Goal: Task Accomplishment & Management: Use online tool/utility

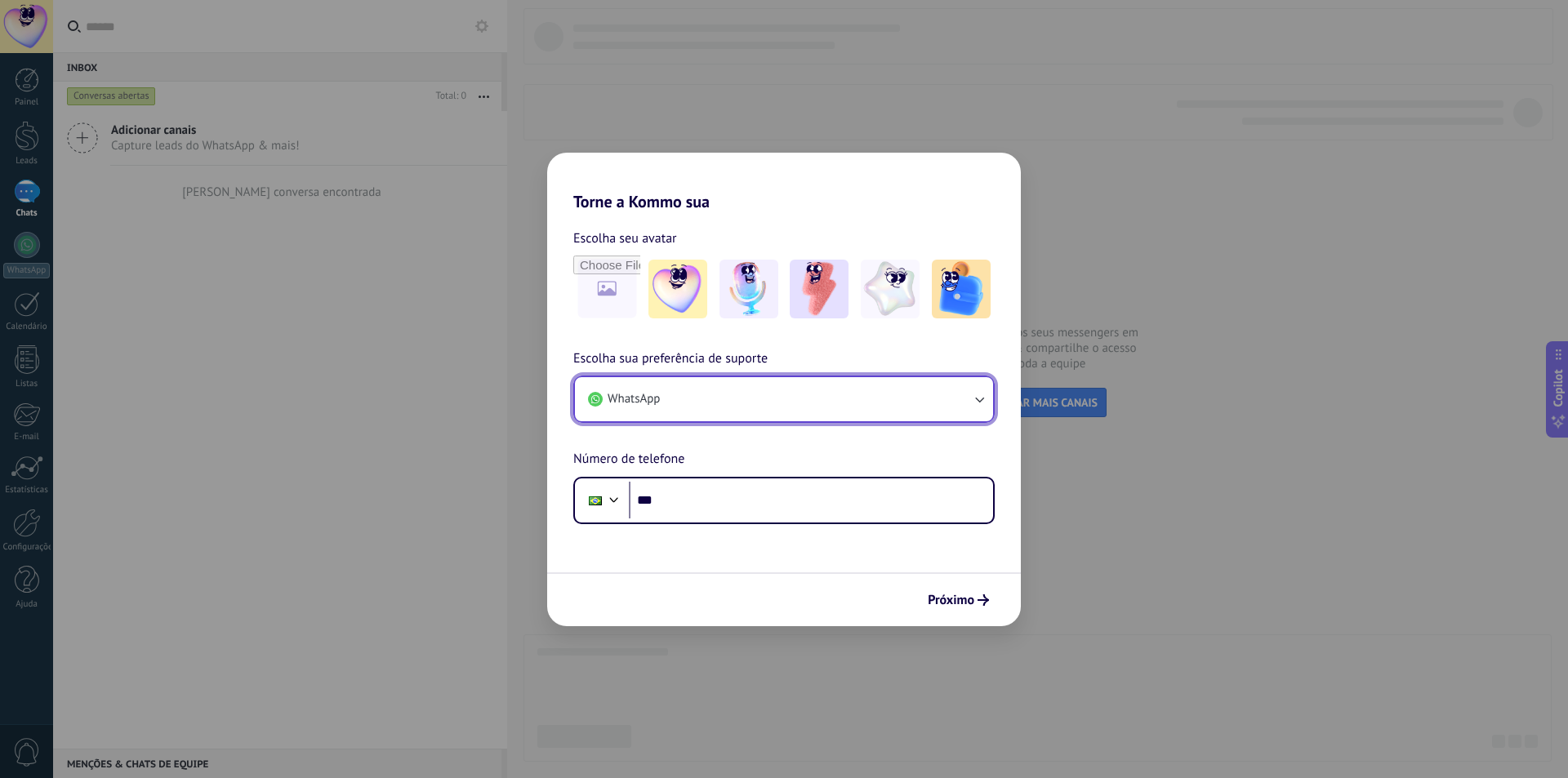
click at [731, 413] on button "WhatsApp" at bounding box center [783, 399] width 418 height 44
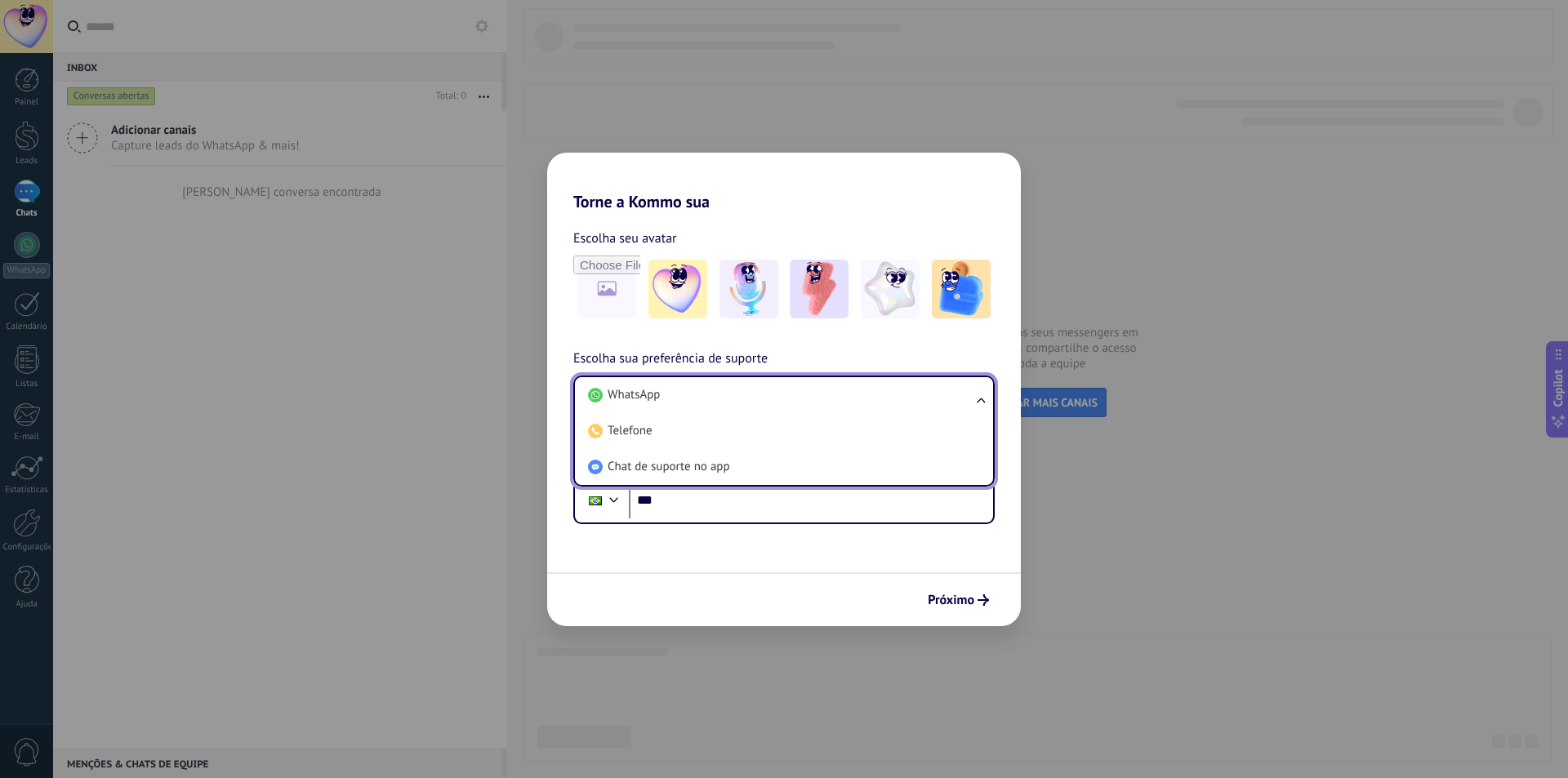
click at [752, 402] on li "WhatsApp" at bounding box center [780, 395] width 398 height 36
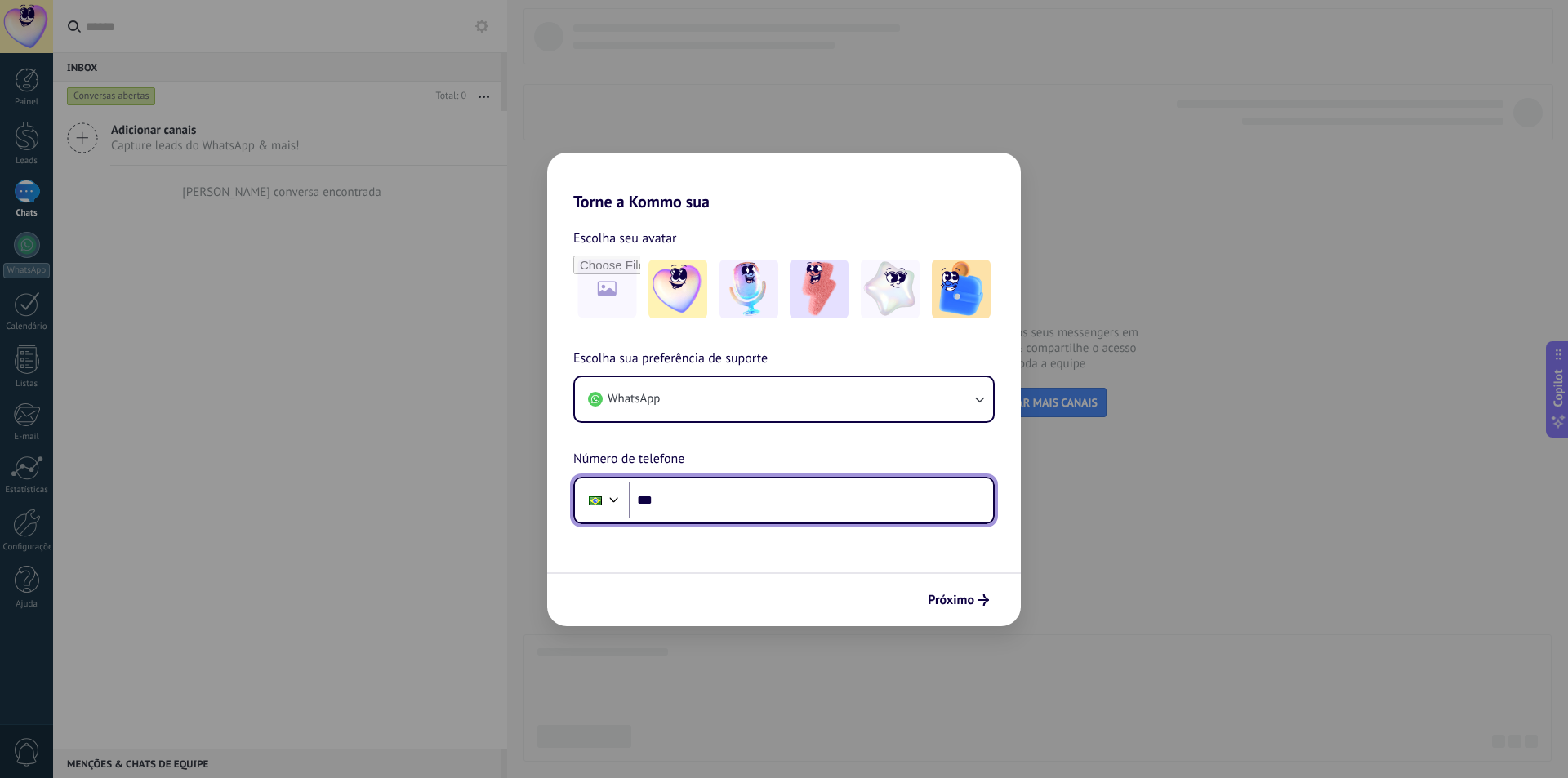
click at [724, 504] on input "***" at bounding box center [810, 500] width 364 height 38
type input "**********"
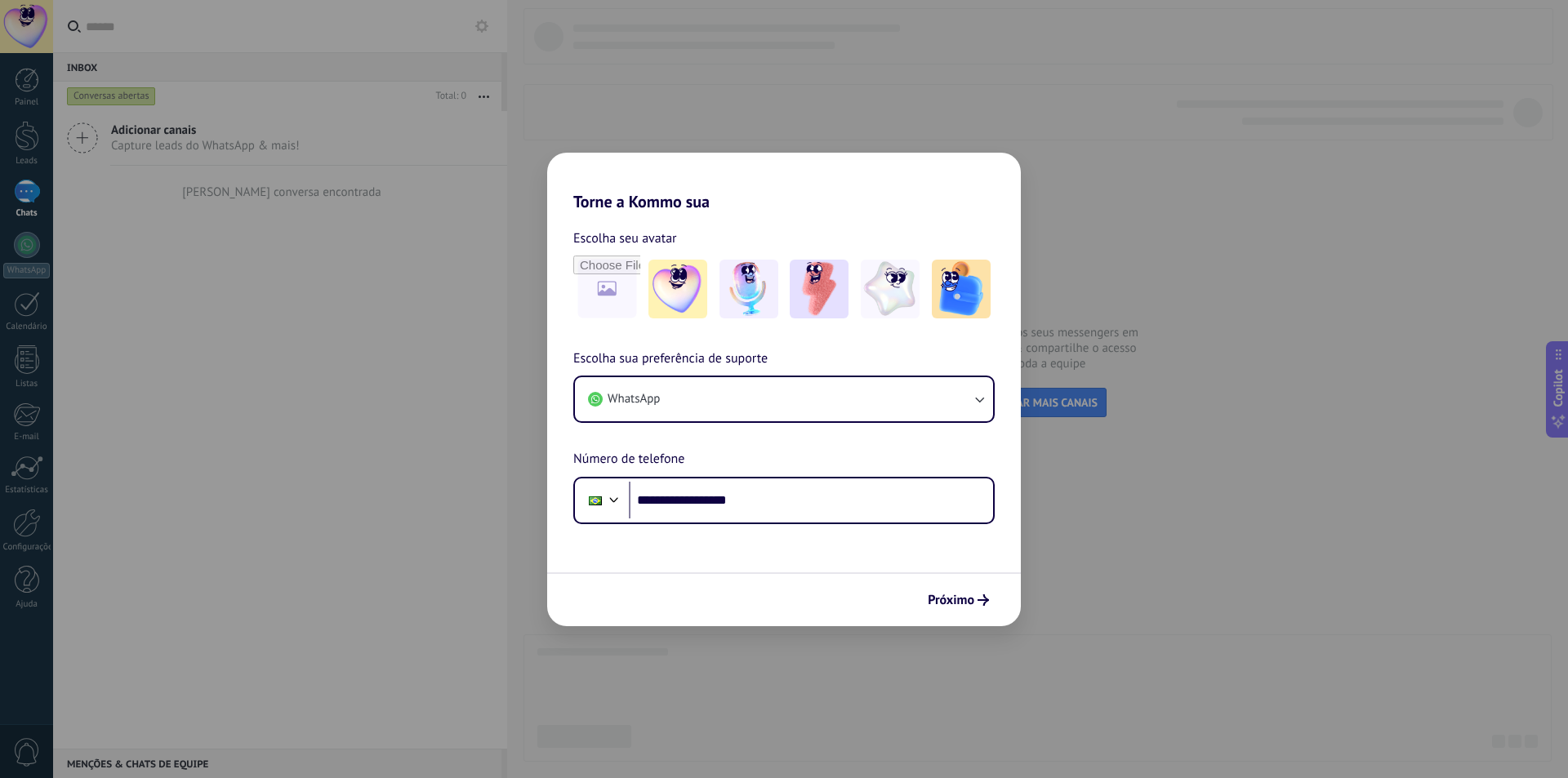
click at [760, 545] on form "**********" at bounding box center [783, 419] width 474 height 415
click at [635, 279] on input "file" at bounding box center [606, 289] width 64 height 64
click at [938, 595] on span "Próximo" at bounding box center [951, 599] width 46 height 11
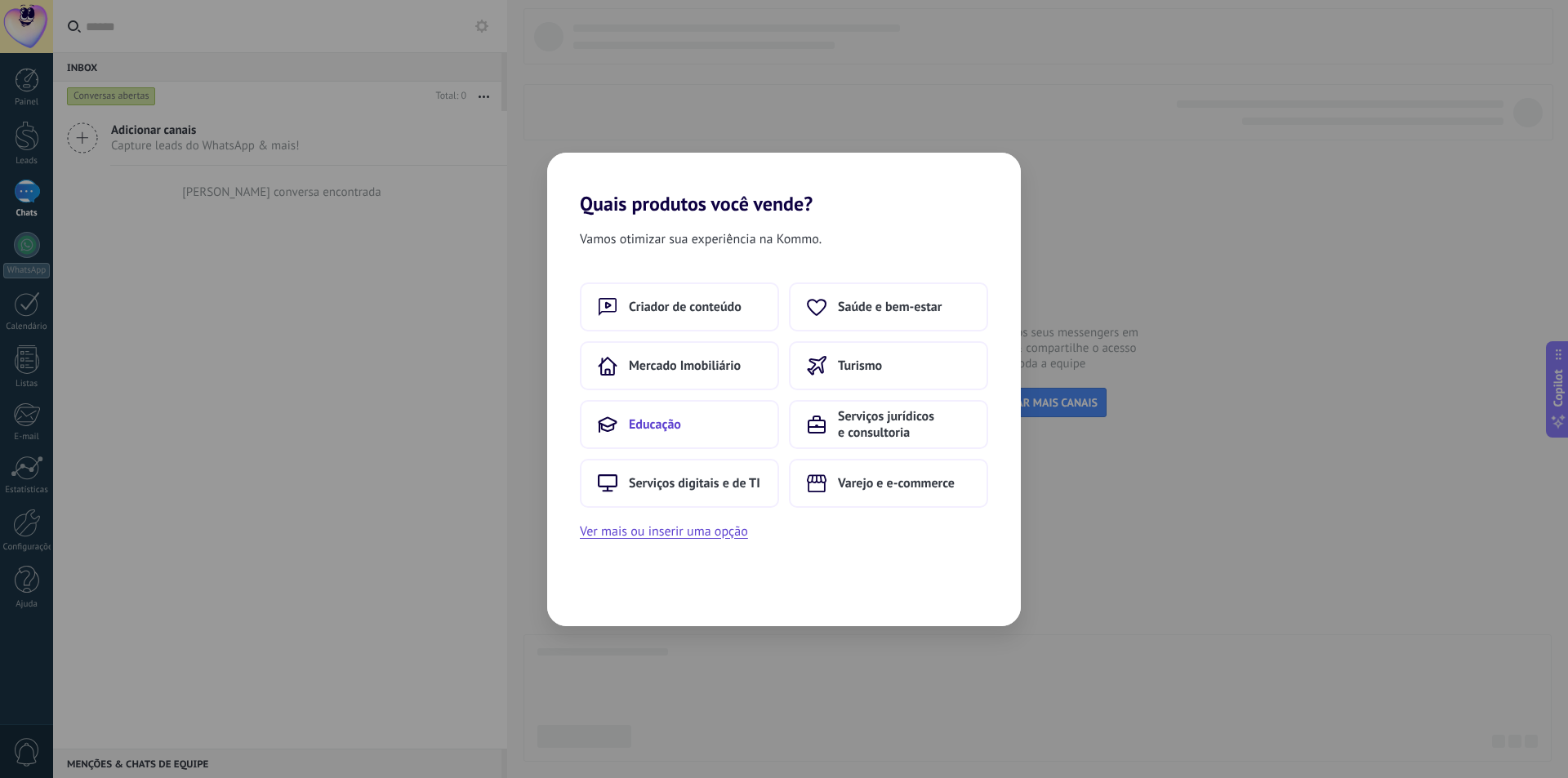
click at [638, 429] on span "Educação" at bounding box center [654, 424] width 52 height 17
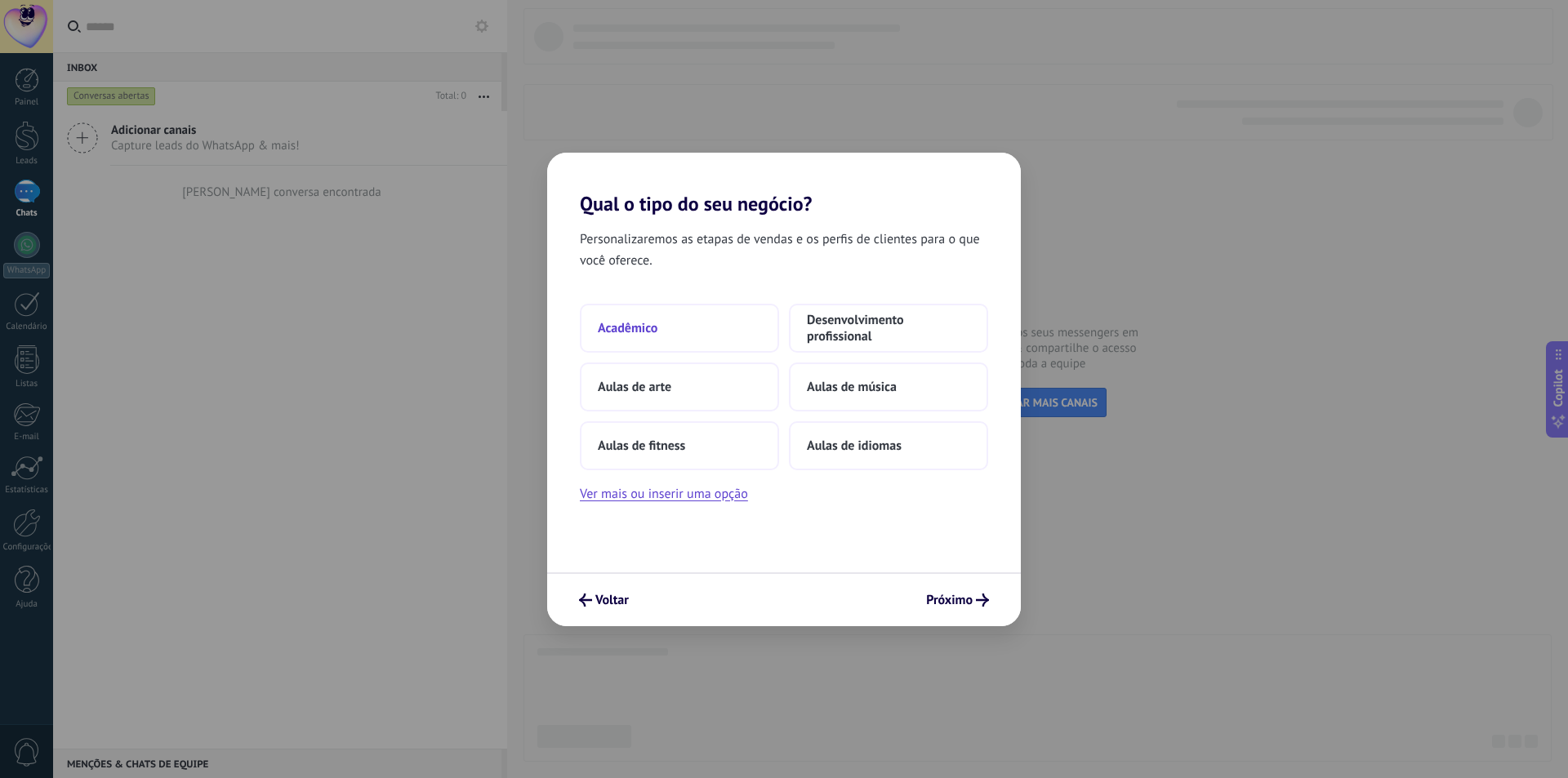
click at [715, 343] on button "Acadêmico" at bounding box center [679, 328] width 199 height 49
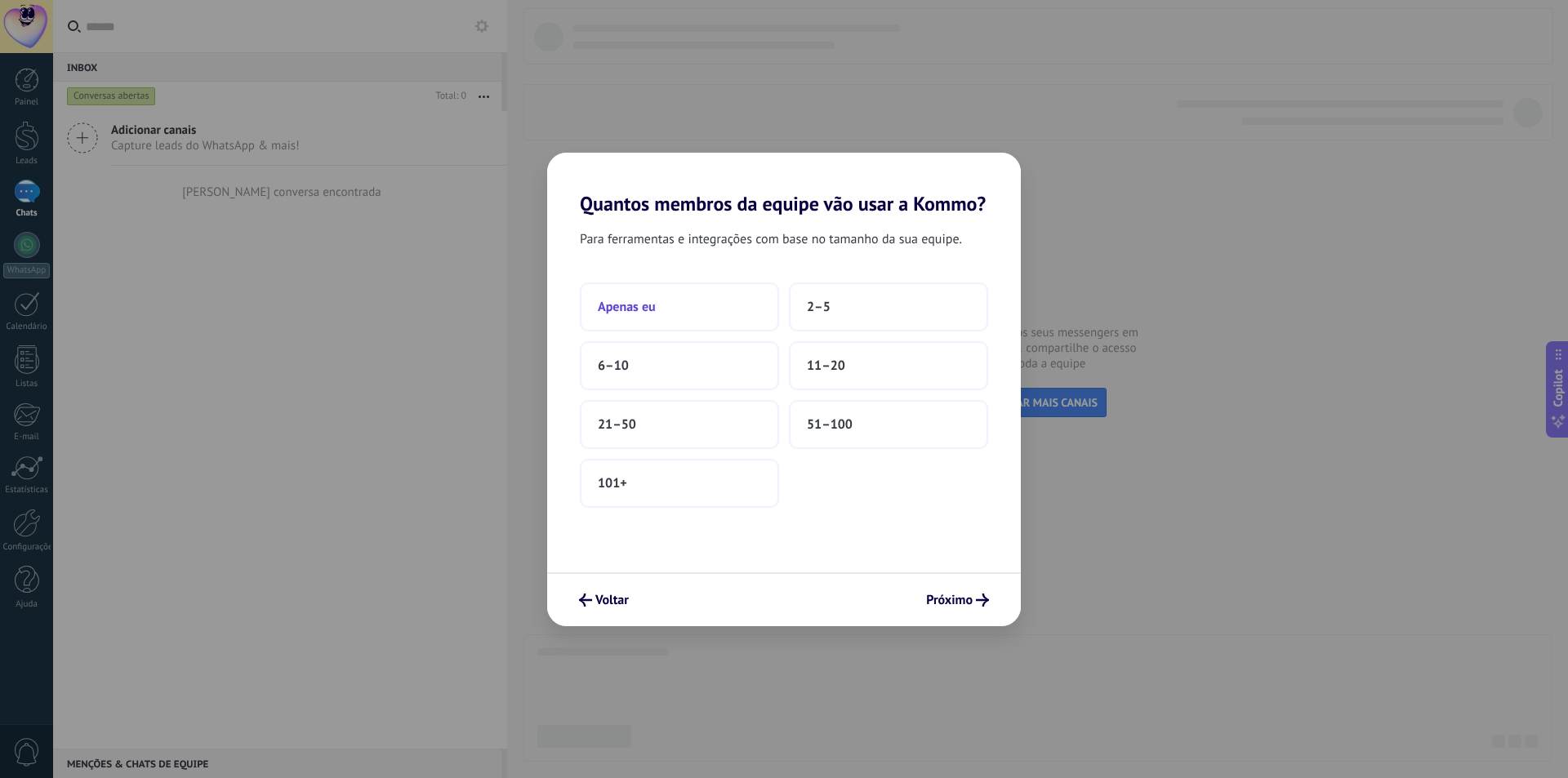
click at [704, 299] on button "Apenas eu" at bounding box center [679, 307] width 199 height 49
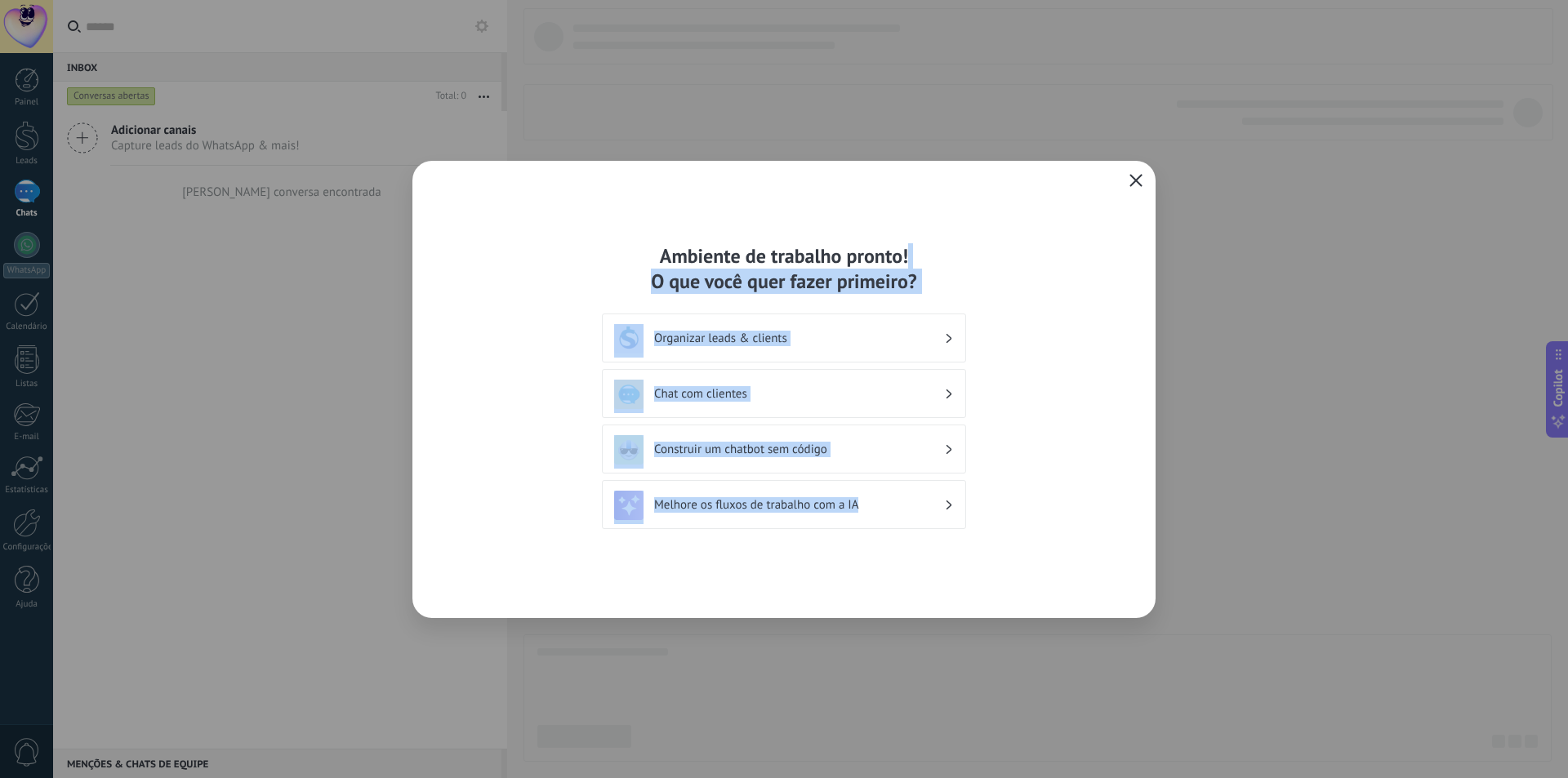
click at [1125, 173] on div "Ambiente de trabalho pronto! O que você quer fazer primeiro? Organizar leads & …" at bounding box center [784, 389] width 743 height 457
click at [1131, 183] on icon "button" at bounding box center [1135, 181] width 13 height 13
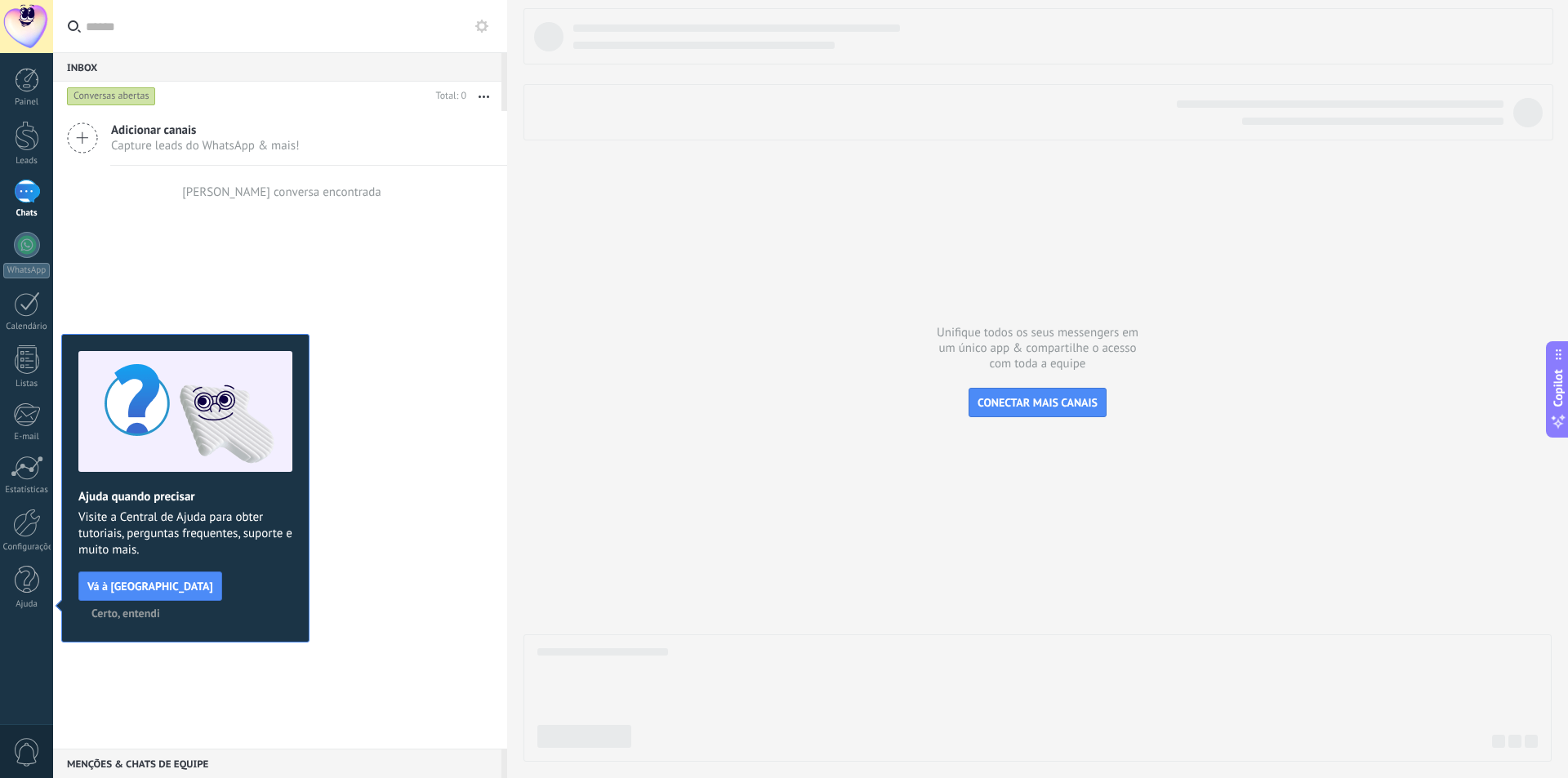
click at [160, 607] on span "Certo, entendi" at bounding box center [126, 612] width 69 height 11
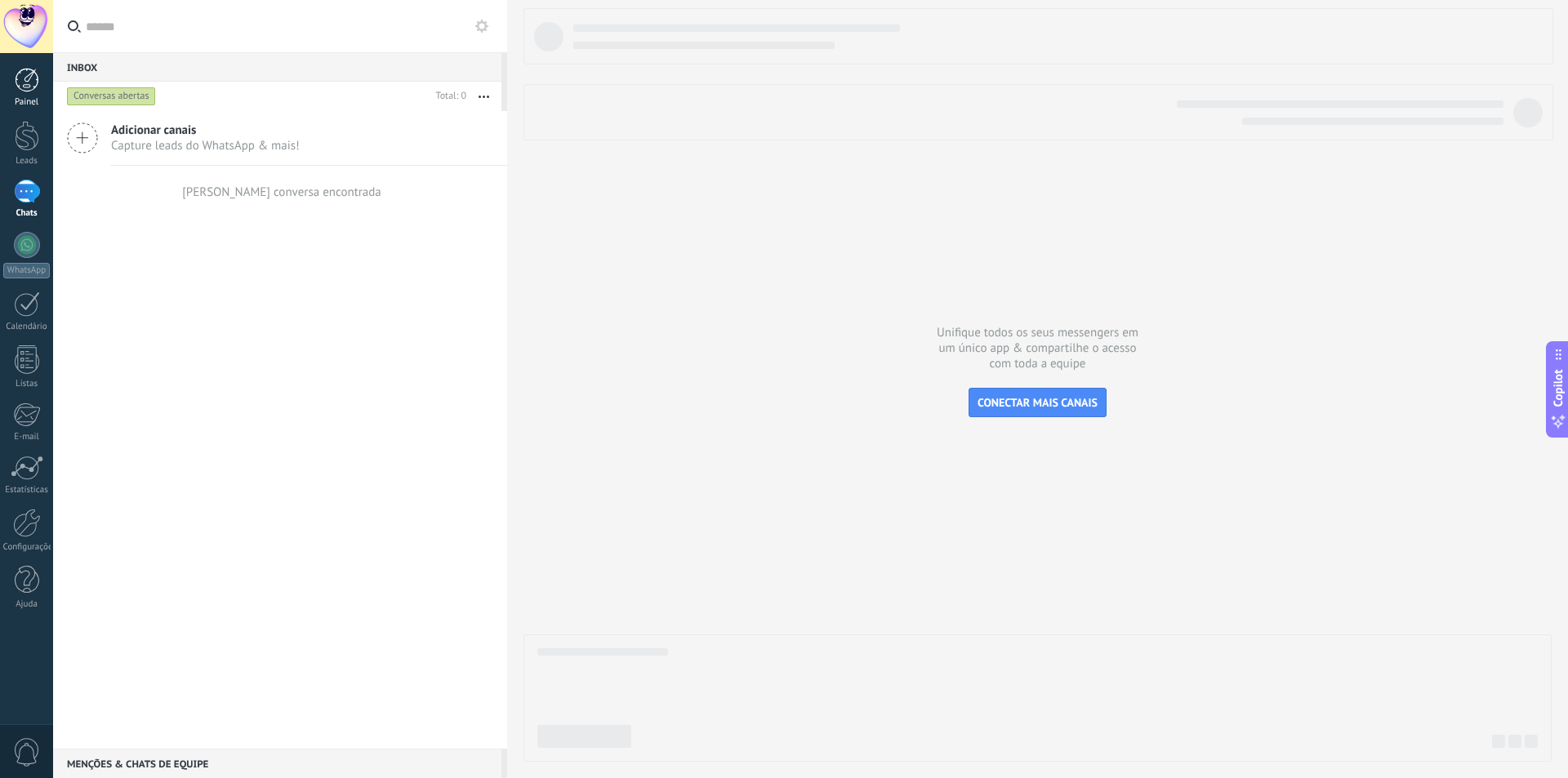
click at [25, 86] on div at bounding box center [27, 80] width 24 height 24
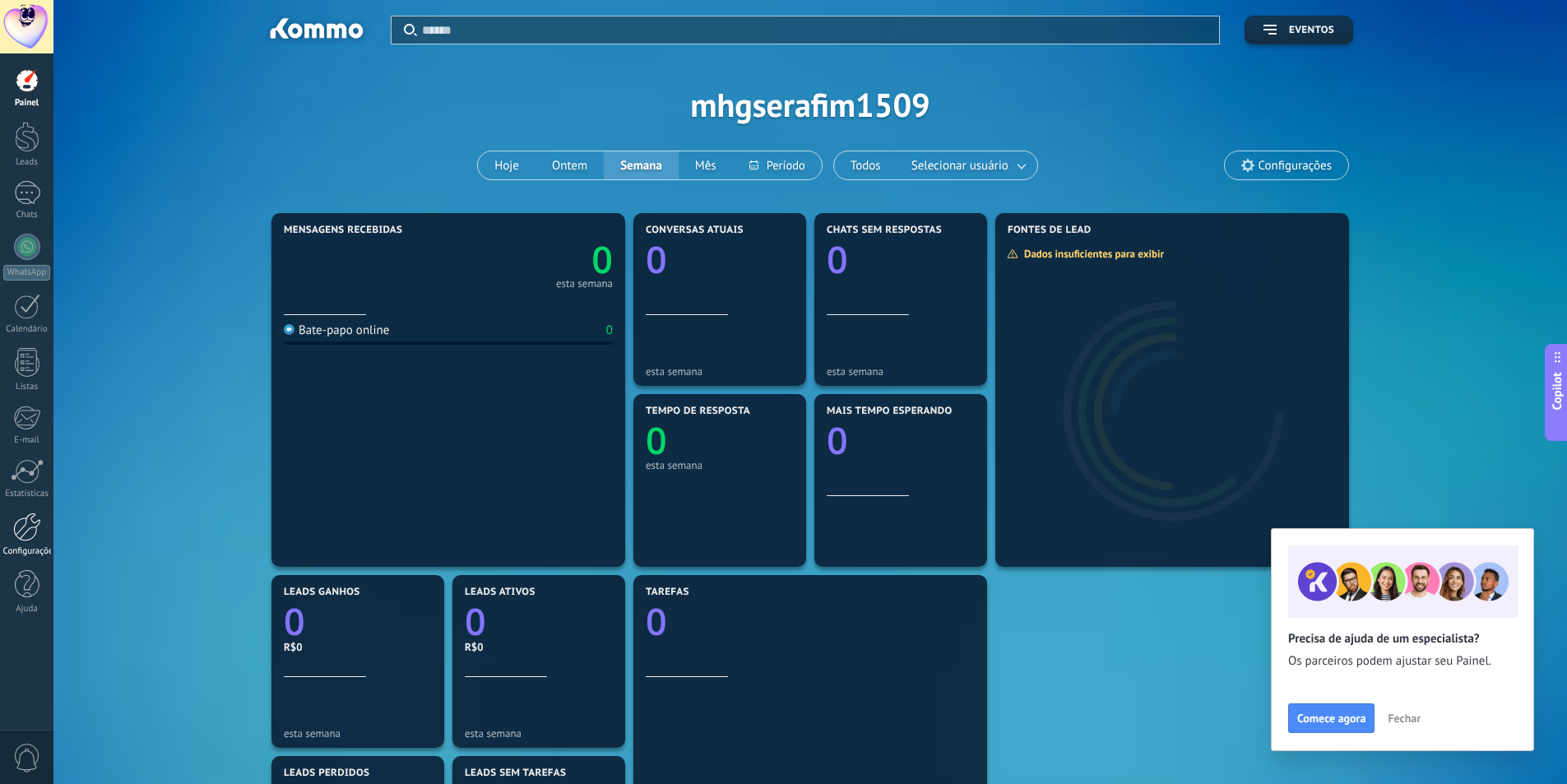
click at [46, 536] on link "Configurações" at bounding box center [26, 535] width 53 height 45
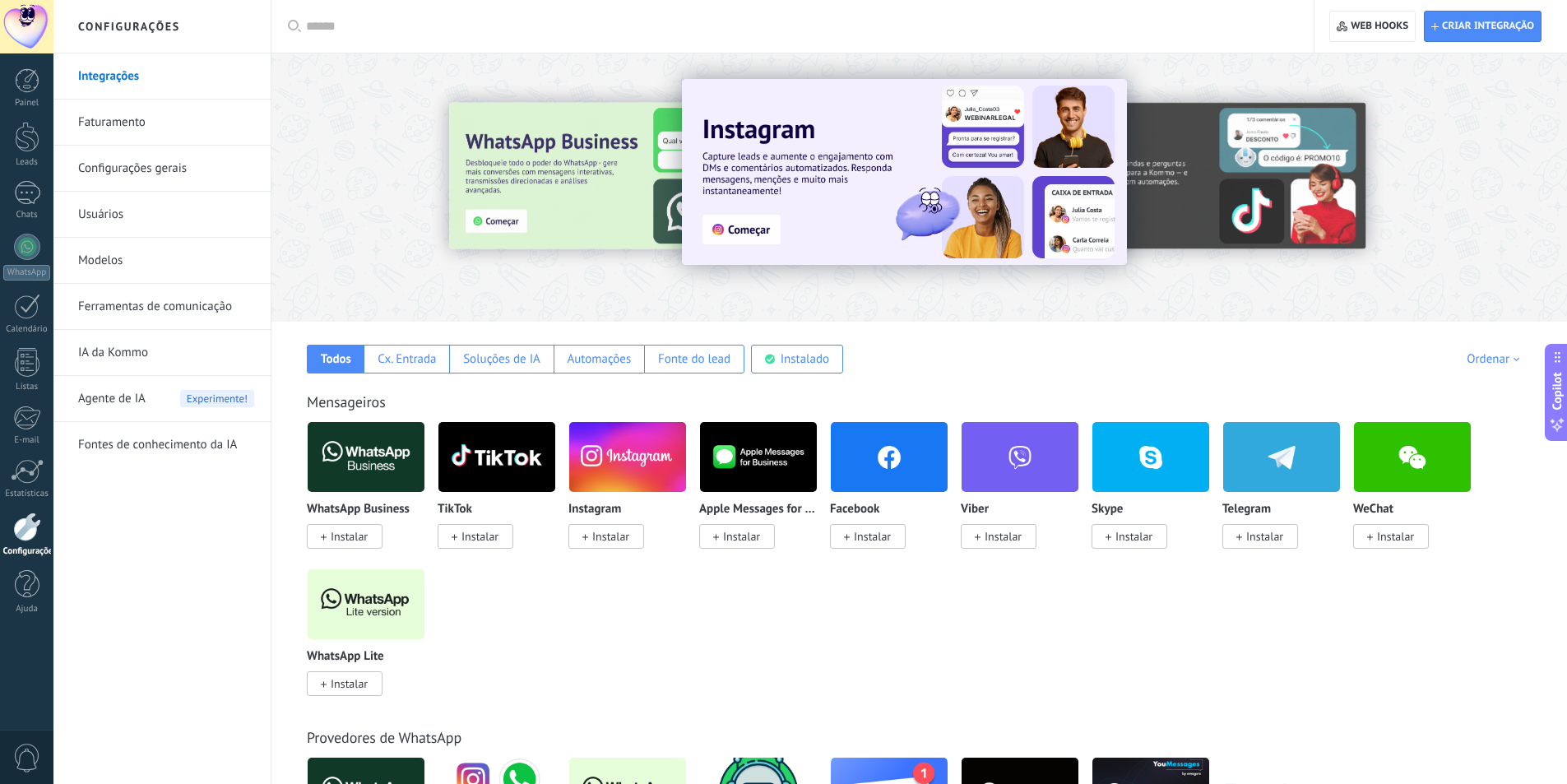
click at [1242, 529] on span "Instalar" at bounding box center [1260, 536] width 76 height 24
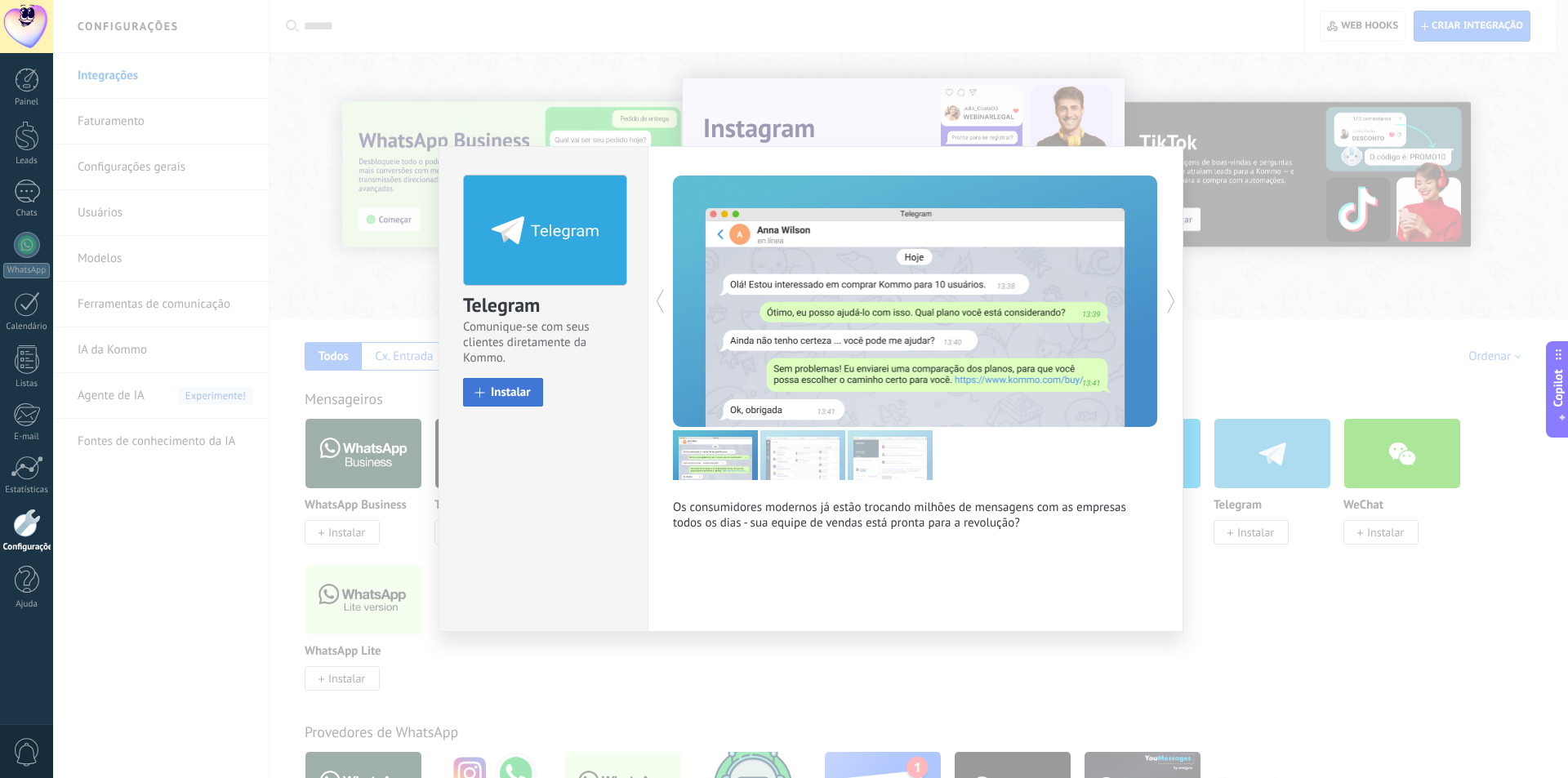
click at [529, 383] on button "Instalar" at bounding box center [503, 392] width 80 height 29
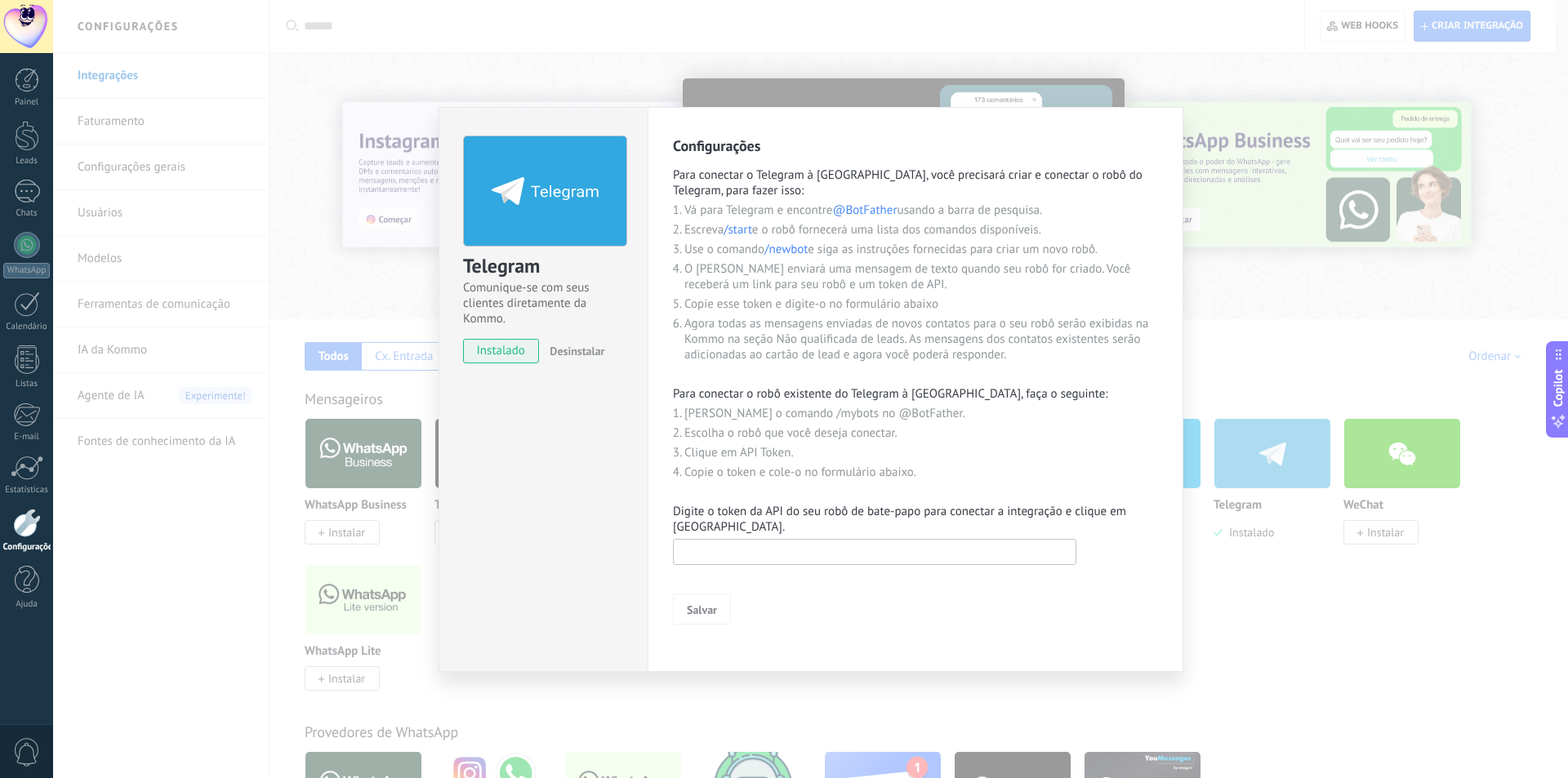
click at [748, 540] on input "text" at bounding box center [874, 551] width 403 height 26
paste input "**********"
type input "**********"
click at [720, 614] on button "Salvar" at bounding box center [702, 608] width 58 height 31
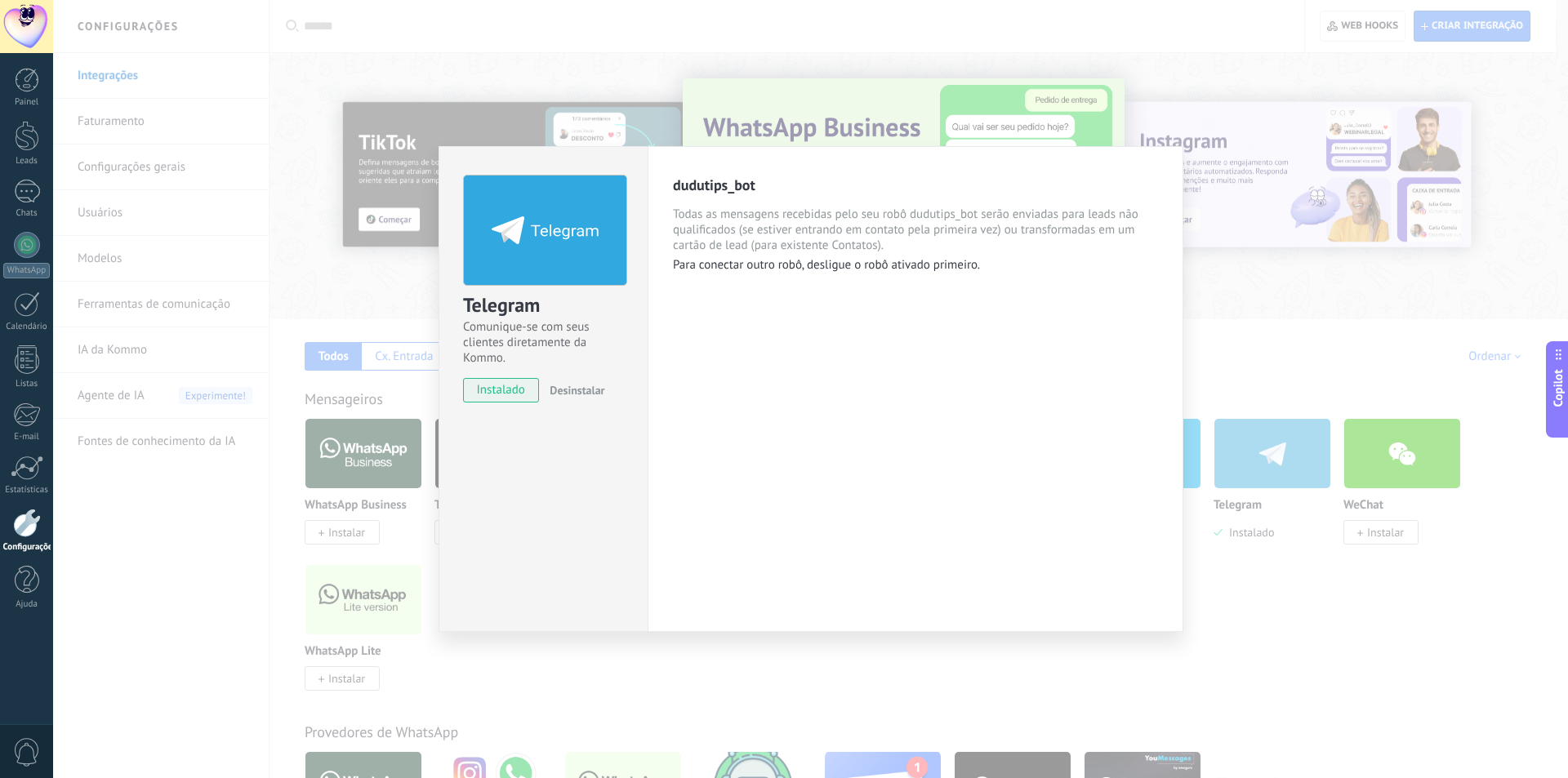
click at [303, 170] on div "Telegram Comunique-se com seus clientes diretamente da Kommo. instalado Desinst…" at bounding box center [810, 389] width 1514 height 778
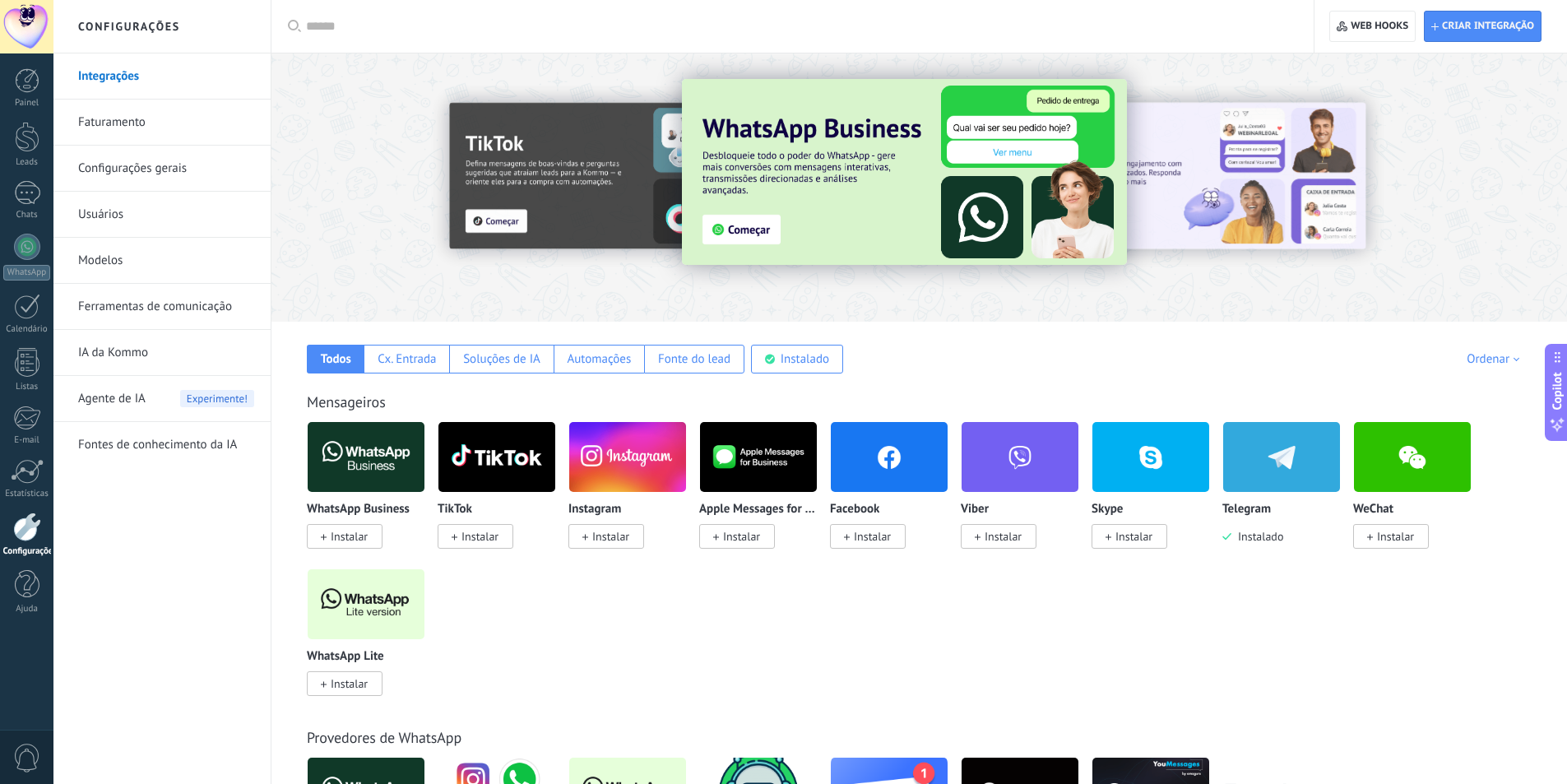
click at [196, 308] on link "Ferramentas de comunicação" at bounding box center [166, 306] width 176 height 46
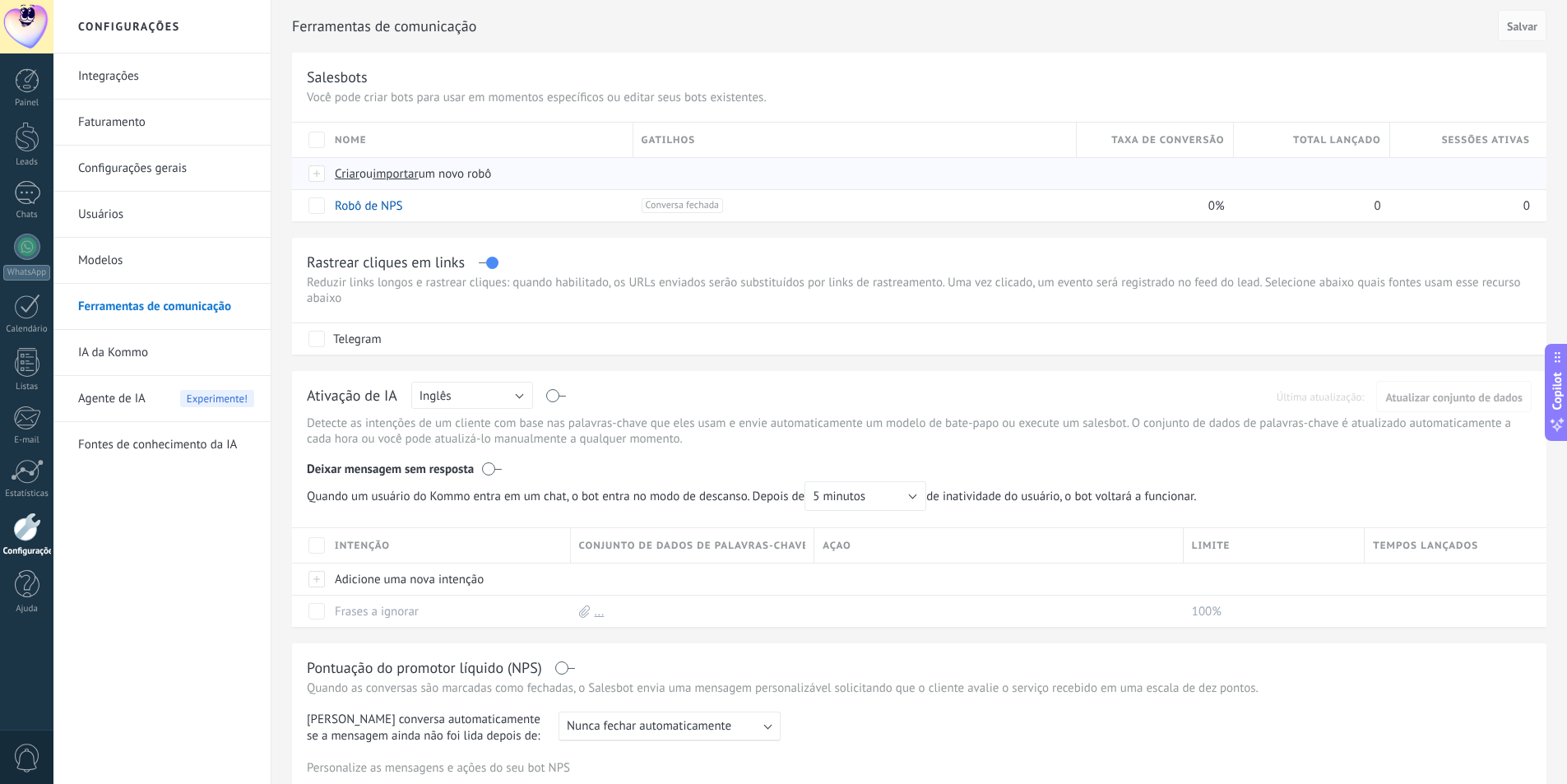
click at [392, 173] on span "importar" at bounding box center [395, 174] width 46 height 16
click at [0, 0] on input "importar um novo robô" at bounding box center [0, 0] width 0 height 0
click at [402, 171] on span "importar" at bounding box center [395, 174] width 46 height 16
click at [0, 0] on input "importar um novo robô" at bounding box center [0, 0] width 0 height 0
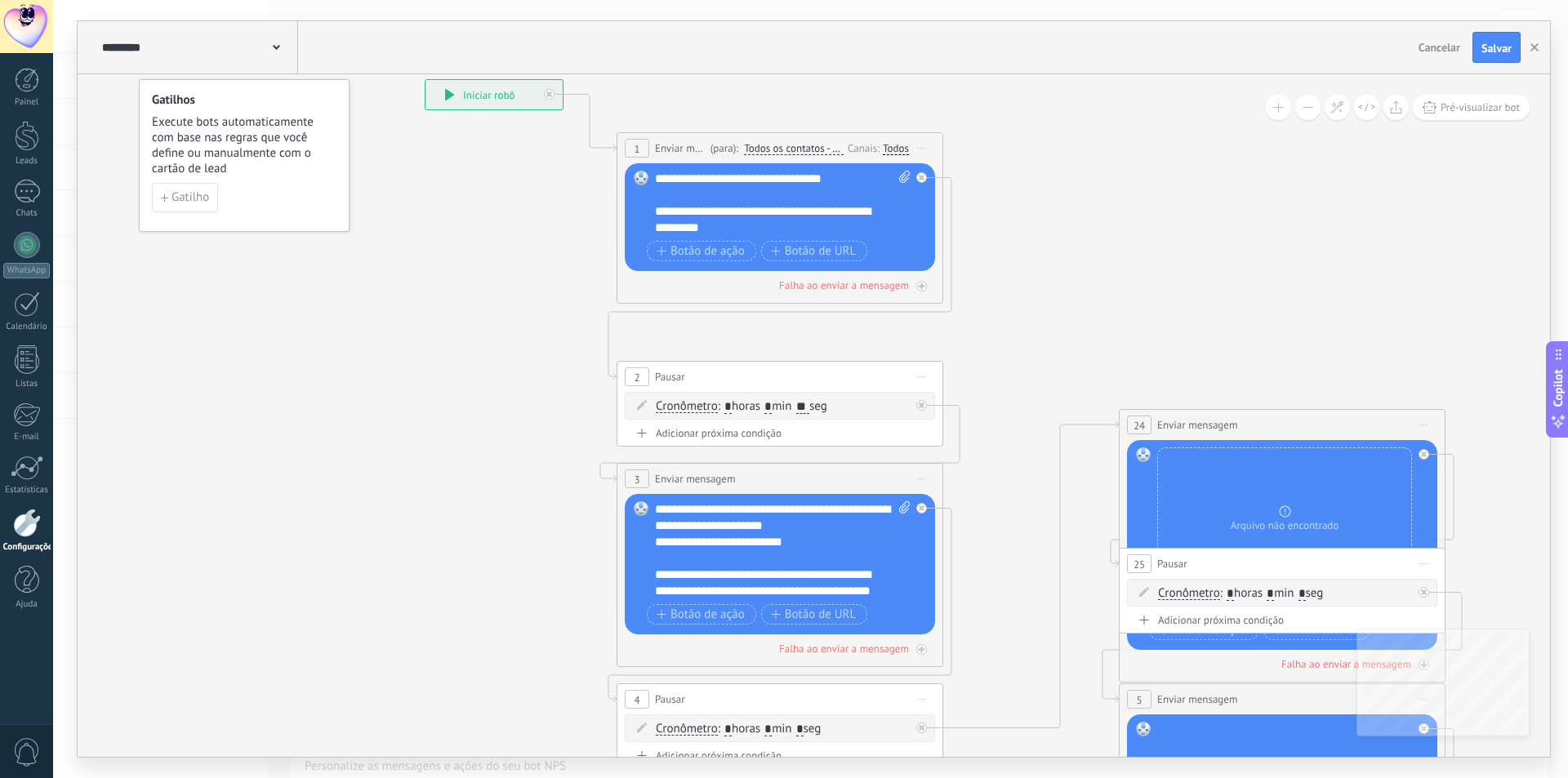
click at [809, 406] on input "**" at bounding box center [803, 408] width 13 height 13
click at [809, 402] on input "**" at bounding box center [803, 408] width 13 height 13
type input "*"
drag, startPoint x: 409, startPoint y: 279, endPoint x: 400, endPoint y: 252, distance: 28.5
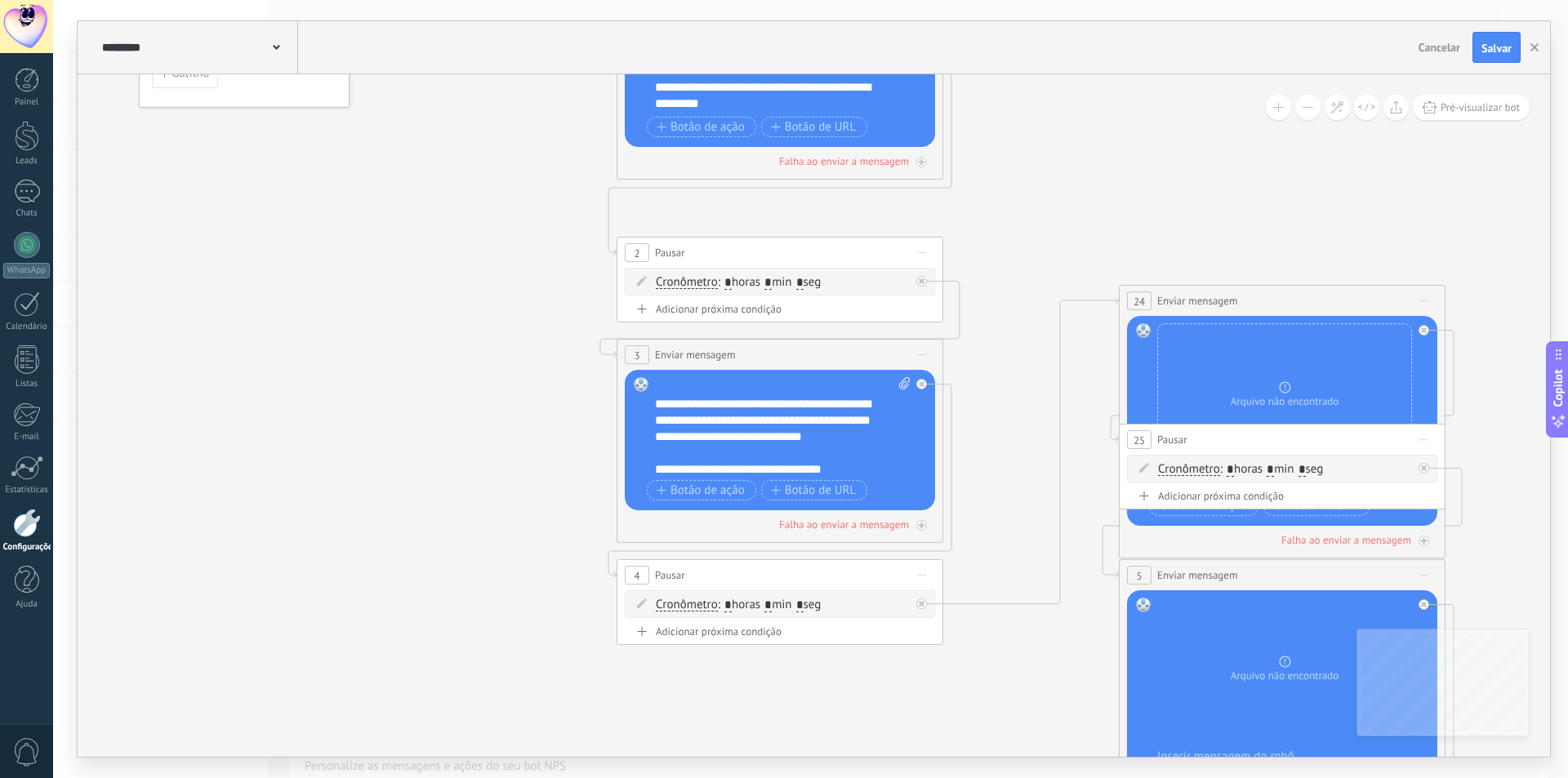
scroll to position [49, 0]
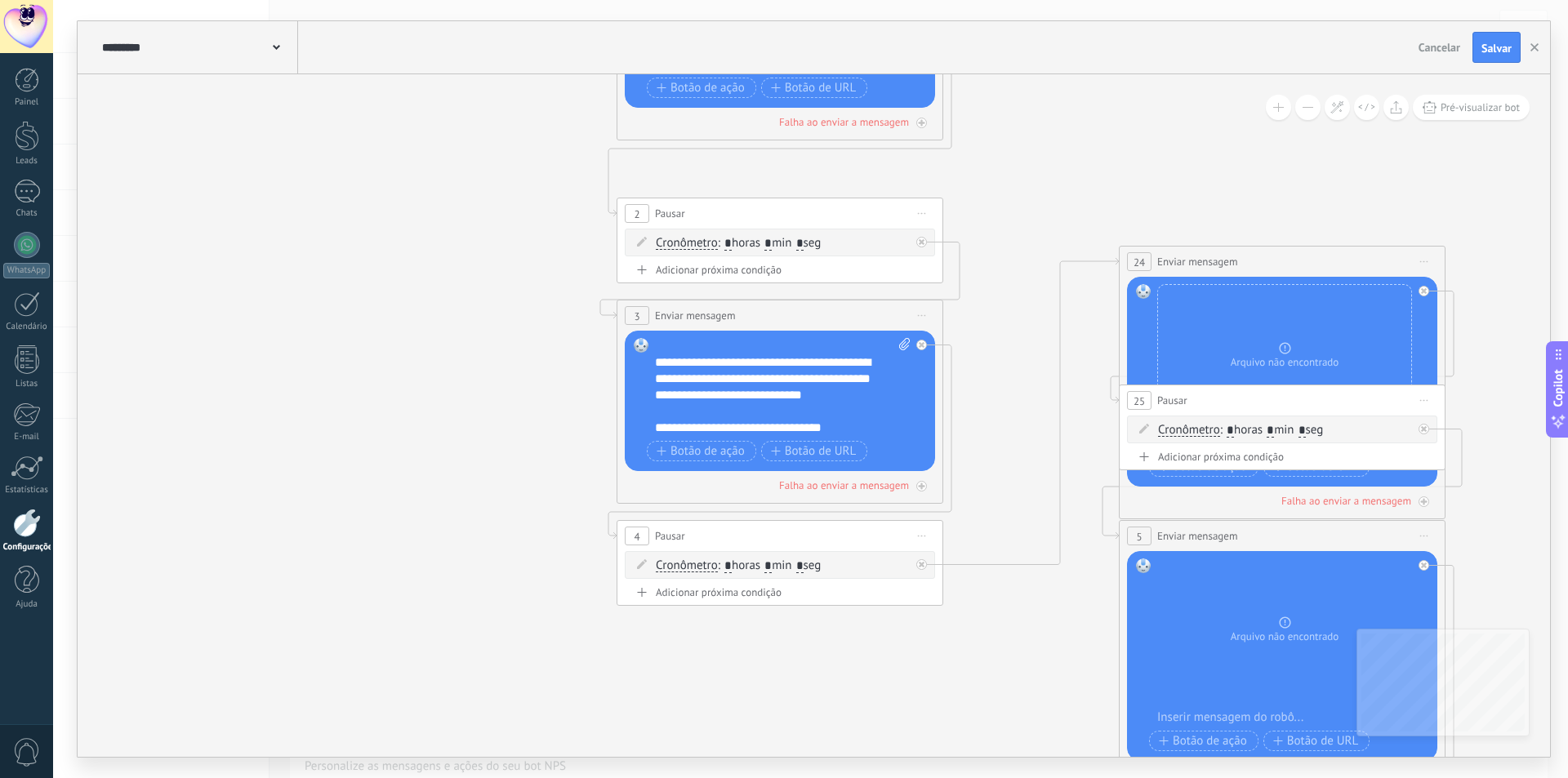
click at [803, 567] on input "*" at bounding box center [800, 566] width 7 height 13
type input "*"
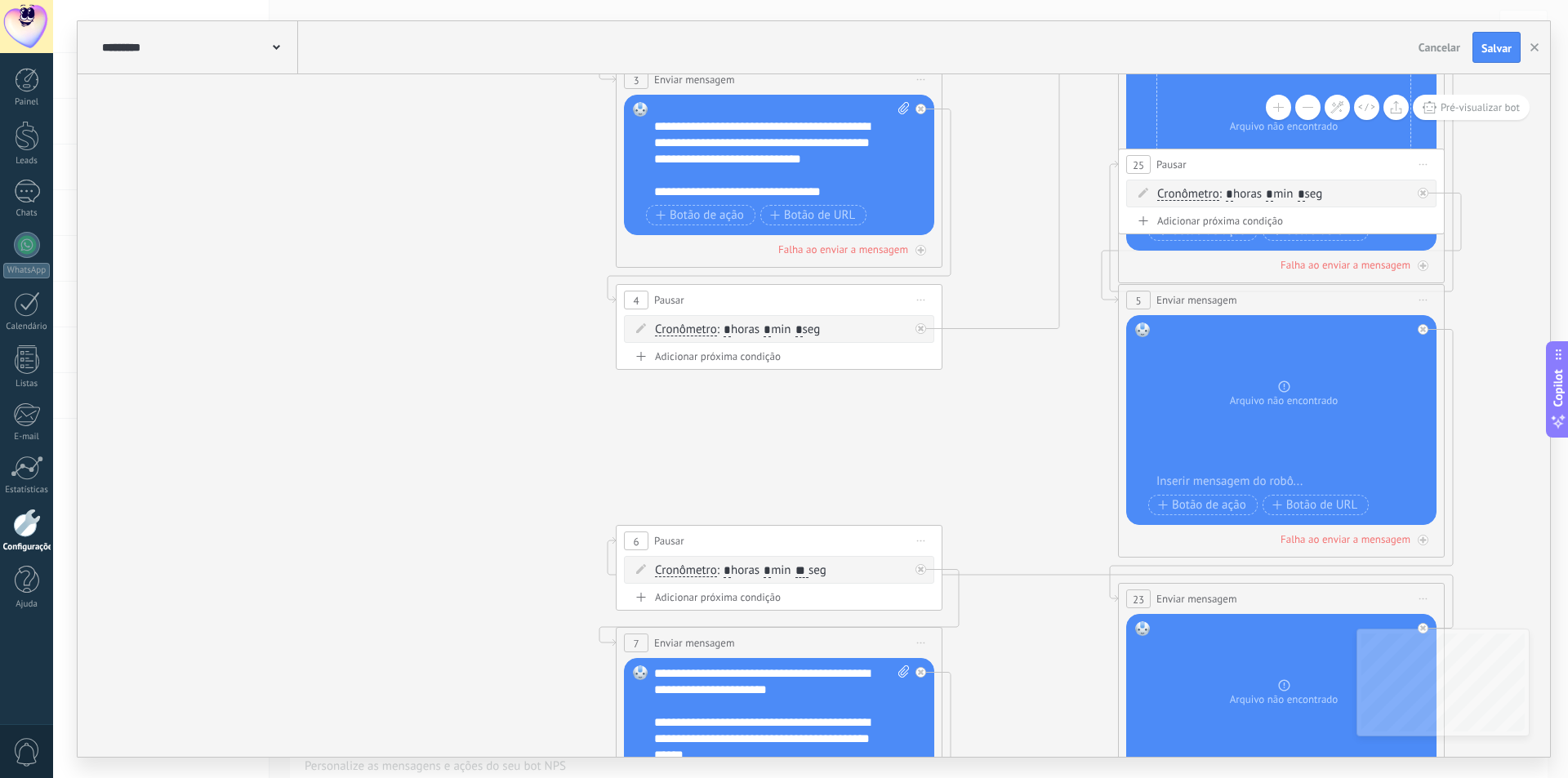
click at [808, 567] on input "**" at bounding box center [802, 571] width 13 height 13
click at [808, 566] on input "**" at bounding box center [802, 571] width 13 height 13
type input "*"
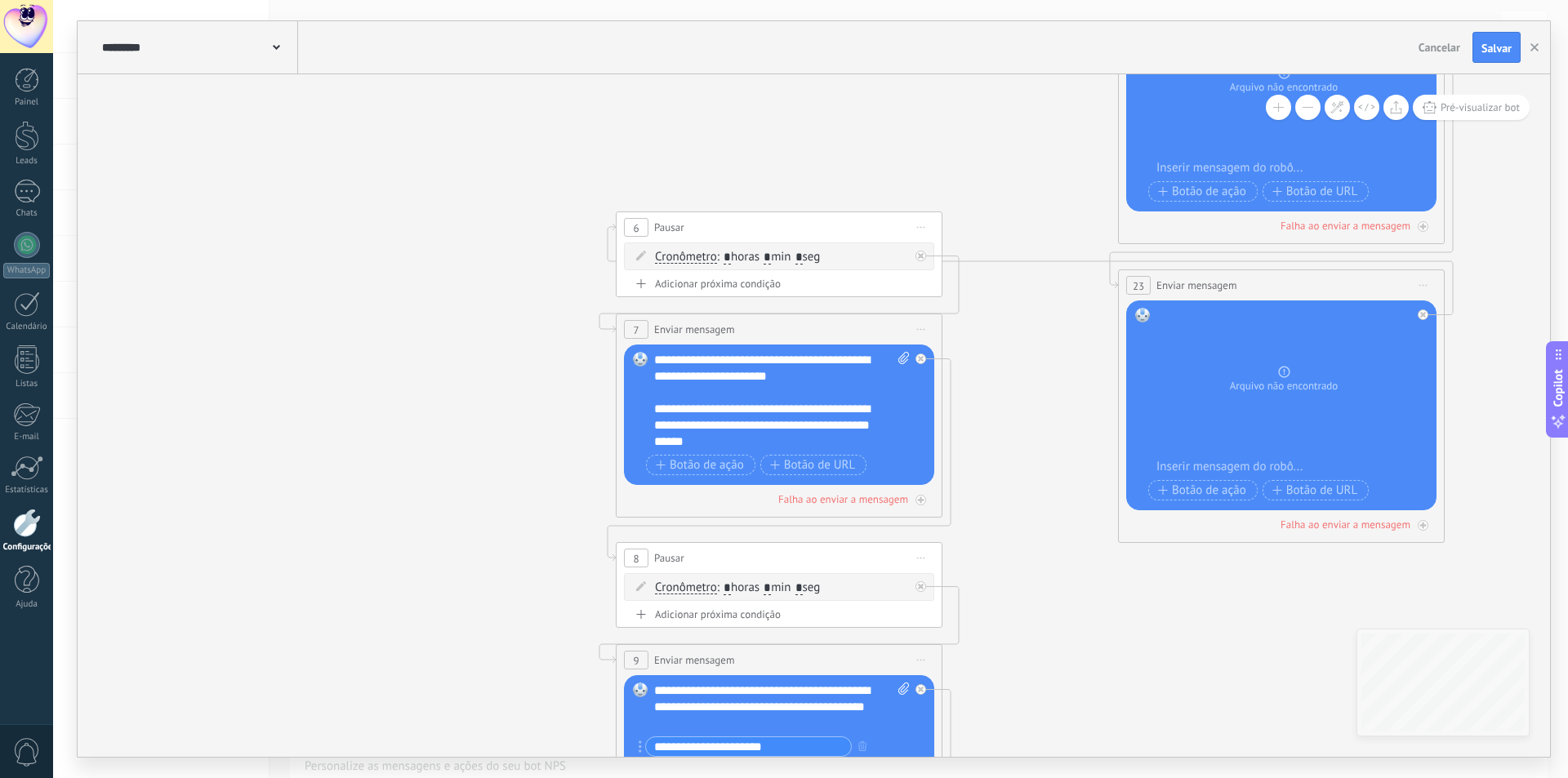
click at [771, 585] on input "*" at bounding box center [767, 588] width 7 height 13
type input "*"
click at [803, 586] on input "*" at bounding box center [799, 588] width 7 height 13
type input "*"
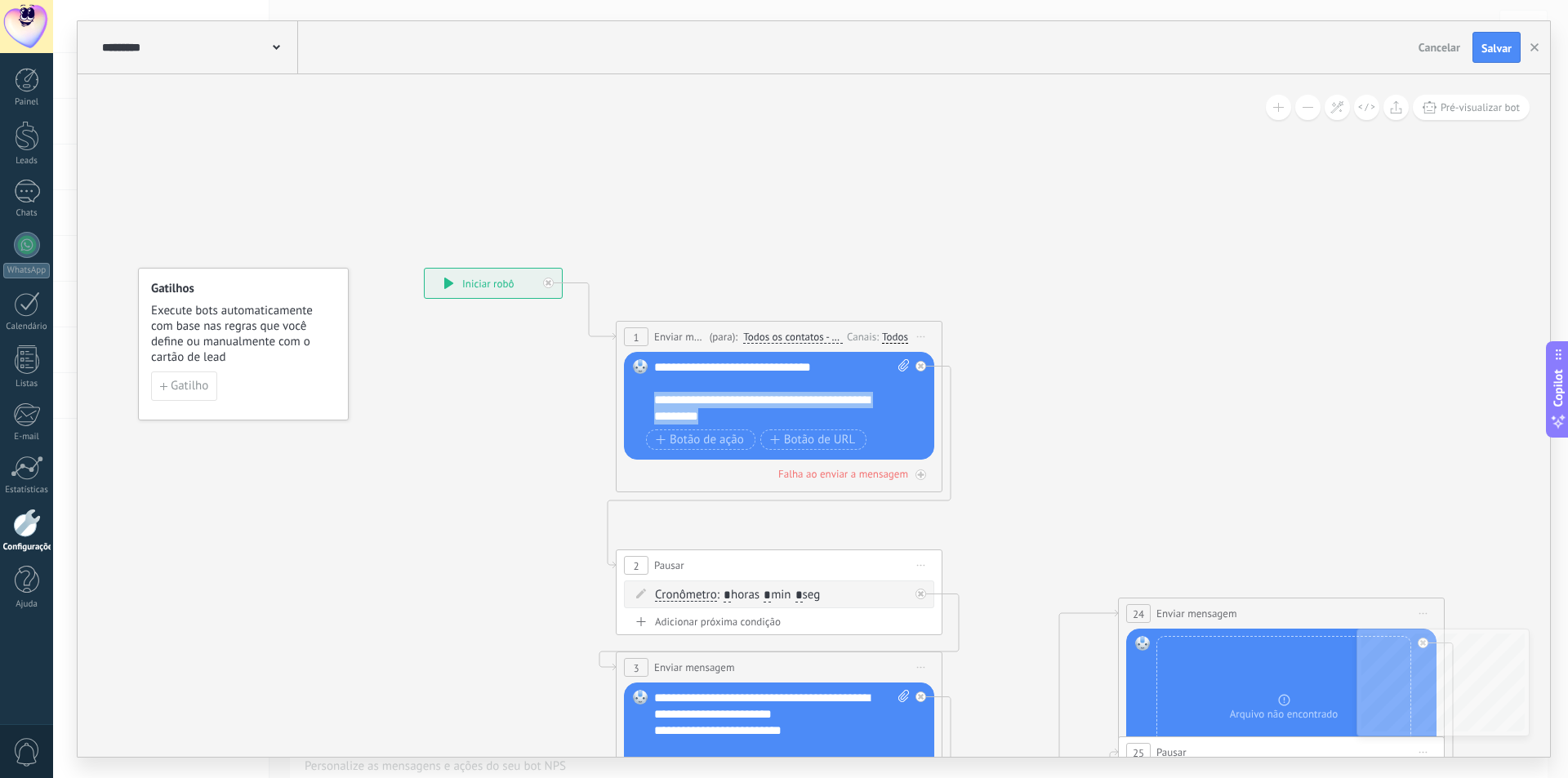
drag, startPoint x: 728, startPoint y: 420, endPoint x: 653, endPoint y: 395, distance: 79.1
click at [653, 395] on div "Substituir Remover Converter para mensagem de voz Arraste a imagem aqui para an…" at bounding box center [778, 406] width 310 height 107
paste div
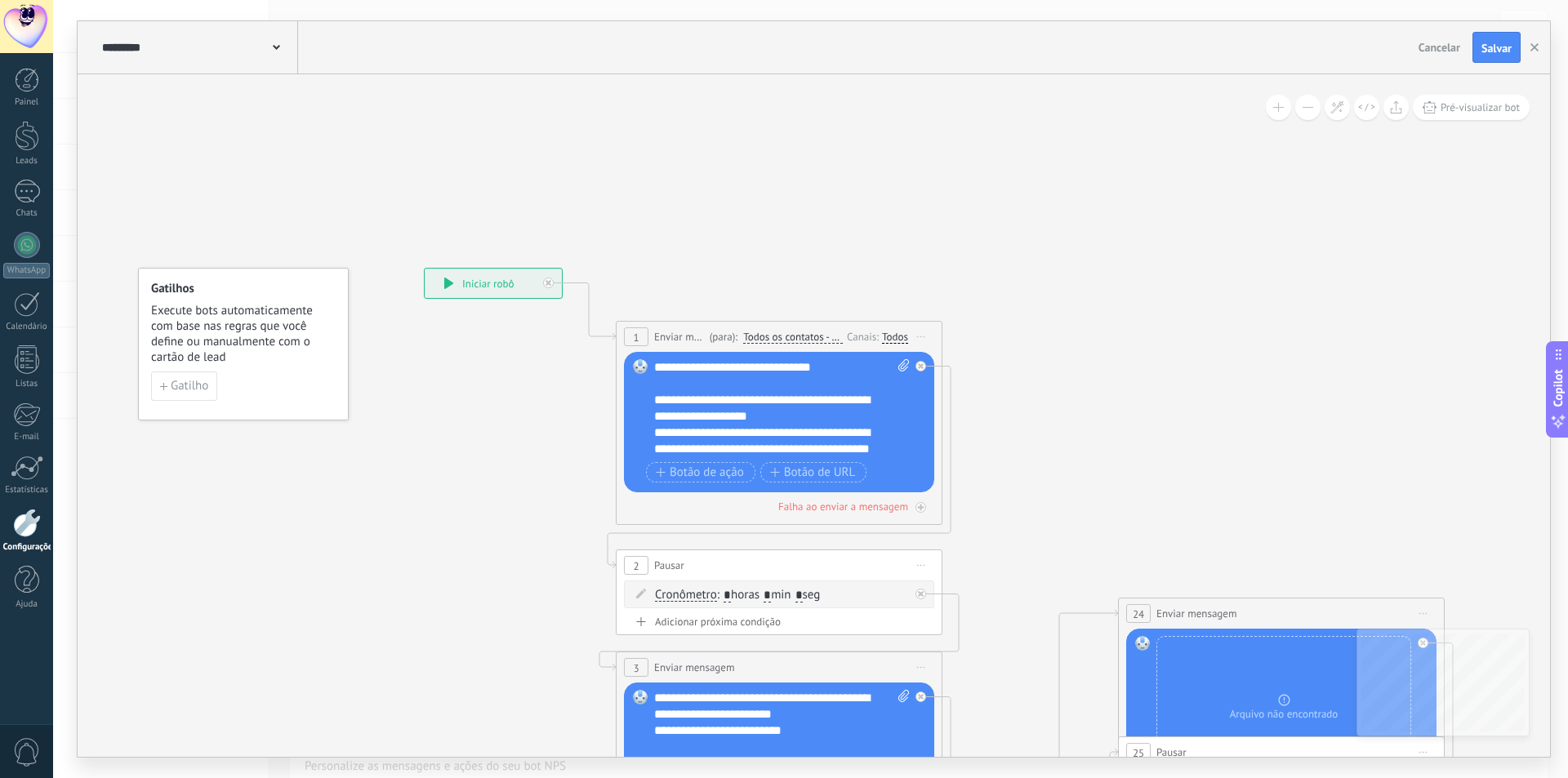
click at [828, 447] on div "**********" at bounding box center [767, 448] width 227 height 49
click at [876, 446] on div "**********" at bounding box center [767, 448] width 227 height 49
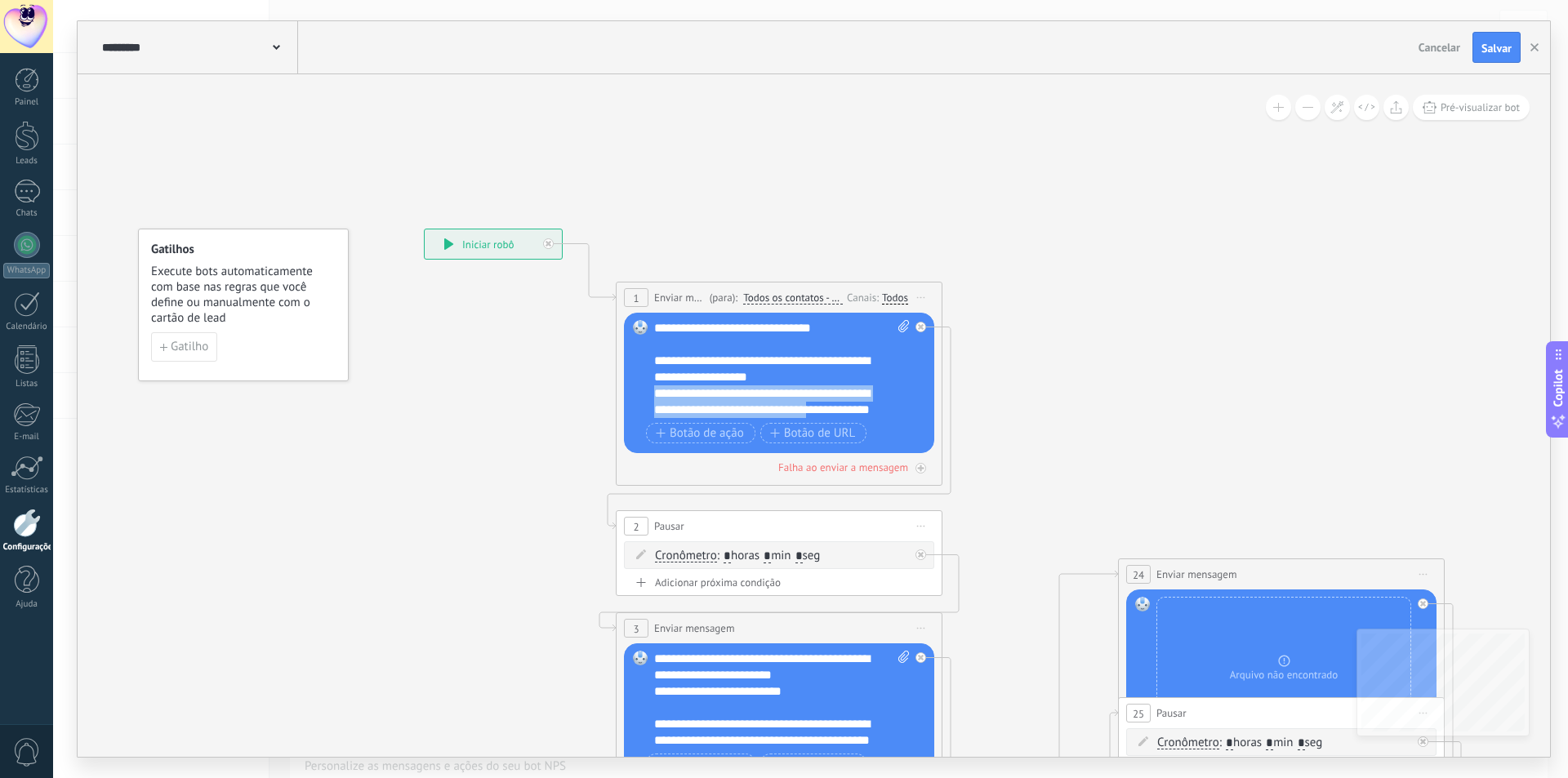
drag, startPoint x: 875, startPoint y: 401, endPoint x: 652, endPoint y: 400, distance: 223.0
click at [652, 400] on div "Substituir Remover Converter para mensagem de voz Arraste a imagem aqui para an…" at bounding box center [778, 383] width 310 height 141
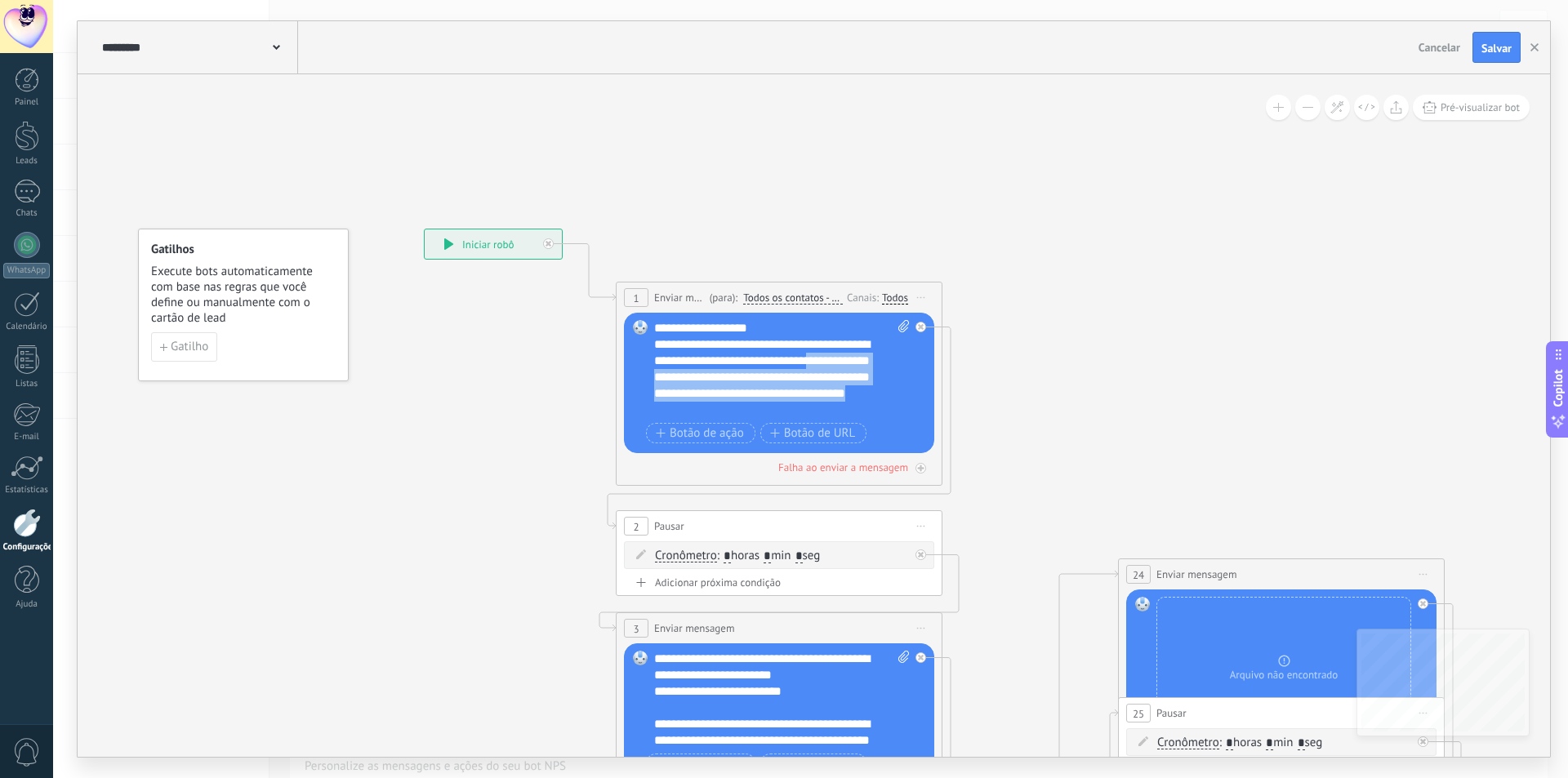
drag, startPoint x: 869, startPoint y: 410, endPoint x: 820, endPoint y: 405, distance: 49.3
click at [820, 405] on div "**********" at bounding box center [767, 377] width 227 height 82
click at [792, 404] on div "**********" at bounding box center [767, 377] width 227 height 82
drag, startPoint x: 765, startPoint y: 408, endPoint x: 785, endPoint y: 384, distance: 31.2
click at [785, 384] on div "**********" at bounding box center [767, 377] width 227 height 82
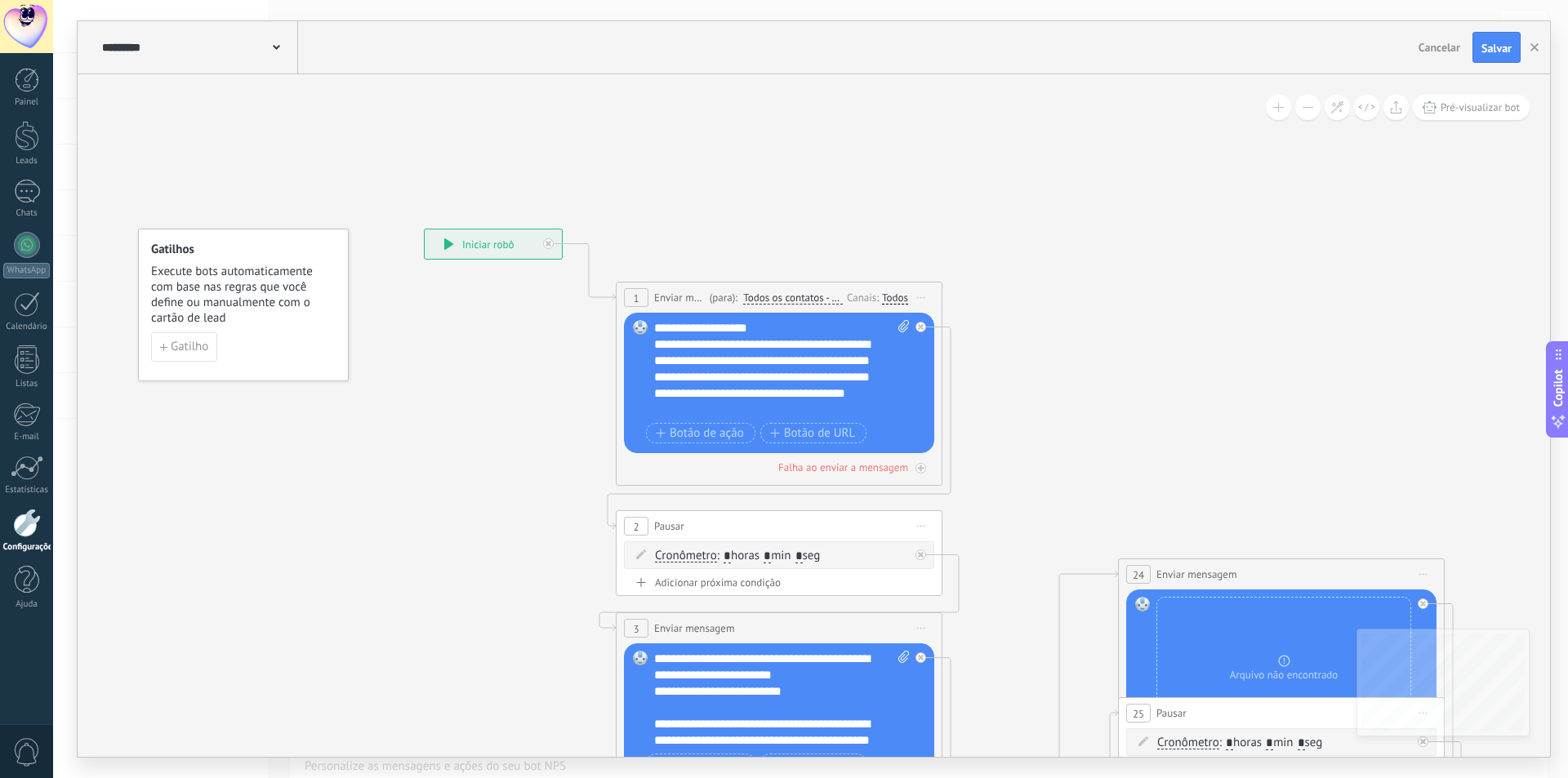
scroll to position [17, 0]
click at [814, 394] on div "**********" at bounding box center [767, 393] width 227 height 49
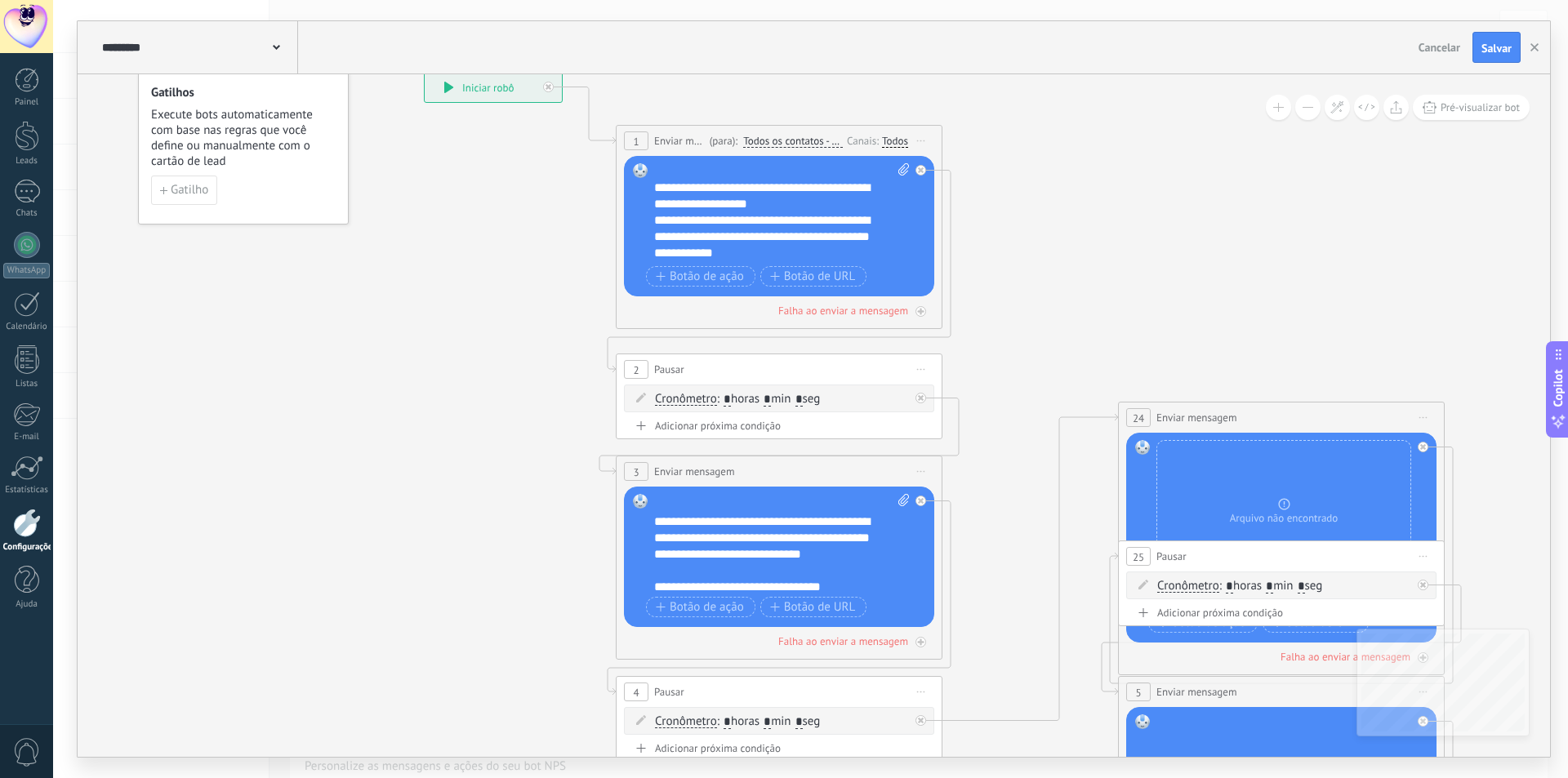
scroll to position [49, 0]
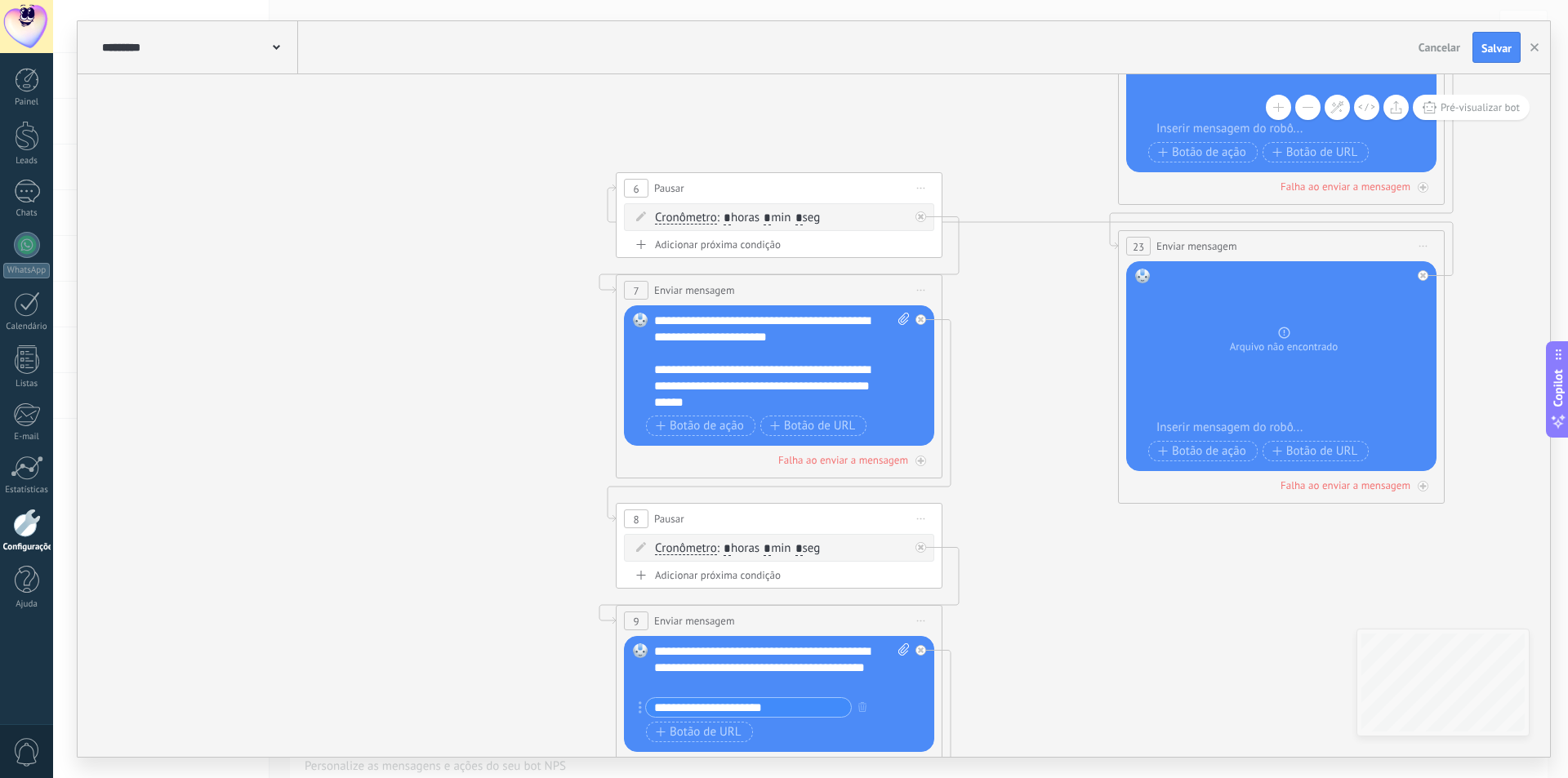
click at [757, 395] on div "**********" at bounding box center [782, 361] width 256 height 98
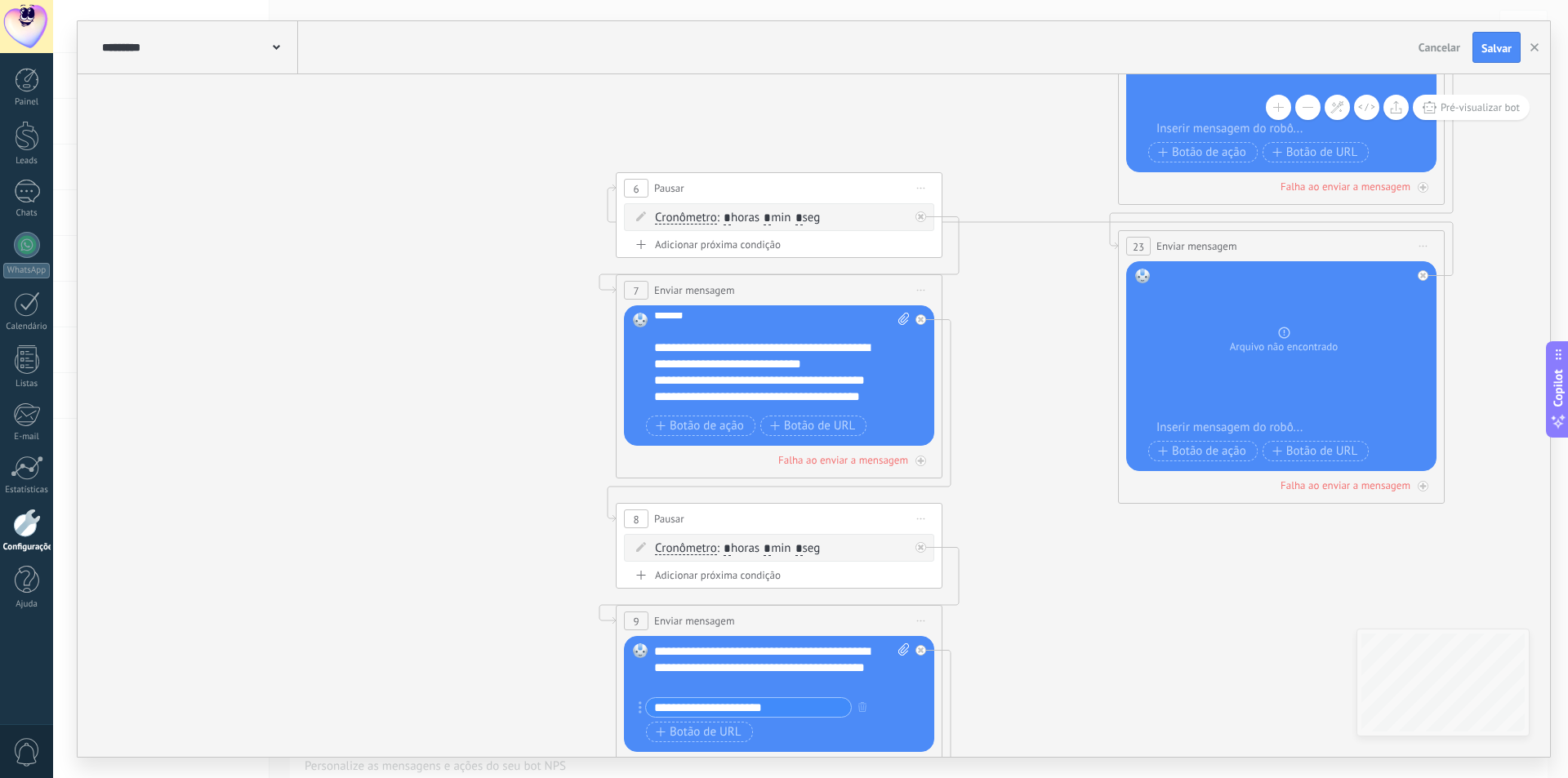
scroll to position [98, 0]
drag, startPoint x: 871, startPoint y: 353, endPoint x: 651, endPoint y: 336, distance: 220.7
click at [651, 336] on div "Substituir Remover Converter para mensagem de voz Arraste a imagem aqui para an…" at bounding box center [778, 375] width 310 height 141
click at [790, 368] on div "**********" at bounding box center [767, 370] width 227 height 17
drag, startPoint x: 662, startPoint y: 333, endPoint x: 879, endPoint y: 360, distance: 218.7
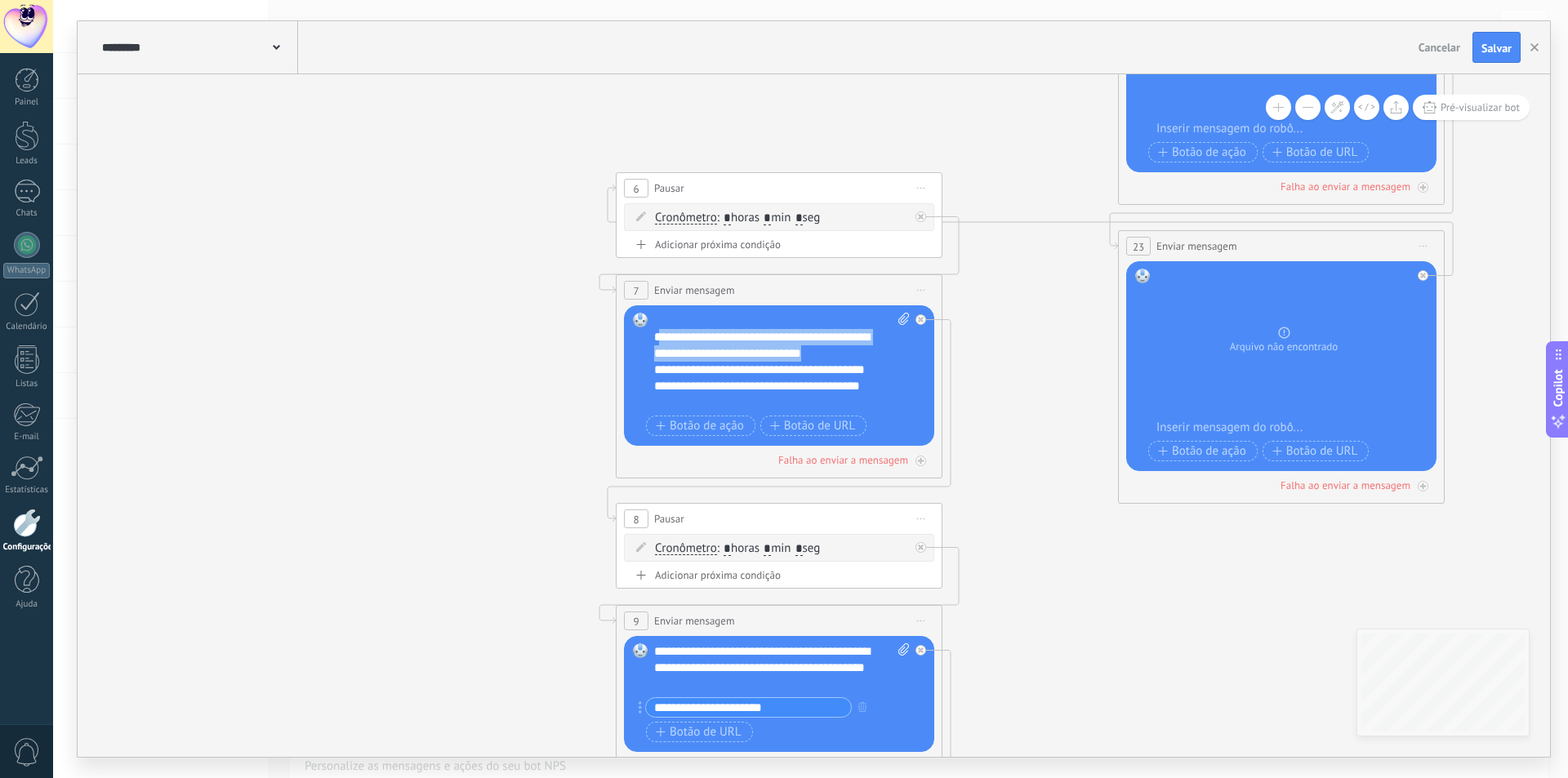
click at [879, 360] on div "**********" at bounding box center [767, 345] width 227 height 32
copy div "**********"
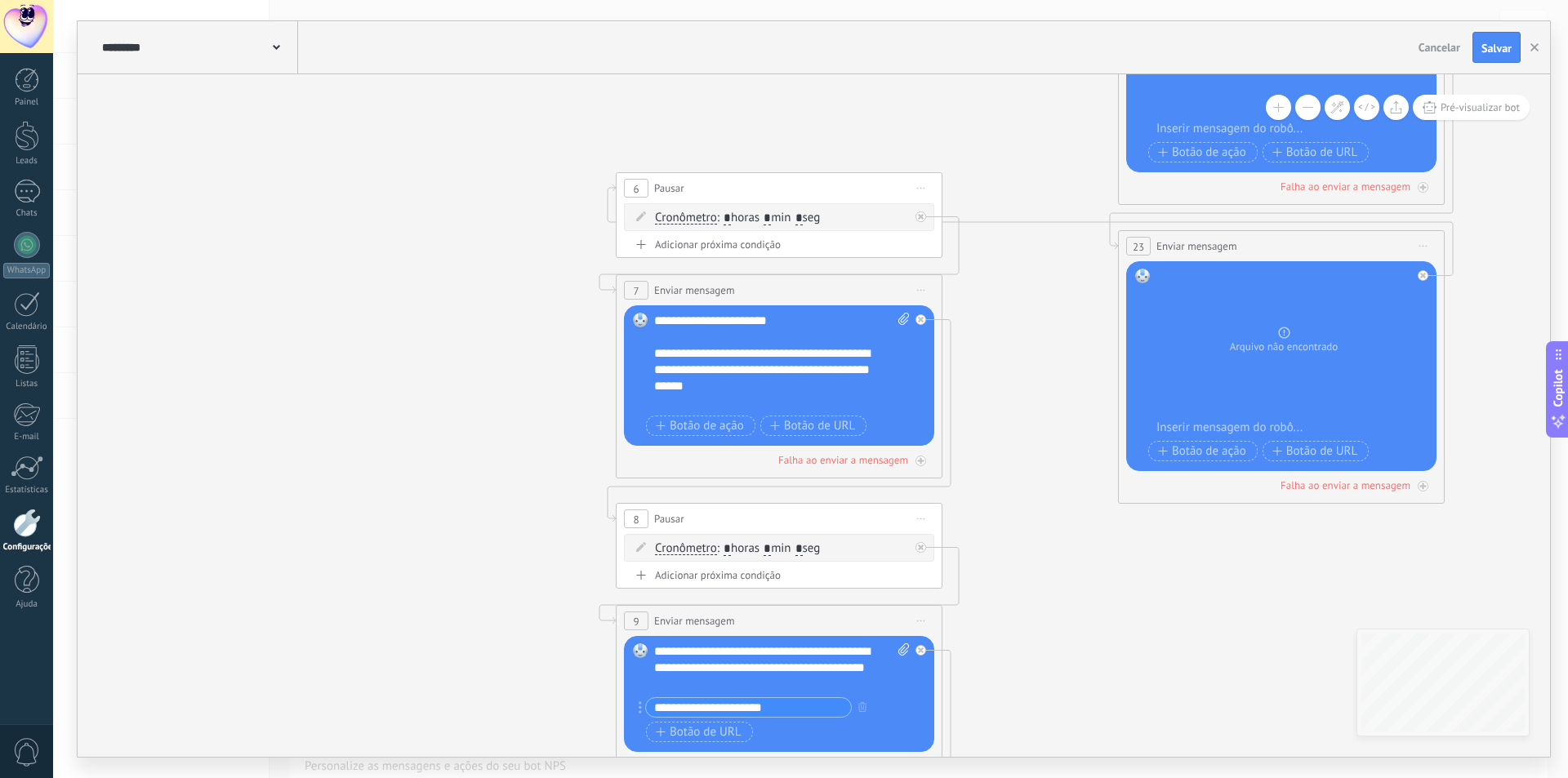
scroll to position [0, 0]
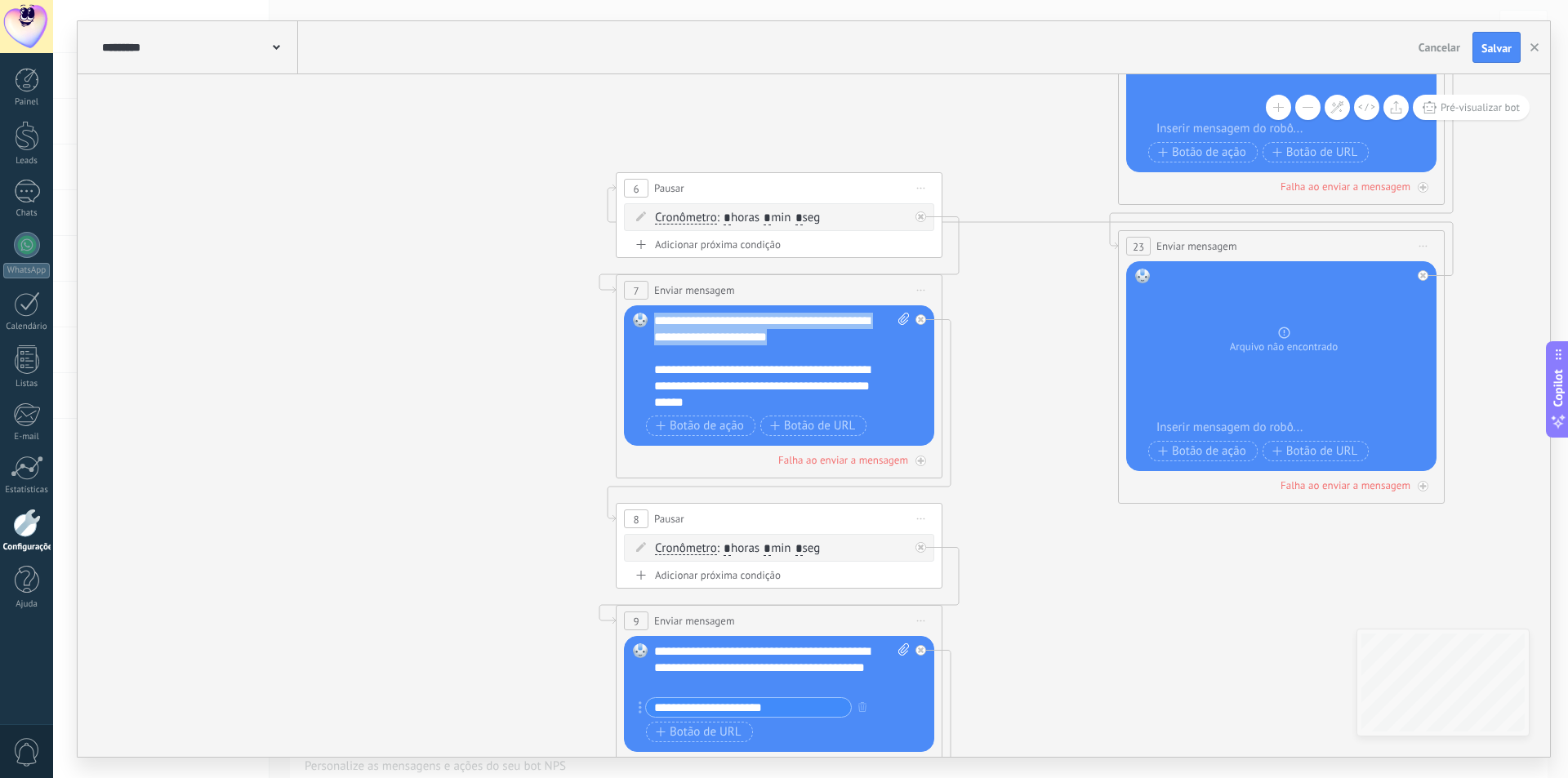
drag, startPoint x: 843, startPoint y: 336, endPoint x: 655, endPoint y: 317, distance: 189.0
click at [655, 311] on div "Substituir Remover Converter para mensagem de voz Arraste a imagem aqui para an…" at bounding box center [778, 375] width 310 height 141
click at [690, 353] on div "**********" at bounding box center [782, 361] width 256 height 98
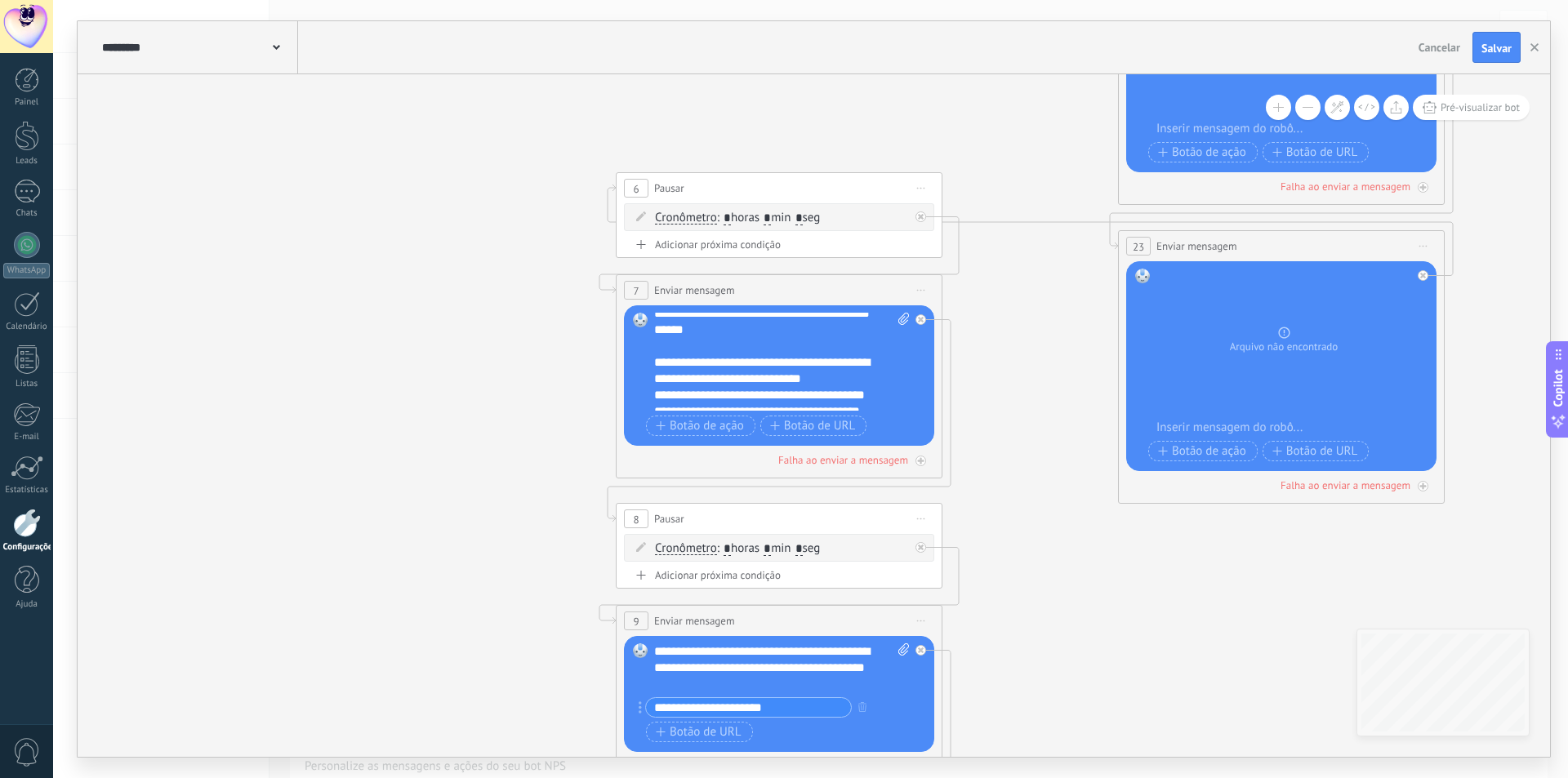
scroll to position [82, 0]
drag, startPoint x: 655, startPoint y: 346, endPoint x: 861, endPoint y: 368, distance: 207.2
click at [861, 368] on div "**********" at bounding box center [767, 361] width 227 height 32
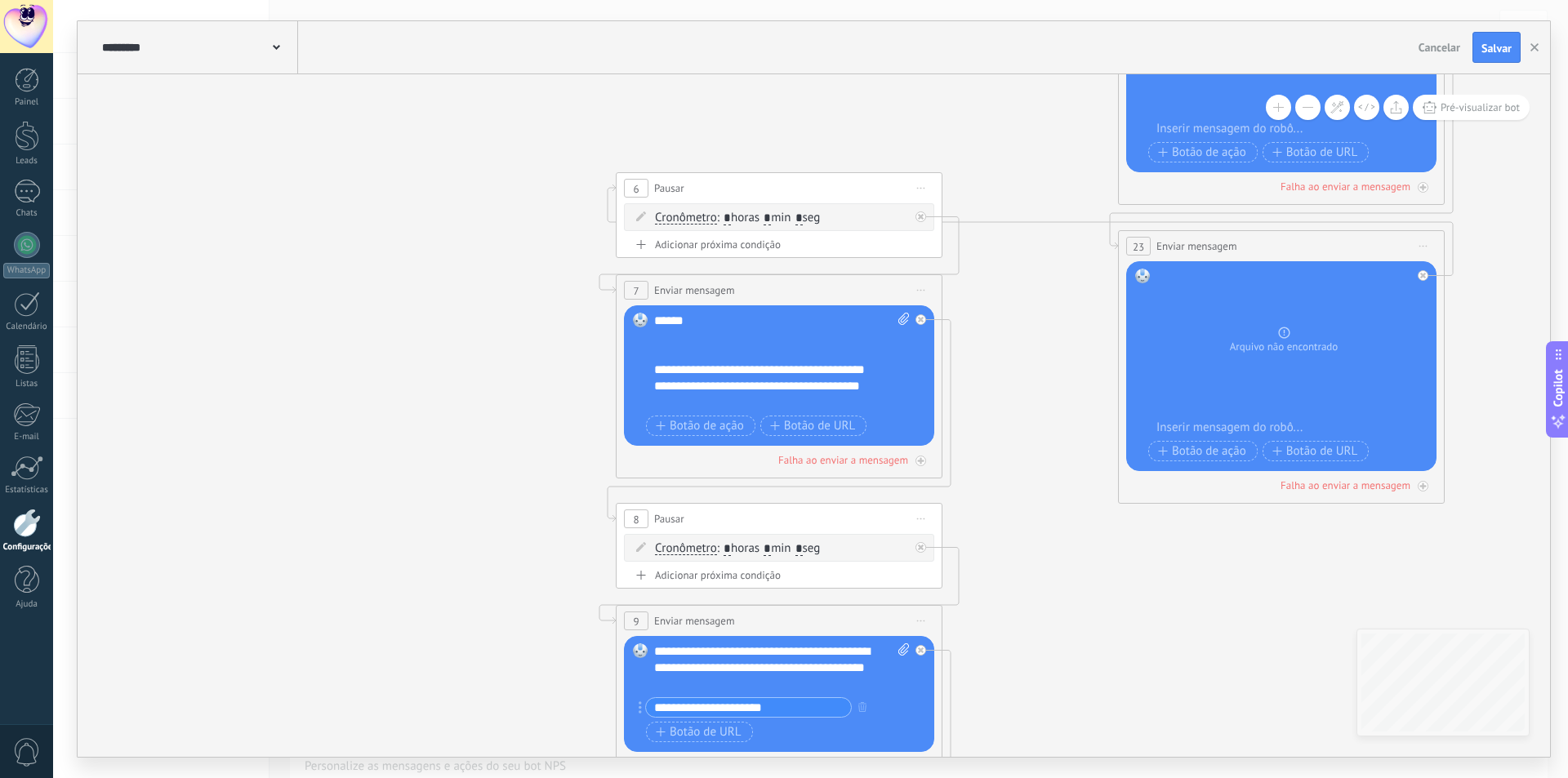
click at [671, 358] on div at bounding box center [767, 354] width 227 height 17
drag, startPoint x: 649, startPoint y: 367, endPoint x: 724, endPoint y: 368, distance: 75.0
click at [724, 367] on div "Substituir Remover Converter para mensagem de voz Arraste a imagem aqui para an…" at bounding box center [778, 375] width 310 height 141
click at [765, 362] on div "**********" at bounding box center [767, 370] width 227 height 17
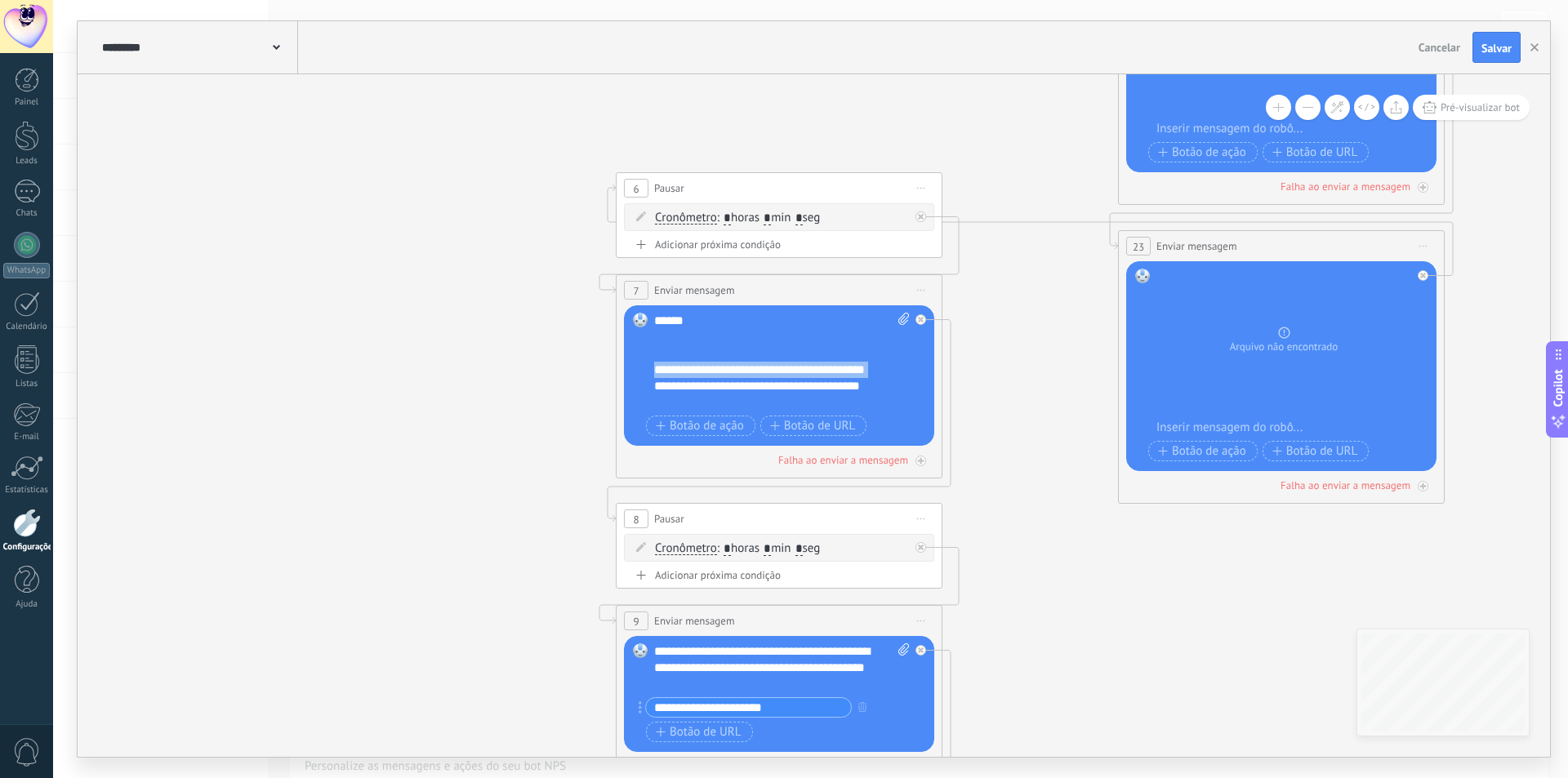
click at [765, 362] on div "**********" at bounding box center [767, 370] width 227 height 17
copy div "**********"
click at [689, 360] on div "**********" at bounding box center [782, 361] width 256 height 98
click at [878, 337] on div "**********" at bounding box center [782, 361] width 256 height 98
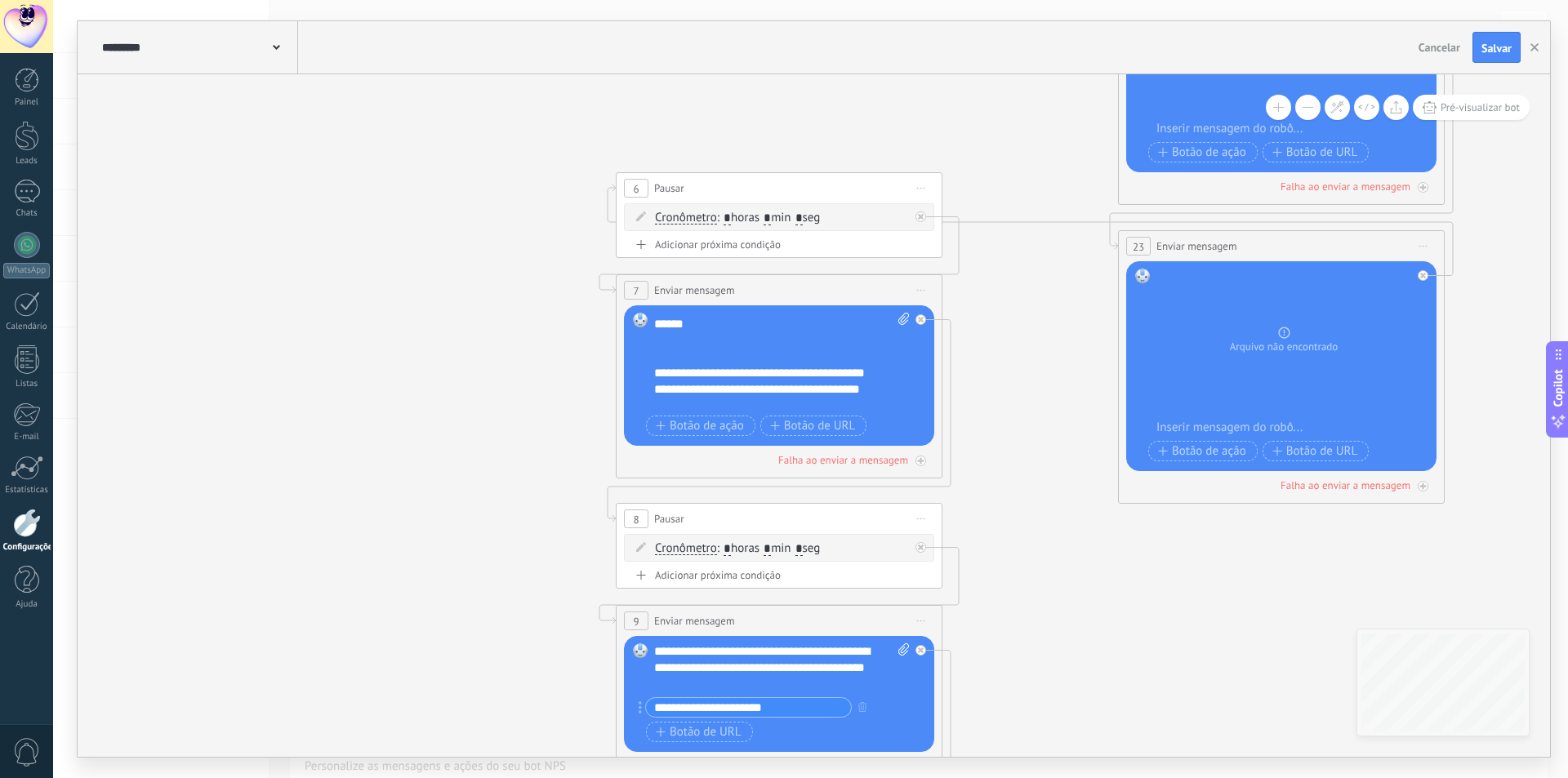
scroll to position [98, 0]
drag, startPoint x: 883, startPoint y: 372, endPoint x: 708, endPoint y: 356, distance: 175.7
click at [708, 356] on div "**********" at bounding box center [782, 361] width 256 height 98
click at [659, 385] on div "**********" at bounding box center [767, 394] width 227 height 32
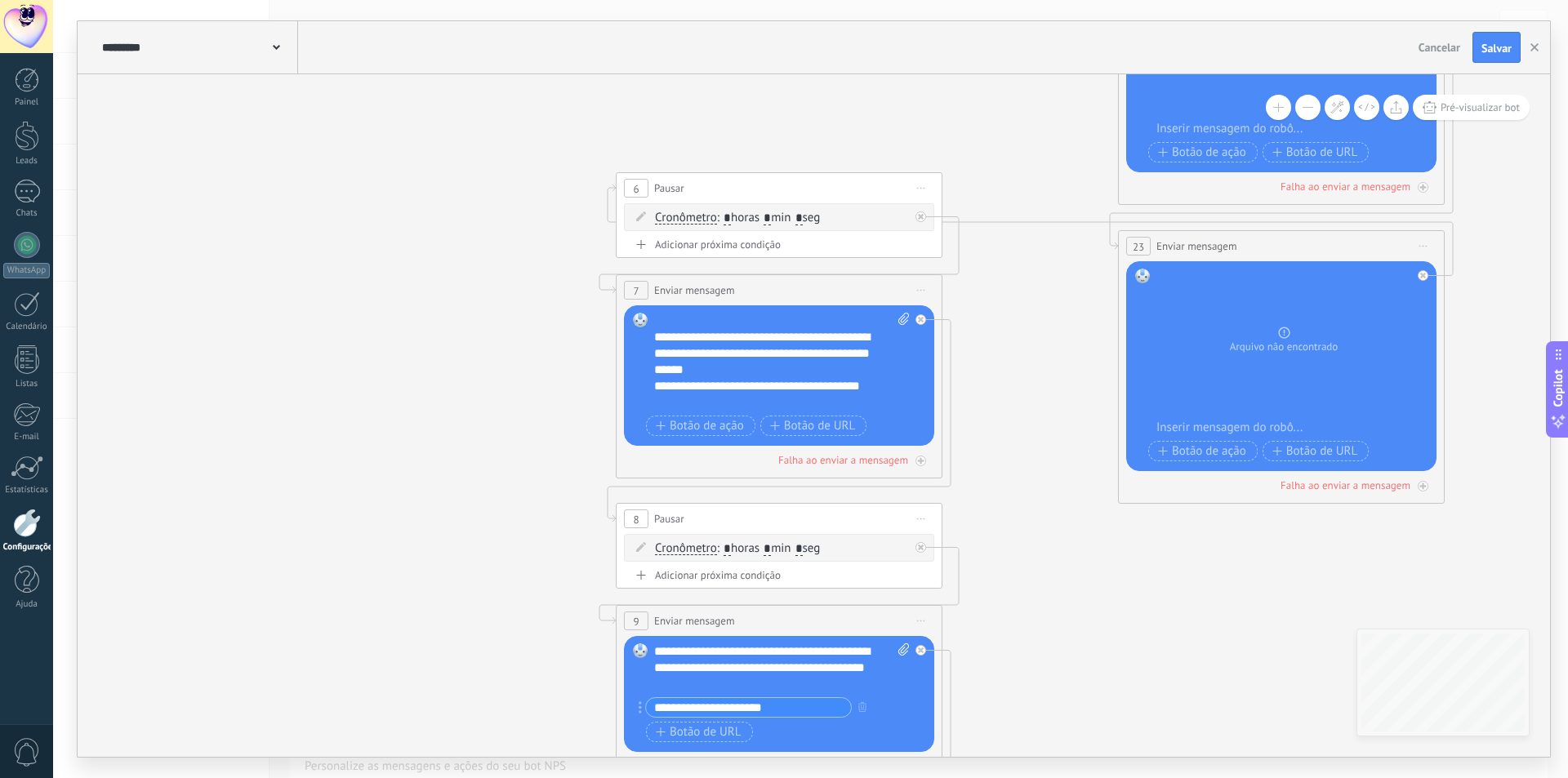
click at [749, 376] on div "**********" at bounding box center [767, 361] width 227 height 98
click at [653, 381] on div "Substituir Remover Converter para mensagem de voz Arraste a imagem aqui para an…" at bounding box center [778, 375] width 310 height 141
click at [655, 386] on div "**********" at bounding box center [767, 394] width 227 height 32
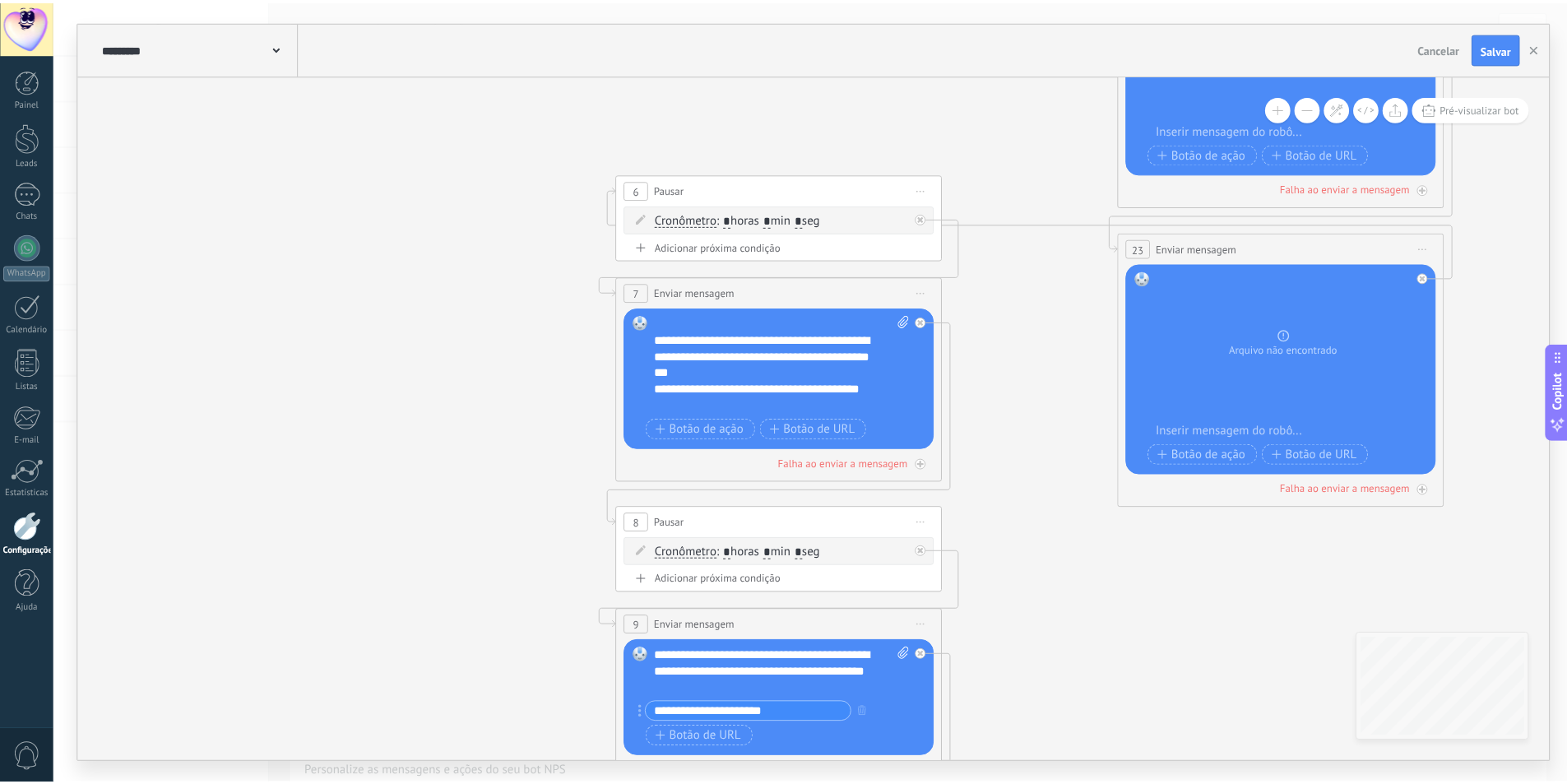
scroll to position [33, 0]
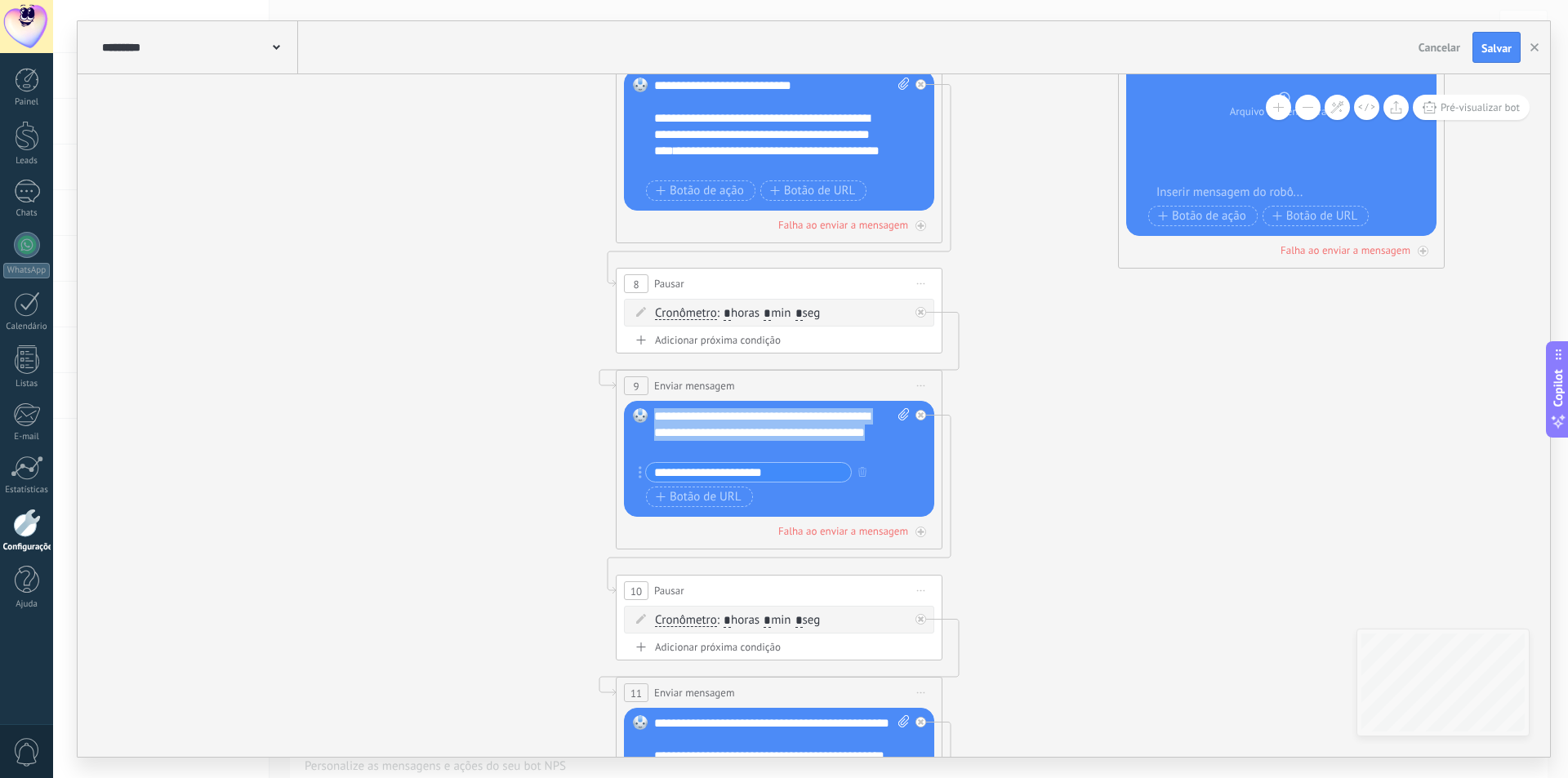
drag, startPoint x: 762, startPoint y: 447, endPoint x: 642, endPoint y: 408, distance: 126.2
click at [640, 408] on div "Substituir Remover Converter para mensagem de voz Arraste a imagem aqui para an…" at bounding box center [778, 458] width 310 height 116
paste div
click at [674, 417] on div "**********" at bounding box center [782, 433] width 256 height 49
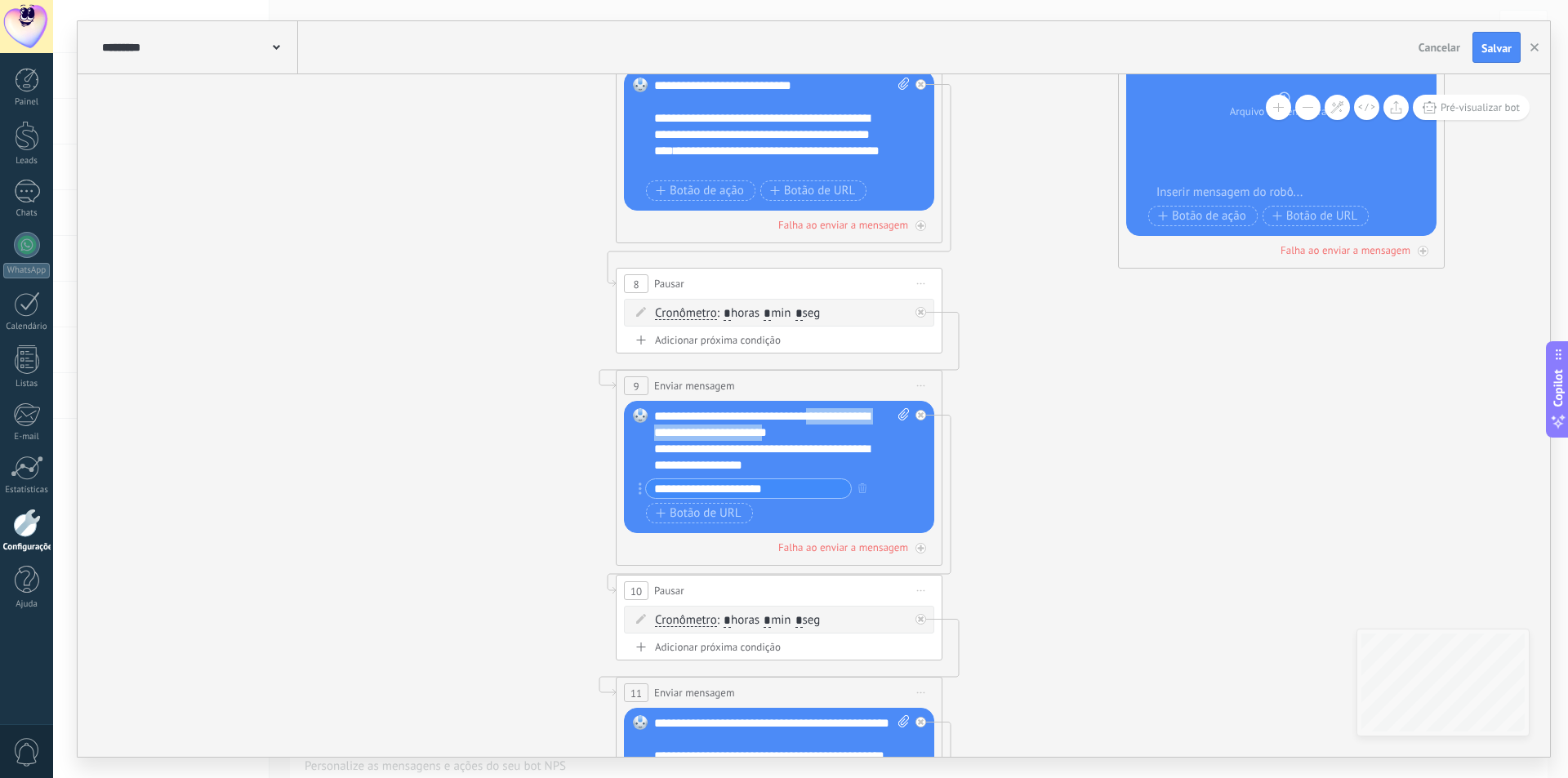
drag, startPoint x: 845, startPoint y: 433, endPoint x: 649, endPoint y: 435, distance: 196.0
click at [649, 435] on div "Substituir Remover Converter para mensagem de voz Arraste a imagem aqui para an…" at bounding box center [778, 467] width 310 height 132
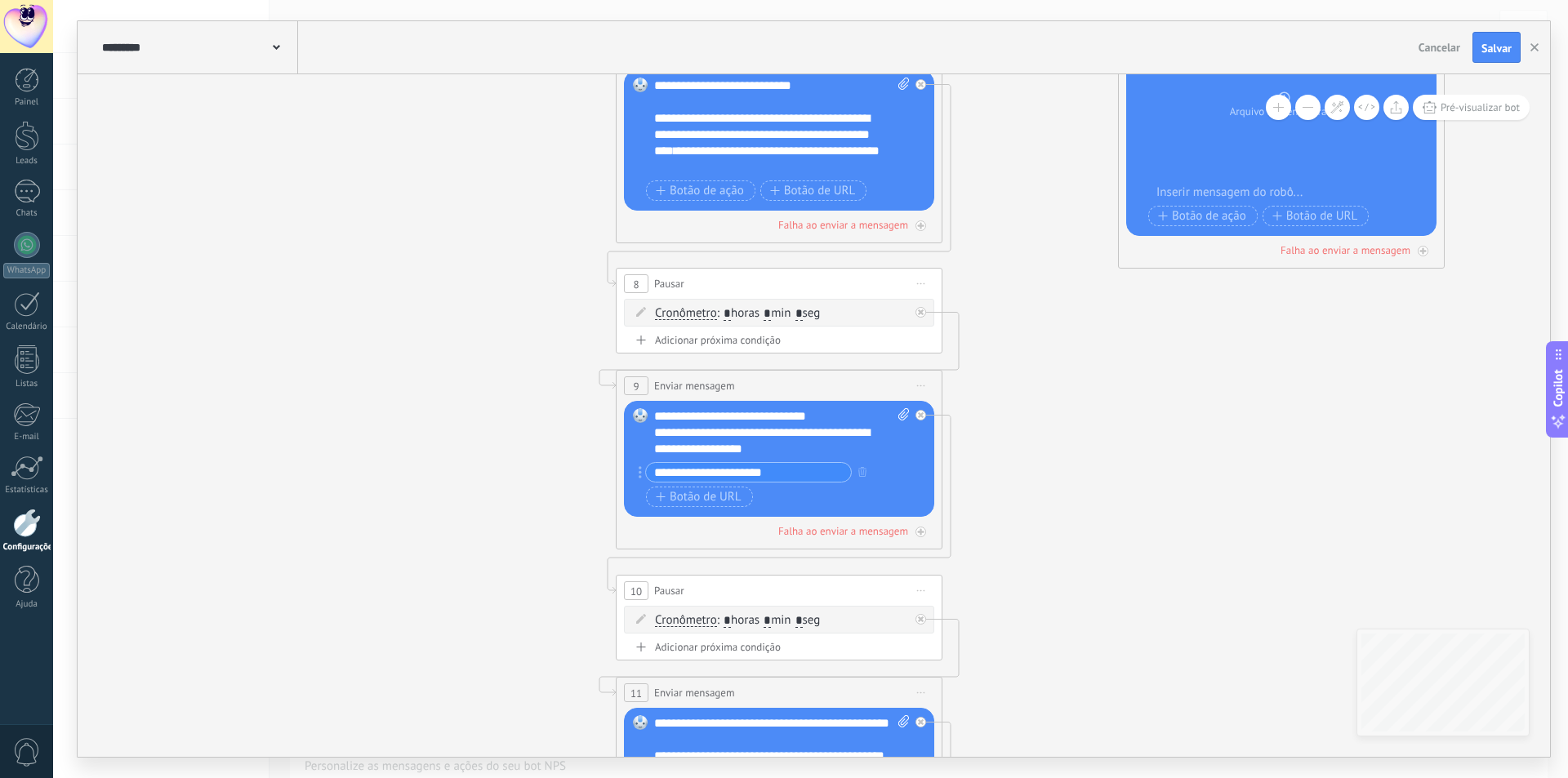
click at [702, 426] on div "**********" at bounding box center [767, 440] width 227 height 32
click at [797, 453] on div "**********" at bounding box center [767, 440] width 227 height 32
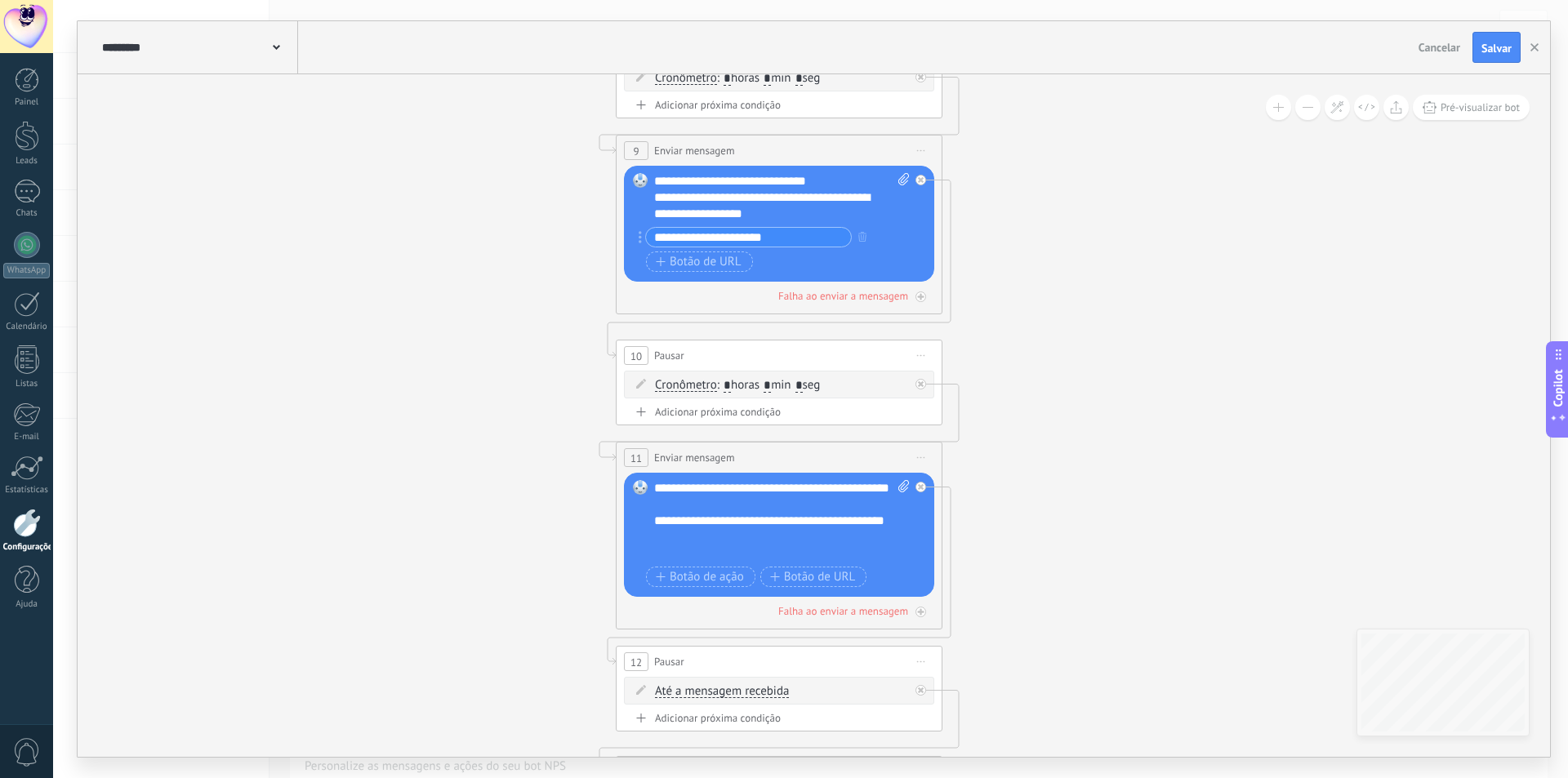
click at [771, 387] on input "*" at bounding box center [767, 386] width 7 height 13
type input "*"
click at [458, 415] on icon at bounding box center [934, 639] width 1837 height 4380
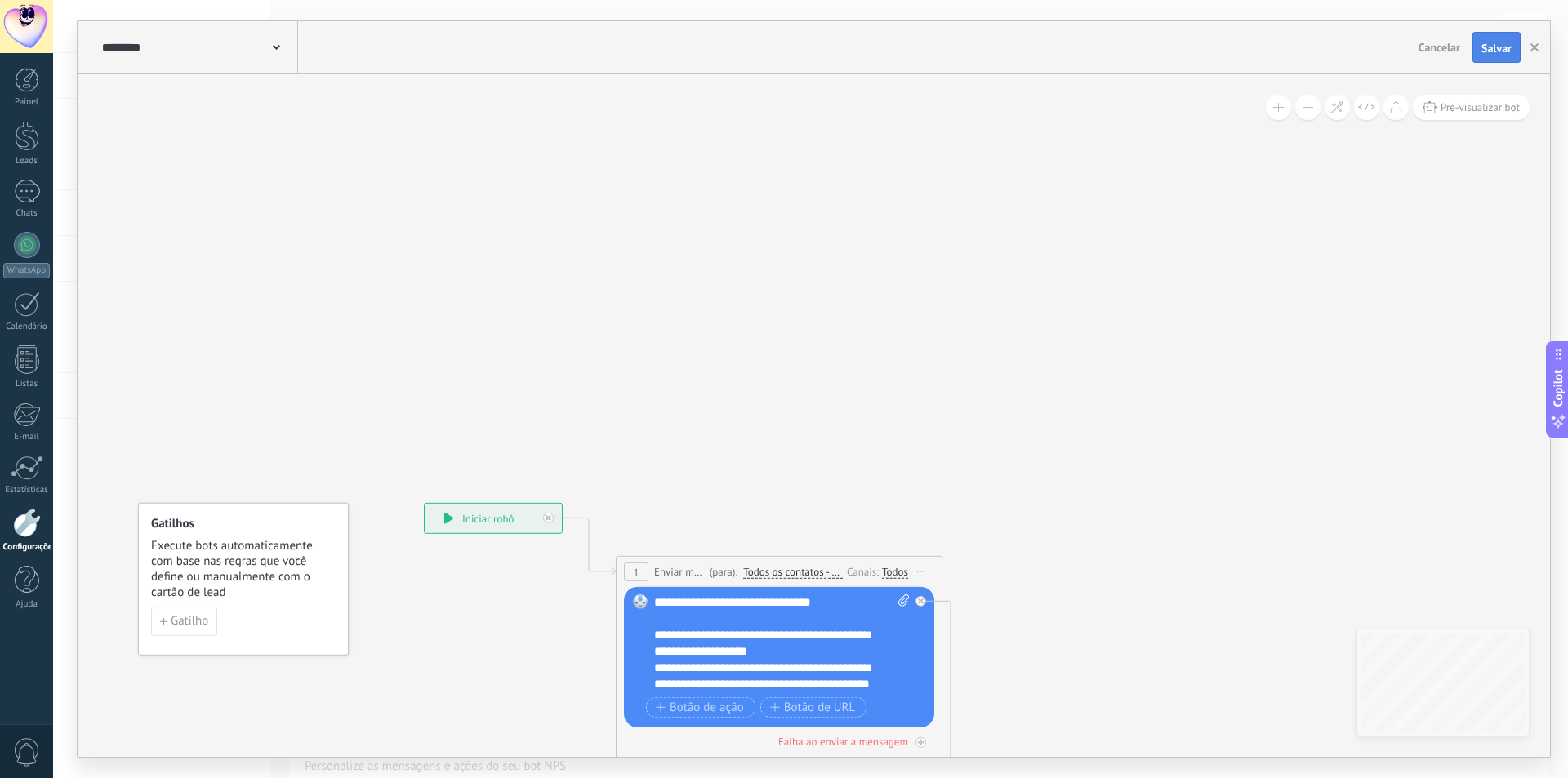
click at [1501, 54] on span "Salvar" at bounding box center [1496, 48] width 31 height 11
click at [1534, 49] on icon "button" at bounding box center [1534, 47] width 8 height 8
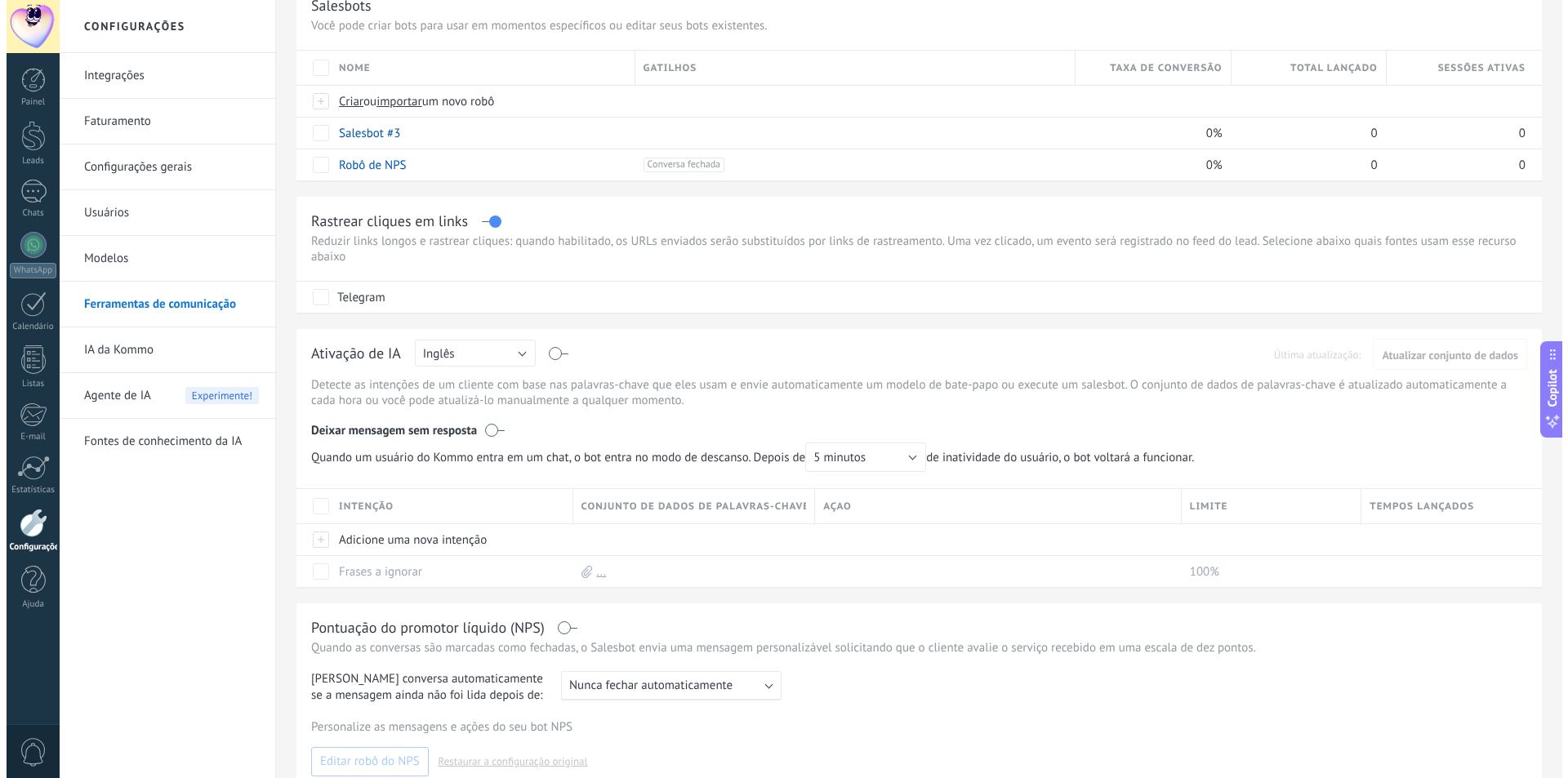
scroll to position [0, 0]
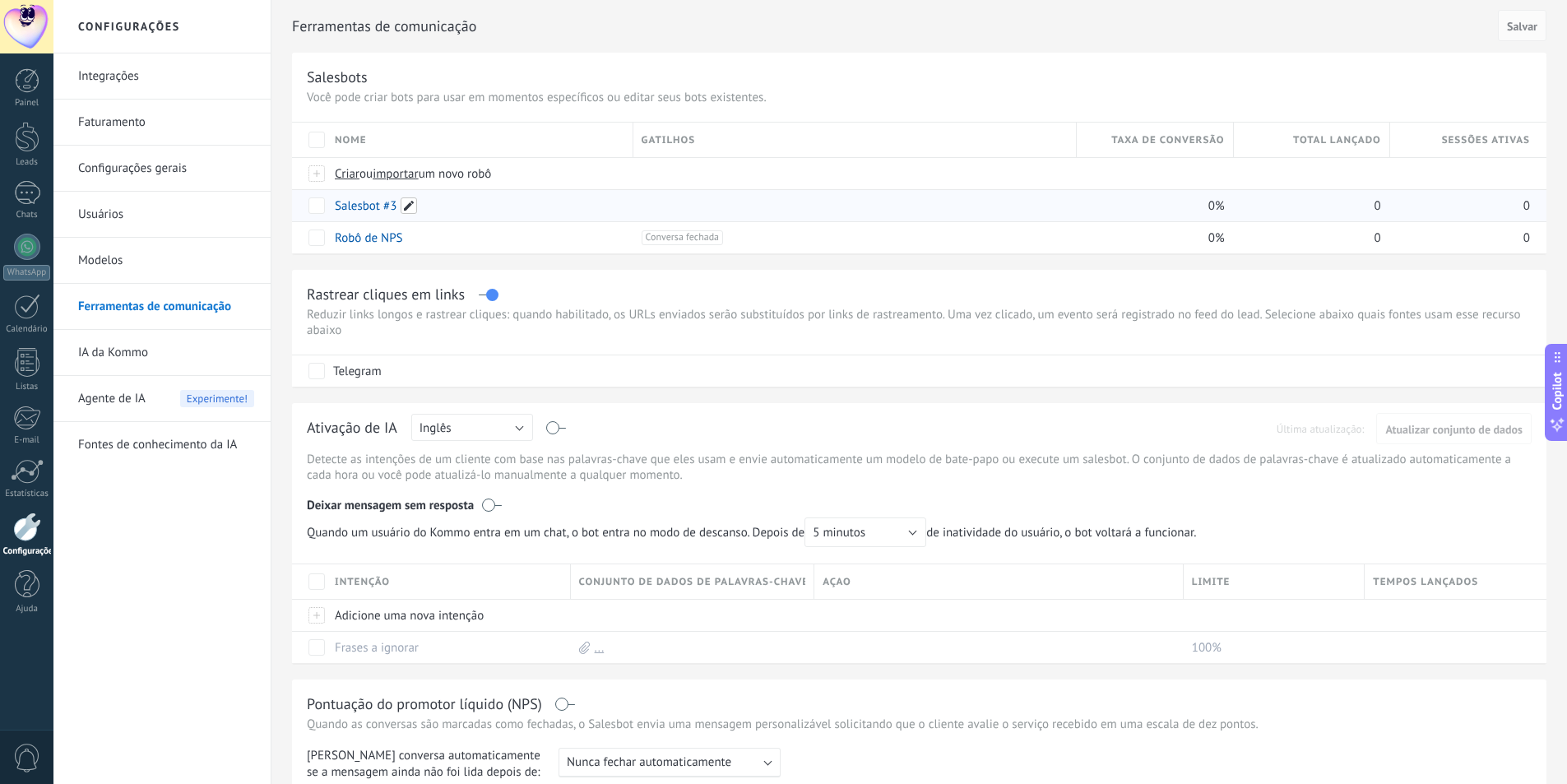
click at [408, 203] on span at bounding box center [409, 205] width 17 height 17
click at [440, 245] on span "Cancelar" at bounding box center [433, 243] width 42 height 15
click at [352, 203] on link "Salesbot #3" at bounding box center [366, 205] width 62 height 16
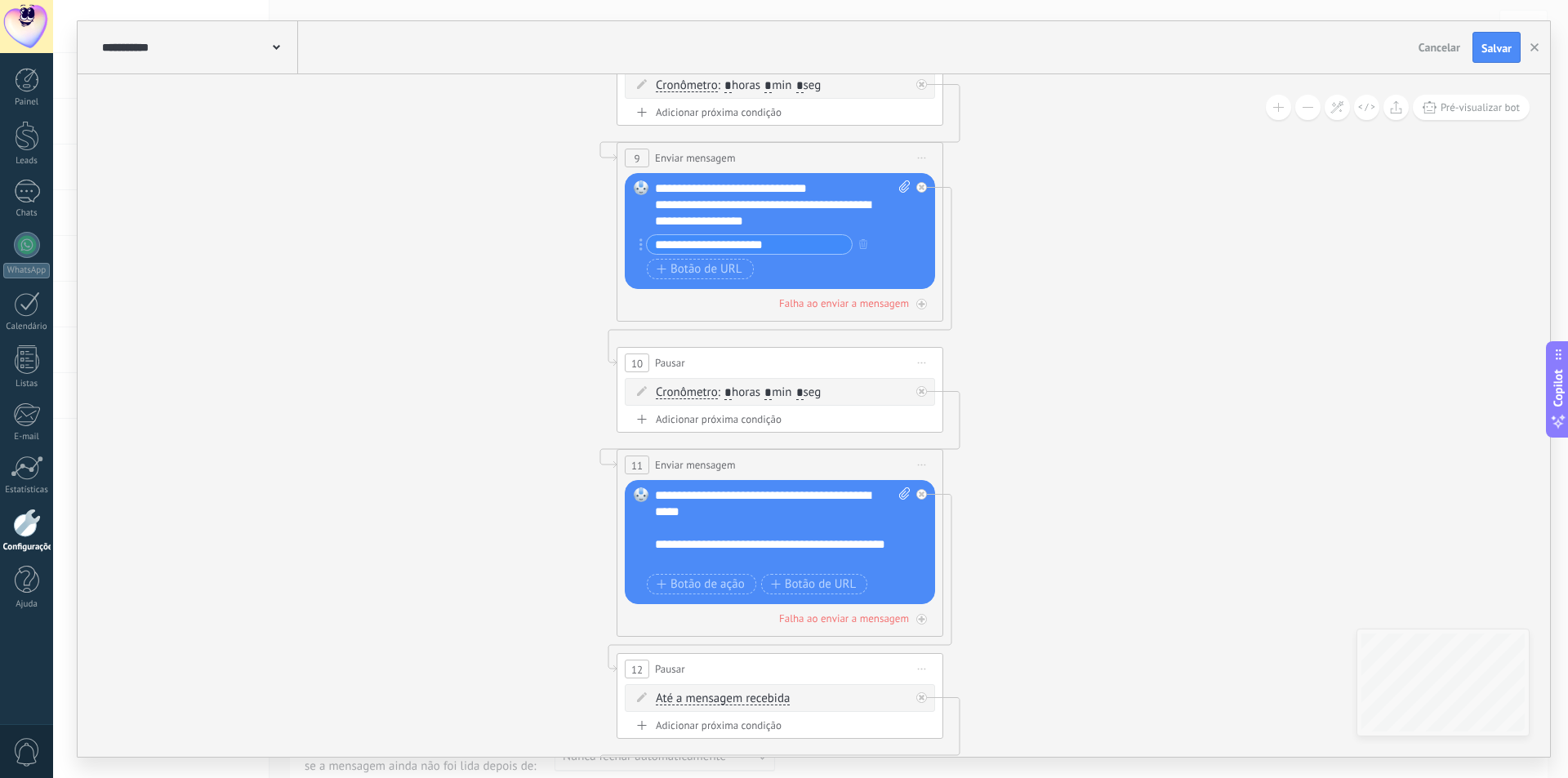
click at [904, 193] on span at bounding box center [902, 205] width 16 height 49
click input "Upload" at bounding box center [0, 0] width 0 height 0
click at [731, 236] on input "**********" at bounding box center [749, 245] width 205 height 19
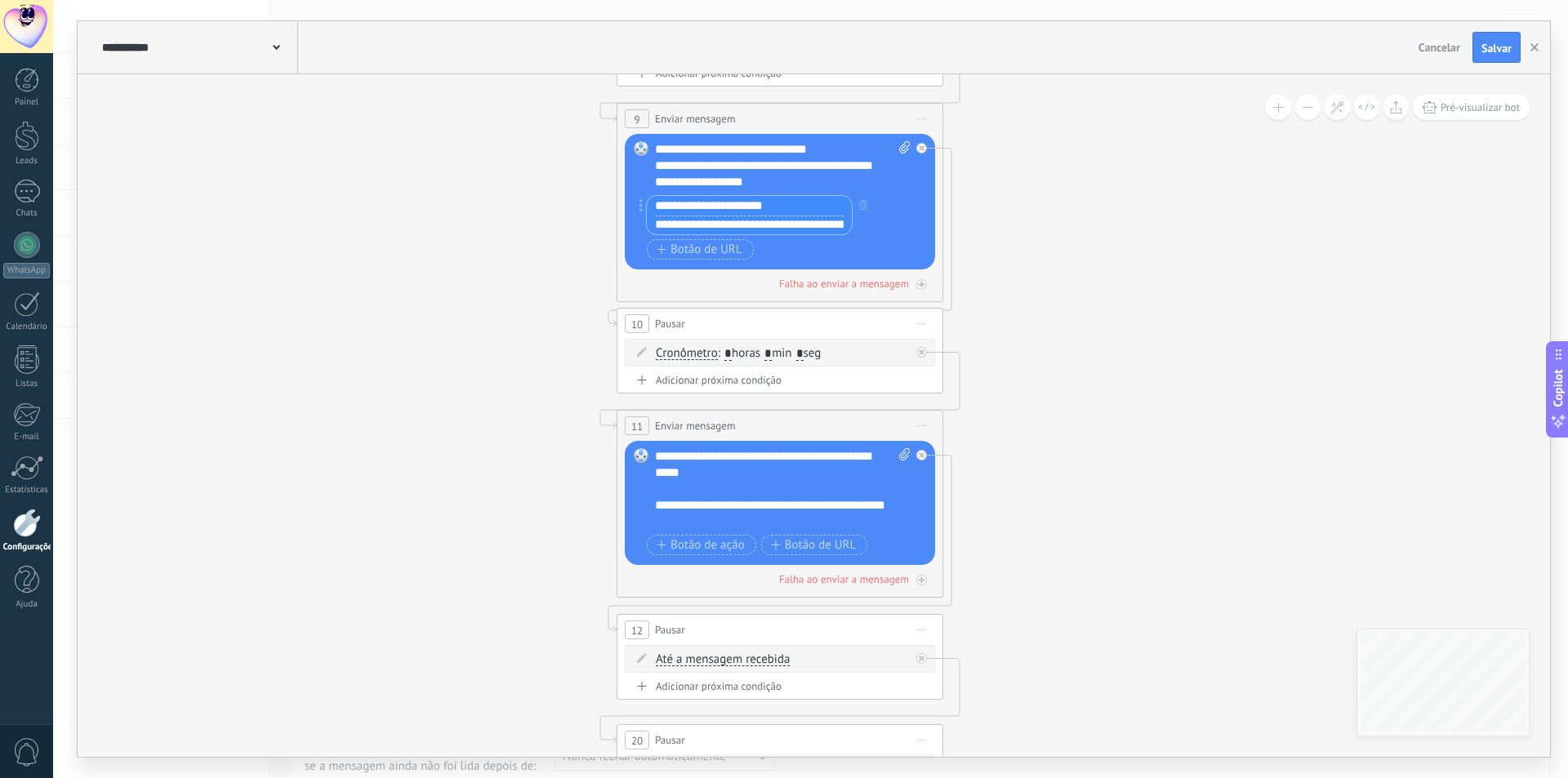
click at [715, 220] on input "**********" at bounding box center [749, 225] width 205 height 19
paste input "*********"
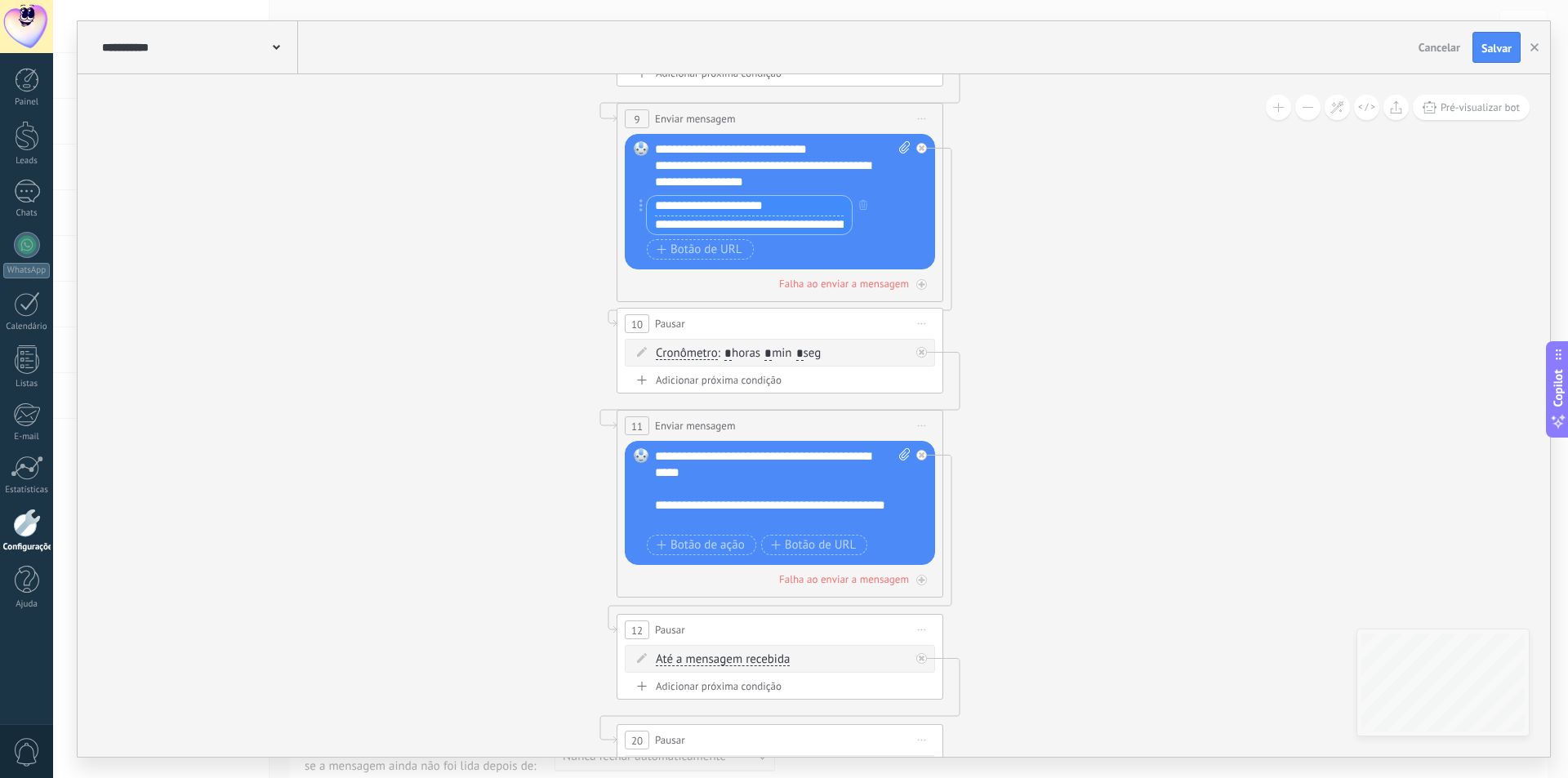
scroll to position [0, 156]
type input "**********"
click at [373, 282] on icon at bounding box center [935, 608] width 1837 height 4380
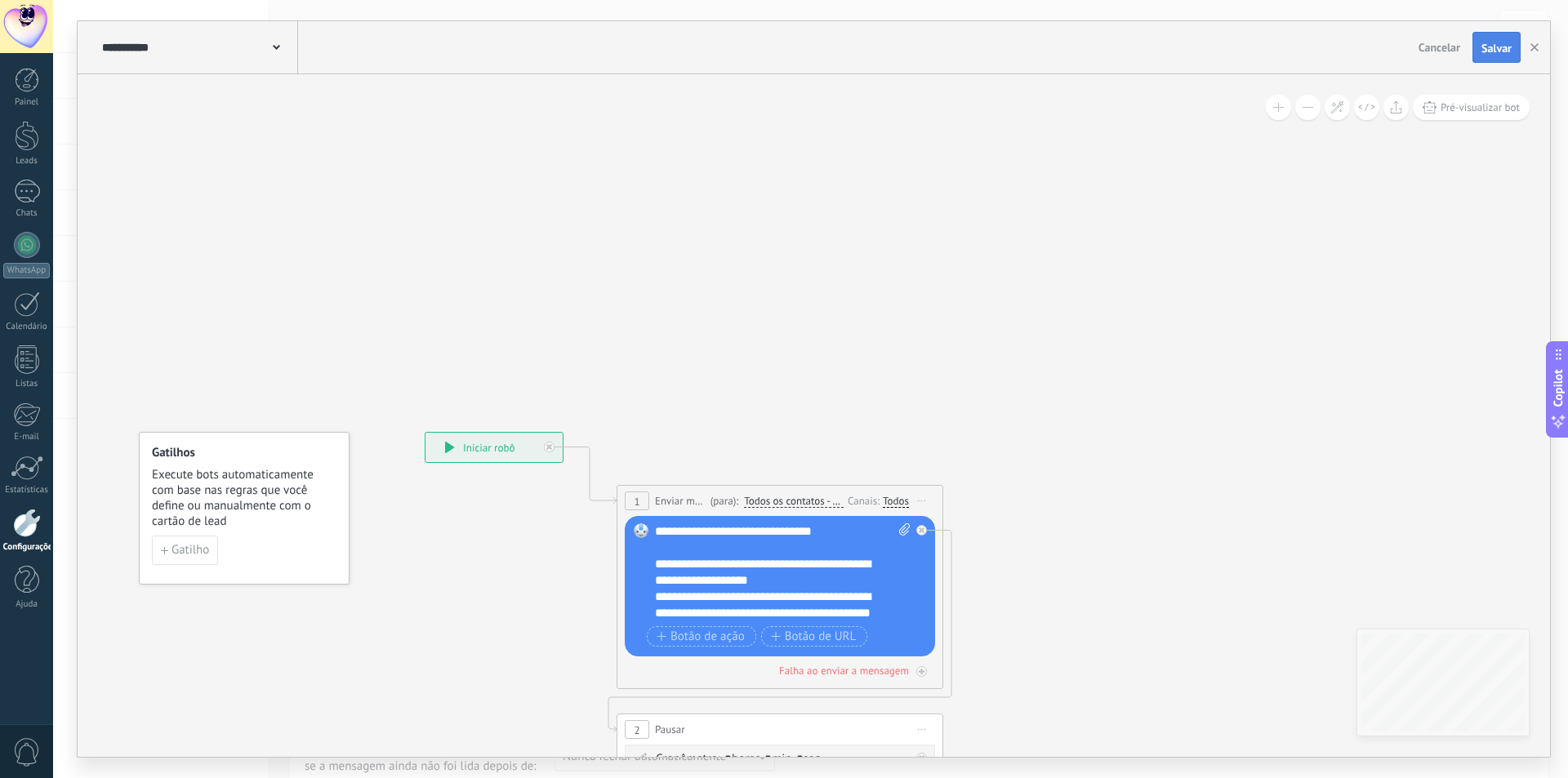
click at [1486, 43] on span "Salvar" at bounding box center [1496, 48] width 31 height 11
click at [449, 450] on icon at bounding box center [449, 447] width 10 height 11
click at [1530, 52] on button "button" at bounding box center [1534, 46] width 24 height 31
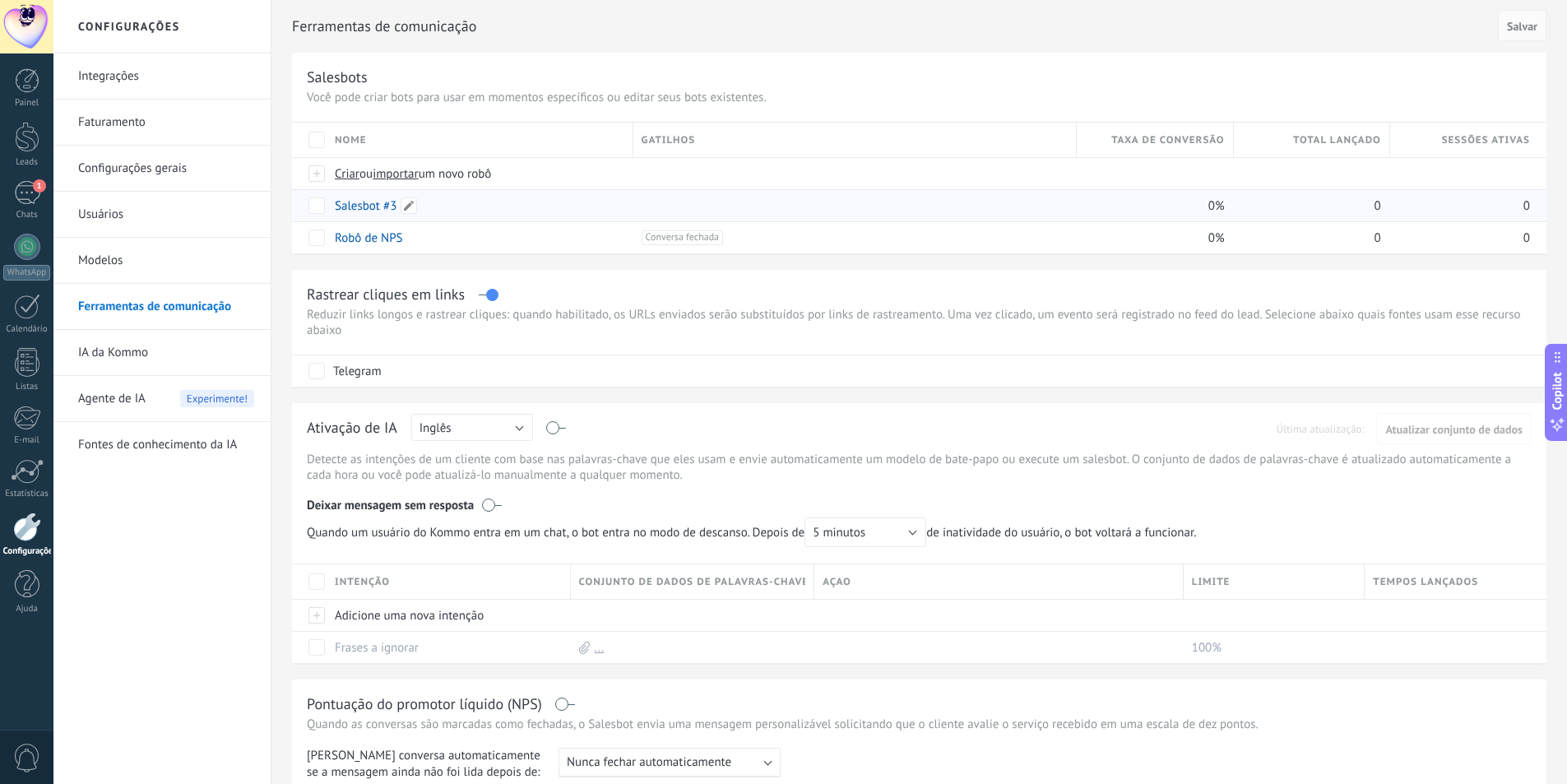
click at [365, 208] on link "Salesbot #3" at bounding box center [366, 205] width 62 height 16
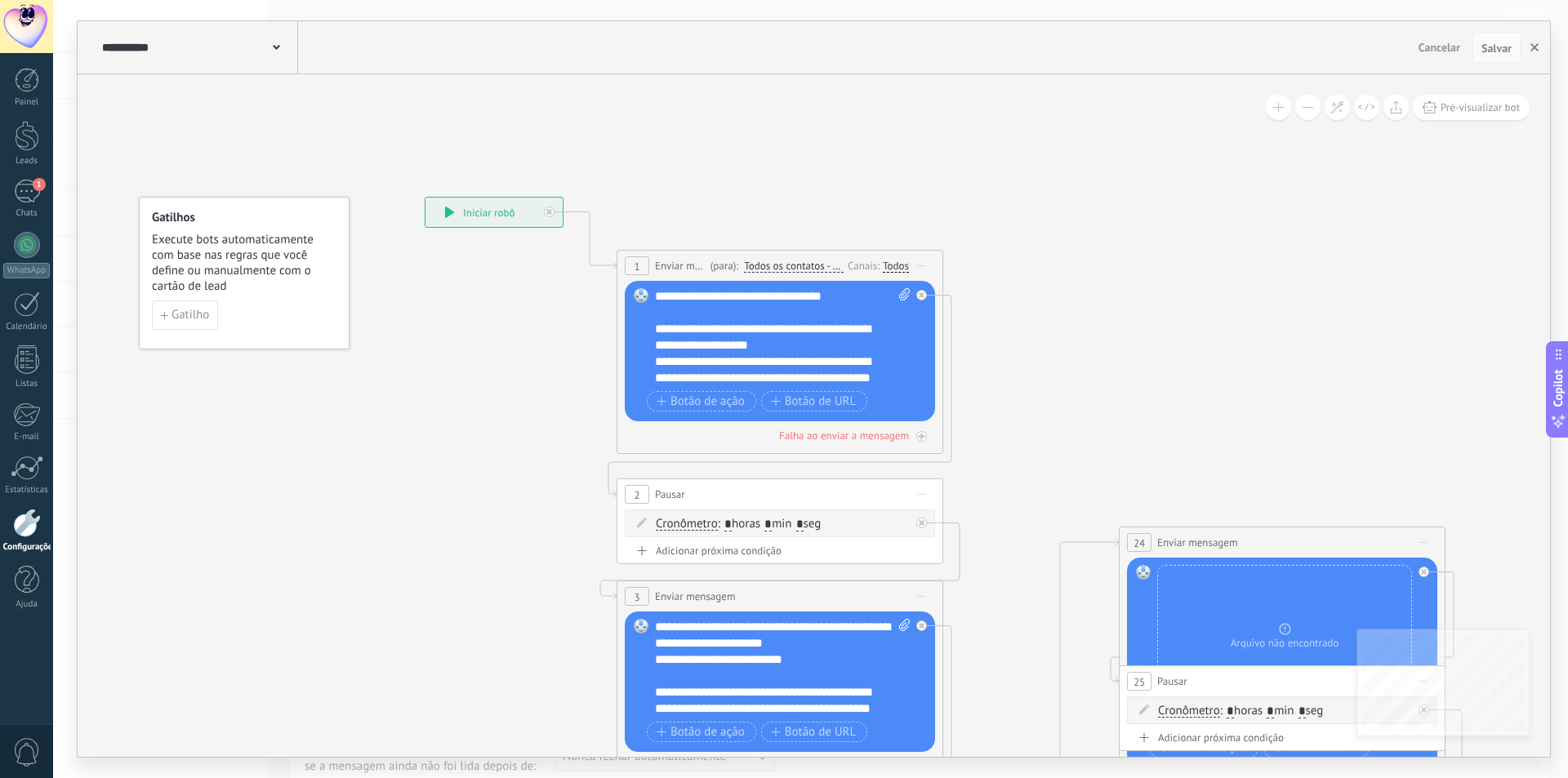
click at [1535, 53] on button "button" at bounding box center [1534, 46] width 24 height 31
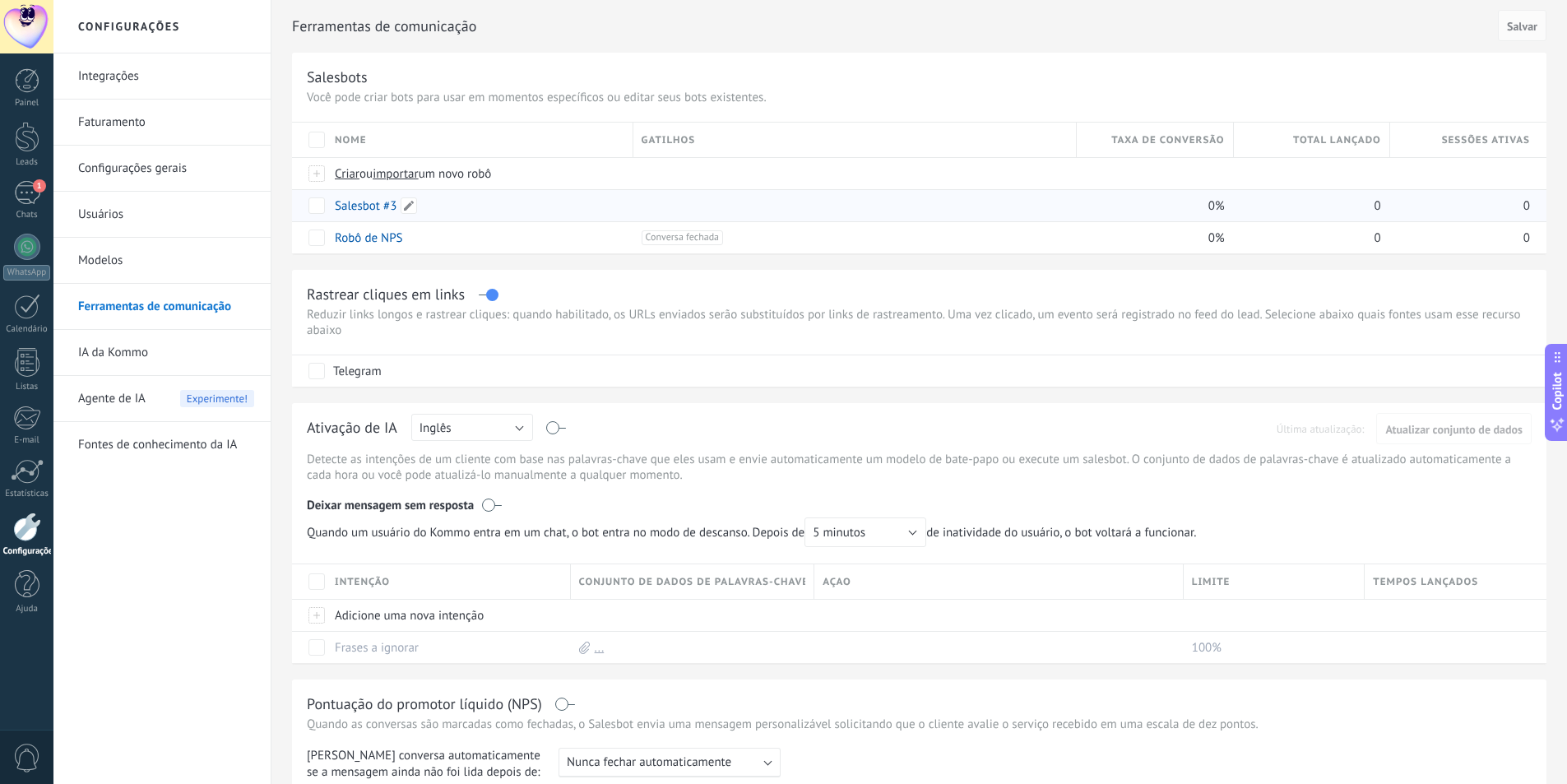
click at [349, 201] on link "Salesbot #3" at bounding box center [366, 205] width 62 height 16
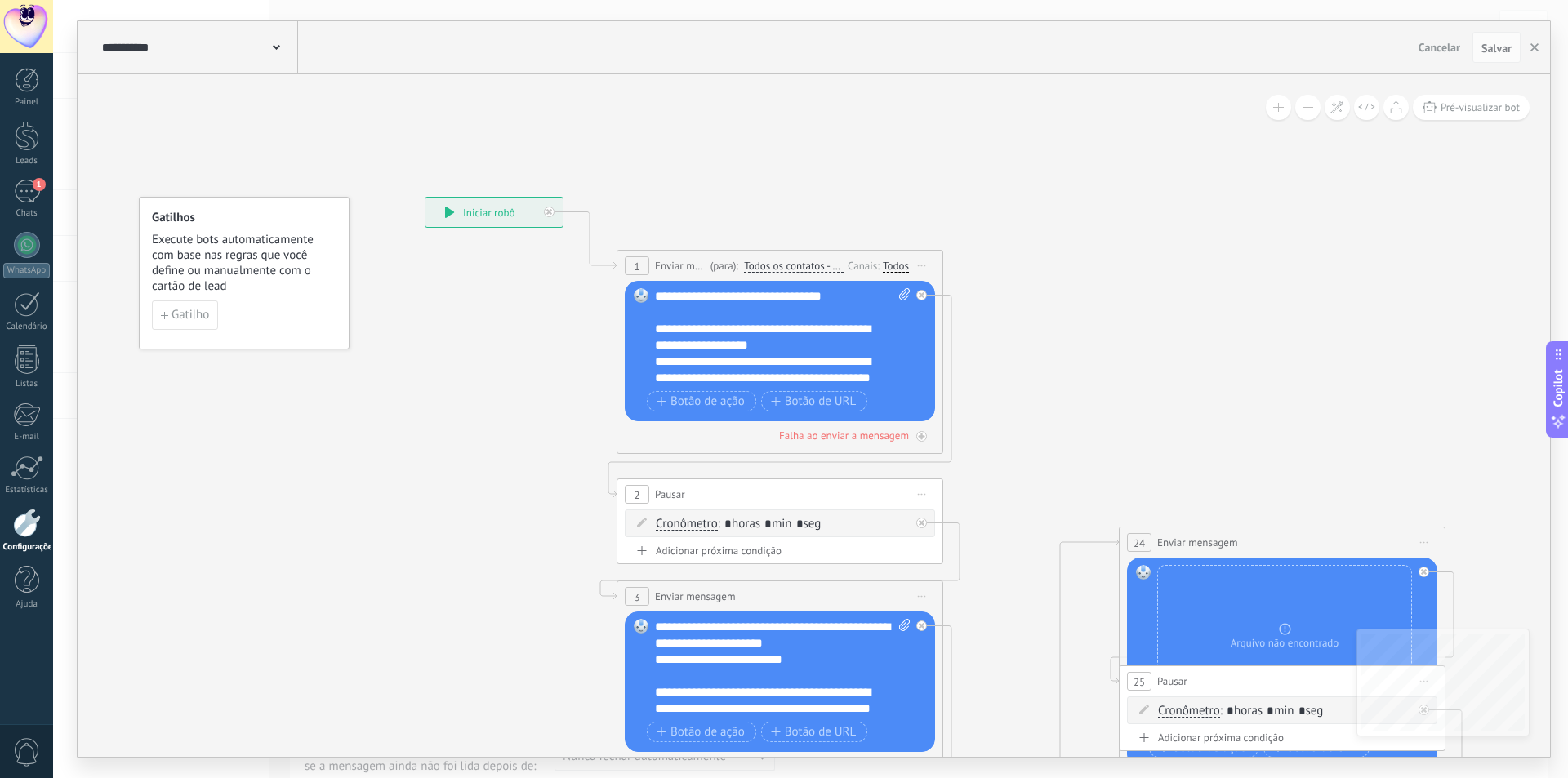
click at [927, 258] on span "Iniciar pré-visualização aqui Renomear Duplicar Excluir" at bounding box center [922, 266] width 26 height 24
click at [18, 194] on div "1" at bounding box center [27, 192] width 26 height 24
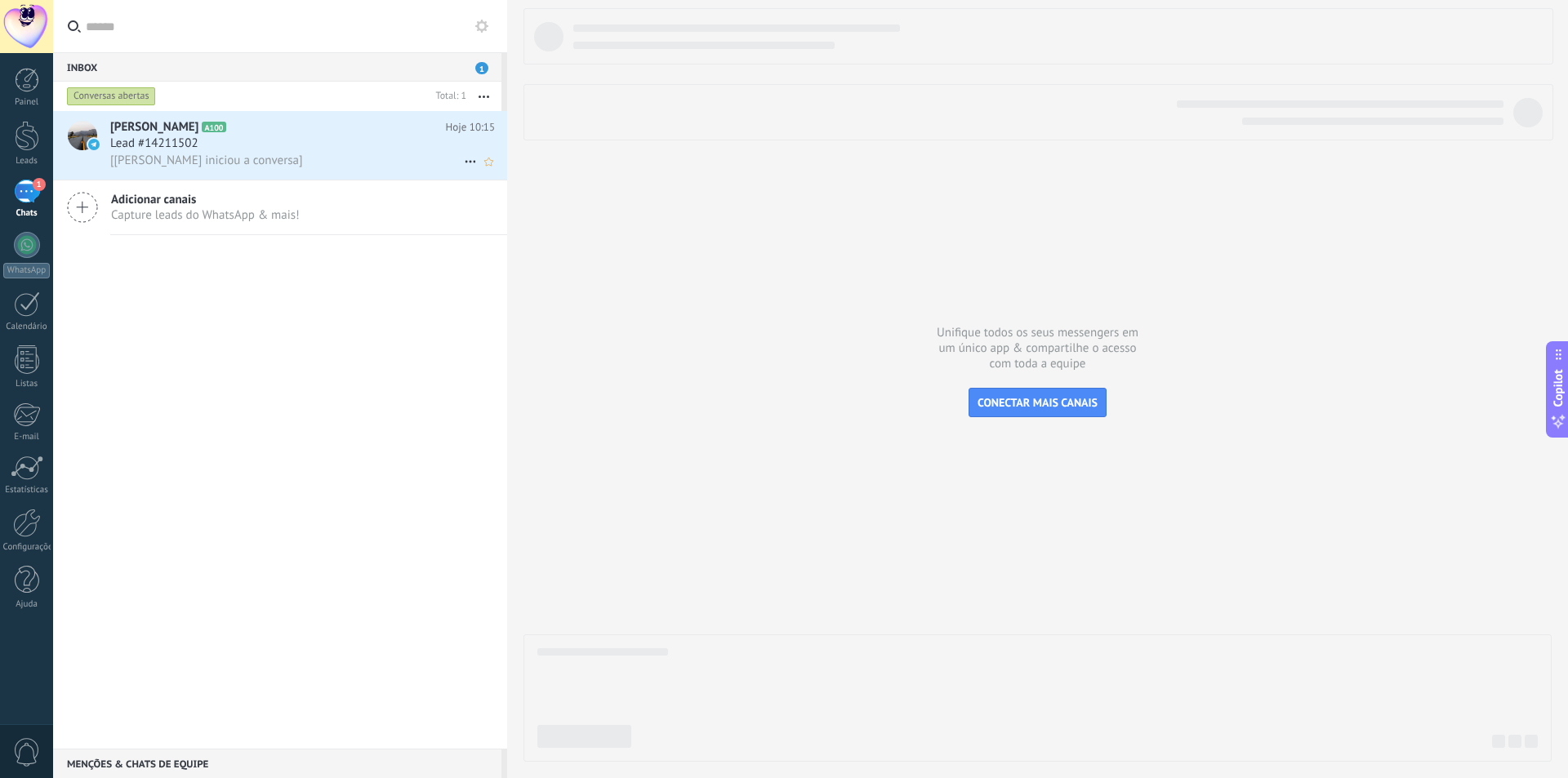
click at [239, 147] on div "Lead #14211502" at bounding box center [302, 144] width 385 height 17
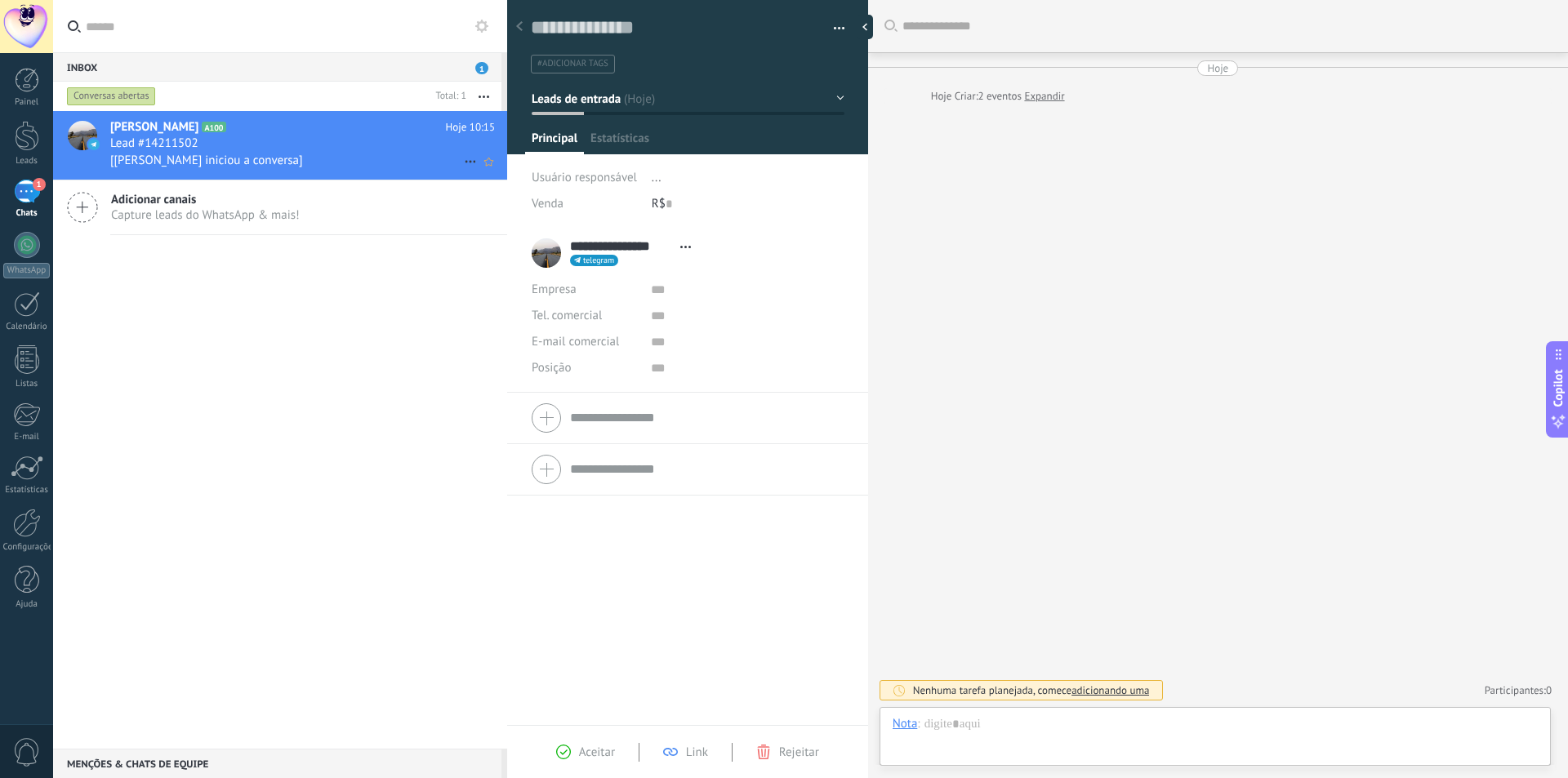
scroll to position [24, 0]
click at [1001, 243] on div "Buscar Carregar mais Hoje Hoje Criar: 2 eventos Expandir Hoje 10:15 [Usuário in…" at bounding box center [1218, 389] width 700 height 778
click at [833, 19] on button "button" at bounding box center [833, 29] width 24 height 24
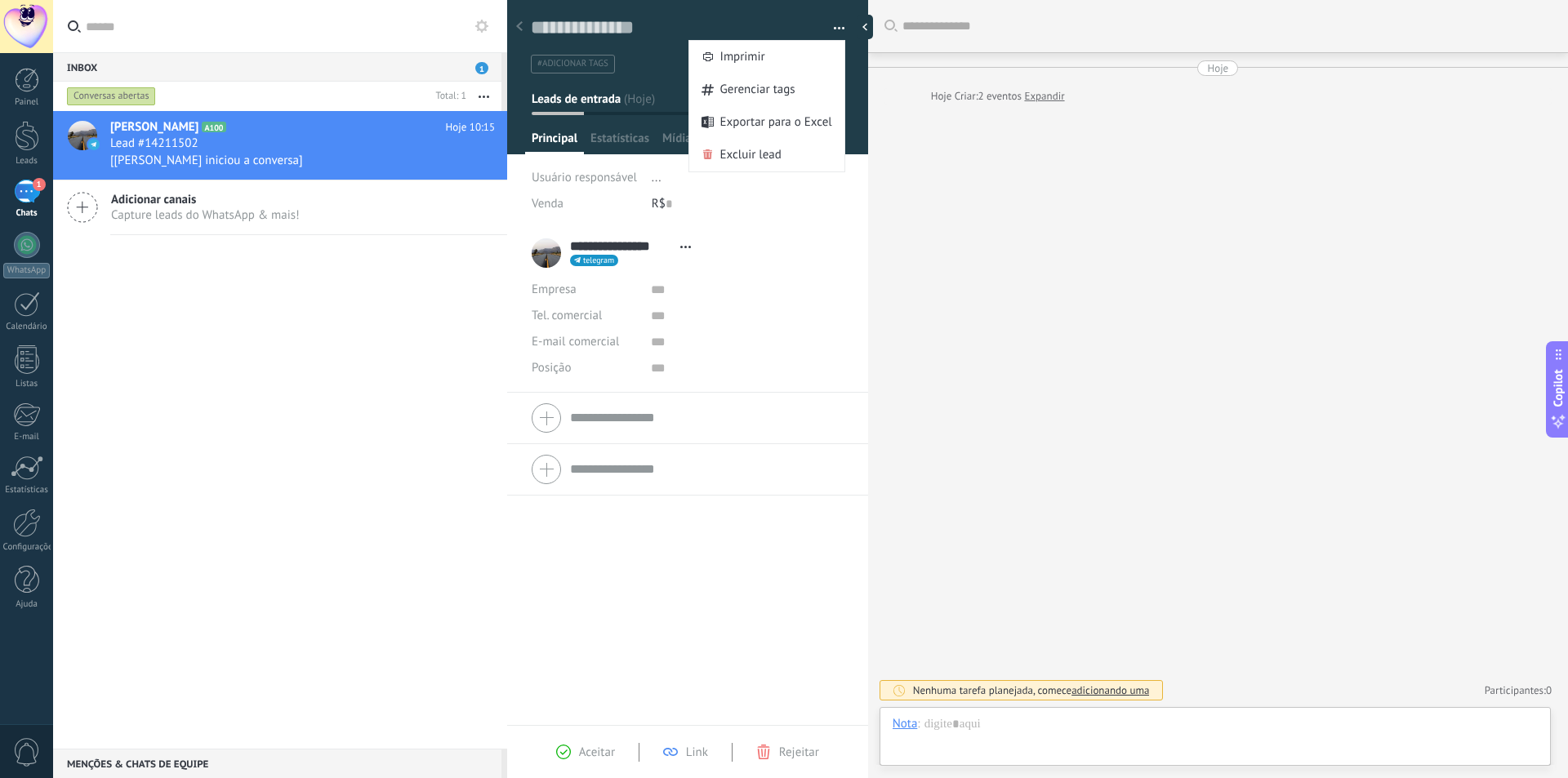
click at [838, 22] on button "button" at bounding box center [833, 29] width 24 height 24
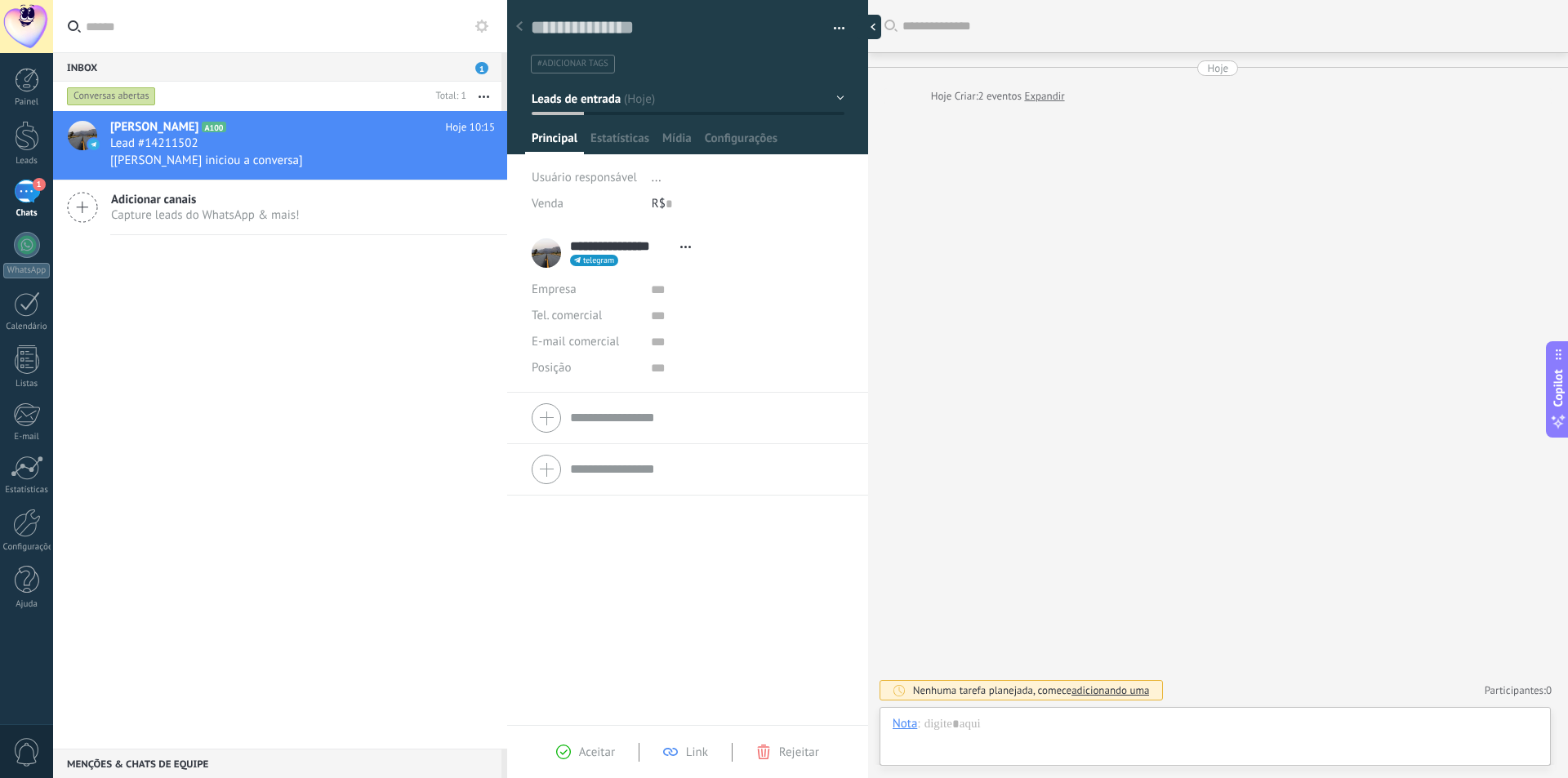
click at [871, 31] on div at bounding box center [868, 27] width 24 height 24
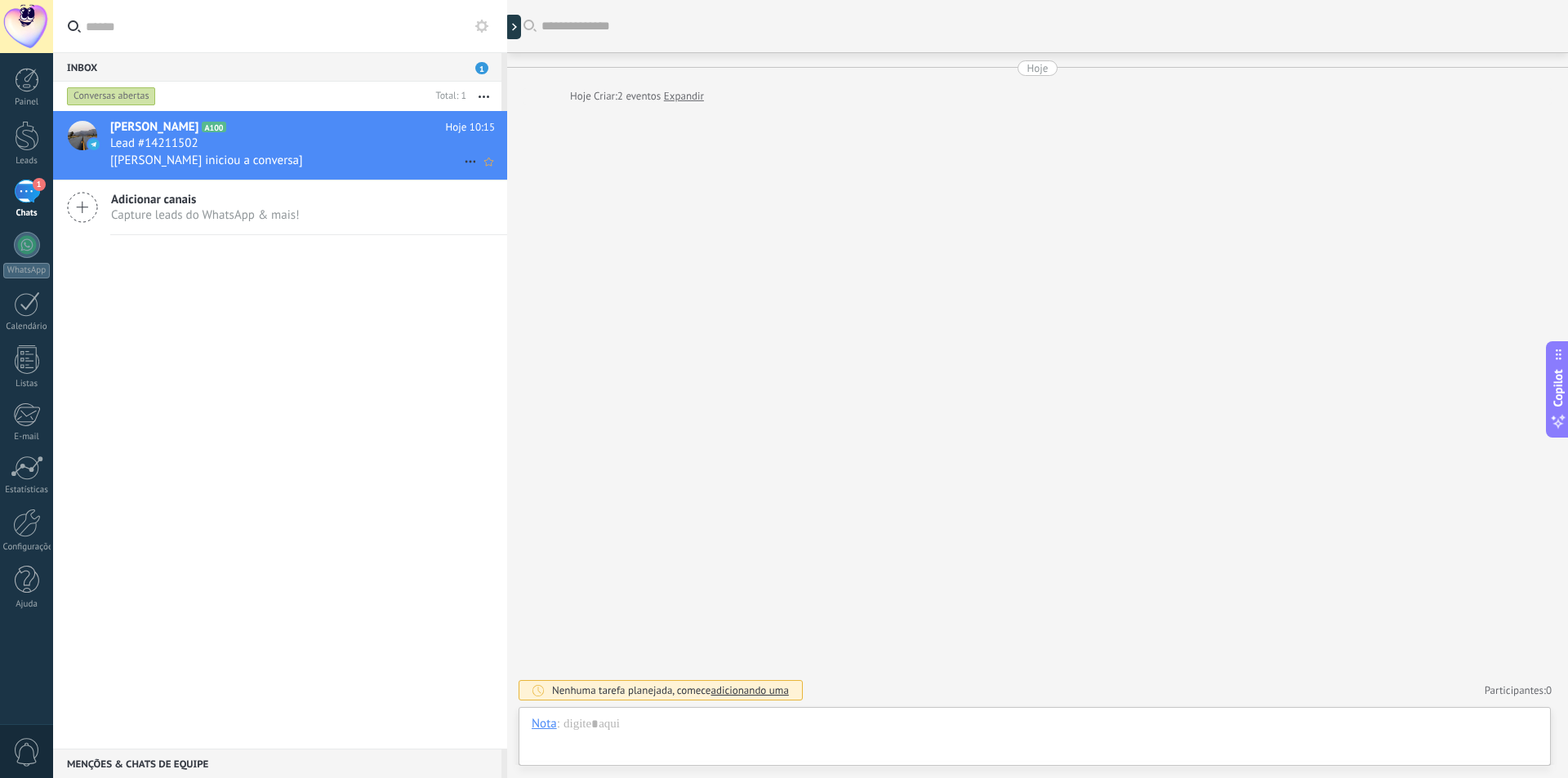
click at [302, 166] on div "[Usuário iniciou a conversa]" at bounding box center [302, 160] width 385 height 18
click at [34, 184] on span "1" at bounding box center [39, 184] width 13 height 13
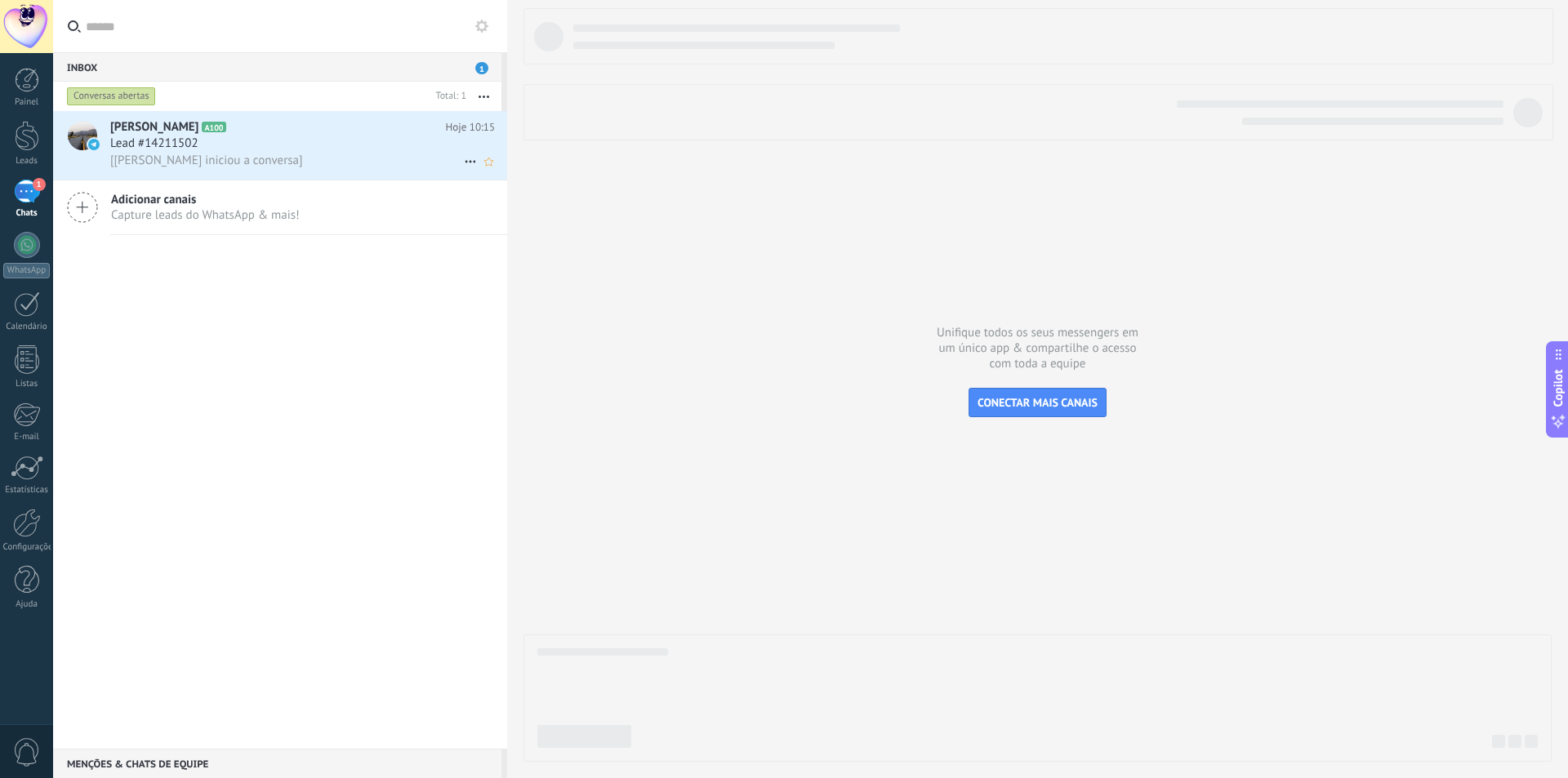
click at [113, 151] on span "Lead #14211502" at bounding box center [154, 144] width 88 height 17
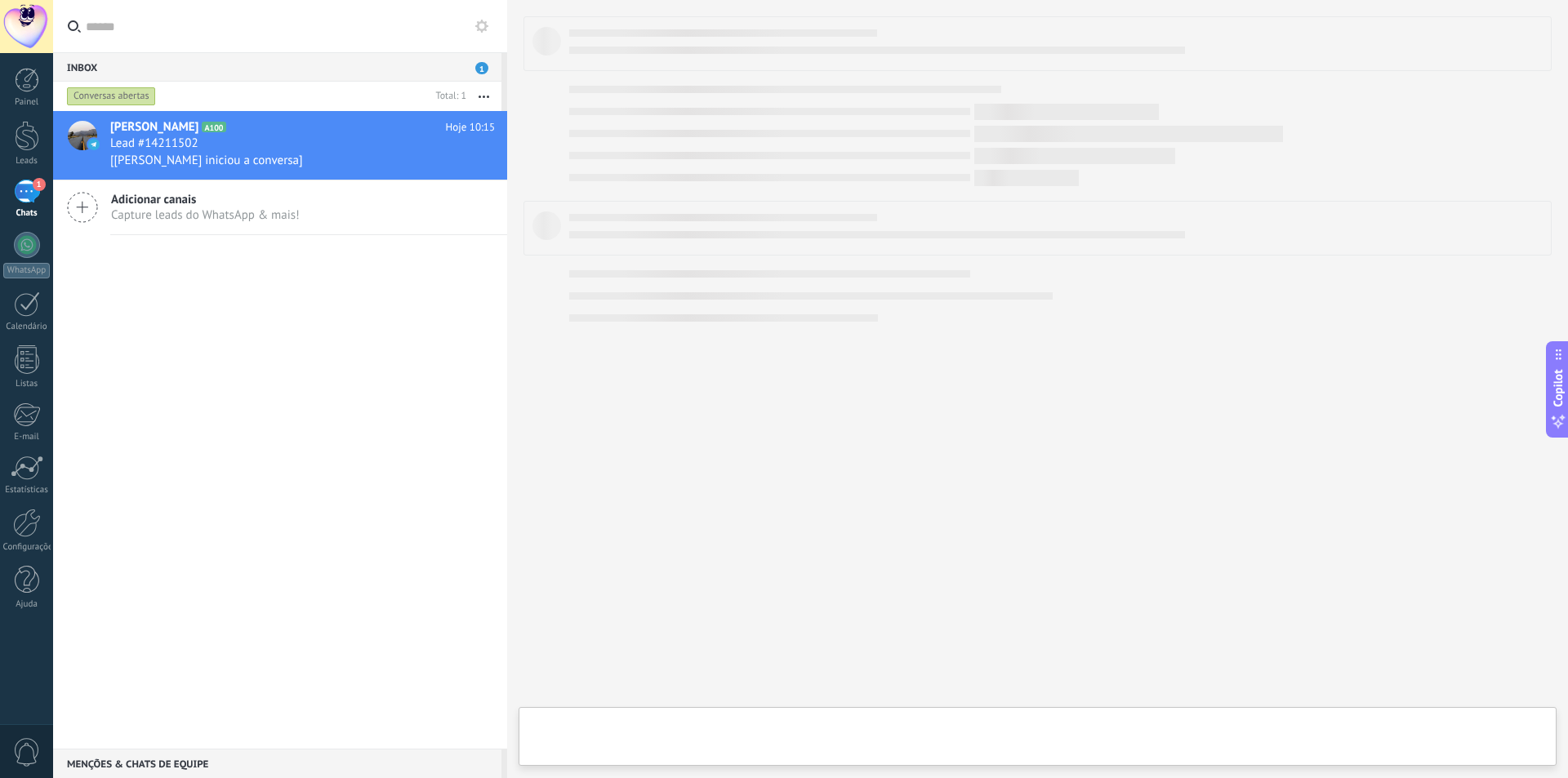
click at [966, 467] on div at bounding box center [1037, 389] width 1028 height 745
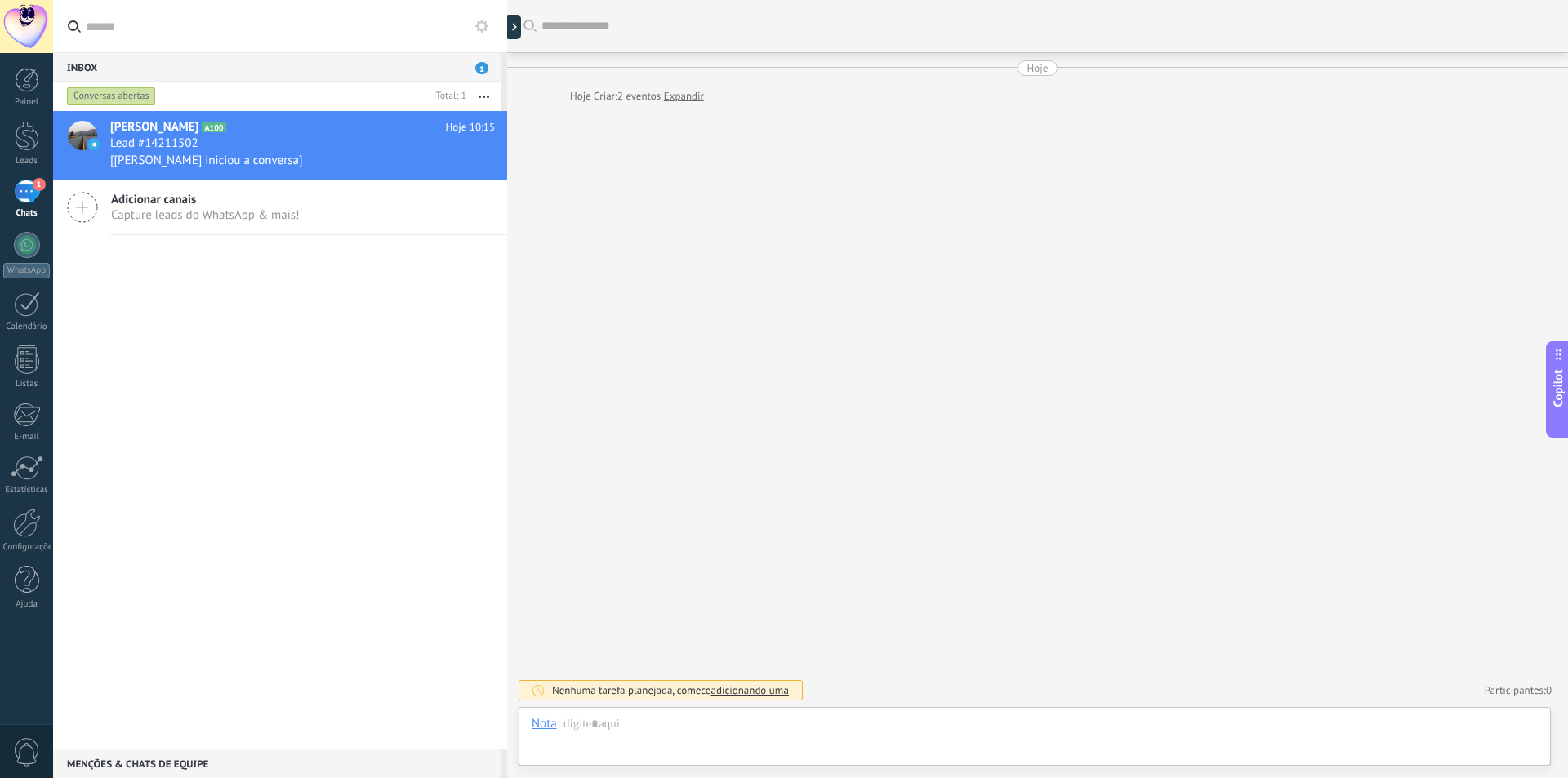
scroll to position [24, 0]
click at [684, 98] on link "Expandir" at bounding box center [683, 96] width 40 height 17
click at [717, 158] on div "Buscar Carregar mais Hoje Hoje 10:15 Robô Lead criado: Lead #14211502 Hoje 10:1…" at bounding box center [1037, 389] width 1060 height 778
click at [31, 252] on div at bounding box center [27, 245] width 26 height 26
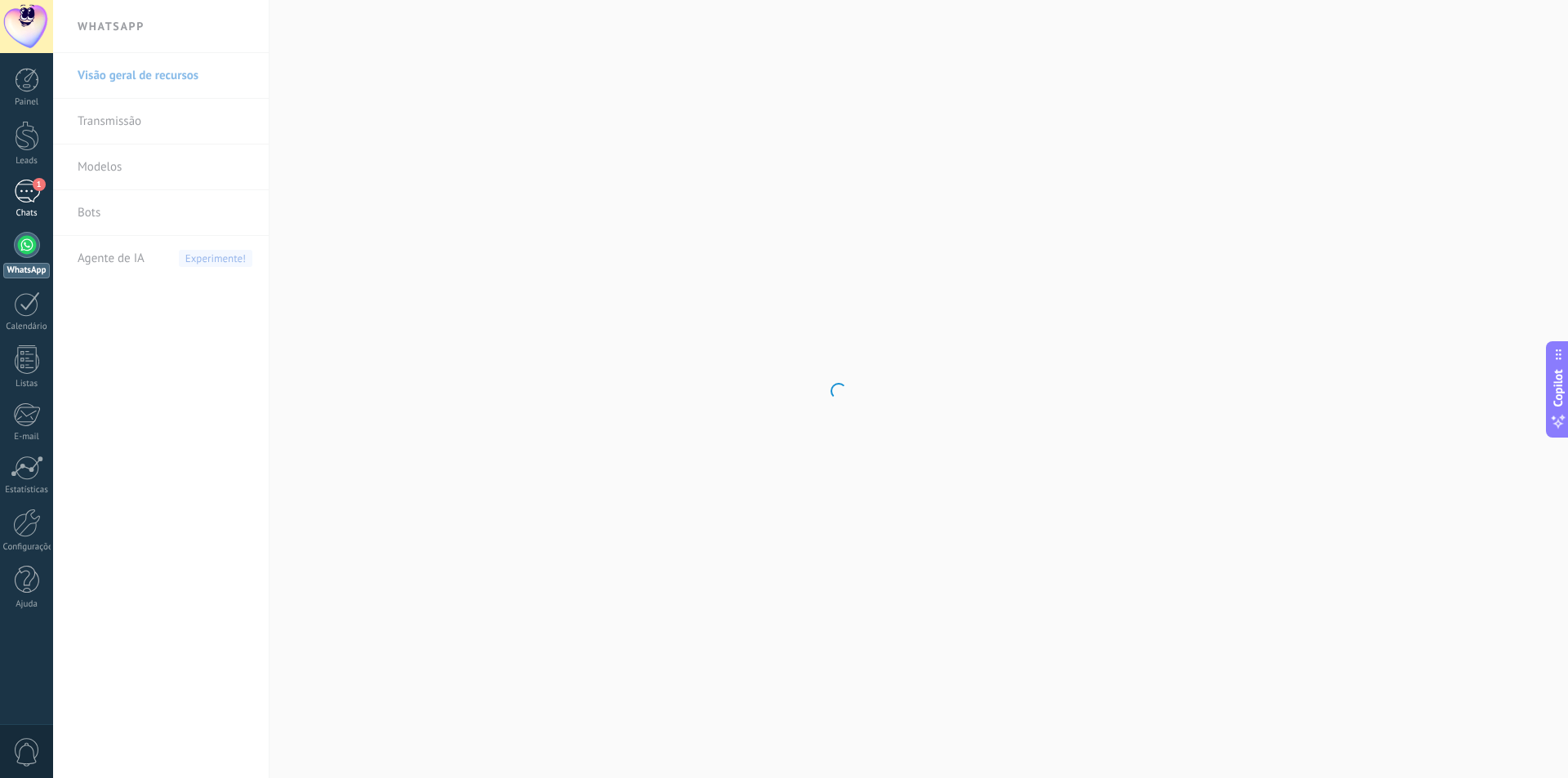
click at [25, 190] on div "1" at bounding box center [27, 192] width 26 height 24
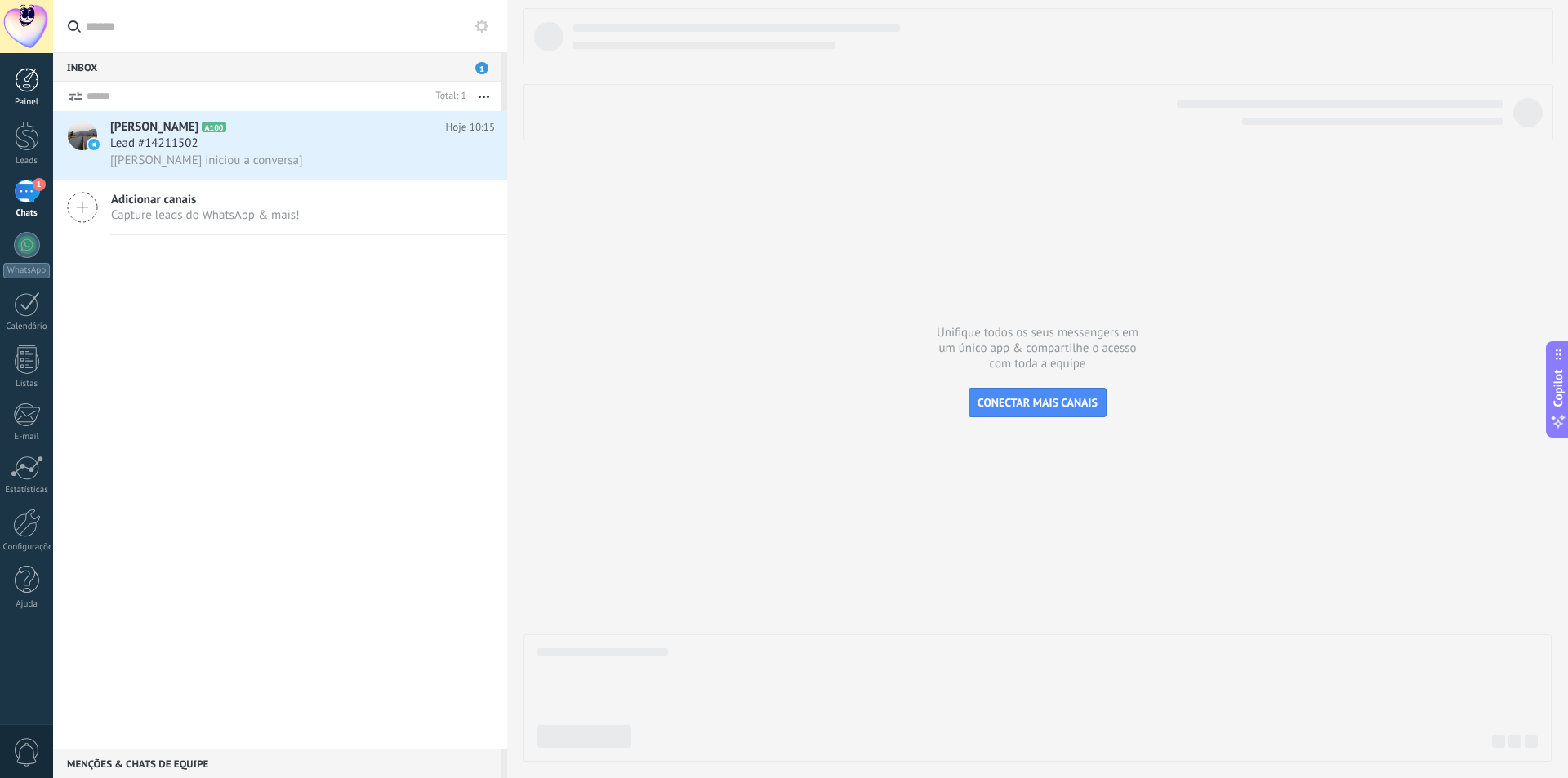
click at [32, 84] on div at bounding box center [27, 80] width 24 height 24
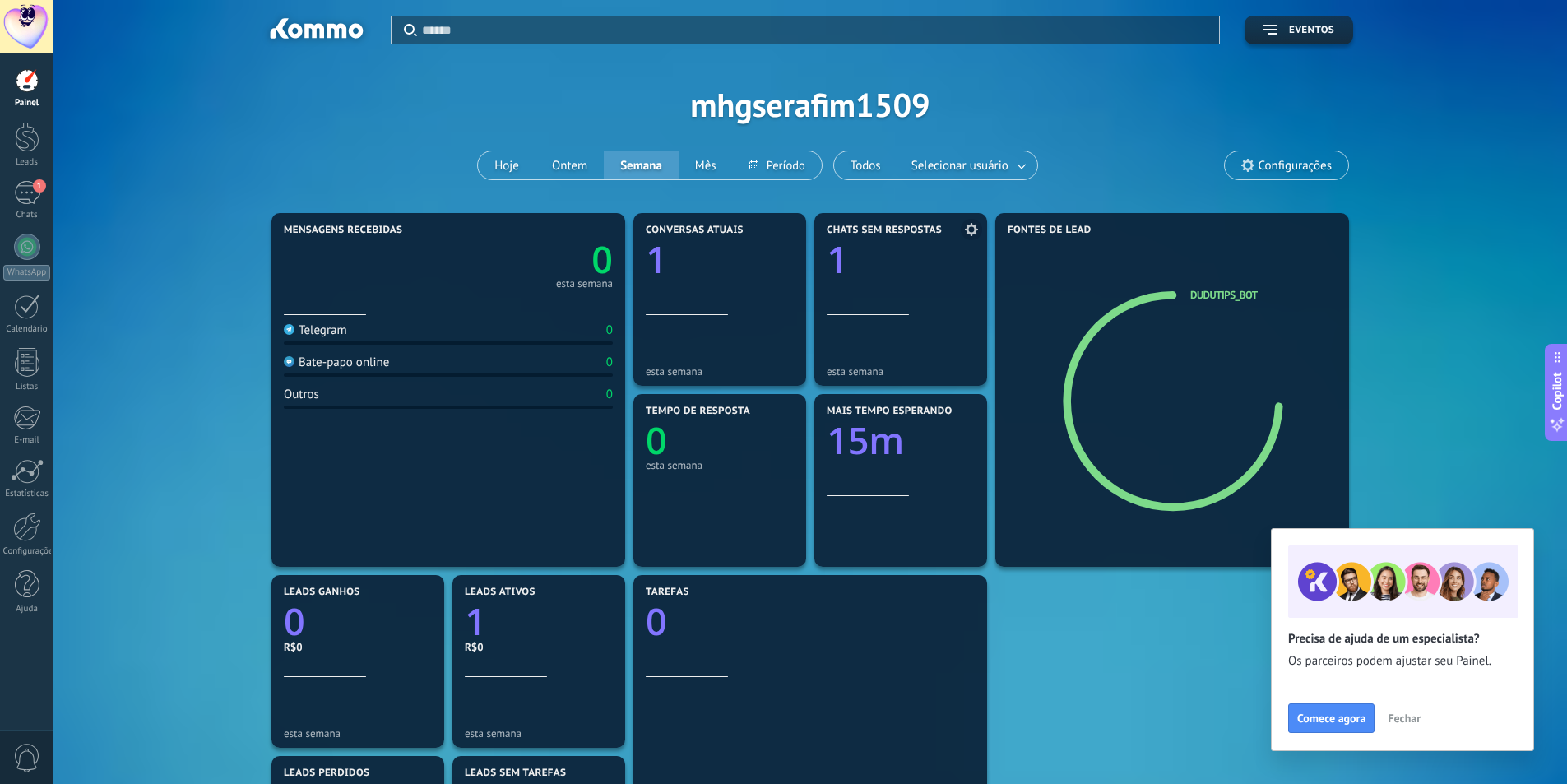
click at [900, 296] on div "Chats sem respostas 1" at bounding box center [900, 270] width 148 height 91
click at [975, 231] on use at bounding box center [971, 230] width 13 height 13
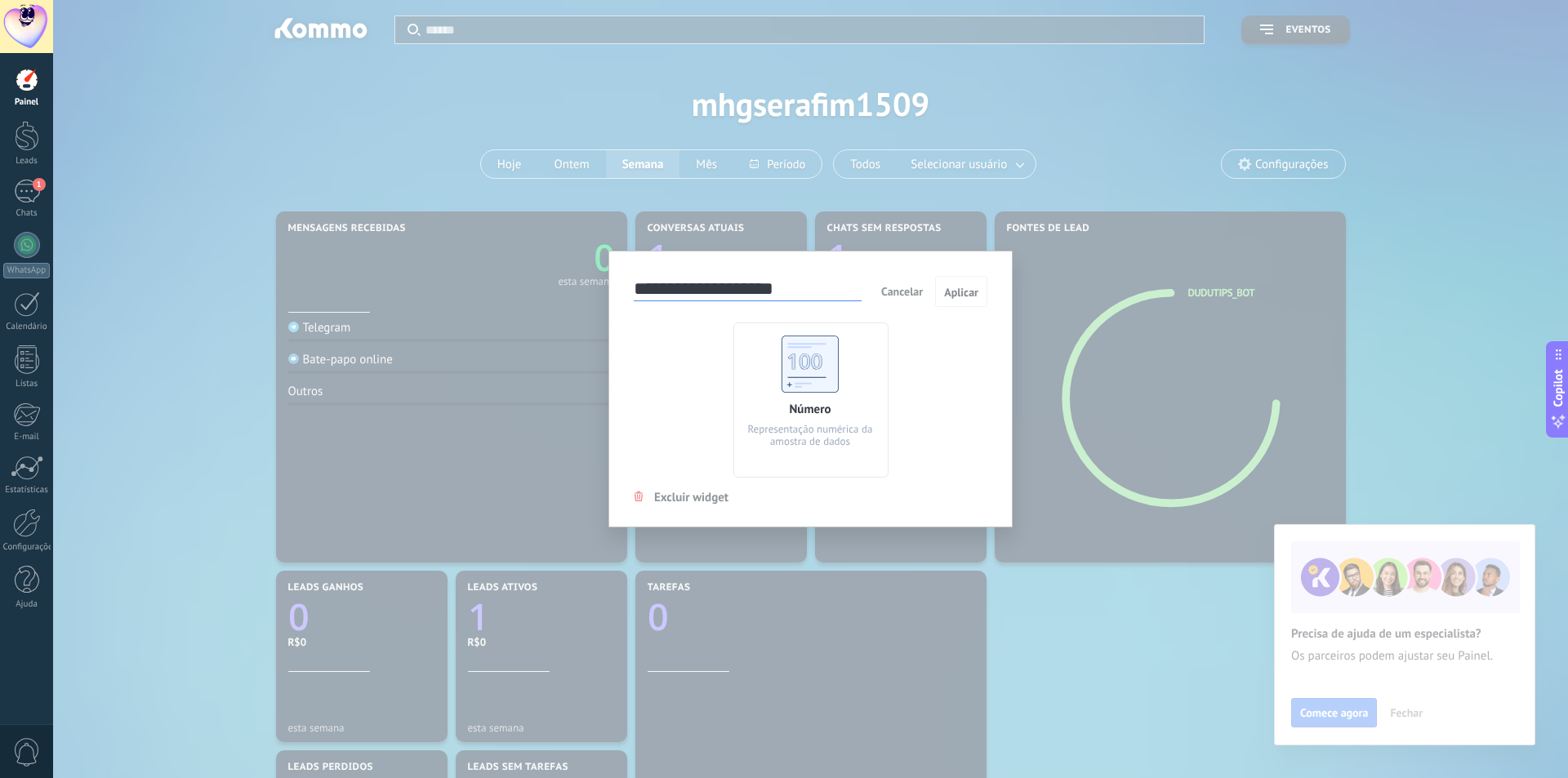
click at [904, 295] on span "Cancelar" at bounding box center [902, 292] width 42 height 15
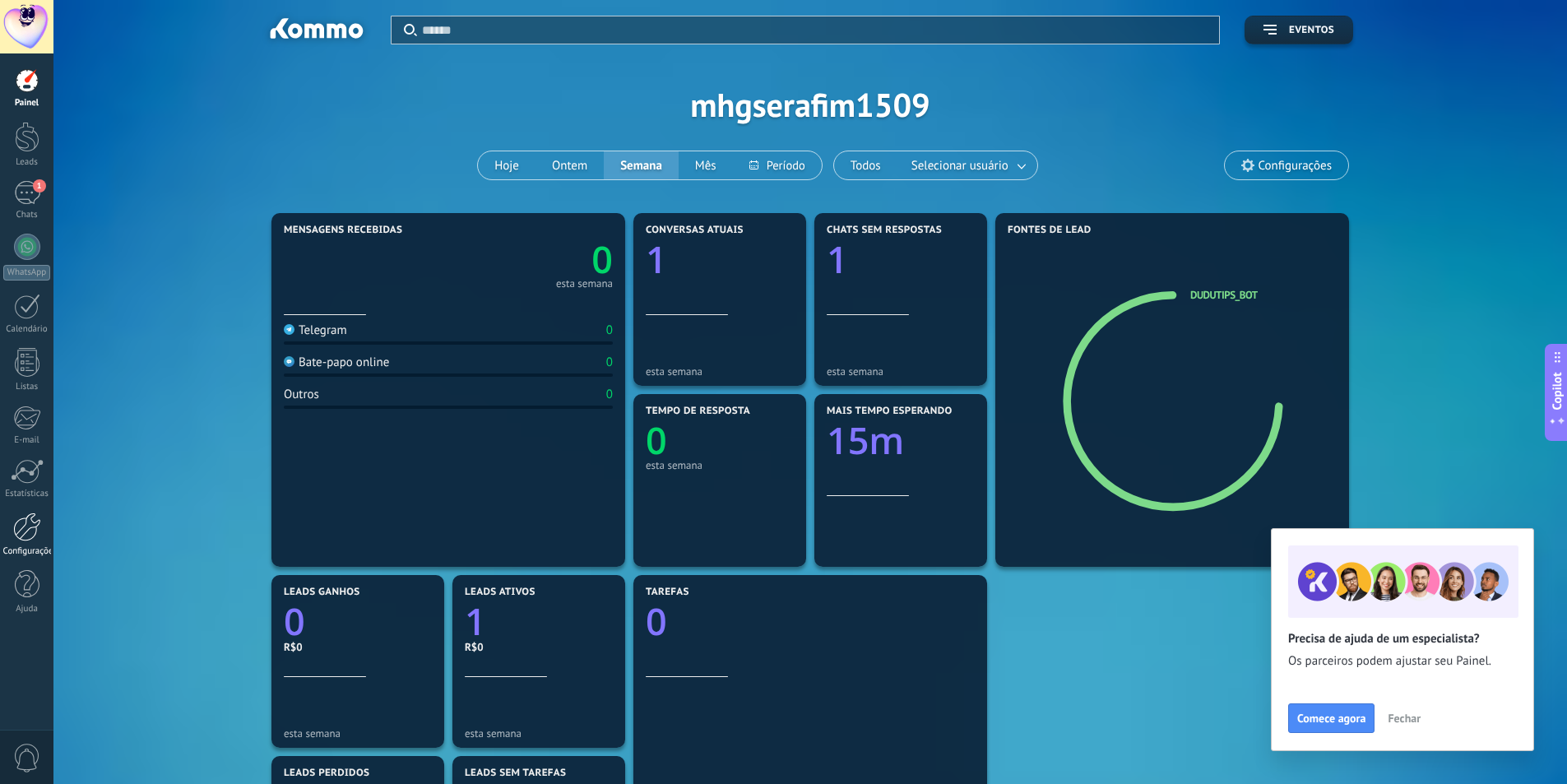
click at [24, 518] on div at bounding box center [27, 526] width 28 height 29
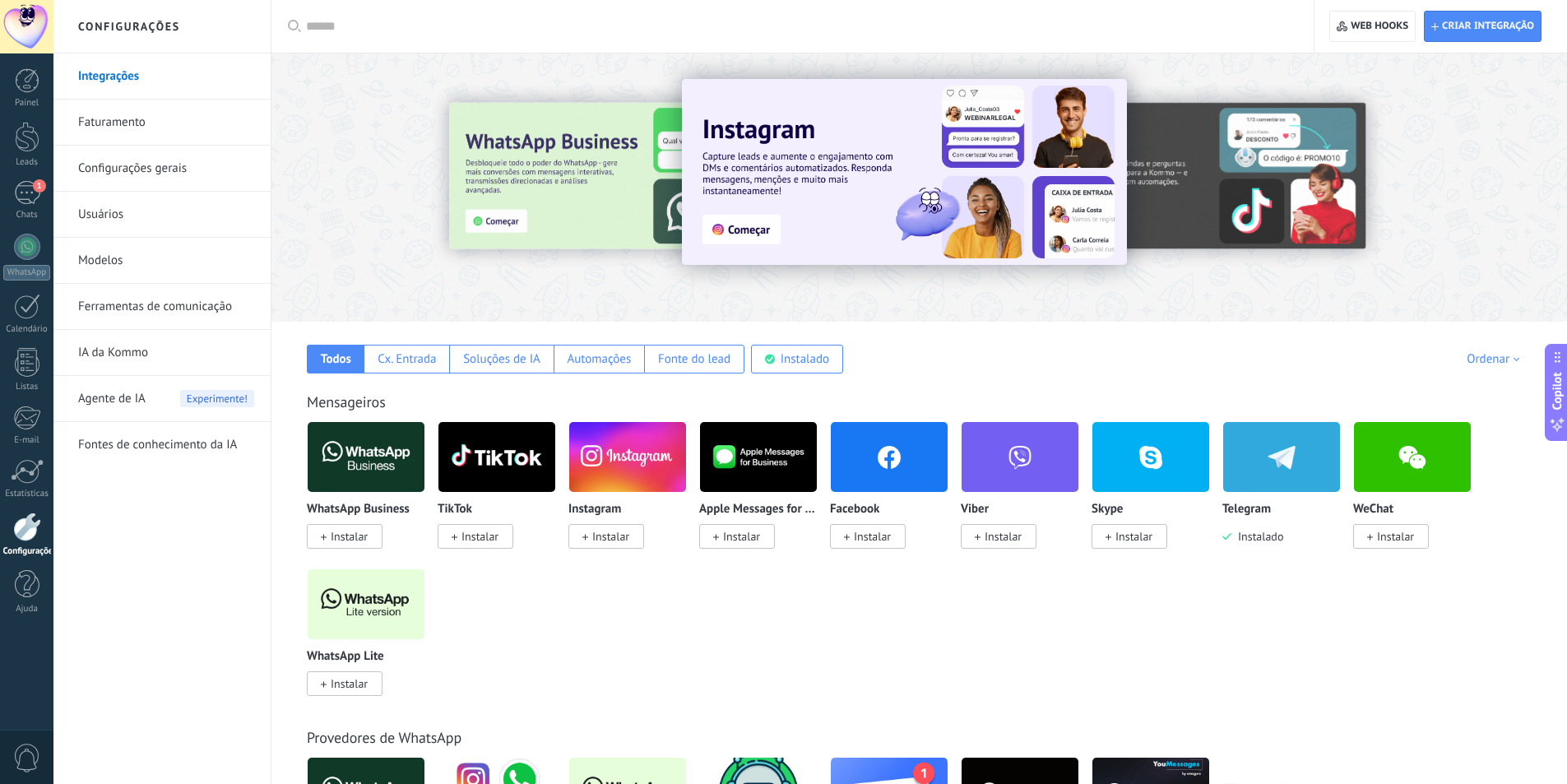
click at [1280, 460] on img at bounding box center [1281, 456] width 117 height 79
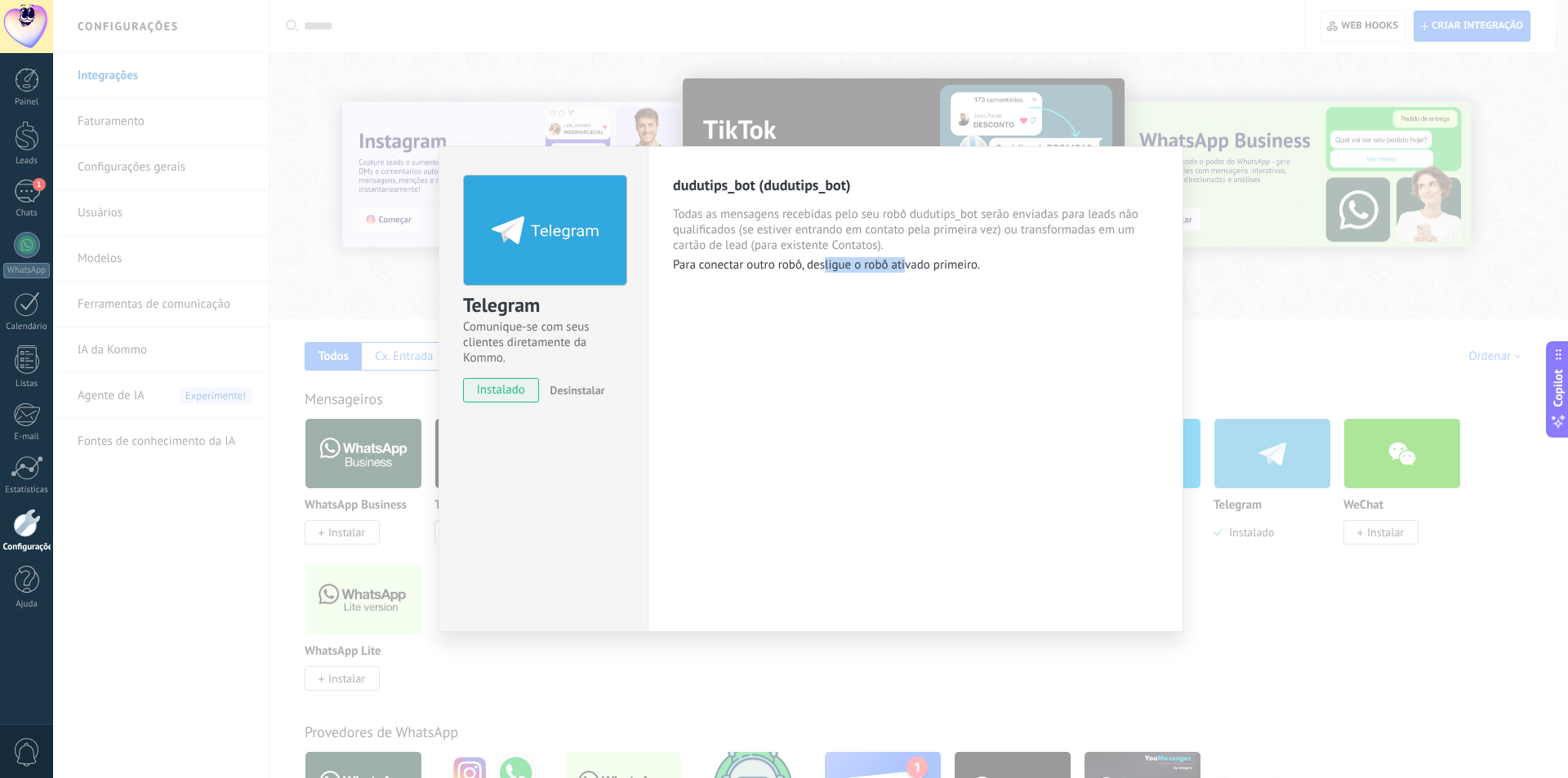
drag, startPoint x: 827, startPoint y: 264, endPoint x: 907, endPoint y: 270, distance: 80.2
click at [907, 270] on p "Para conectar outro robô, desligue o robô ativado primeiro." at bounding box center [915, 265] width 485 height 16
drag, startPoint x: 813, startPoint y: 190, endPoint x: 823, endPoint y: 191, distance: 10.0
click at [823, 191] on div "dudutips_bot (dudutips_bot)" at bounding box center [915, 184] width 485 height 19
click at [783, 185] on div "dudutips_bot (dudutips_bot)" at bounding box center [915, 184] width 485 height 19
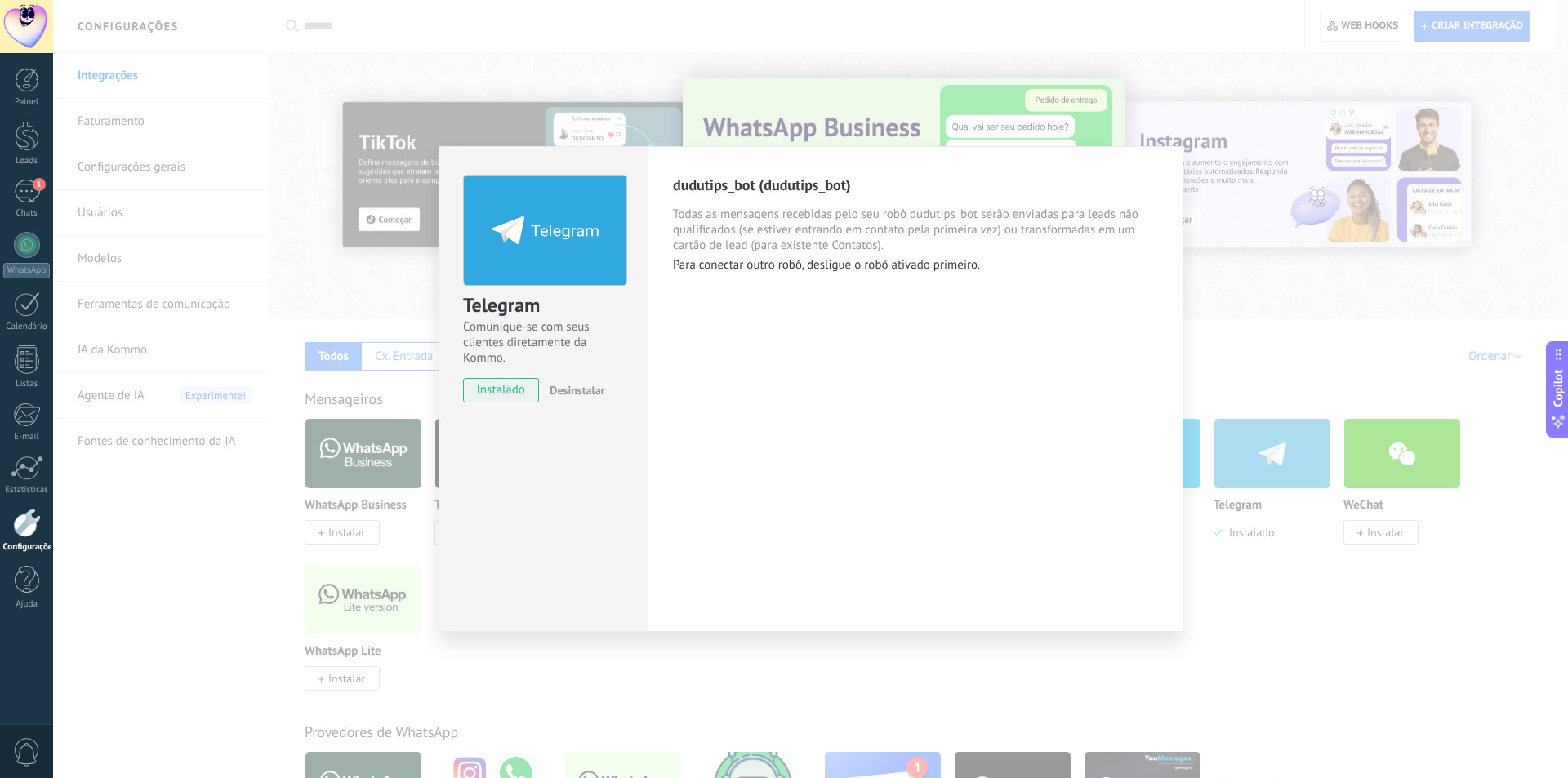
click at [588, 84] on div "Telegram Comunique-se com seus clientes diretamente da Kommo. instalado Desinst…" at bounding box center [810, 389] width 1514 height 778
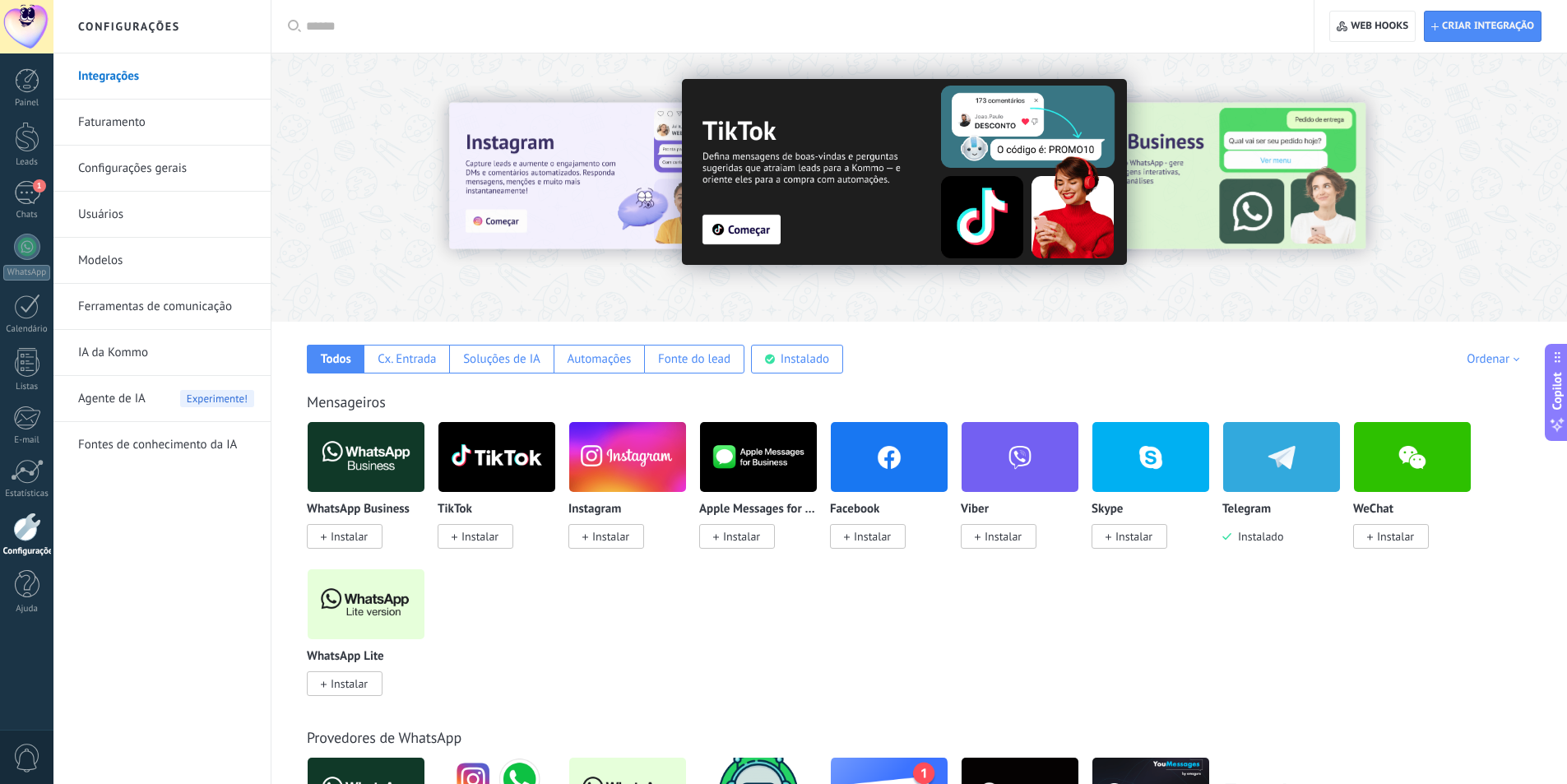
click at [1251, 469] on img at bounding box center [1281, 456] width 117 height 79
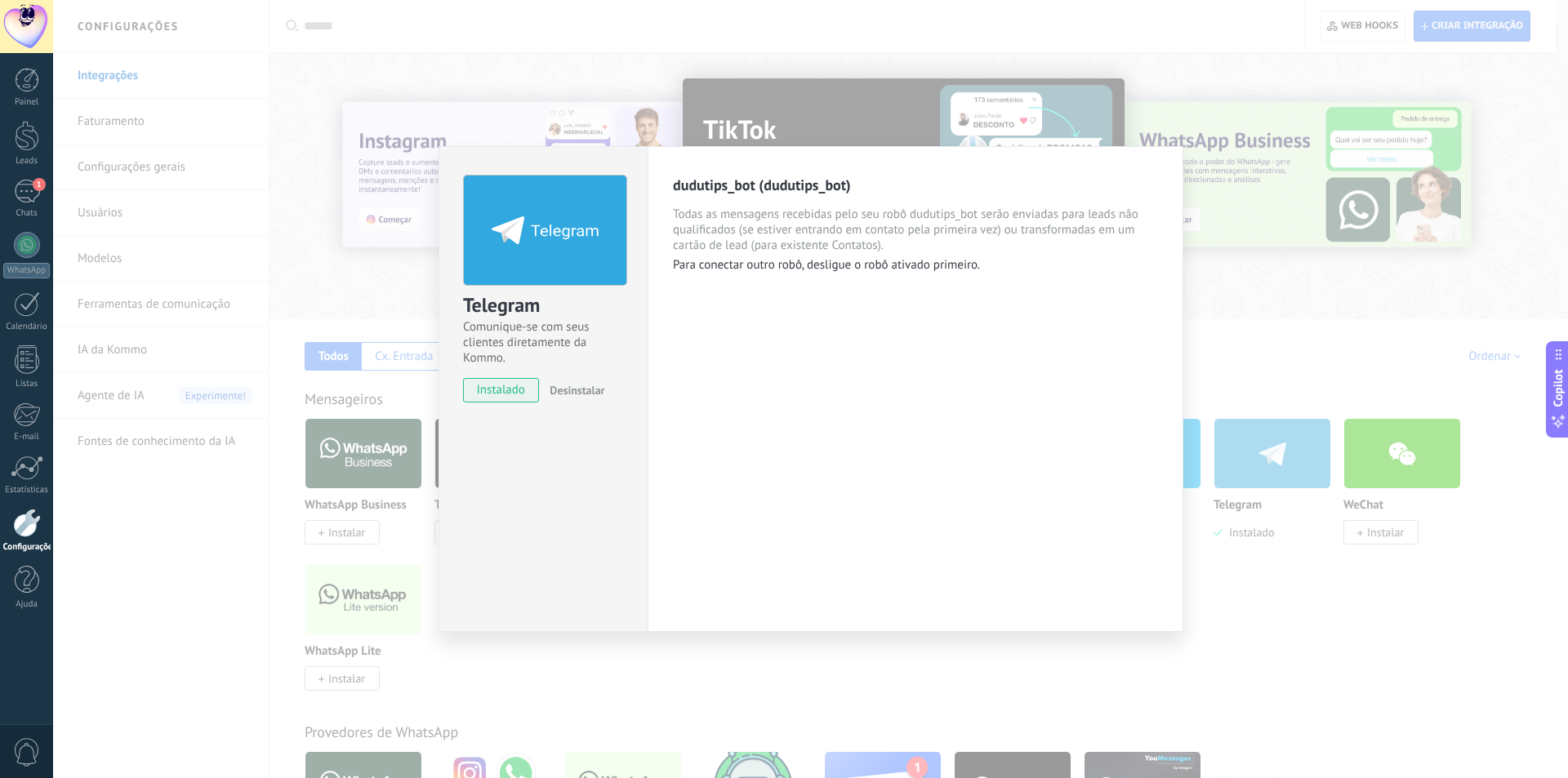
click at [373, 309] on div "Telegram Comunique-se com seus clientes diretamente da Kommo. instalado Desinst…" at bounding box center [810, 389] width 1514 height 778
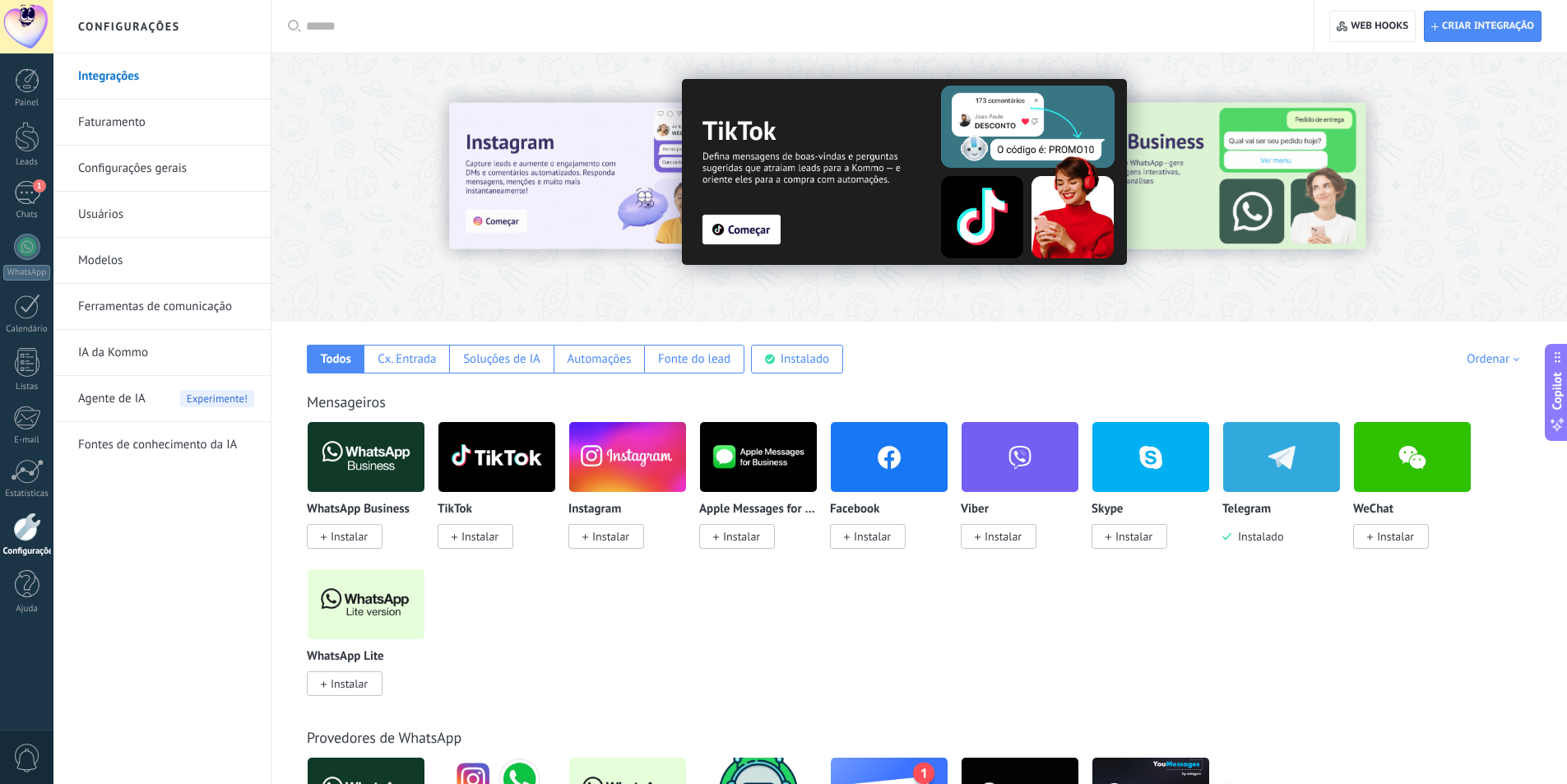
click at [160, 321] on link "Ferramentas de comunicação" at bounding box center [166, 306] width 176 height 46
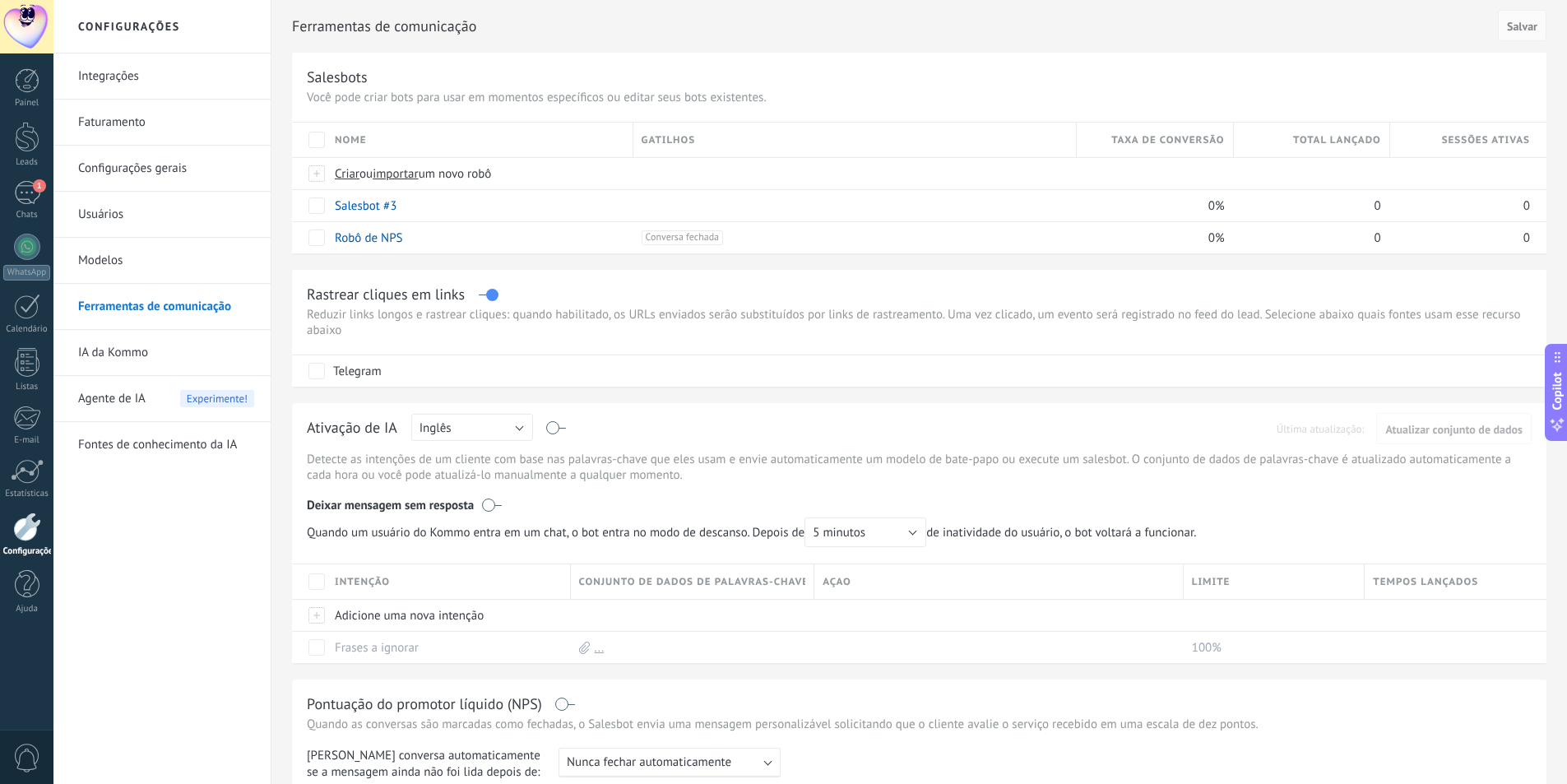
click at [173, 314] on link "Ferramentas de comunicação" at bounding box center [166, 306] width 176 height 46
click at [33, 99] on div "Painel" at bounding box center [27, 103] width 48 height 10
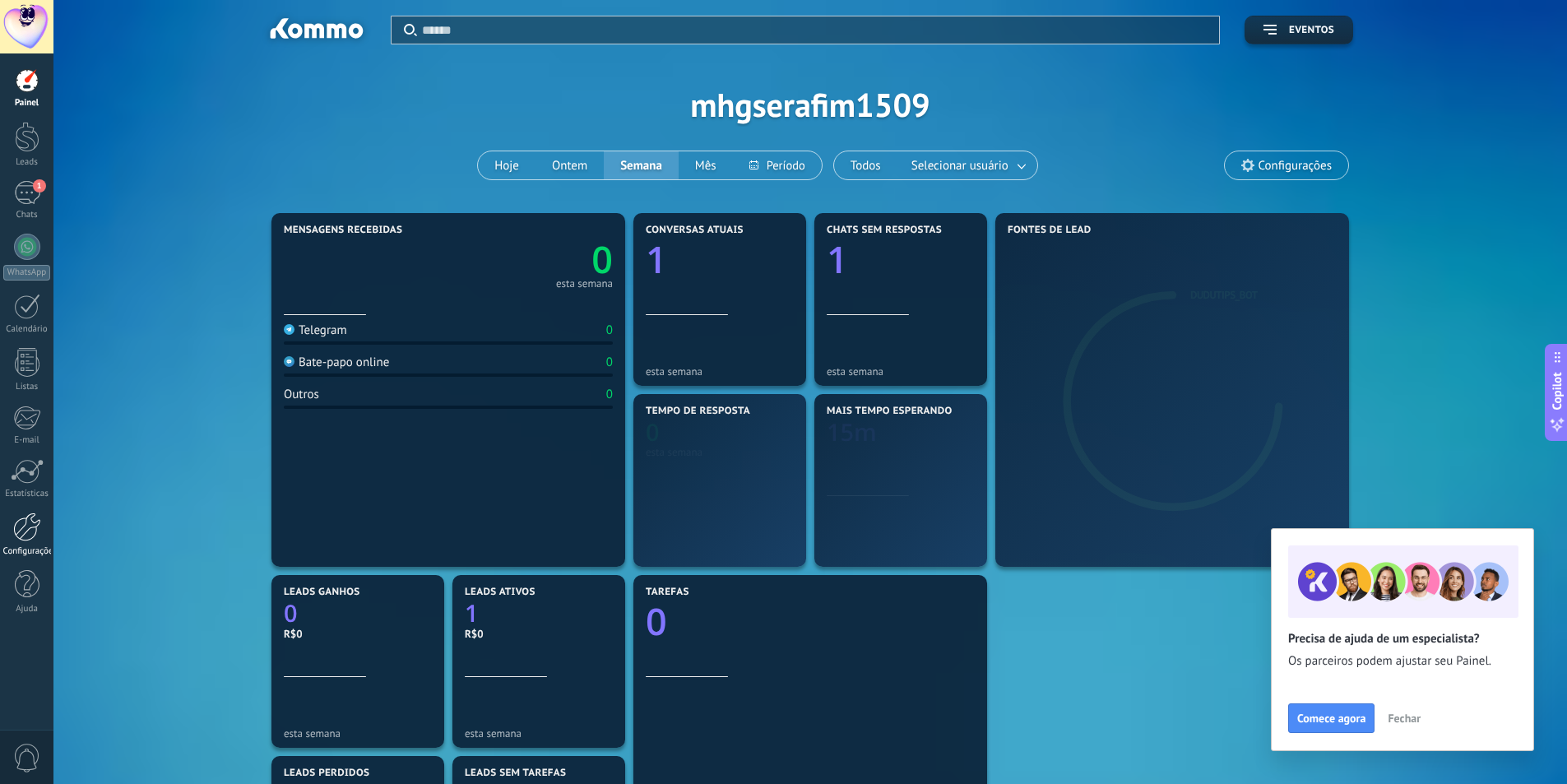
click at [3, 522] on link "Configurações" at bounding box center [26, 535] width 53 height 45
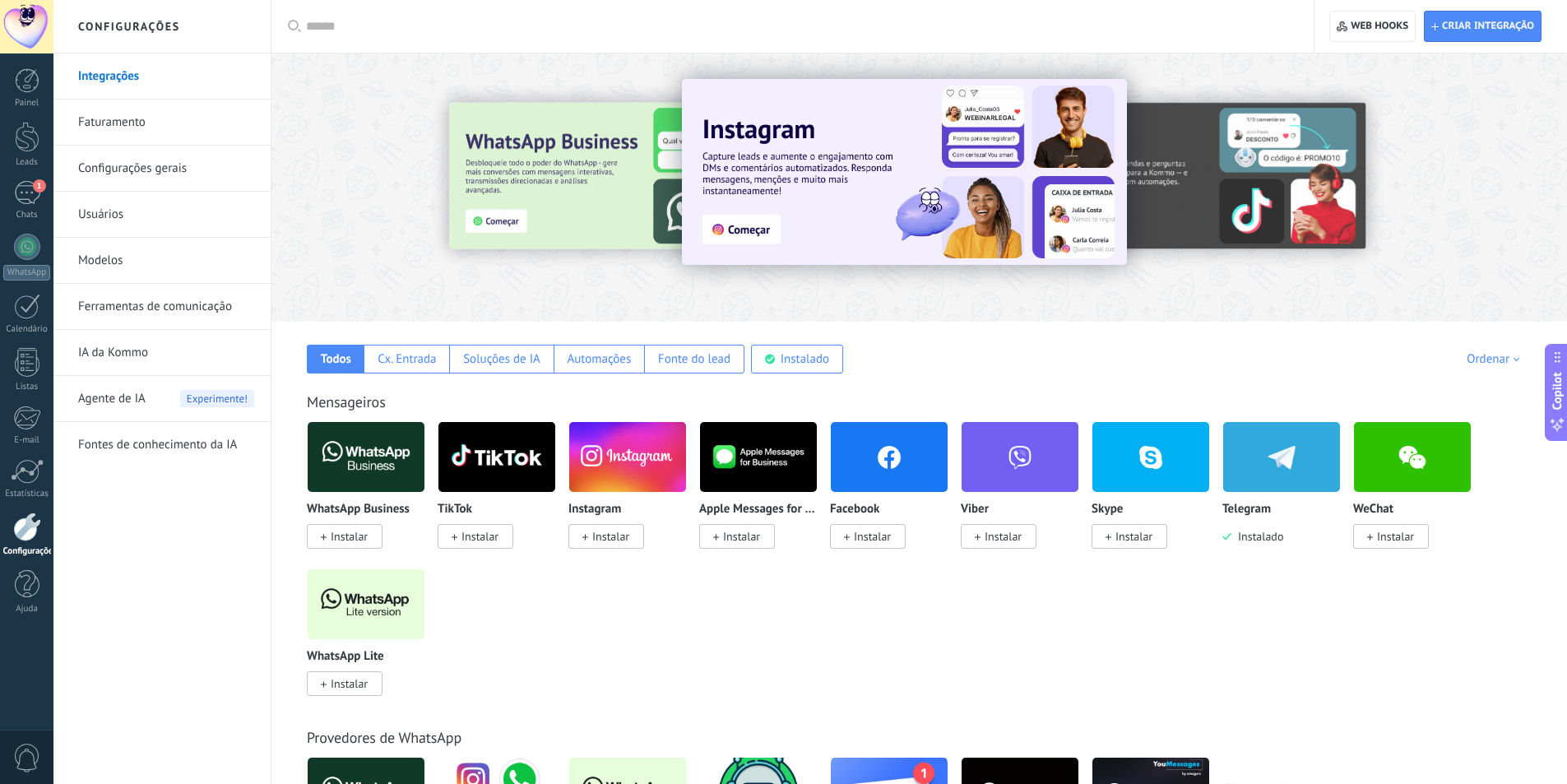
click at [1227, 451] on img at bounding box center [1281, 456] width 117 height 79
click at [1226, 478] on img at bounding box center [1281, 456] width 117 height 79
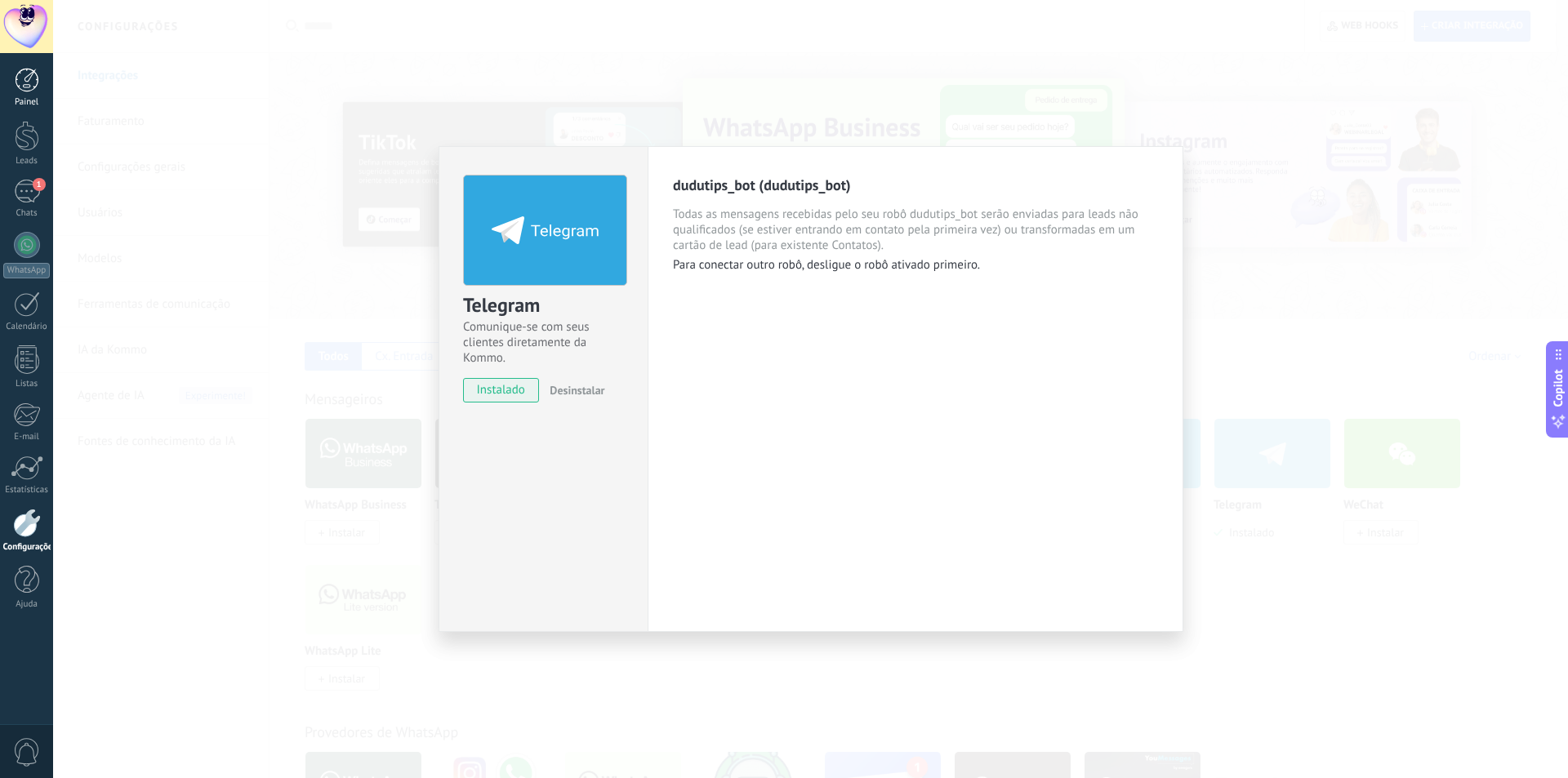
click at [32, 82] on div at bounding box center [27, 80] width 24 height 24
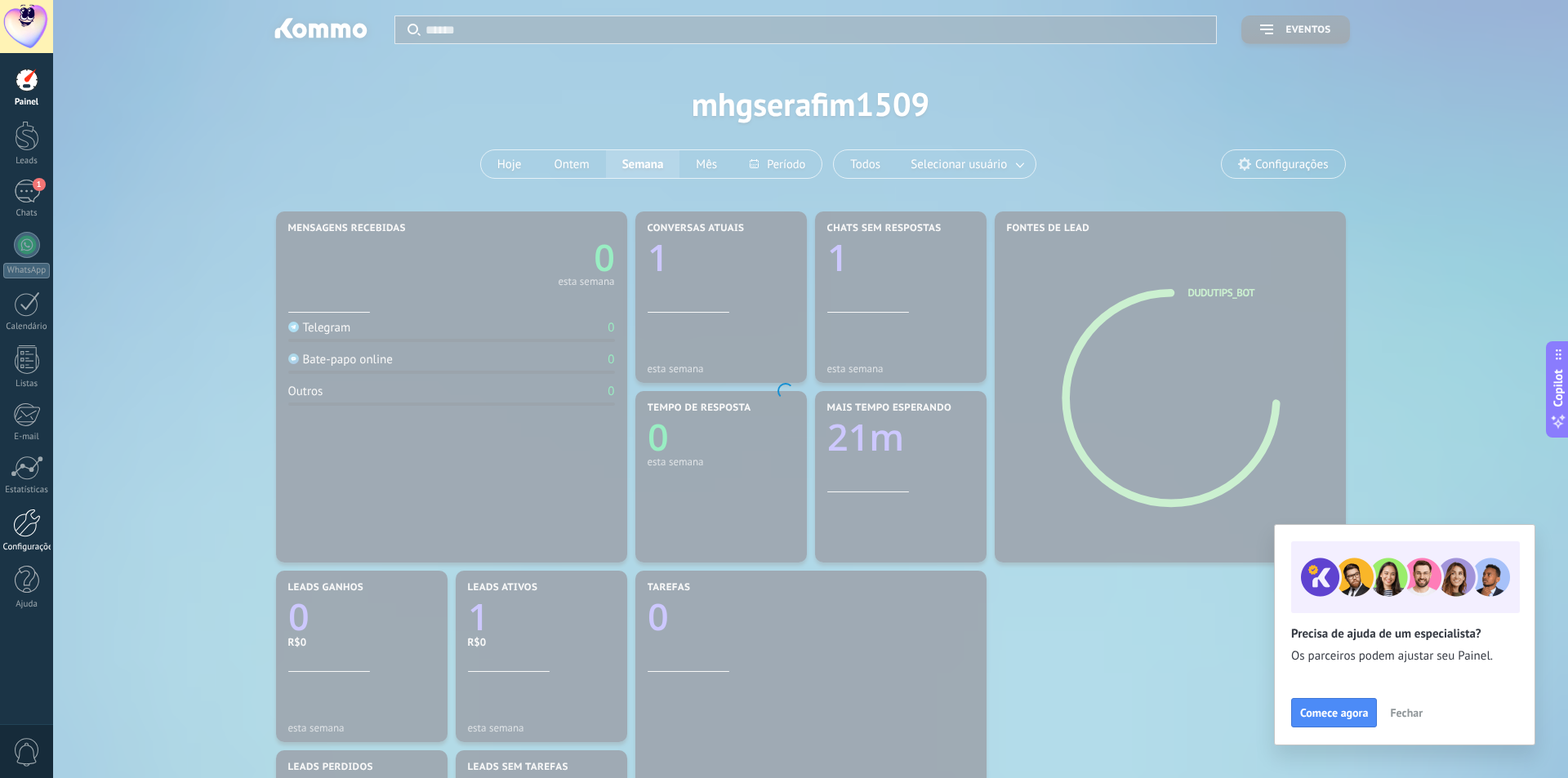
click at [8, 535] on link "Configurações" at bounding box center [26, 531] width 53 height 44
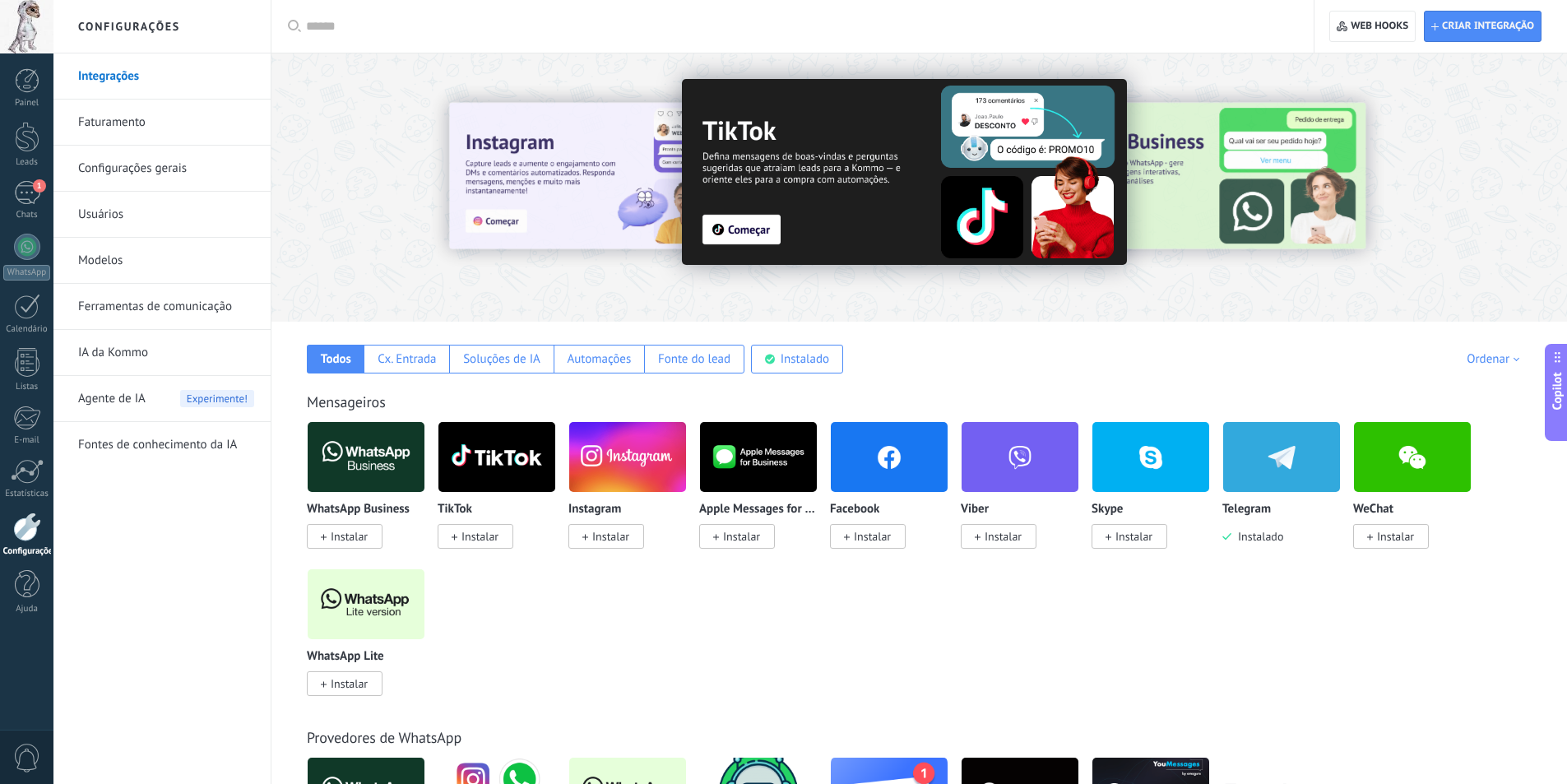
click at [1284, 483] on img at bounding box center [1281, 456] width 117 height 79
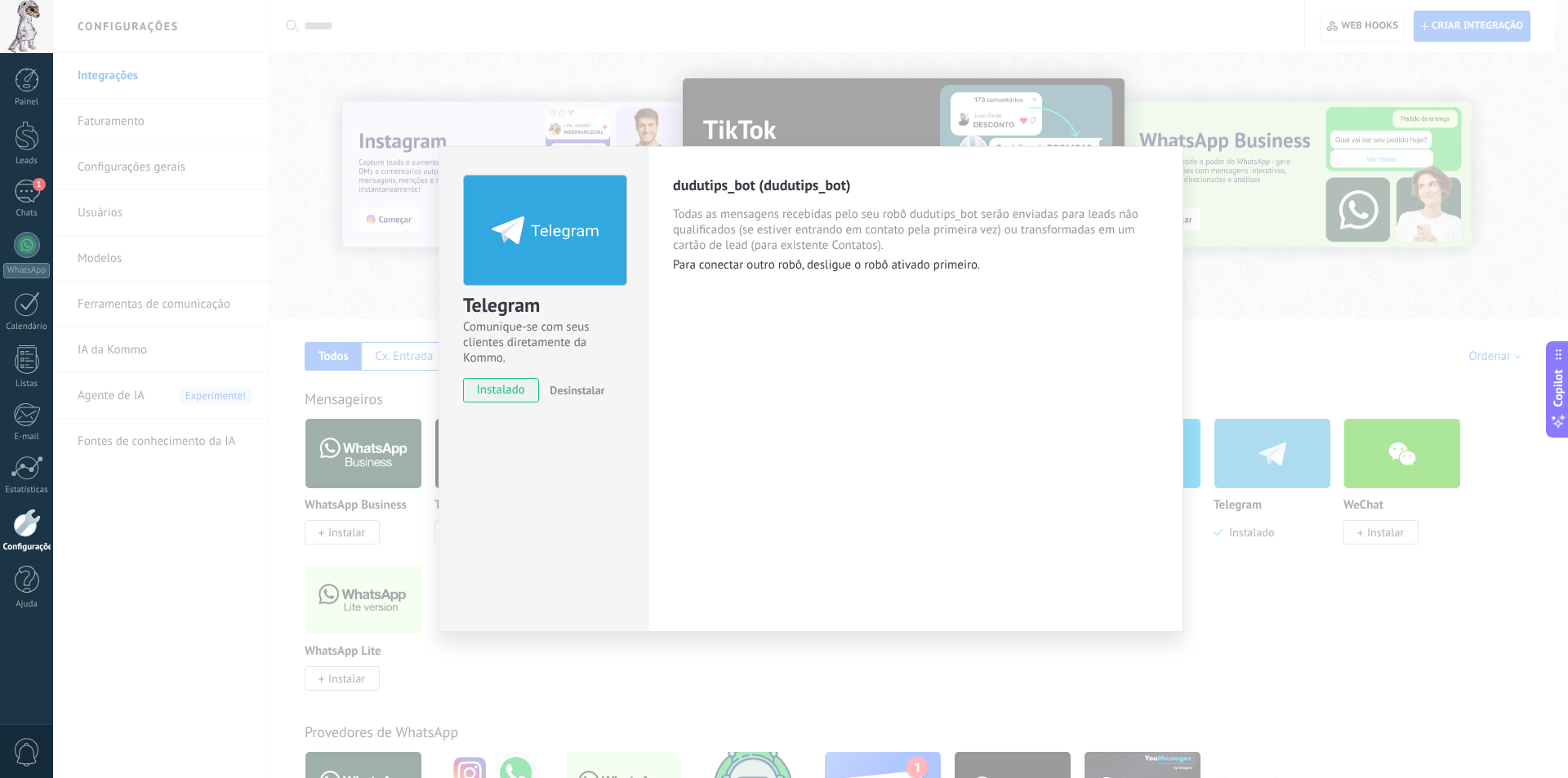
click at [581, 387] on span "Desinstalar" at bounding box center [576, 390] width 55 height 15
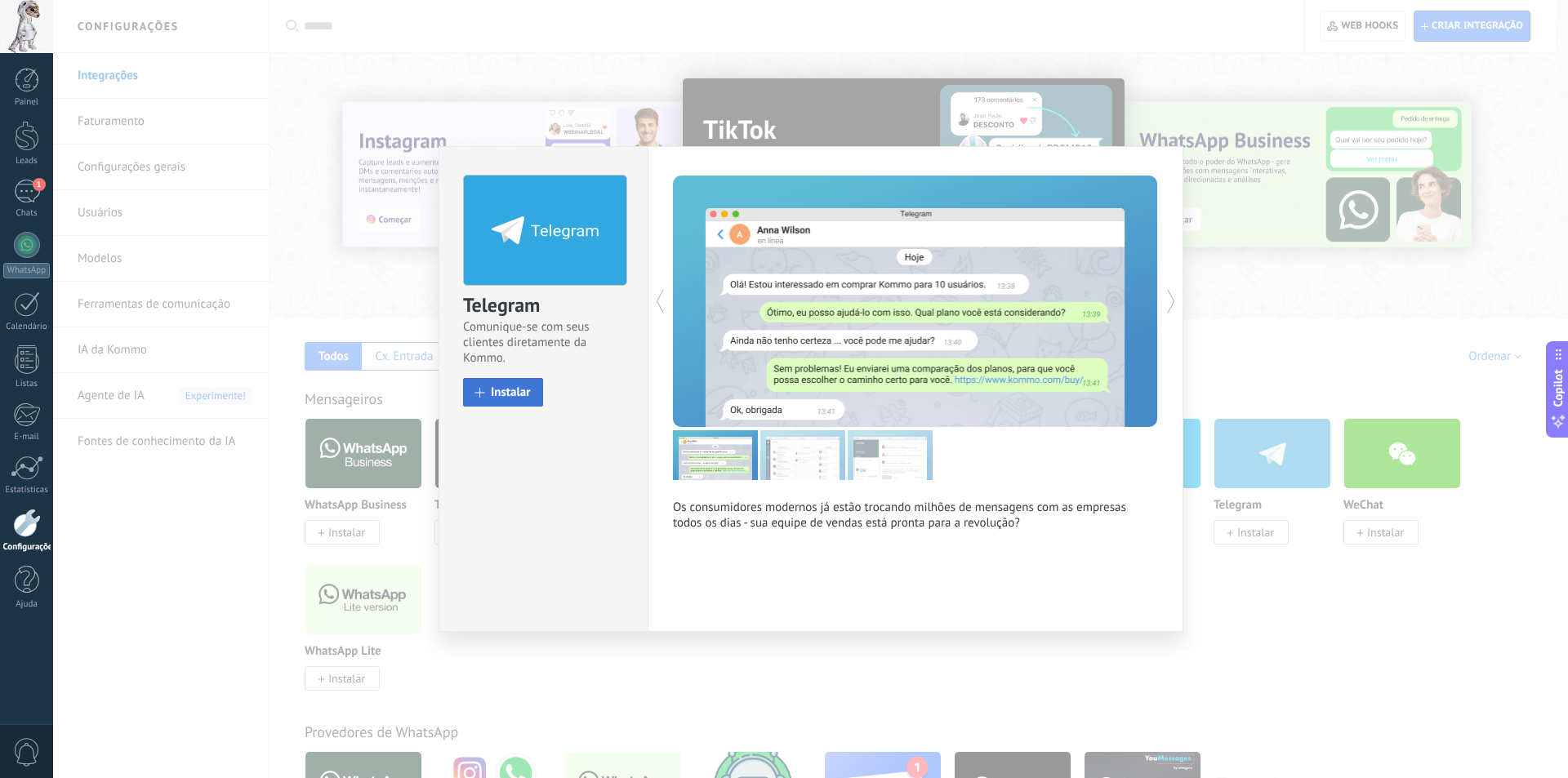
click at [535, 384] on button "Instalar" at bounding box center [503, 392] width 80 height 29
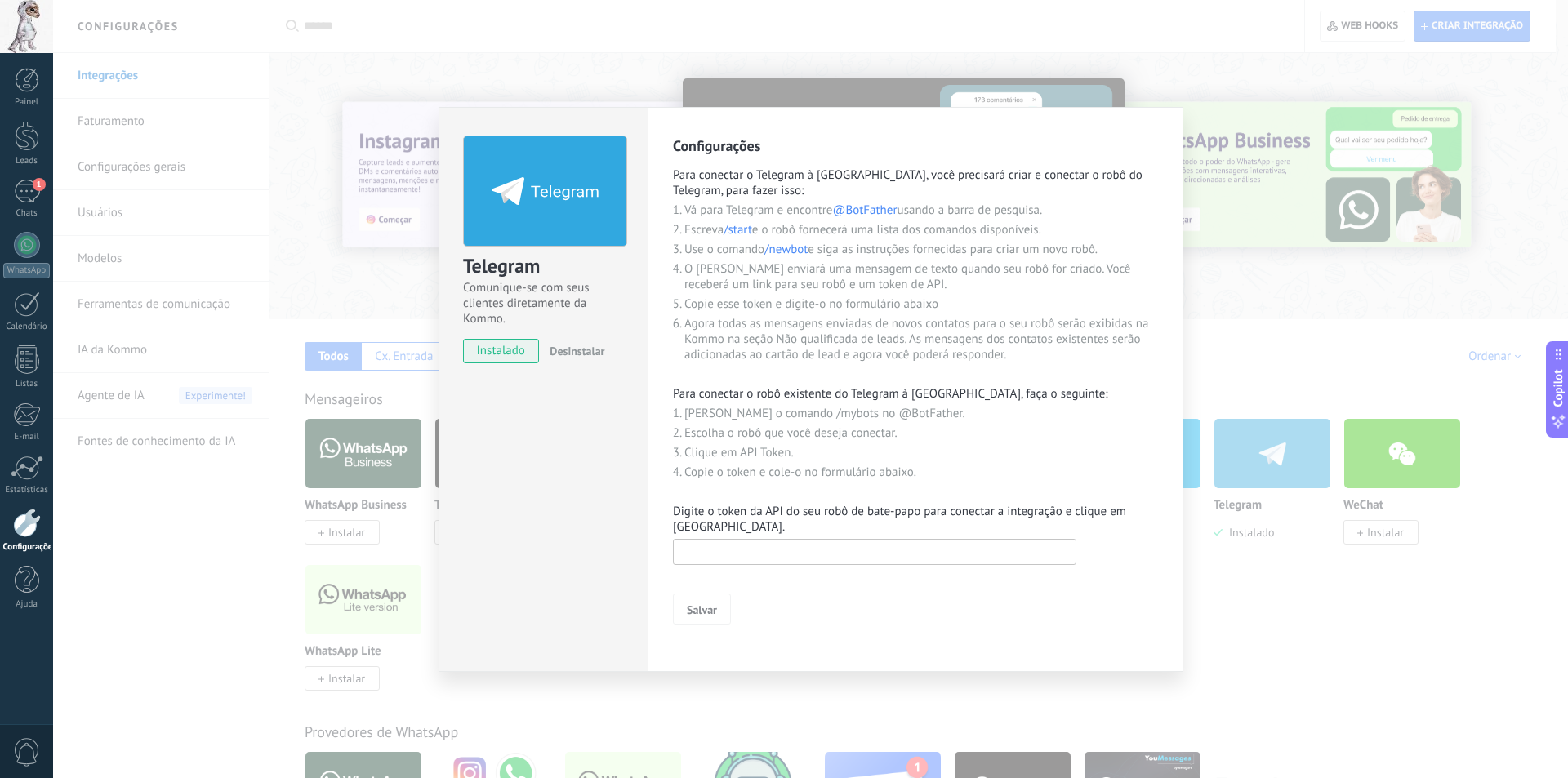
click at [796, 549] on input "text" at bounding box center [874, 551] width 403 height 26
paste input "**********"
type input "**********"
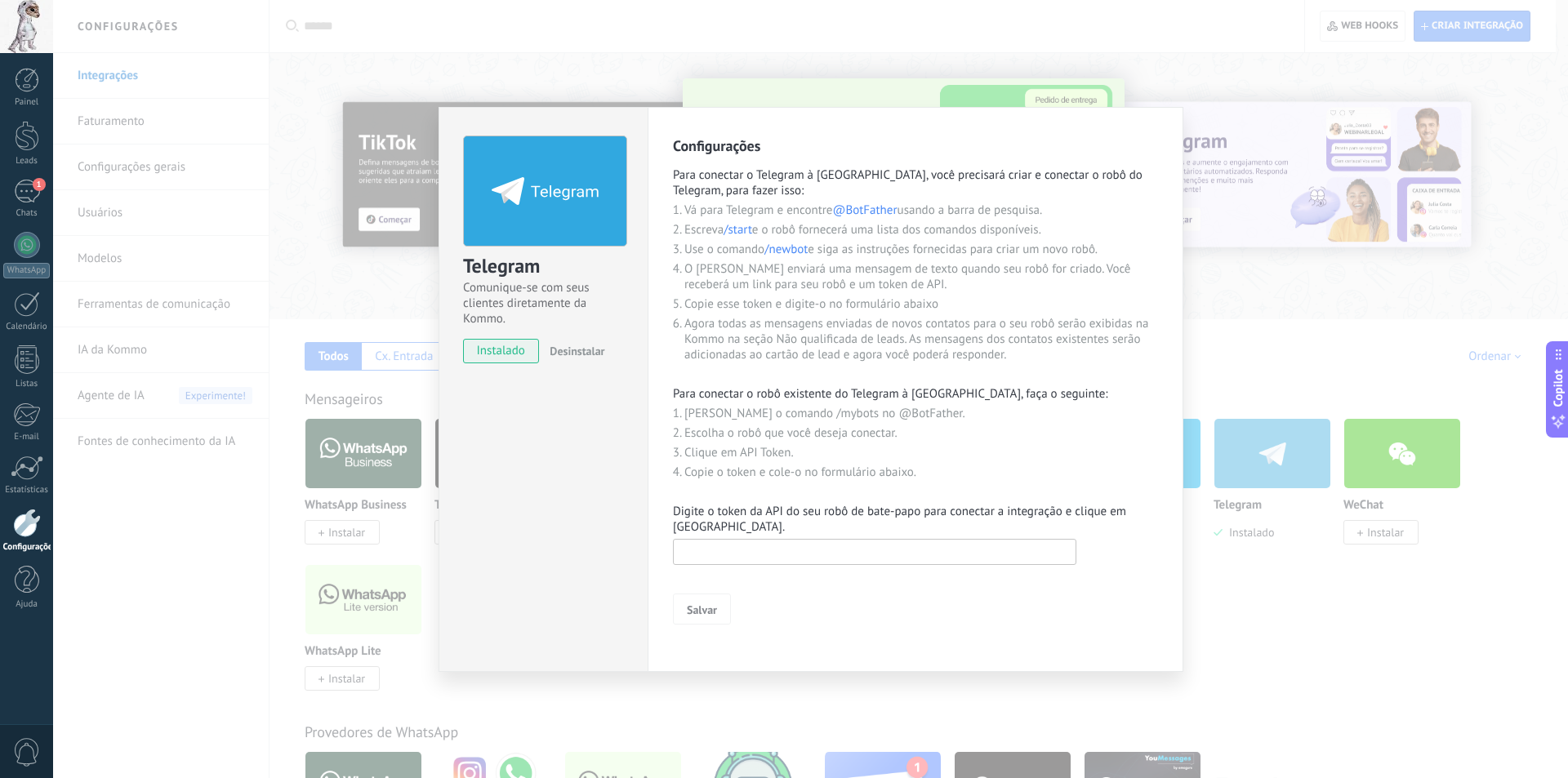
paste input "**********"
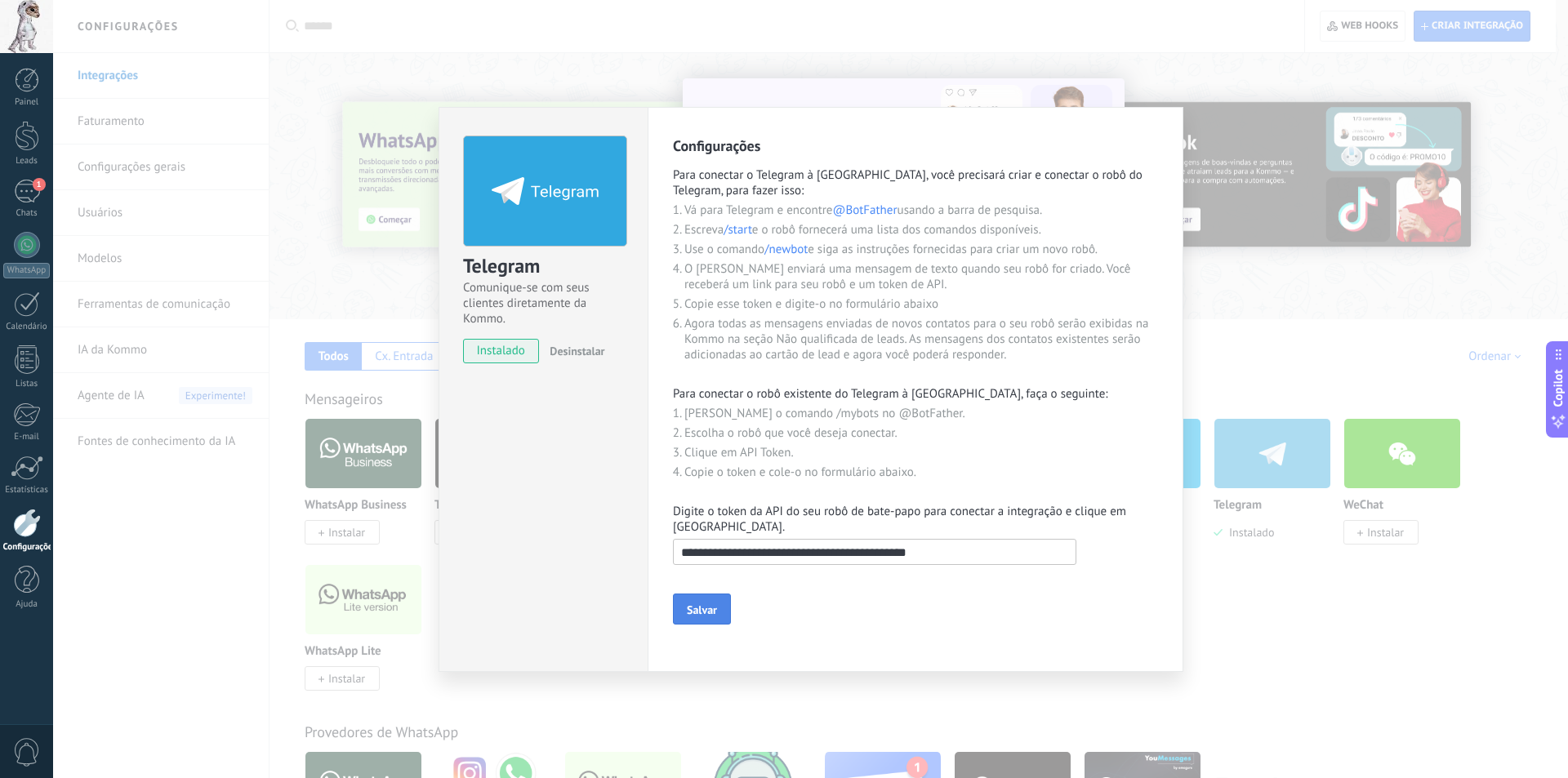
type input "**********"
click at [697, 607] on span "Salvar" at bounding box center [702, 609] width 31 height 11
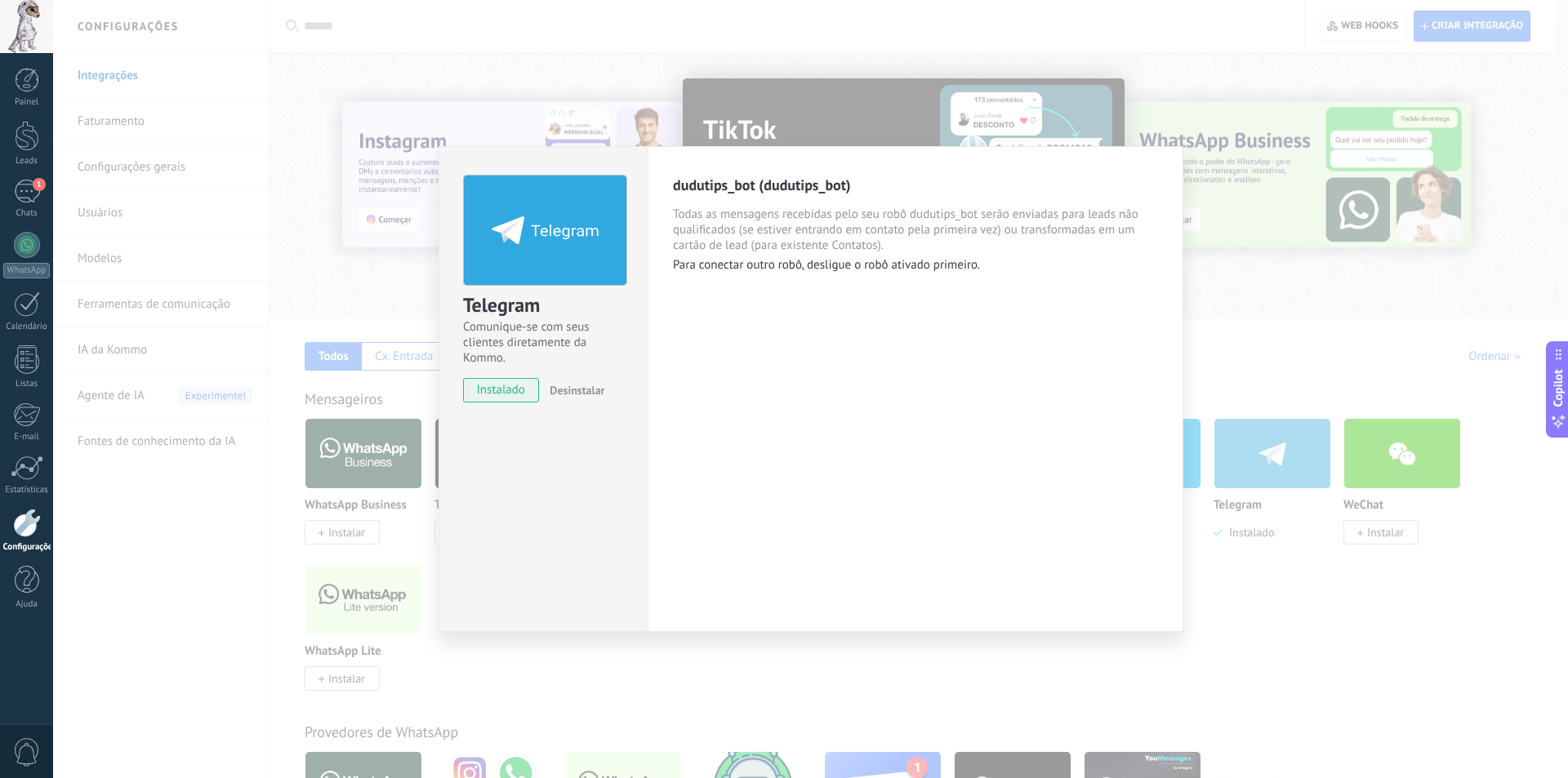
click at [1200, 135] on div "Telegram Comunique-se com seus clientes diretamente da Kommo. instalado Desinst…" at bounding box center [810, 389] width 1514 height 778
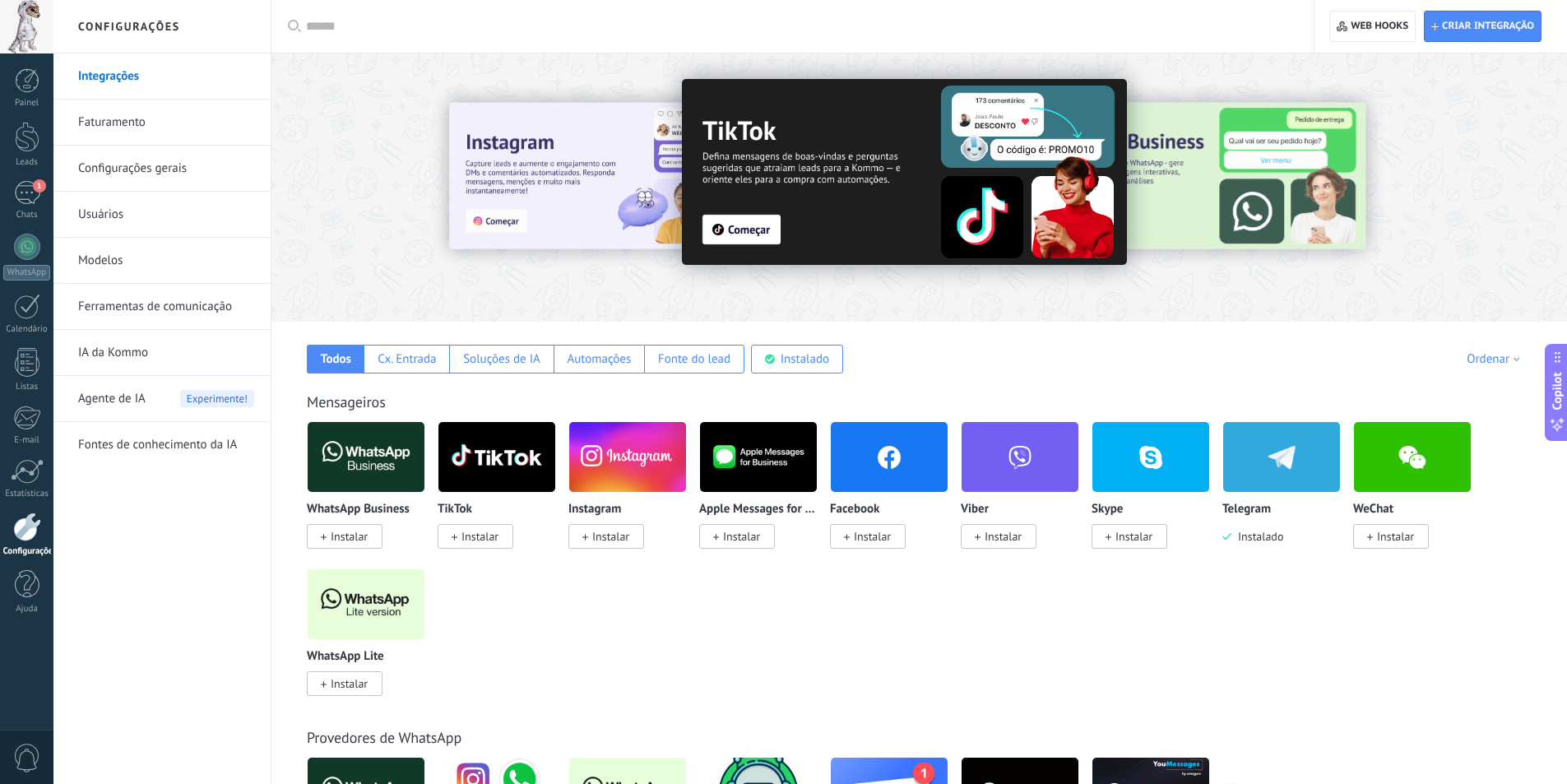
drag, startPoint x: 161, startPoint y: 305, endPoint x: 169, endPoint y: 310, distance: 9.4
click at [161, 304] on link "Ferramentas de comunicação" at bounding box center [166, 306] width 176 height 46
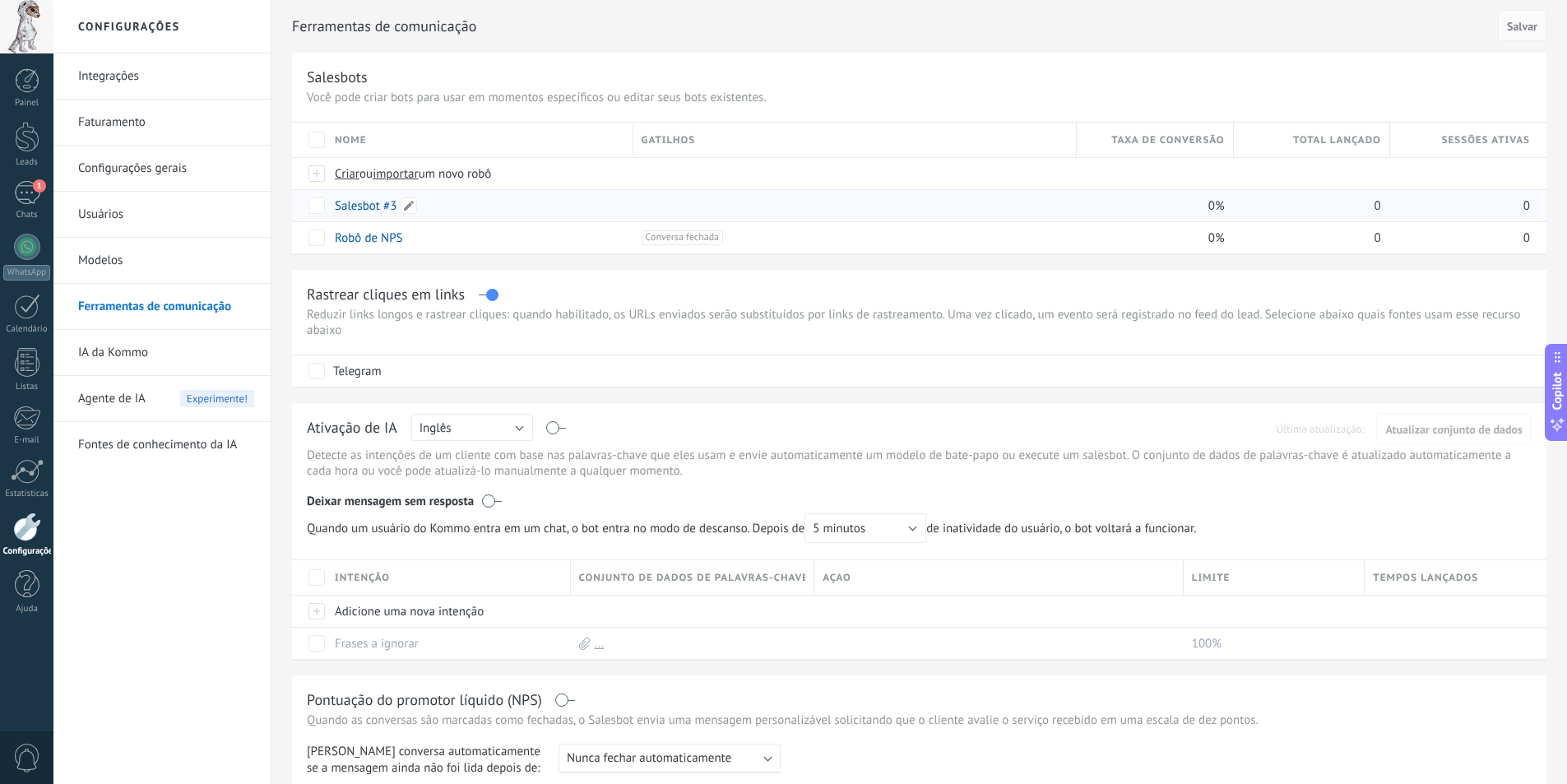
click at [361, 208] on link "Salesbot #3" at bounding box center [366, 205] width 62 height 16
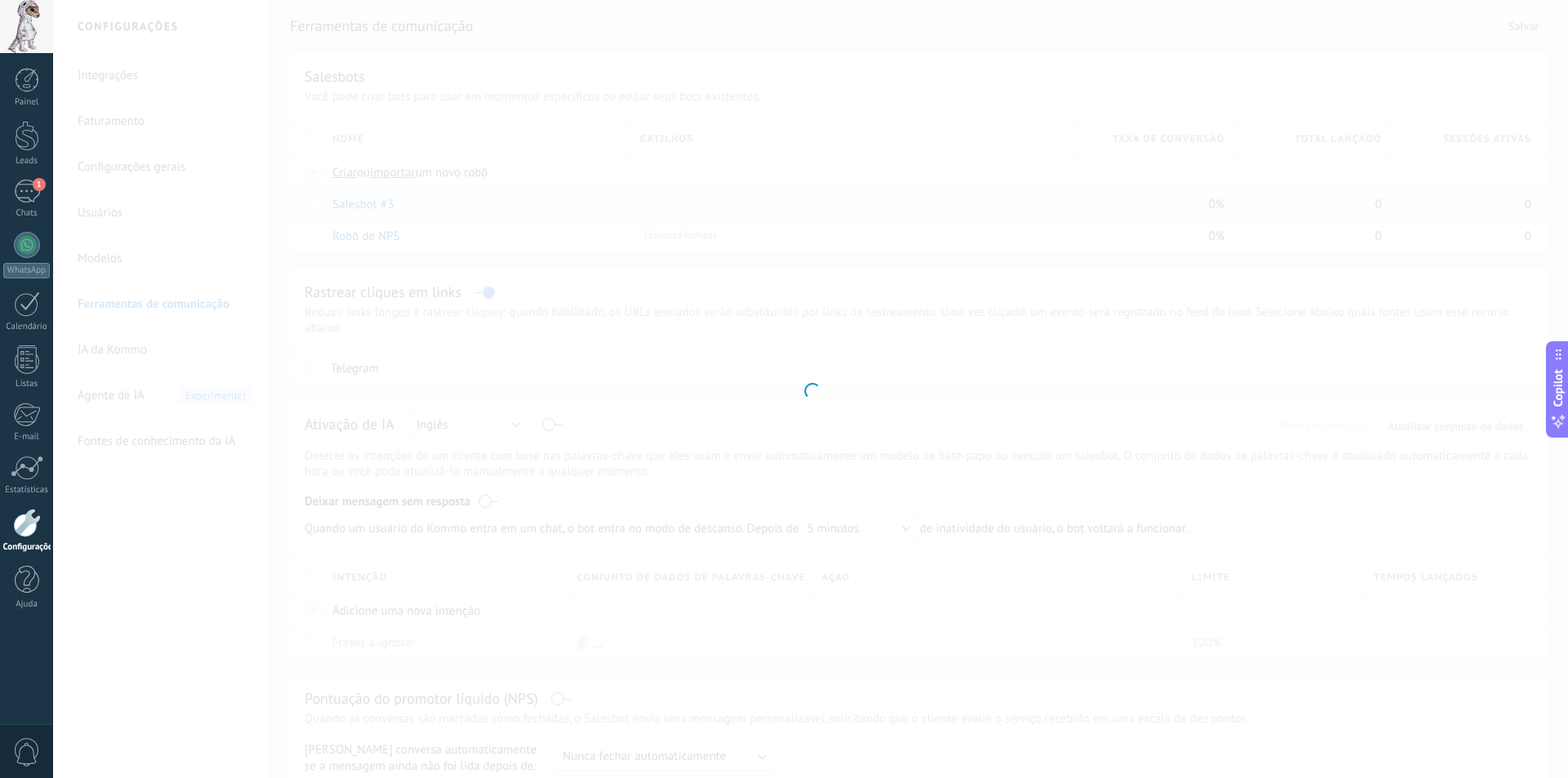
type input "**********"
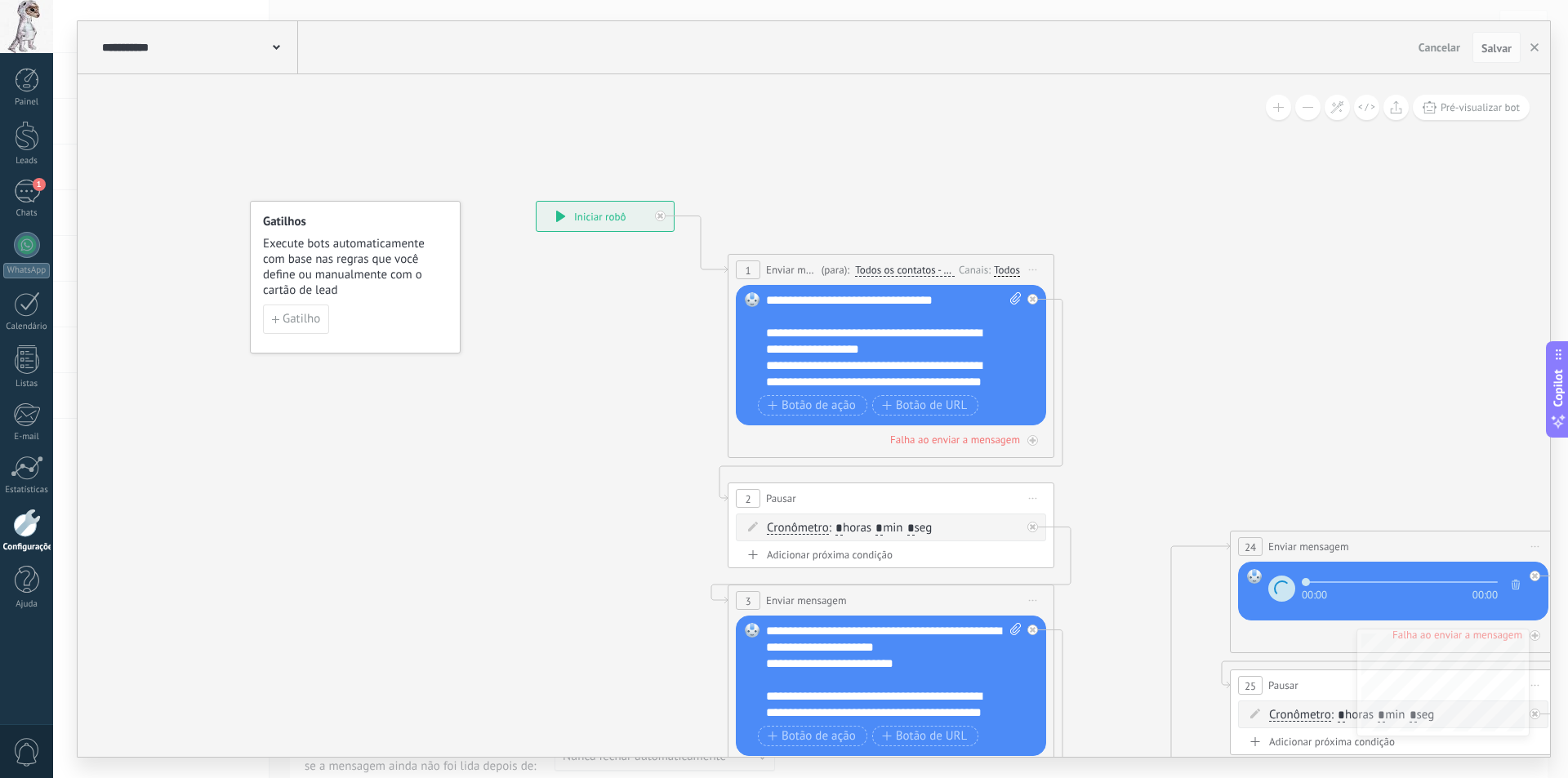
drag, startPoint x: 536, startPoint y: 339, endPoint x: 601, endPoint y: 340, distance: 65.0
click at [299, 319] on span "Gatilho" at bounding box center [301, 319] width 38 height 11
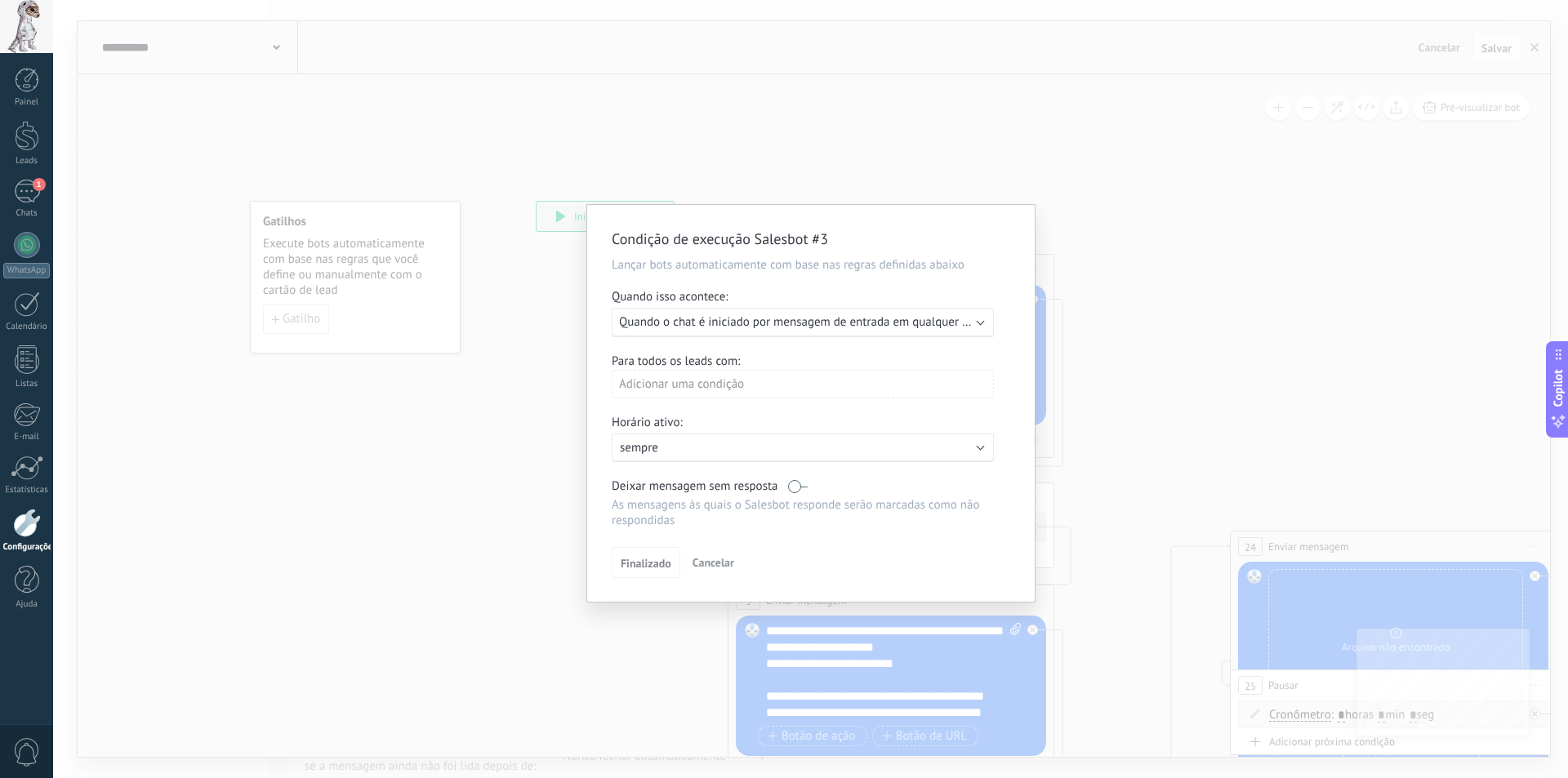
click at [937, 328] on span "Quando o chat é iniciado por mensagem de entrada em qualquer canal" at bounding box center [804, 321] width 371 height 16
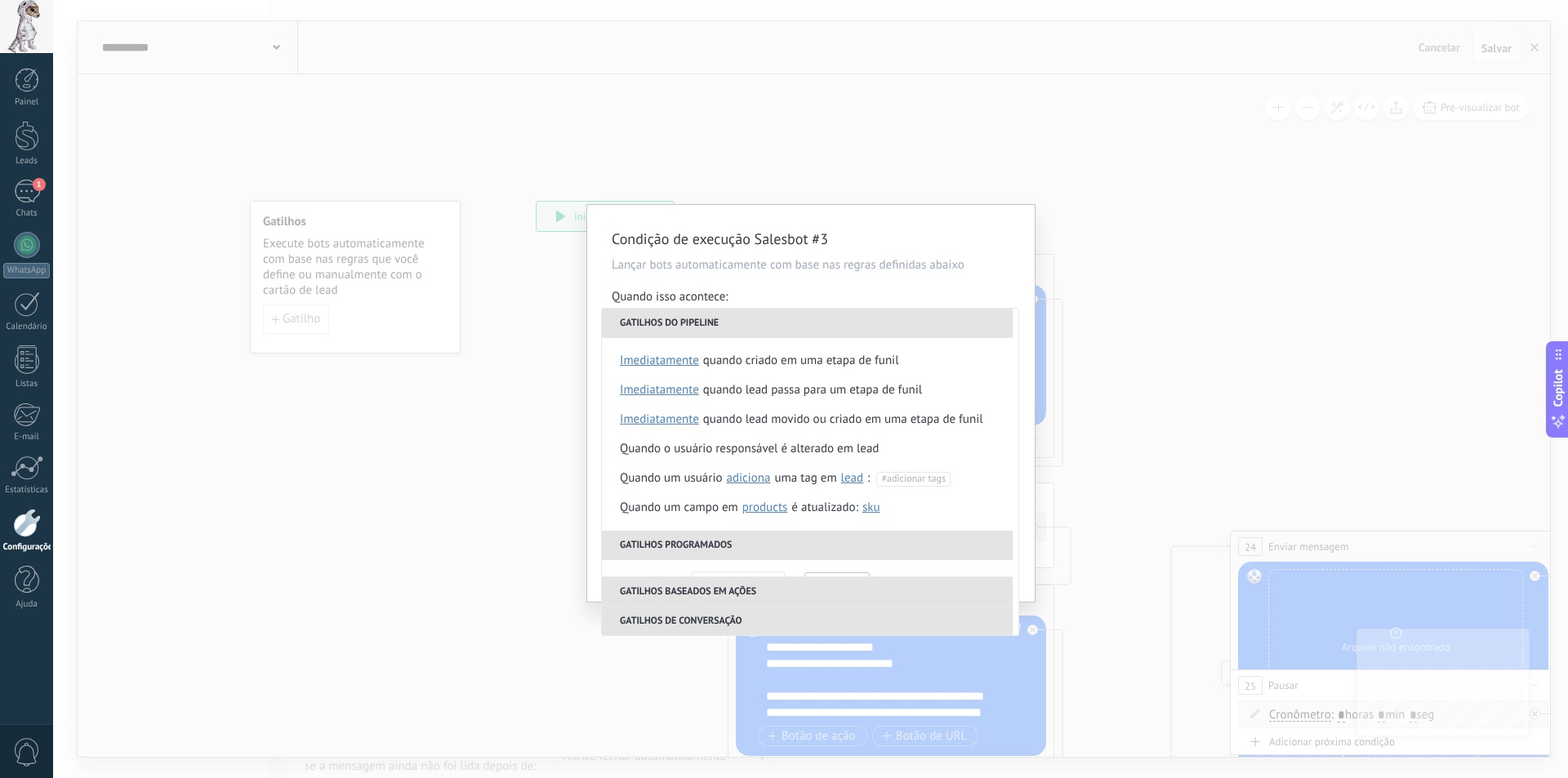
click at [530, 401] on div "Condição de execução Salesbot #3 Lançar bots automaticamente com base nas regra…" at bounding box center [810, 389] width 1514 height 778
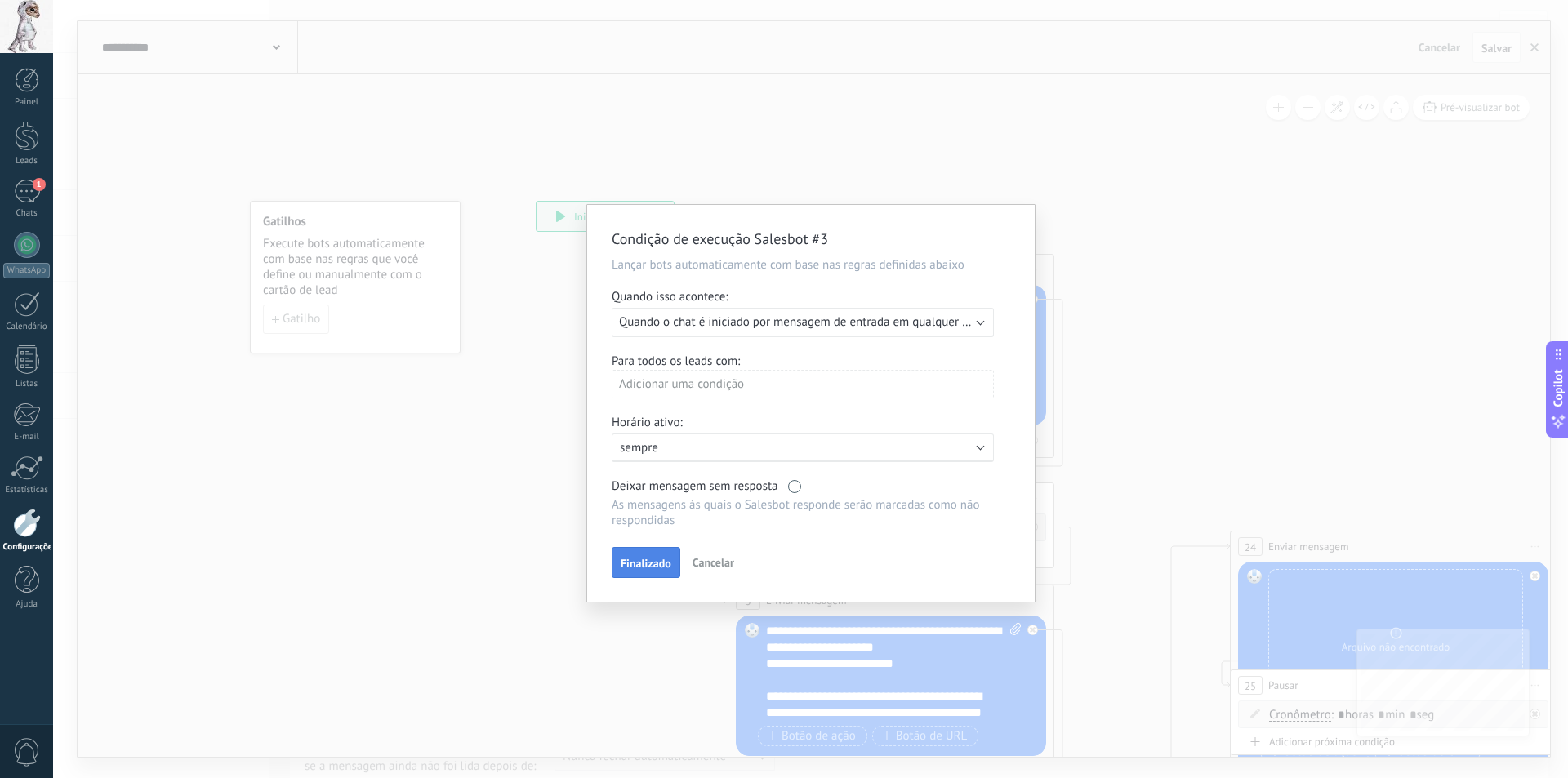
click at [627, 556] on button "Finalizado" at bounding box center [646, 561] width 69 height 31
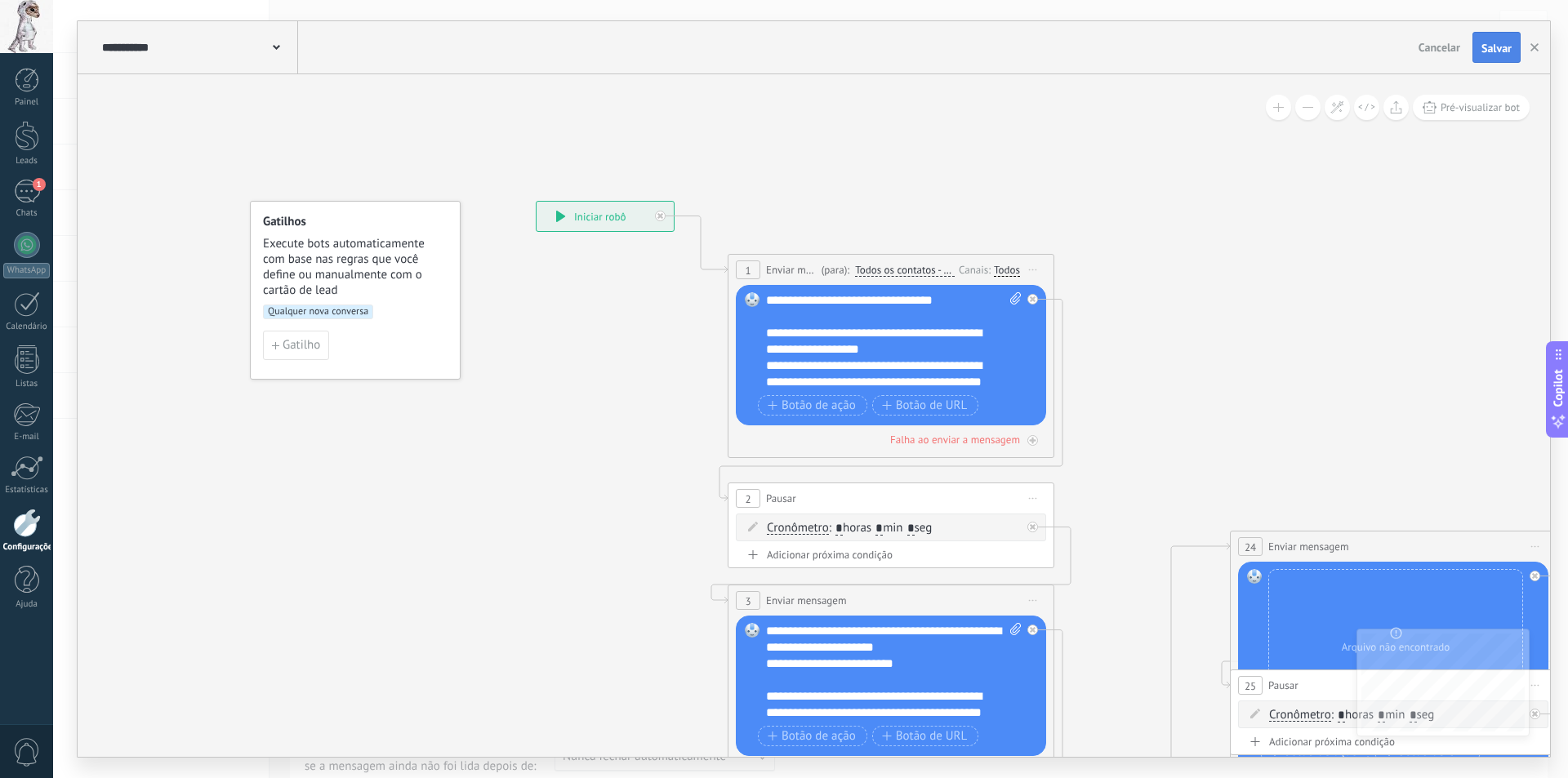
click at [1477, 48] on button "Salvar" at bounding box center [1496, 46] width 48 height 31
click at [17, 189] on div "1" at bounding box center [27, 192] width 26 height 24
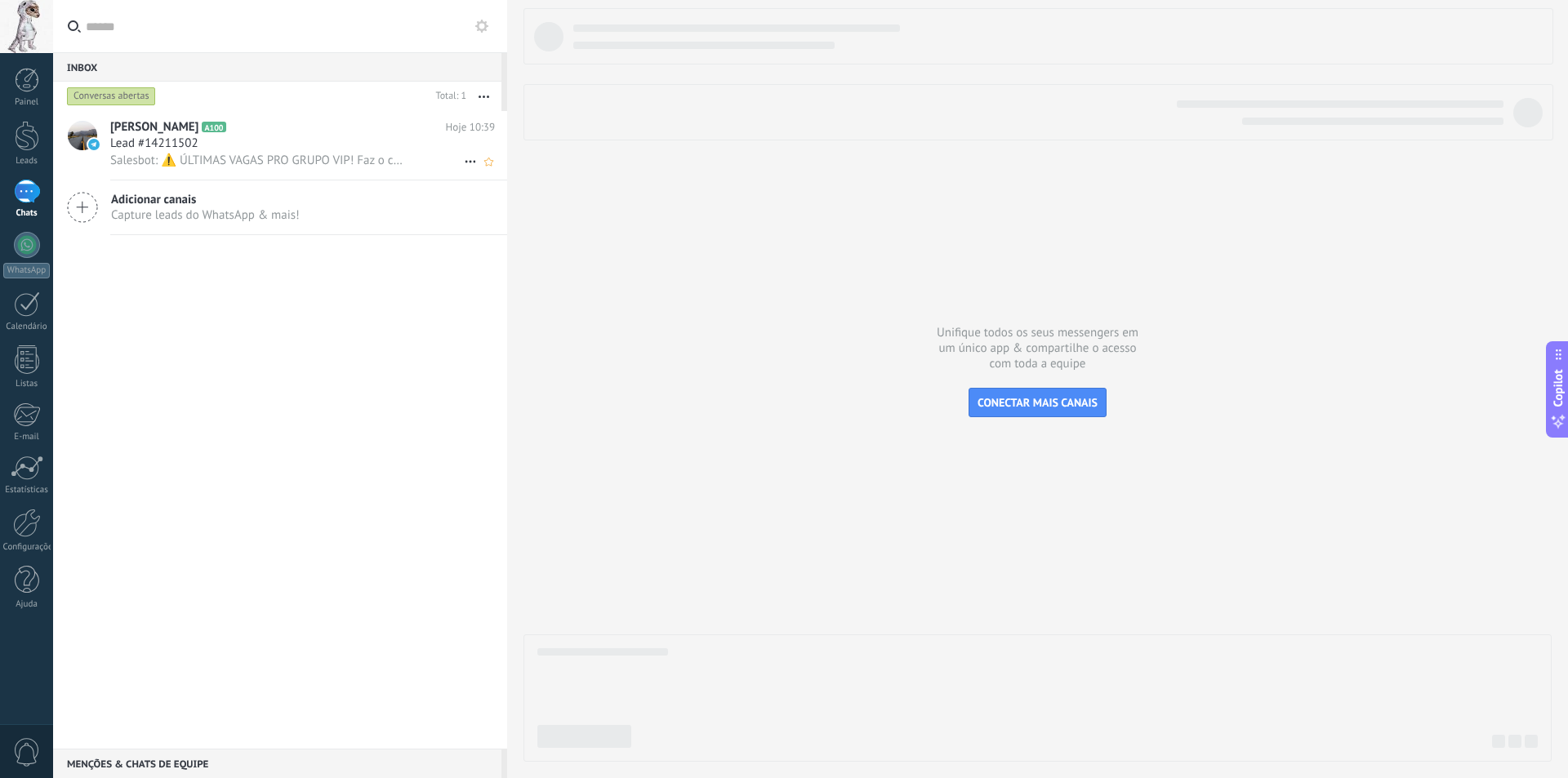
click at [272, 148] on div "Lead #14211502" at bounding box center [302, 144] width 385 height 17
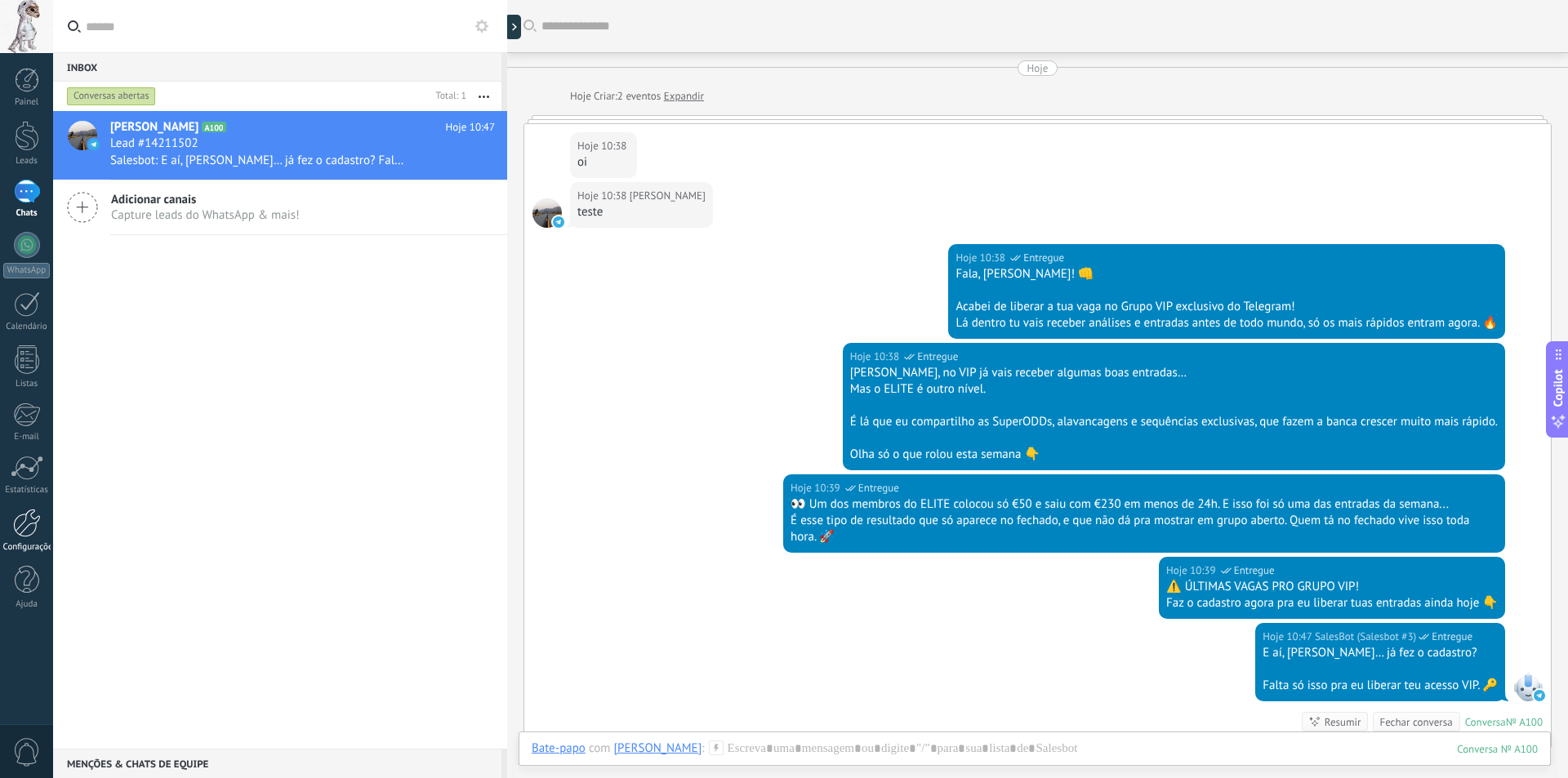
click at [38, 532] on div at bounding box center [27, 522] width 28 height 29
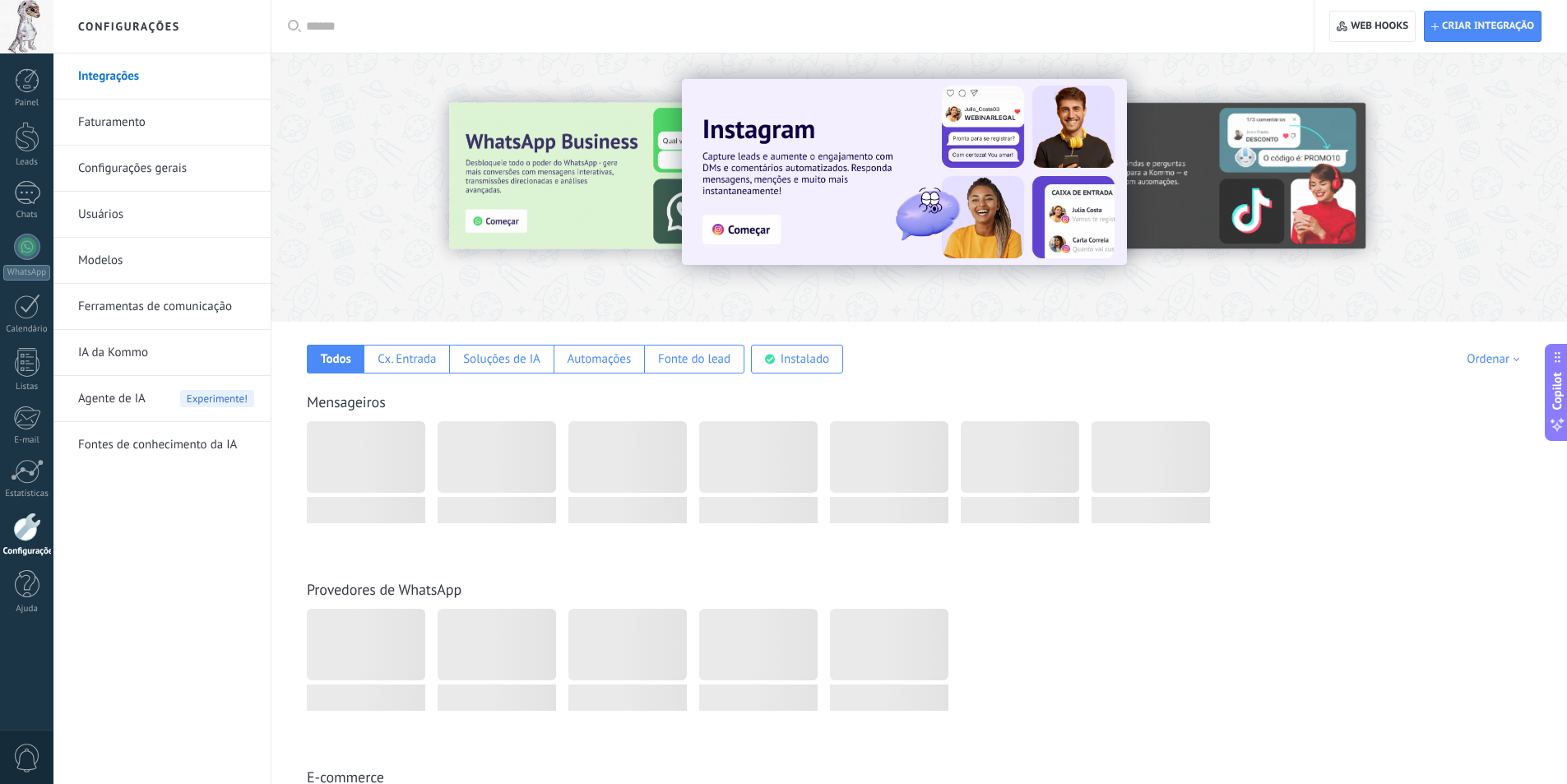
click at [163, 318] on link "Ferramentas de comunicação" at bounding box center [166, 306] width 176 height 46
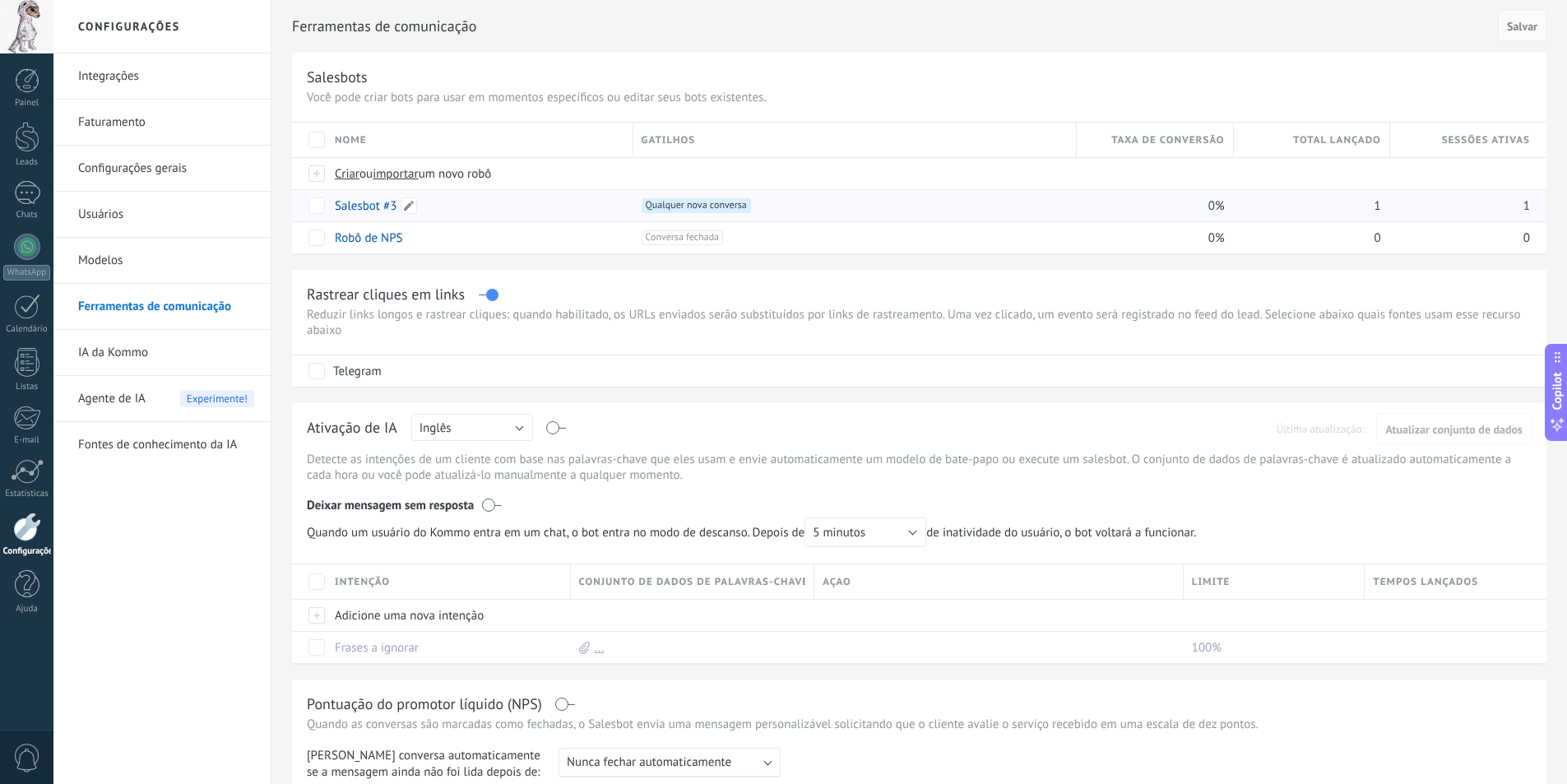
click at [355, 206] on link "Salesbot #3" at bounding box center [366, 205] width 62 height 16
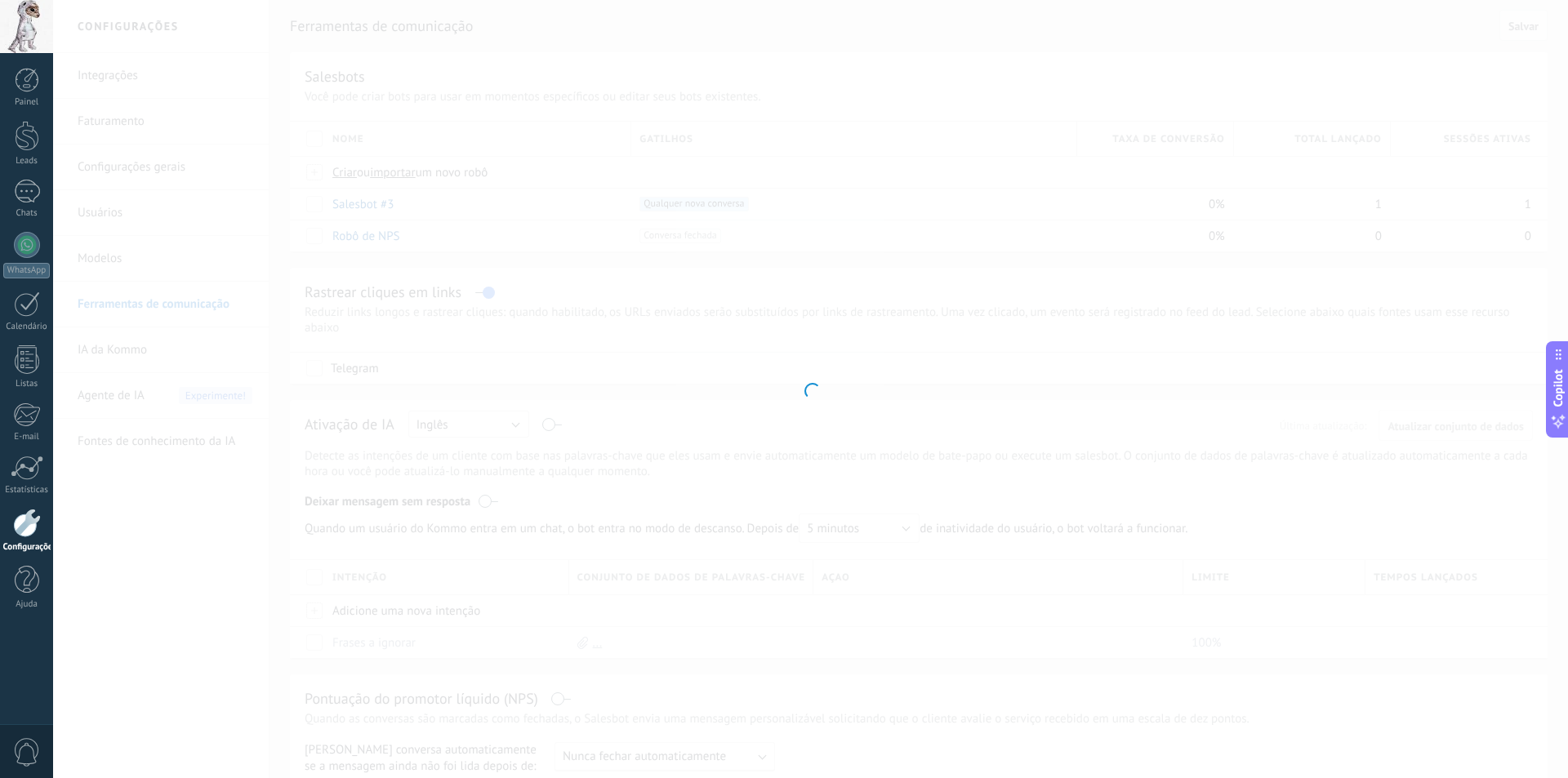
type input "**********"
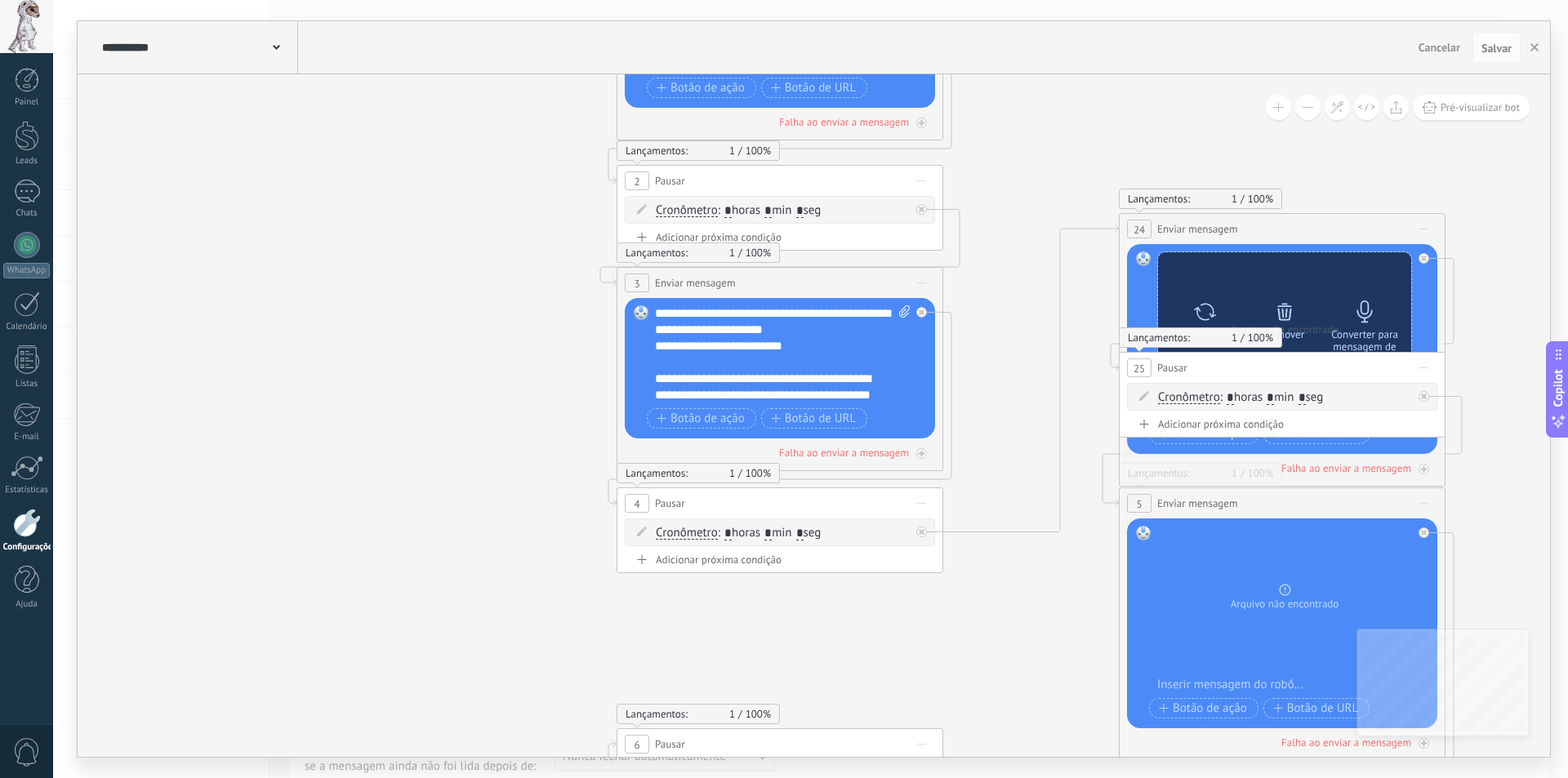
click at [1281, 313] on icon at bounding box center [1283, 311] width 23 height 23
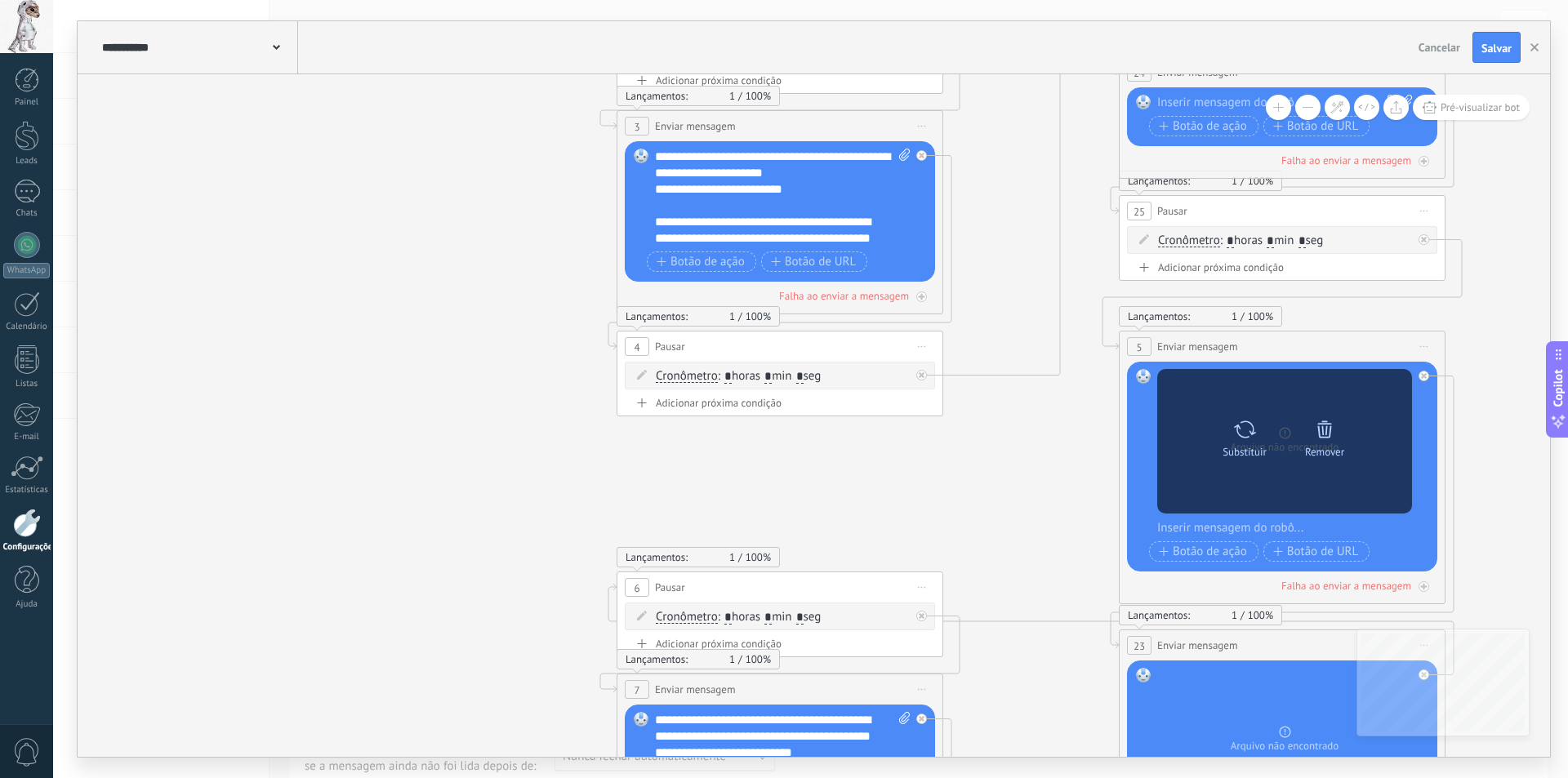
click at [1240, 443] on div at bounding box center [1245, 429] width 24 height 32
click input "Upload" at bounding box center [0, 0] width 0 height 0
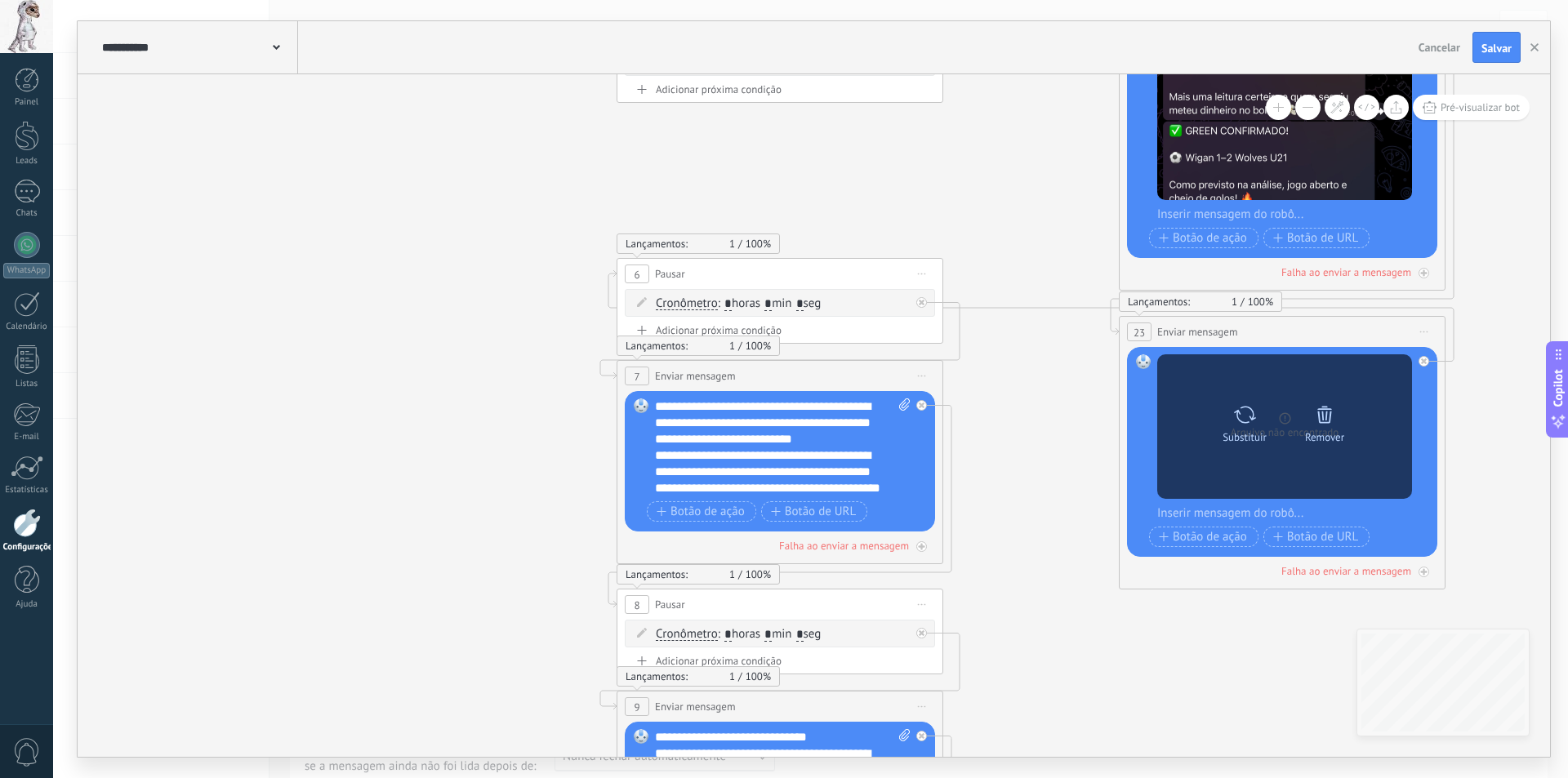
click at [1250, 432] on div "Substituir" at bounding box center [1245, 436] width 44 height 12
click input "Upload" at bounding box center [0, 0] width 0 height 0
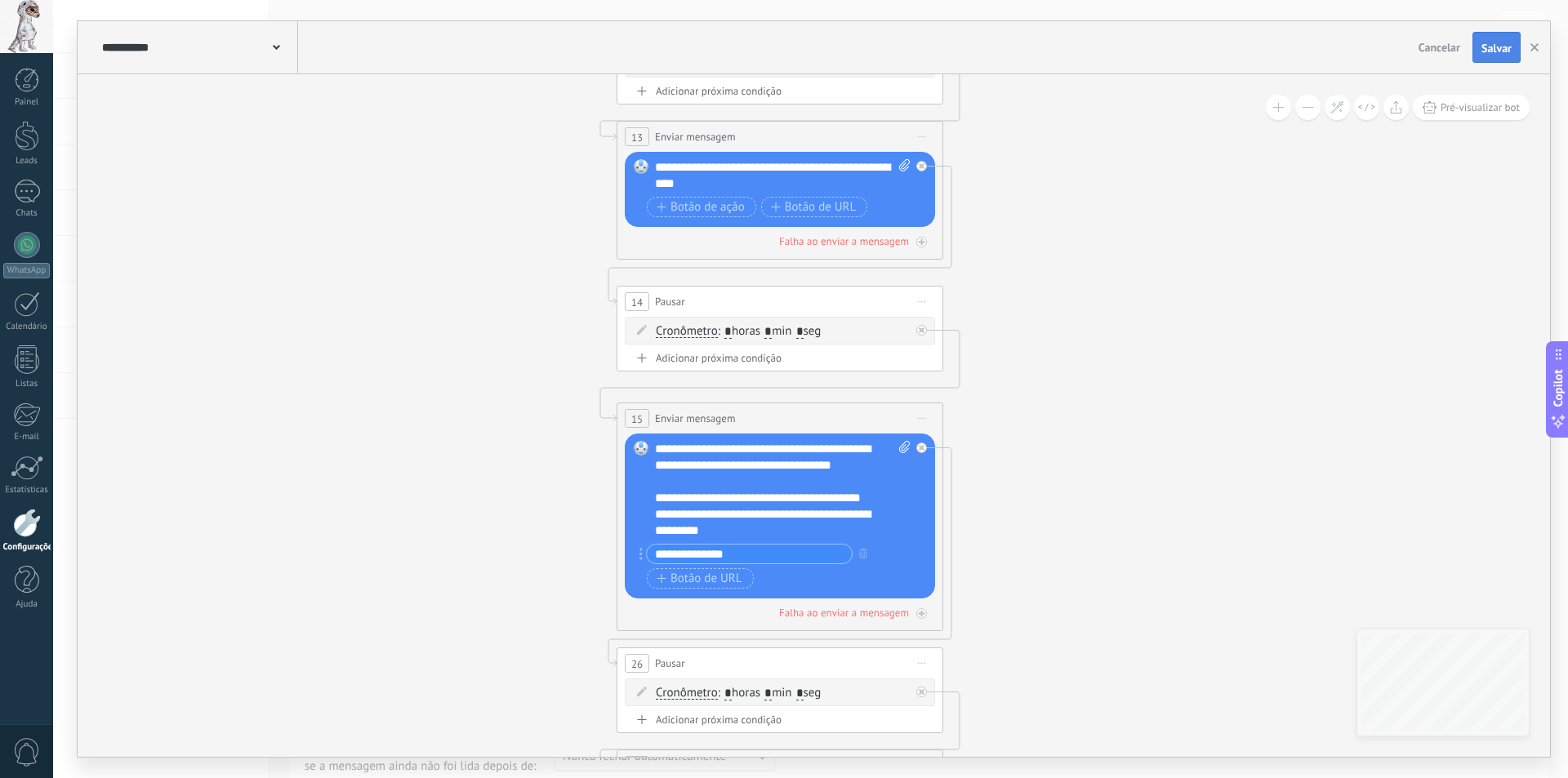
click at [1508, 44] on span "Salvar" at bounding box center [1496, 48] width 31 height 11
click at [21, 200] on div "1" at bounding box center [27, 192] width 26 height 24
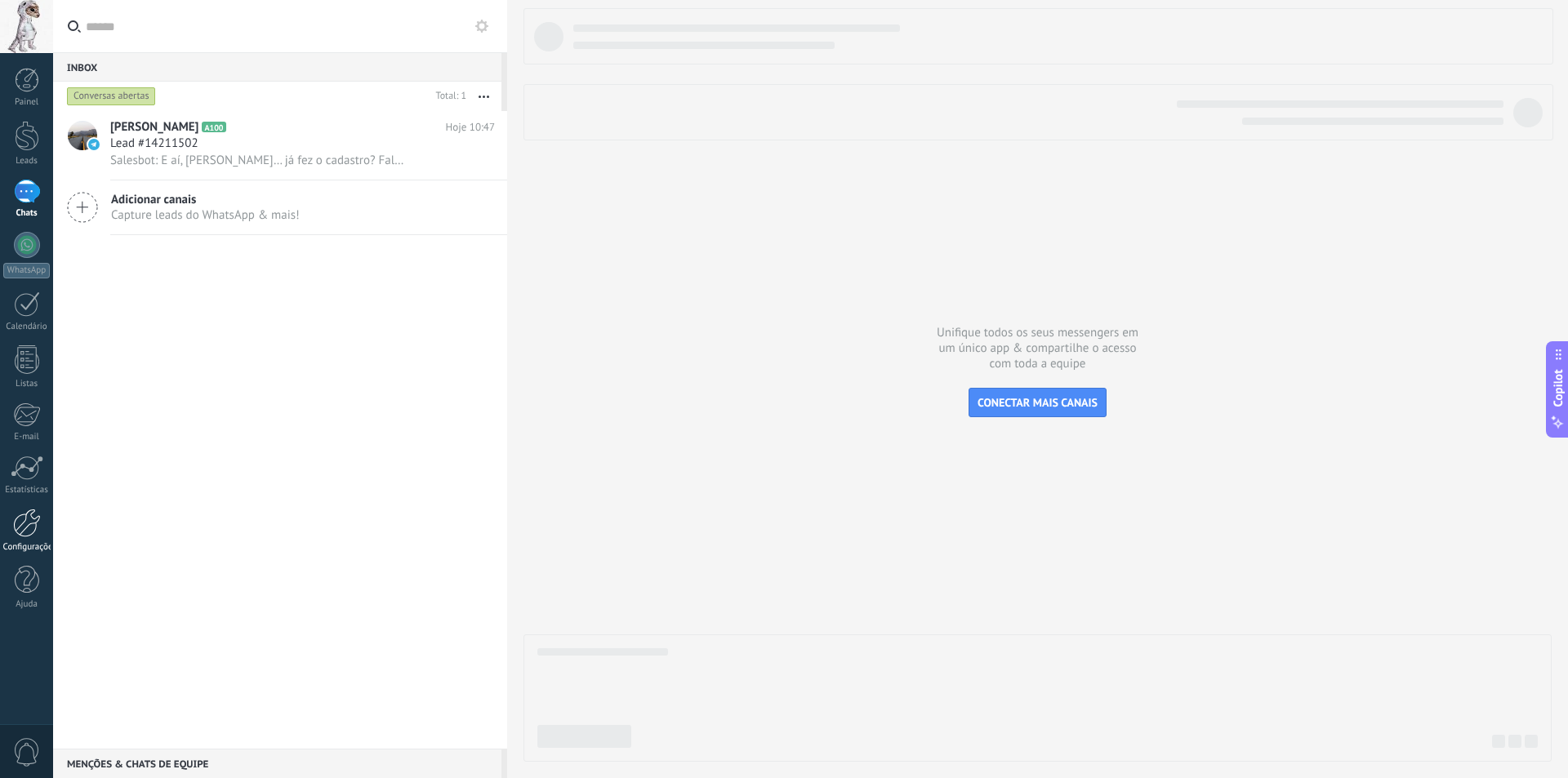
click at [37, 535] on div at bounding box center [27, 522] width 28 height 29
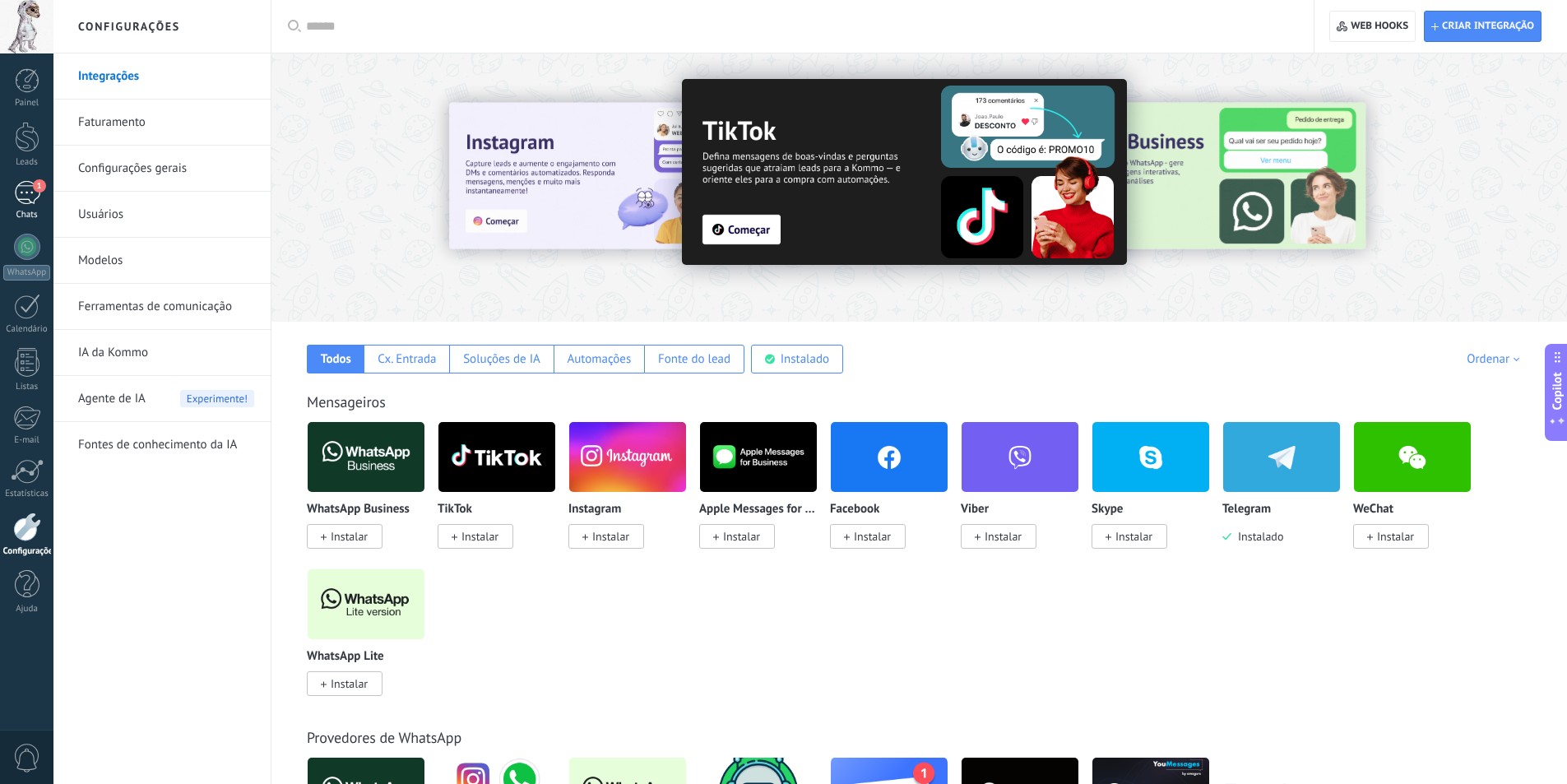
click at [29, 184] on div "1" at bounding box center [27, 193] width 26 height 24
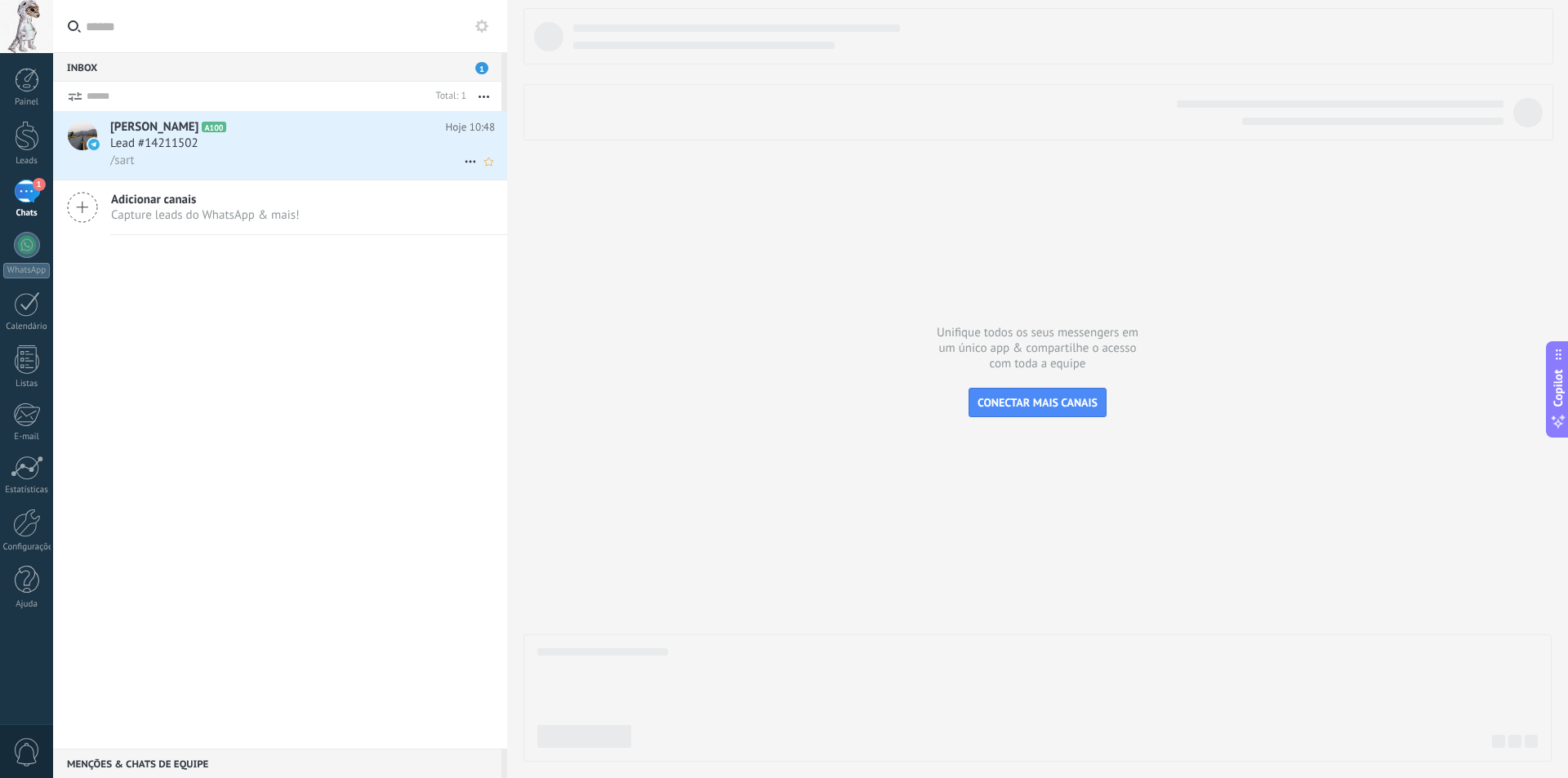
click at [209, 146] on div "Lead #14211502" at bounding box center [302, 144] width 385 height 17
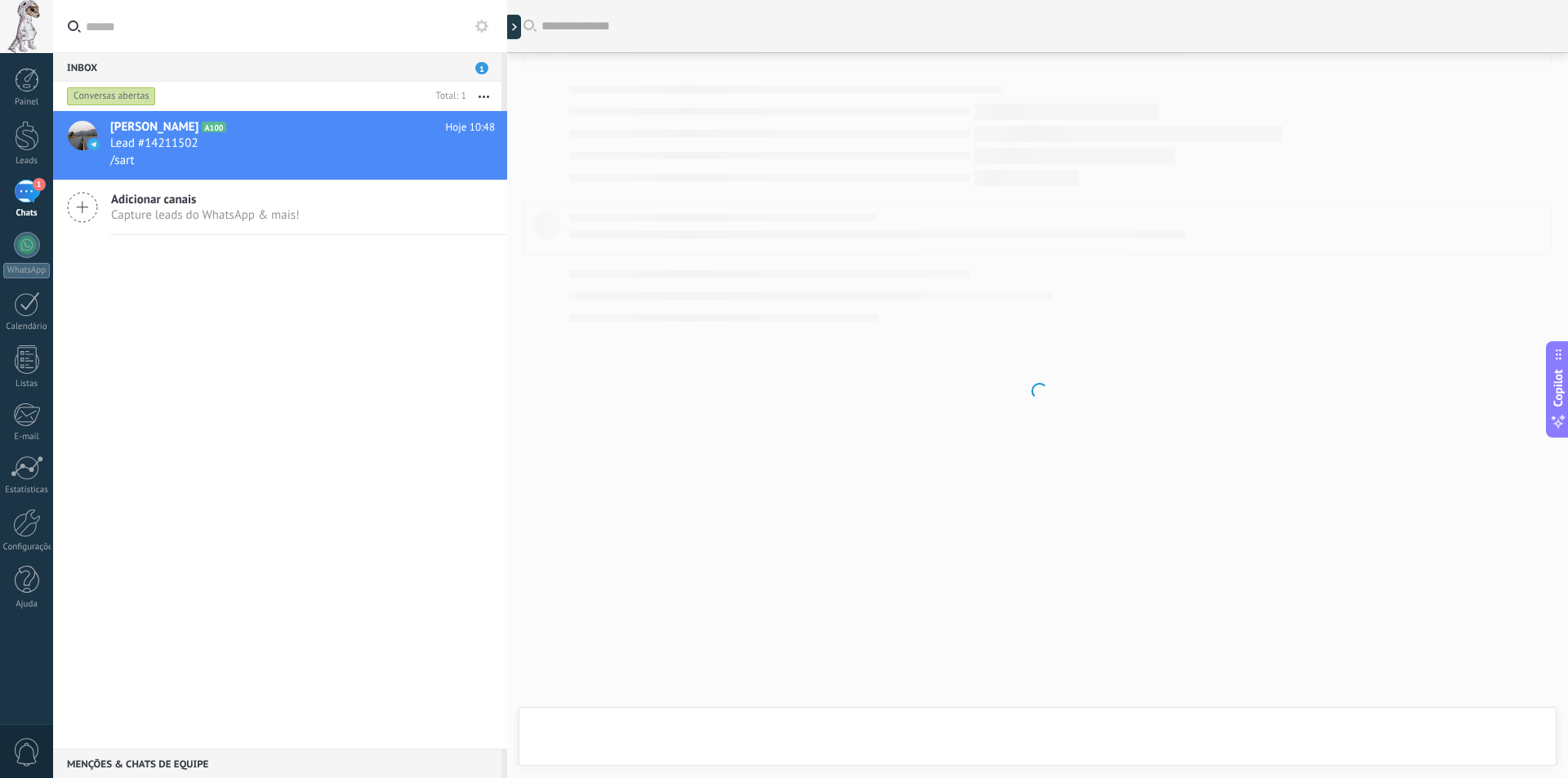
scroll to position [287, 0]
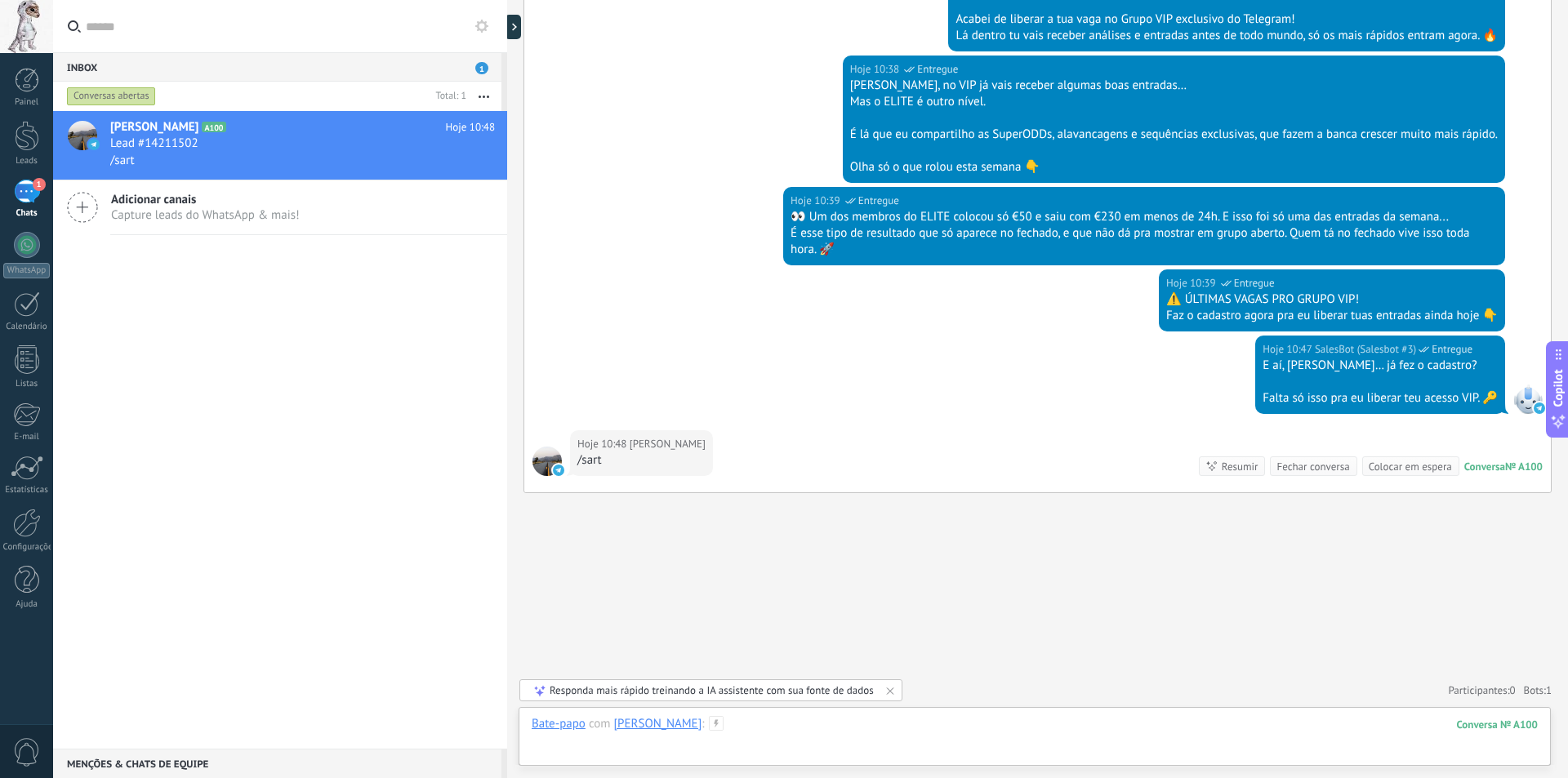
click at [768, 718] on div at bounding box center [1034, 740] width 1005 height 49
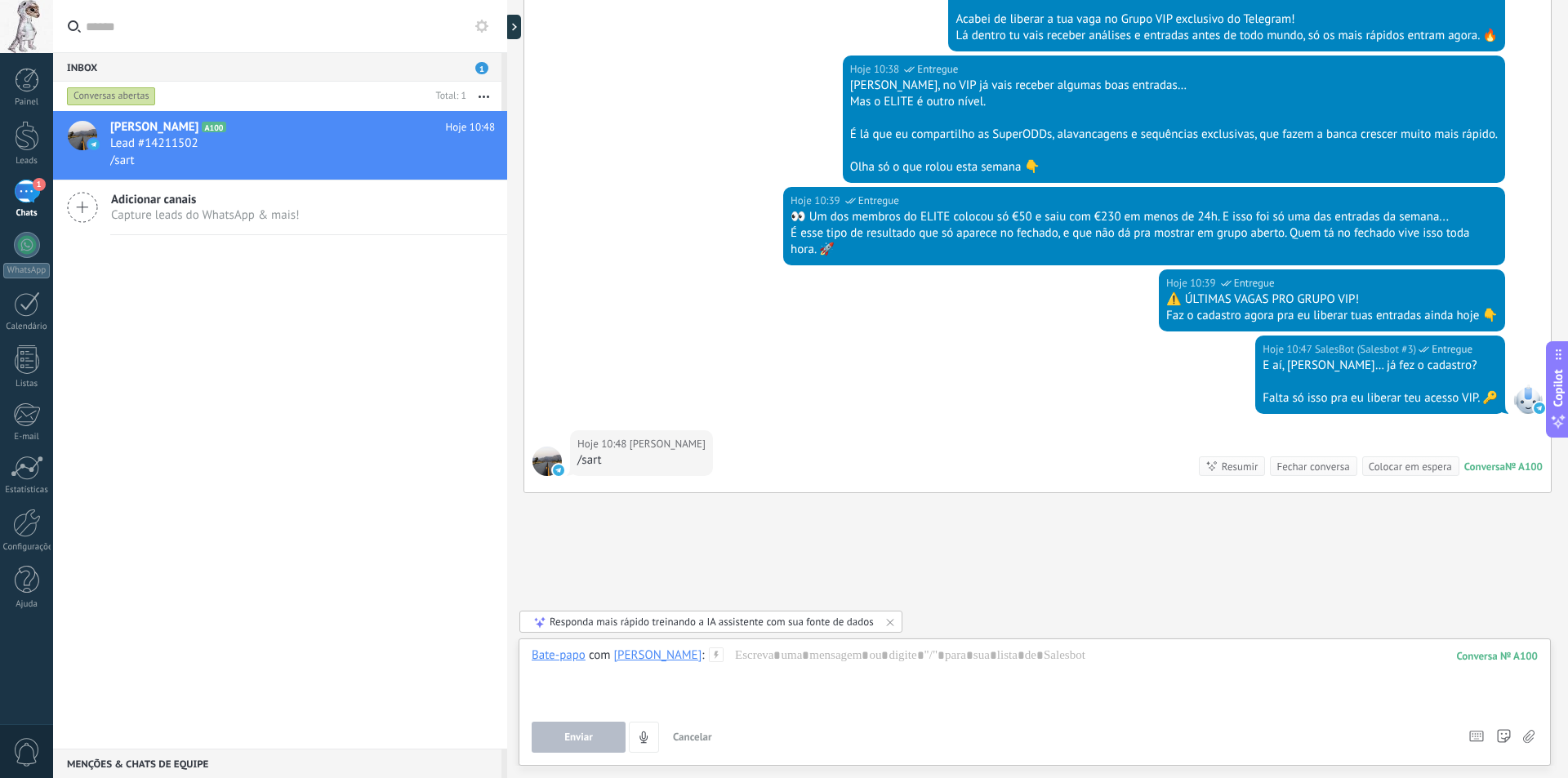
click at [724, 652] on icon at bounding box center [716, 655] width 15 height 15
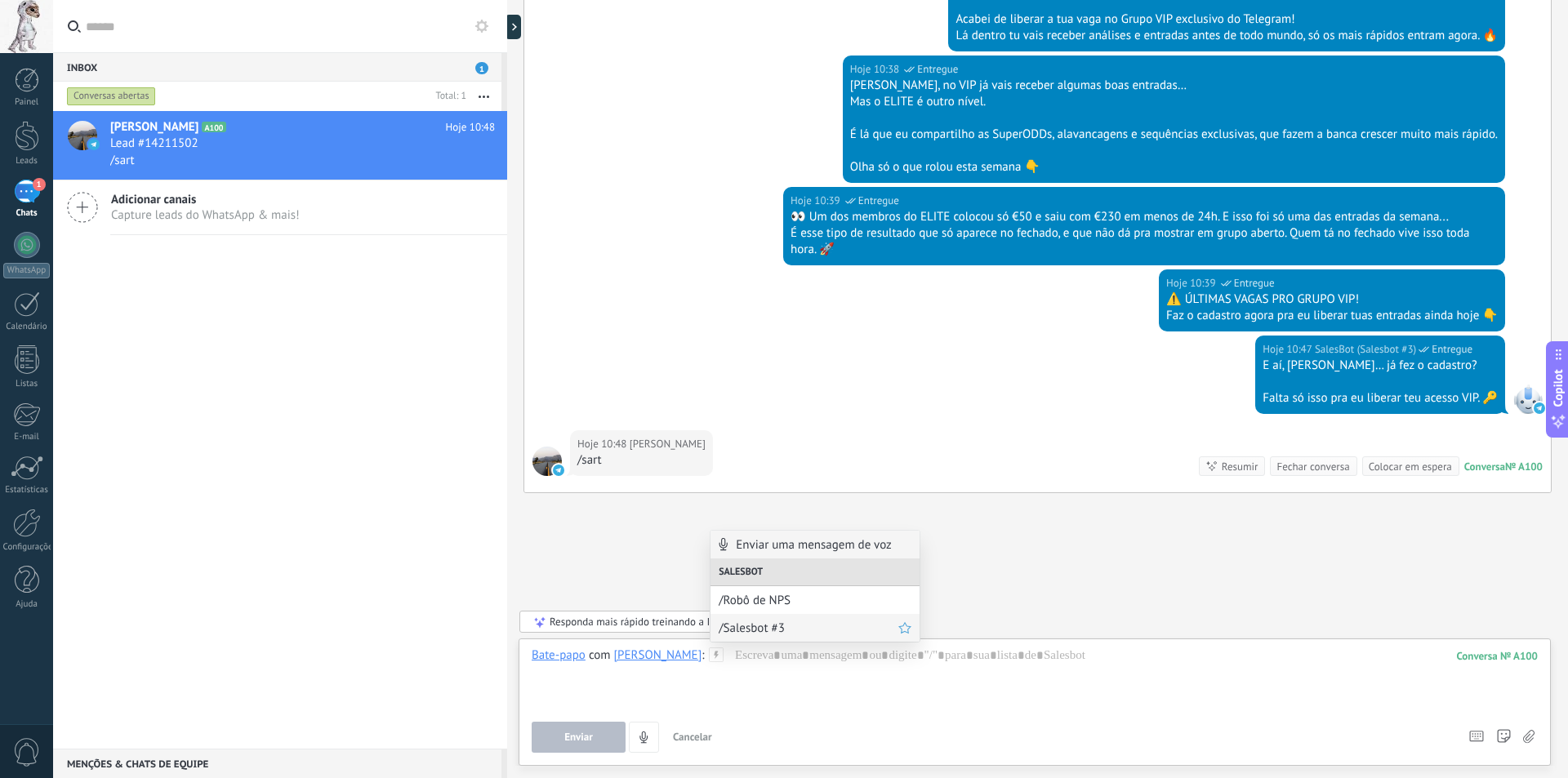
click at [744, 623] on span "/Salesbot #3" at bounding box center [808, 628] width 180 height 16
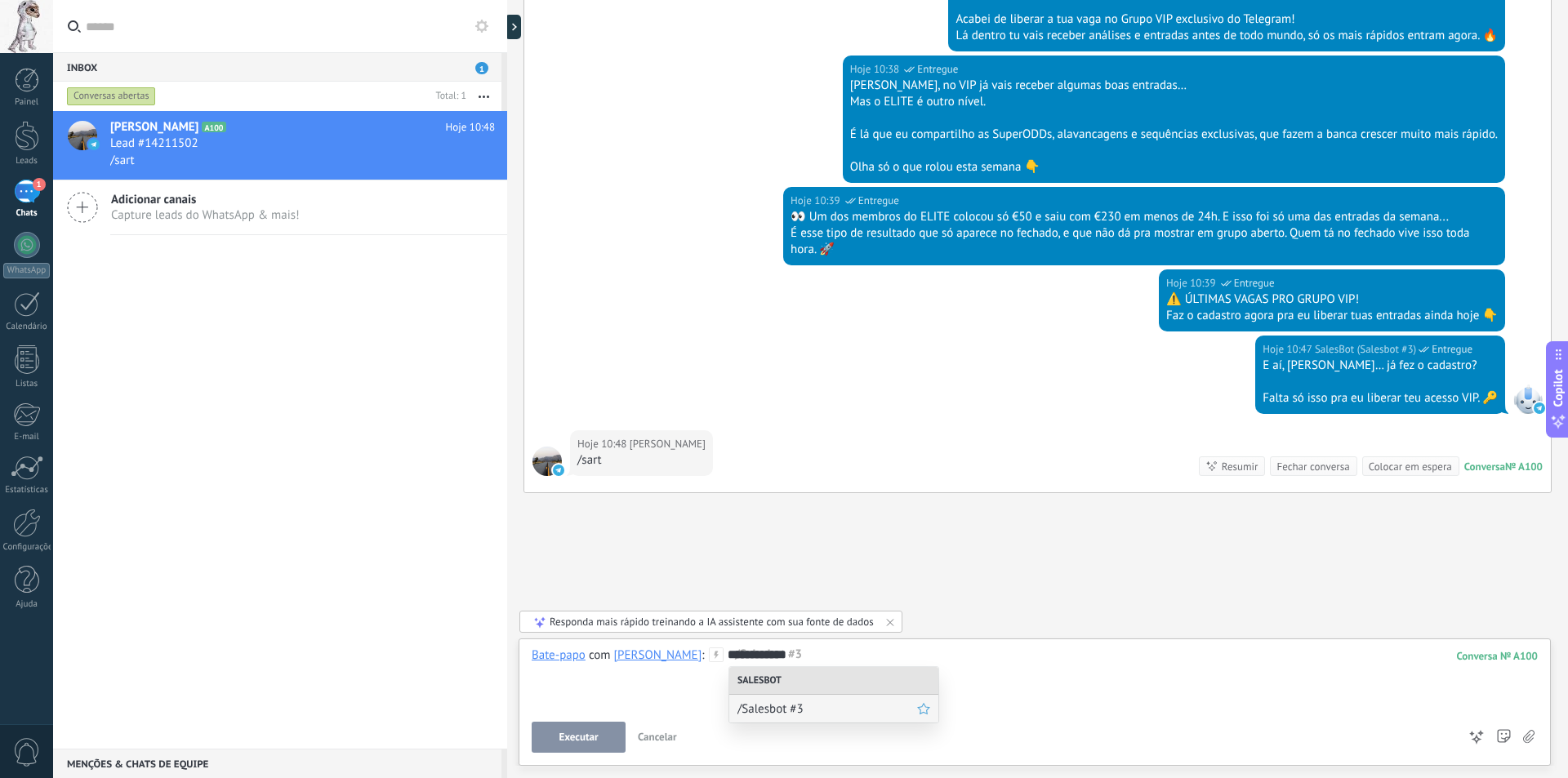
click at [816, 708] on span "/Salesbot #3" at bounding box center [828, 709] width 180 height 16
click at [598, 728] on button "Executar" at bounding box center [578, 736] width 94 height 31
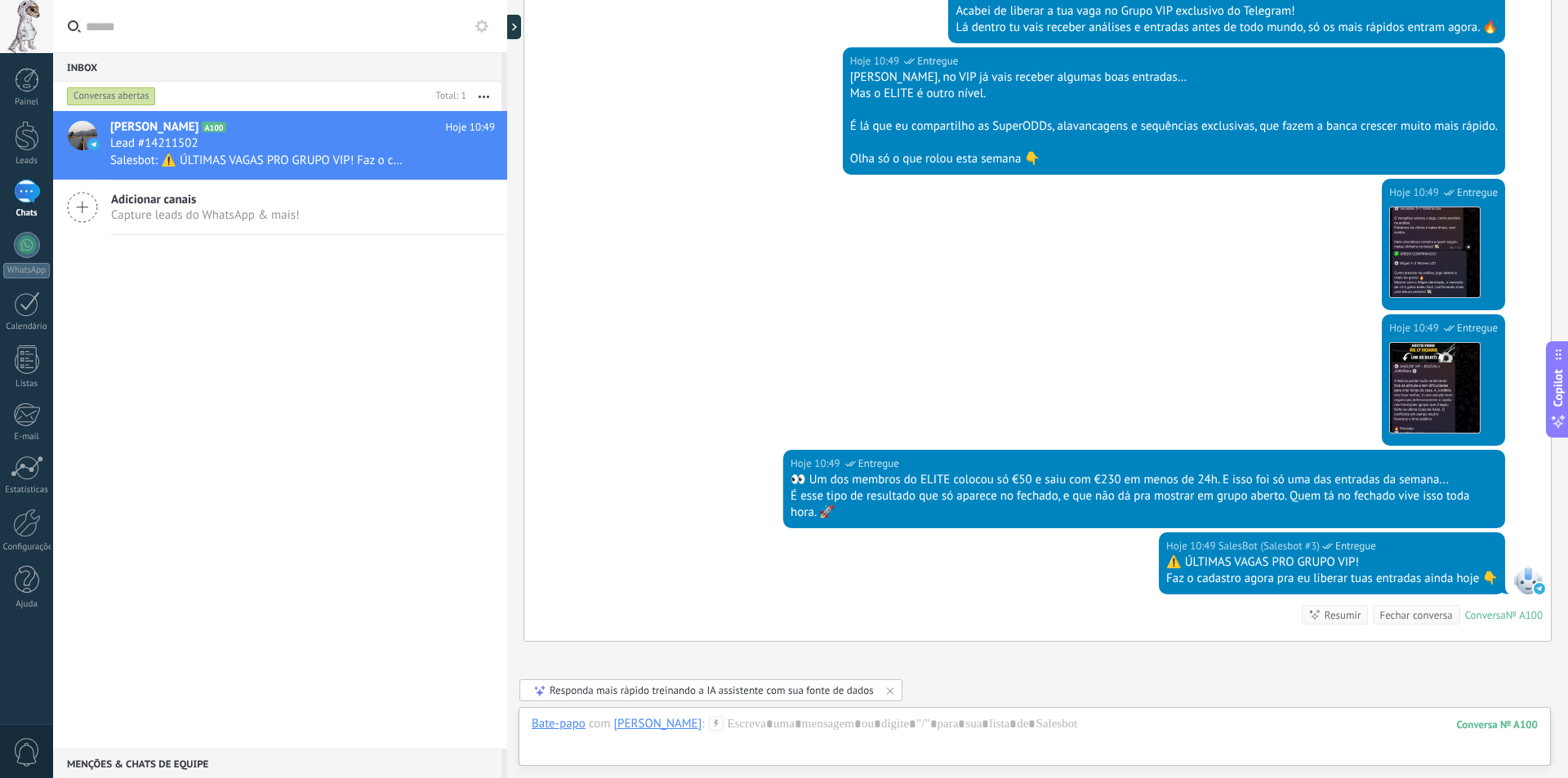
scroll to position [979, 0]
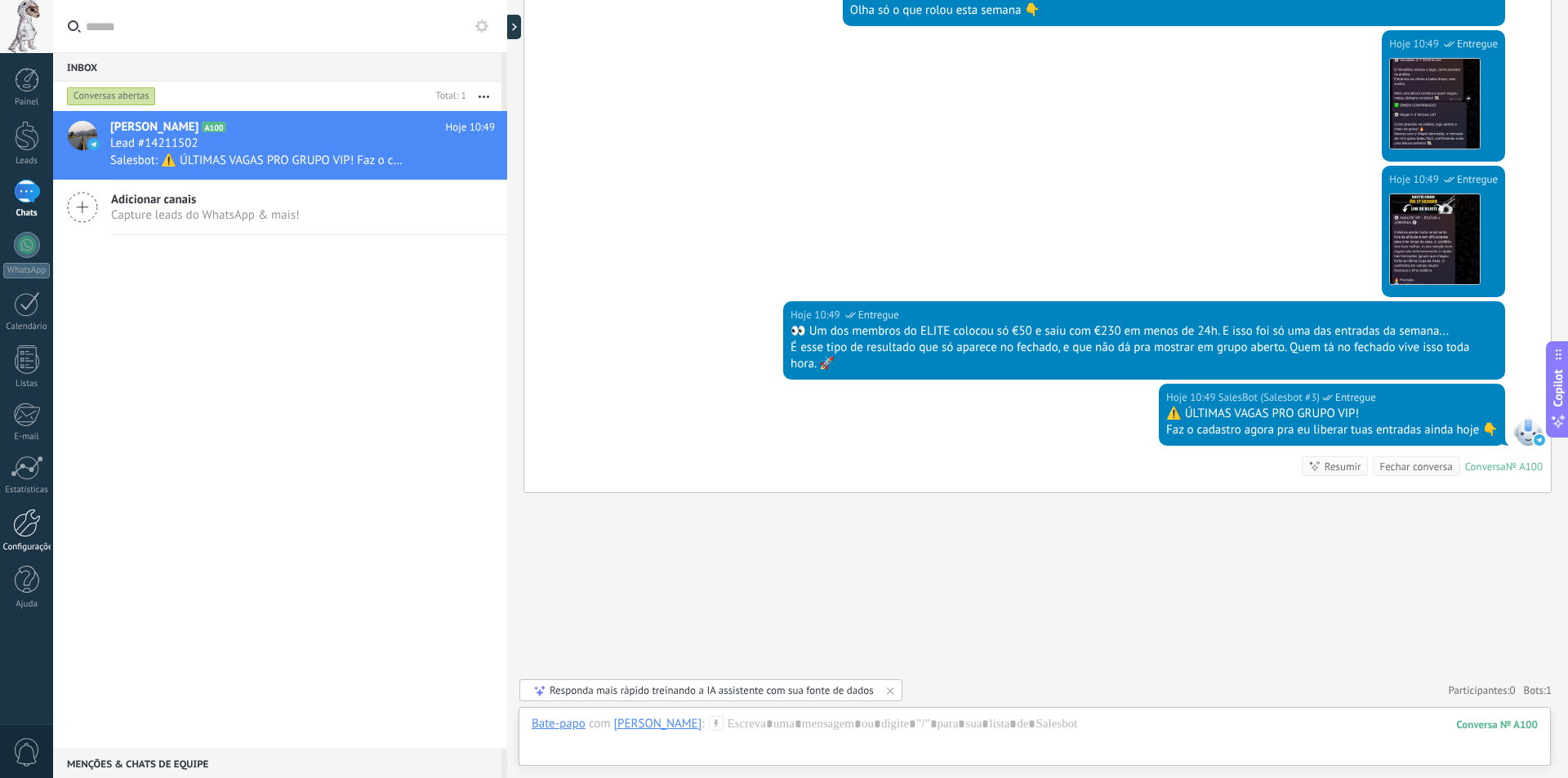
click at [22, 511] on div at bounding box center [27, 522] width 28 height 29
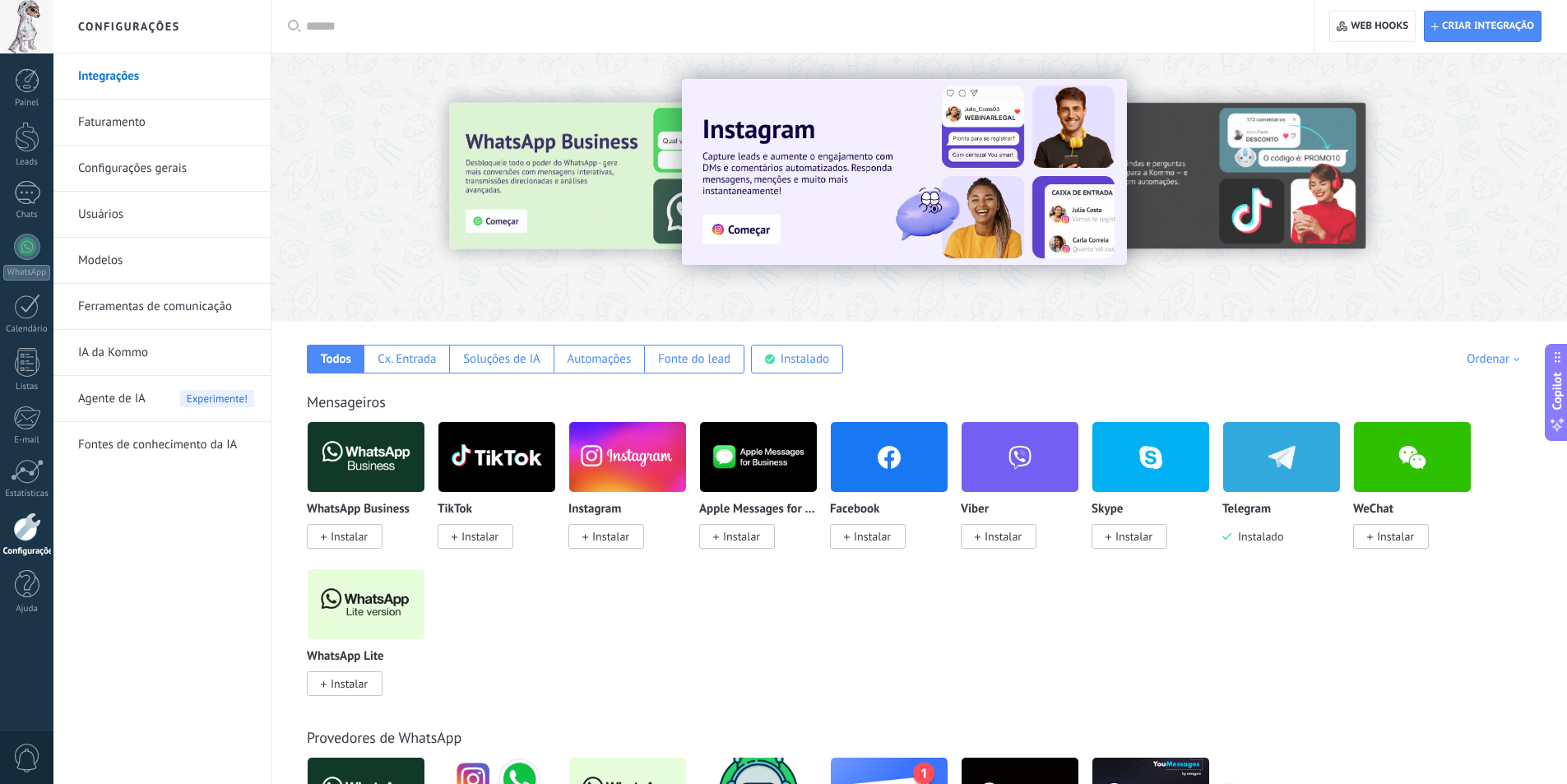
click at [169, 314] on link "Ferramentas de comunicação" at bounding box center [166, 306] width 176 height 46
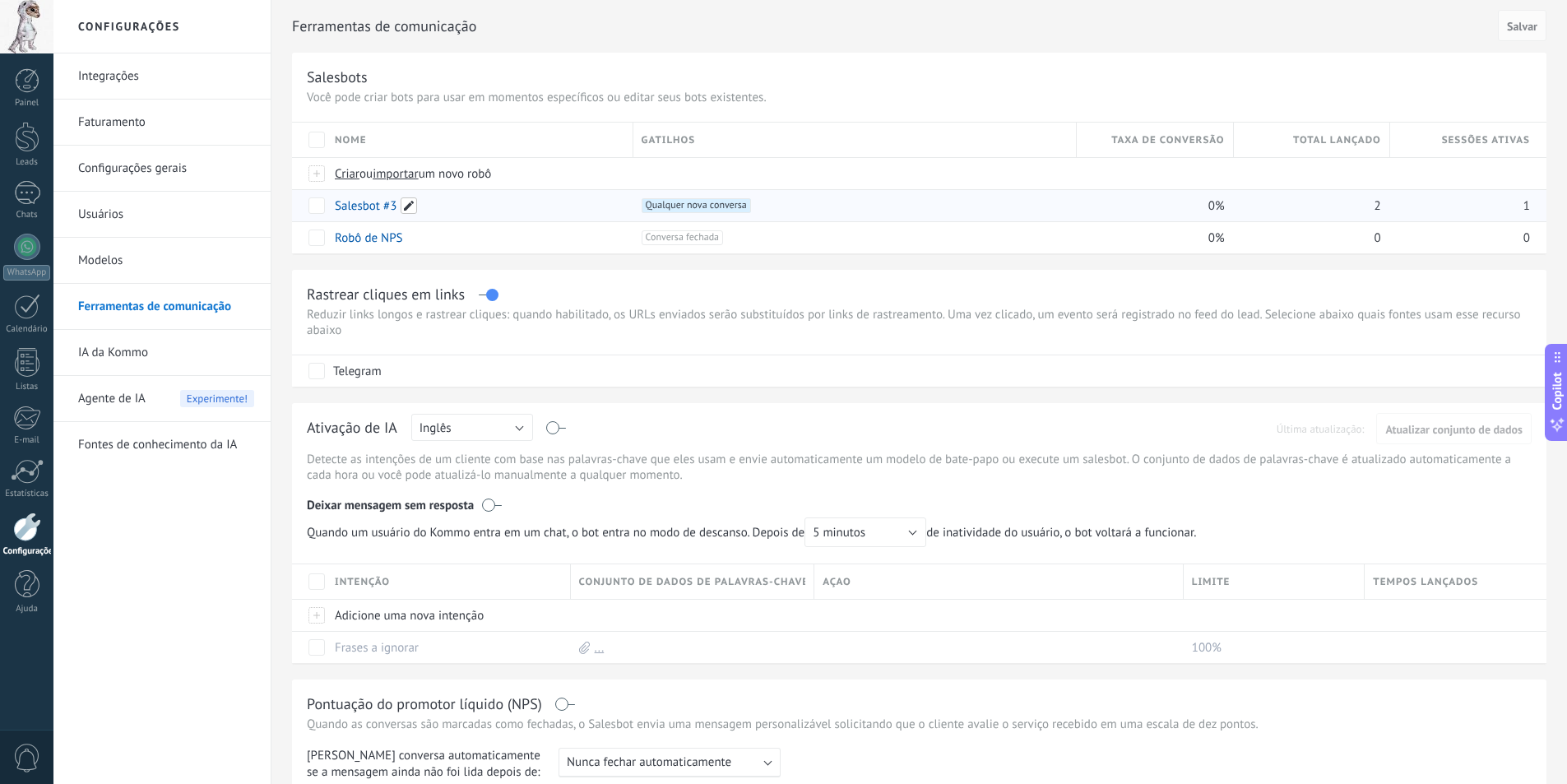
click at [414, 201] on span at bounding box center [409, 205] width 17 height 17
click at [501, 282] on div "**********" at bounding box center [478, 239] width 309 height 99
click at [709, 212] on span "Qualquer nova conversa +0" at bounding box center [696, 205] width 109 height 15
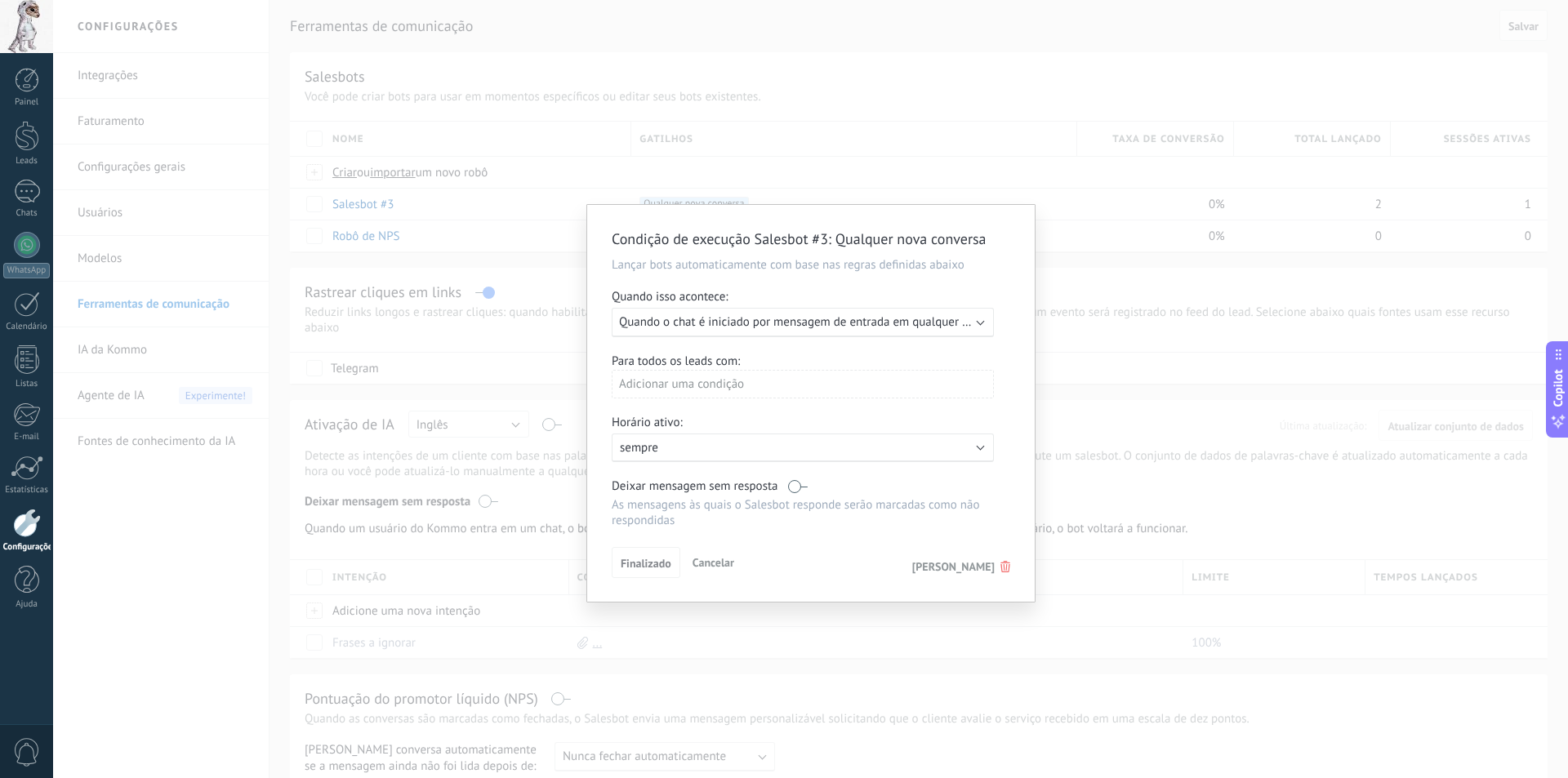
click at [638, 360] on div "Para todos os leads com:" at bounding box center [811, 360] width 398 height 16
click at [639, 370] on div "Adicionar uma condição" at bounding box center [803, 383] width 382 height 29
click at [842, 412] on div at bounding box center [810, 403] width 448 height 396
click at [764, 440] on p "sempre" at bounding box center [763, 447] width 285 height 16
click at [895, 448] on li "sempre" at bounding box center [797, 446] width 391 height 29
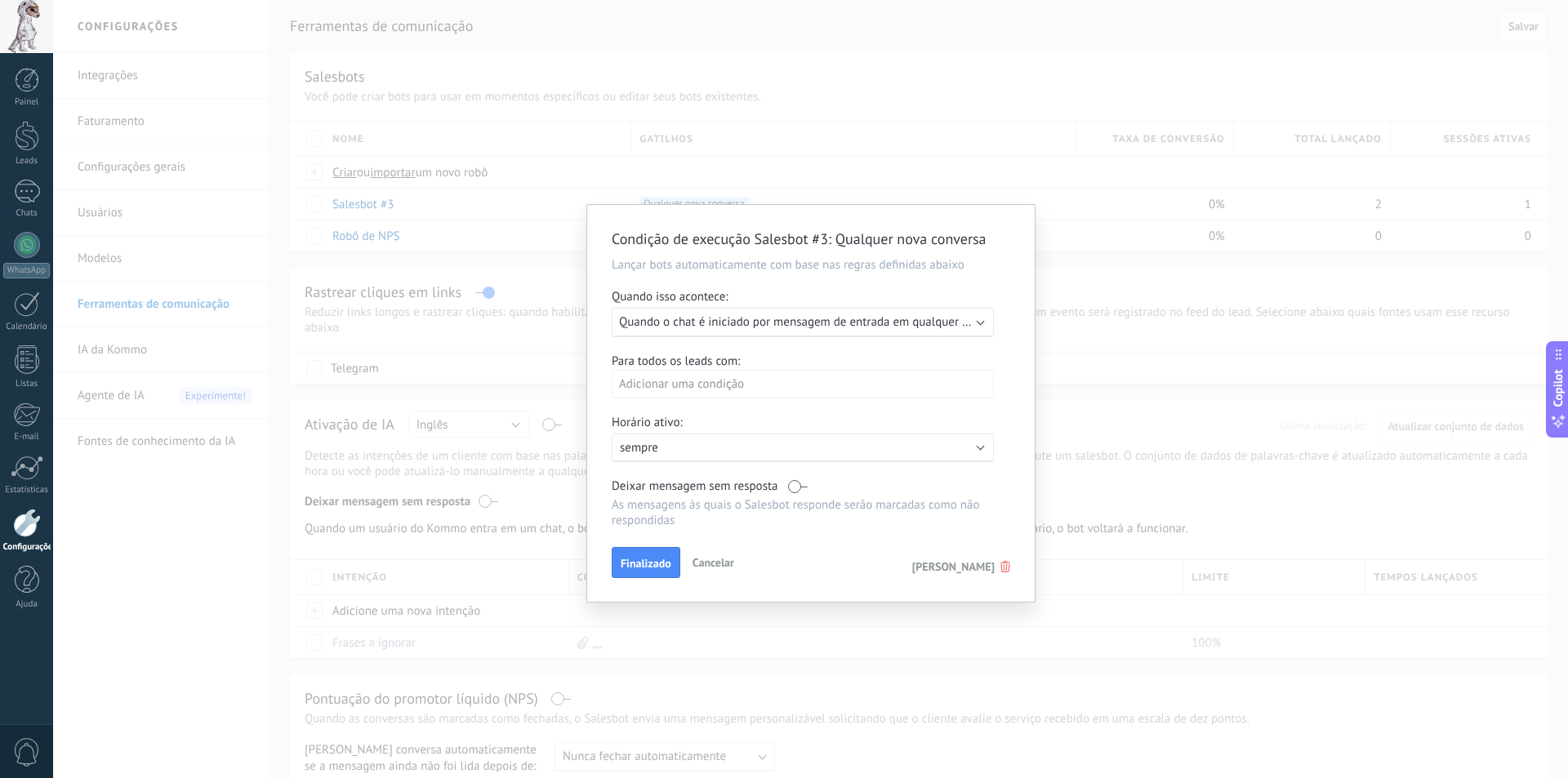
click at [811, 329] on span "Quando o chat é iniciado por mensagem de entrada em qualquer canal" at bounding box center [804, 321] width 371 height 16
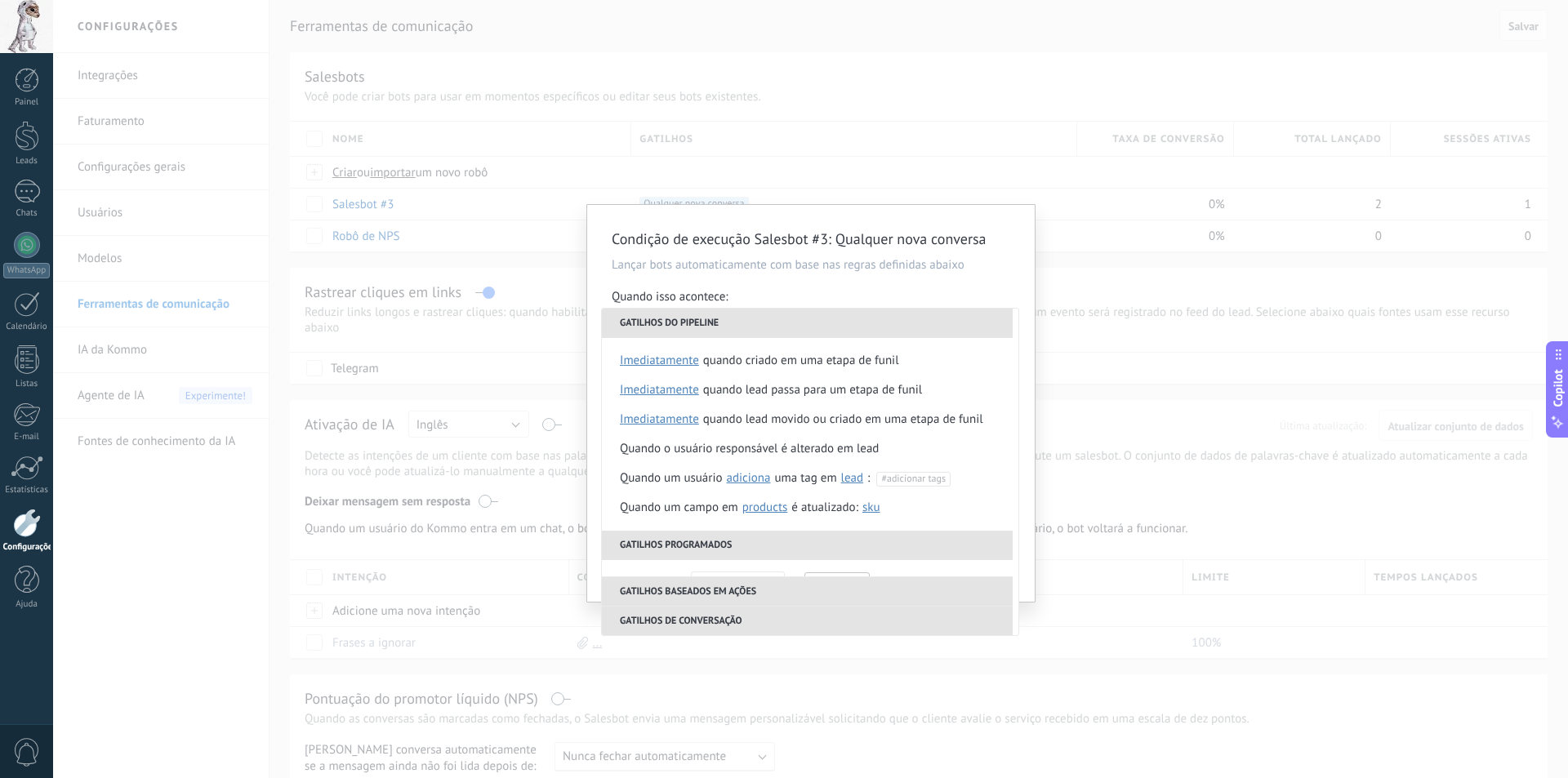
click at [830, 278] on div "Condição de execução Salesbot #3 : Qualquer nova conversa Lançar bots automatic…" at bounding box center [810, 403] width 448 height 396
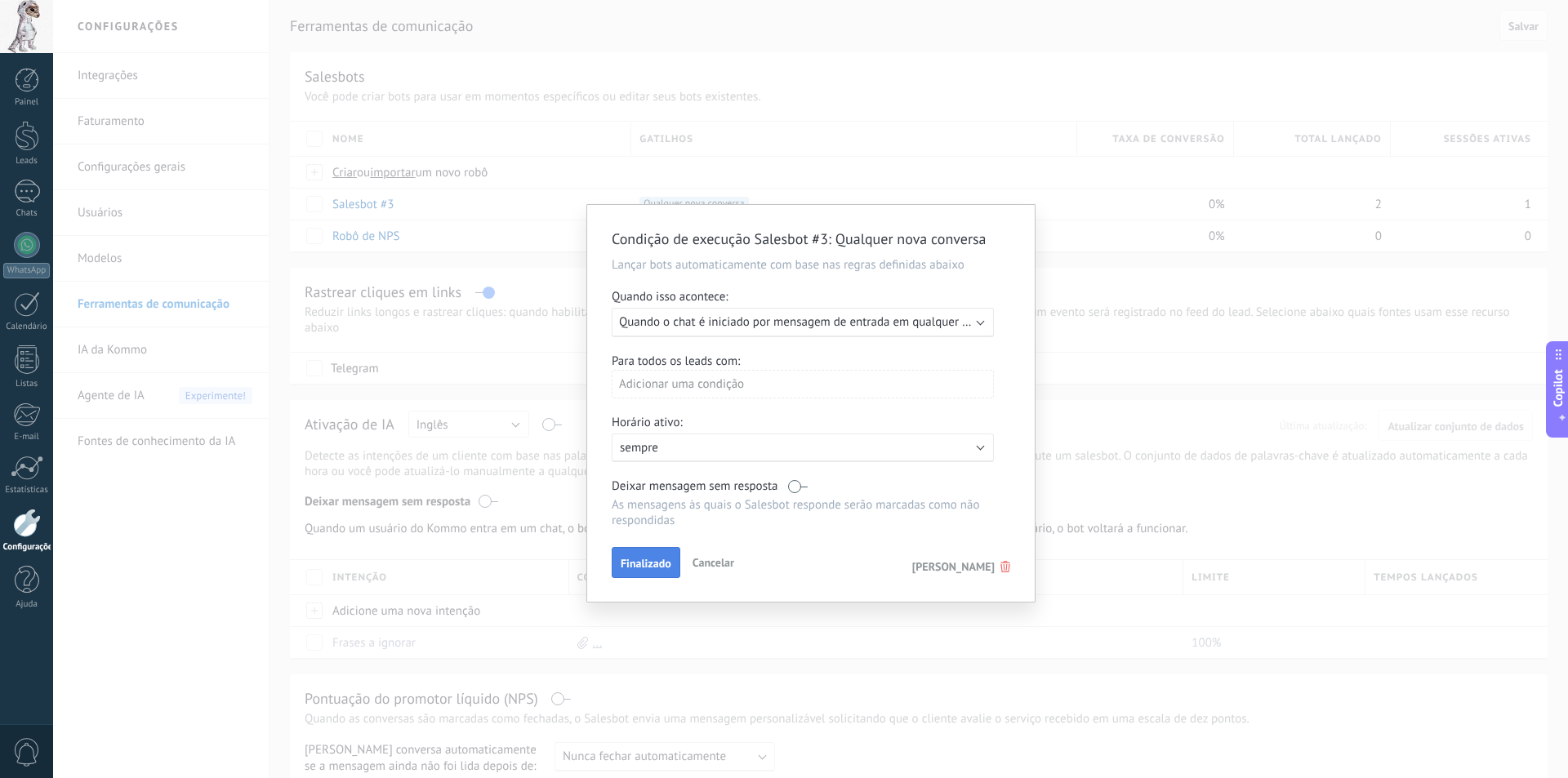
click at [649, 558] on span "Finalizado" at bounding box center [646, 563] width 51 height 11
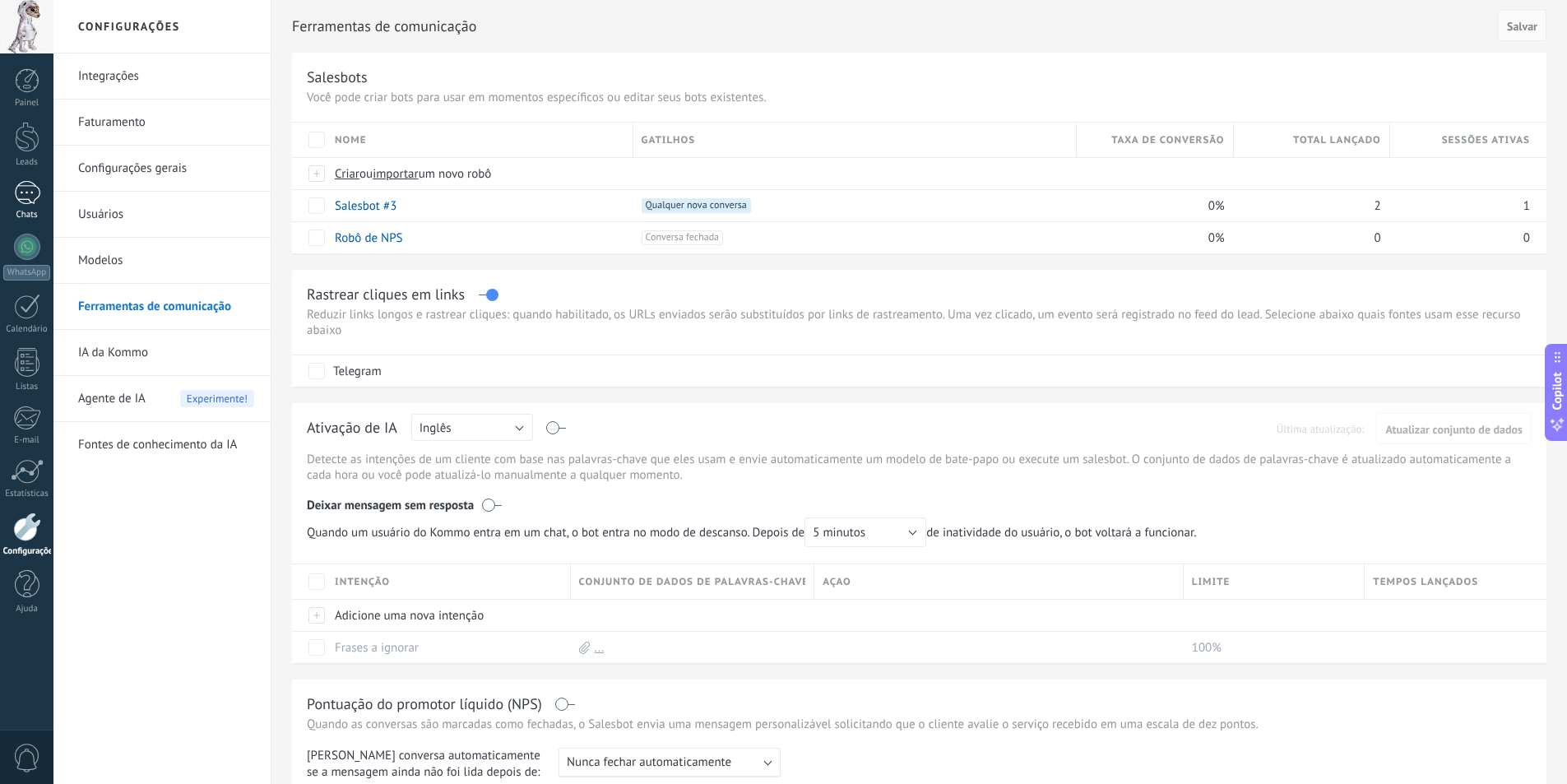
click at [26, 194] on div "1" at bounding box center [27, 193] width 26 height 24
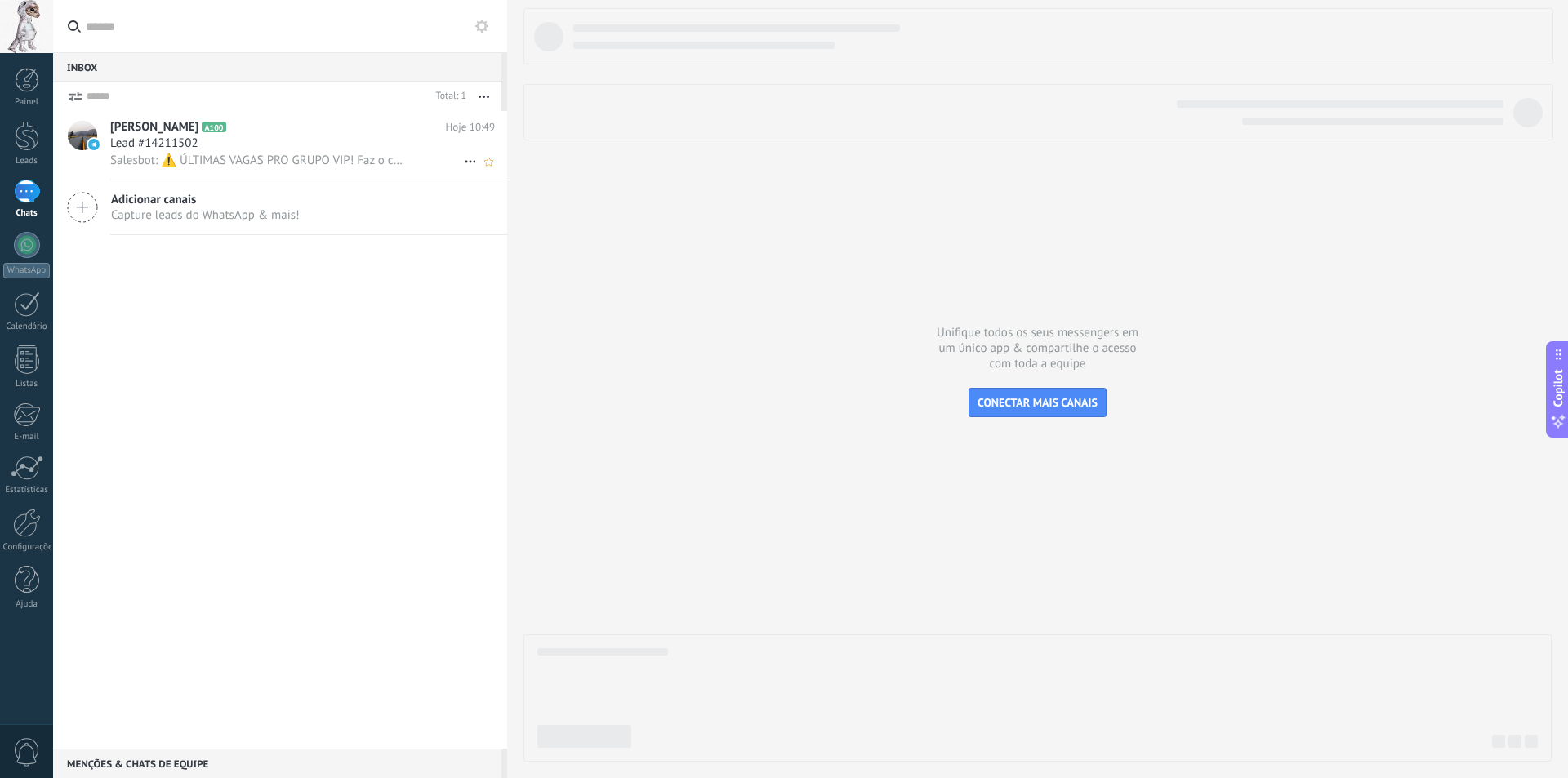
click at [304, 137] on div "Lead #14211502" at bounding box center [302, 144] width 385 height 17
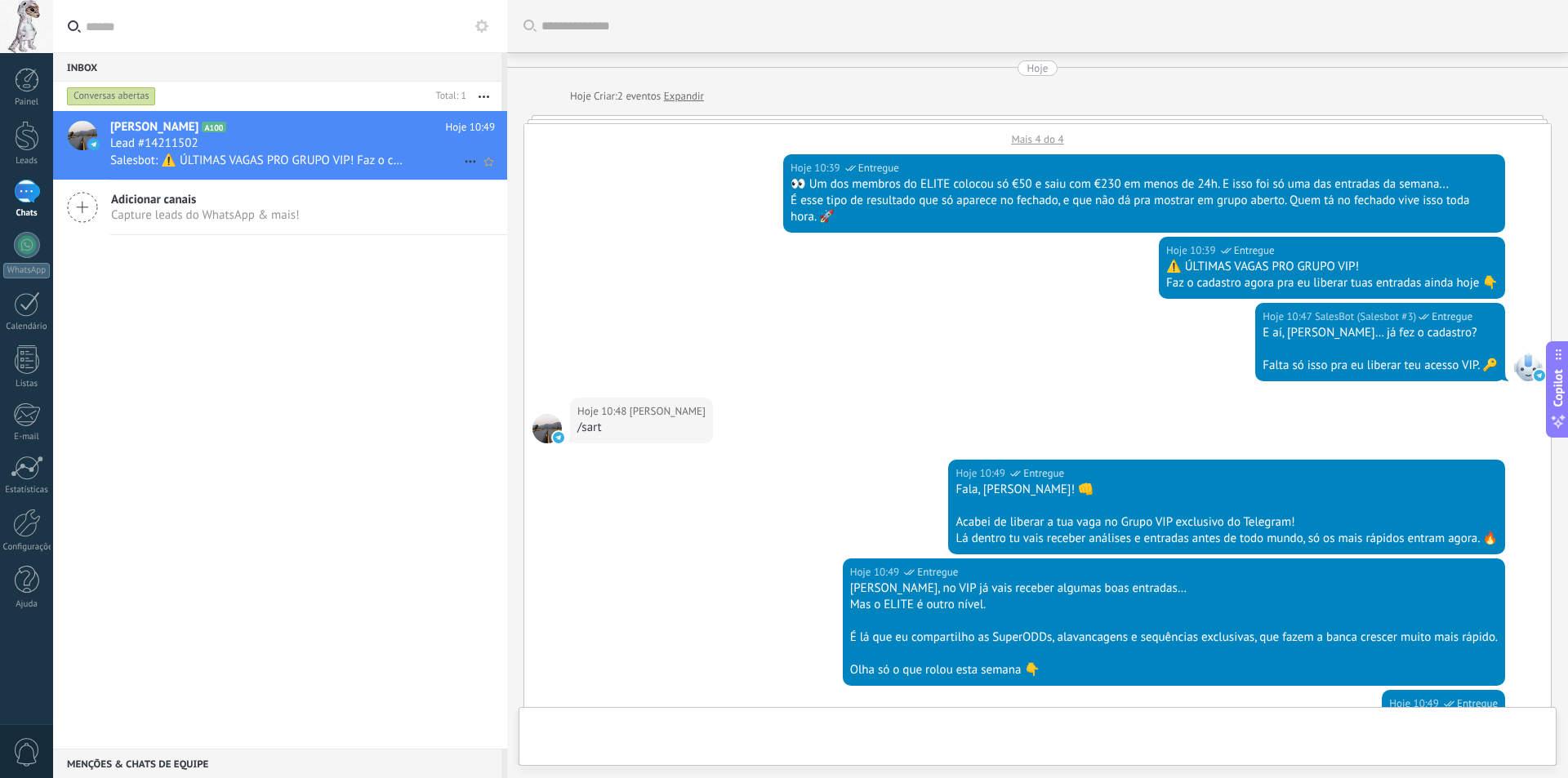
scroll to position [659, 0]
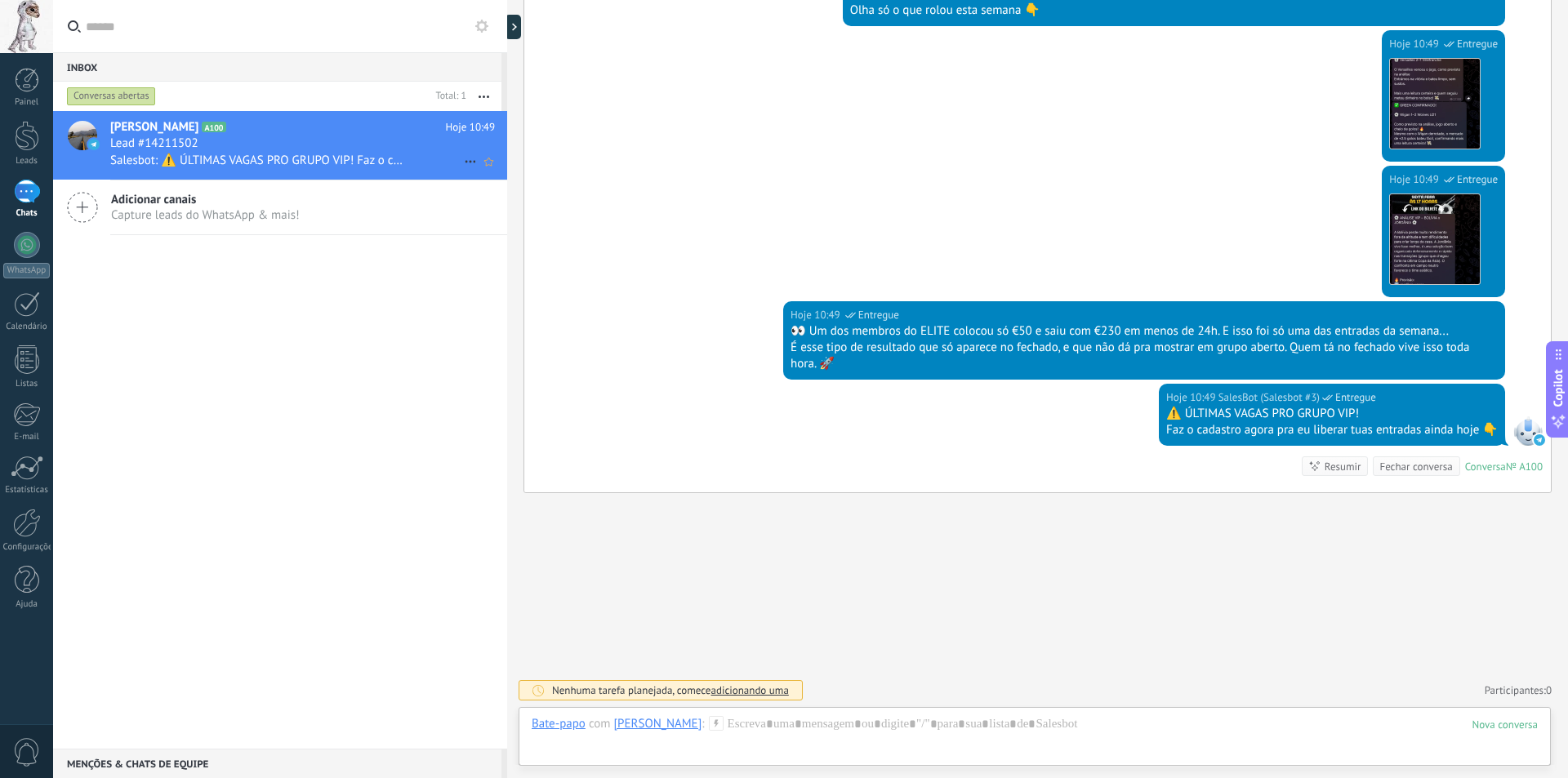
click at [467, 161] on icon at bounding box center [470, 161] width 19 height 19
click at [430, 360] on div at bounding box center [784, 389] width 1568 height 778
click at [717, 726] on icon at bounding box center [716, 723] width 15 height 15
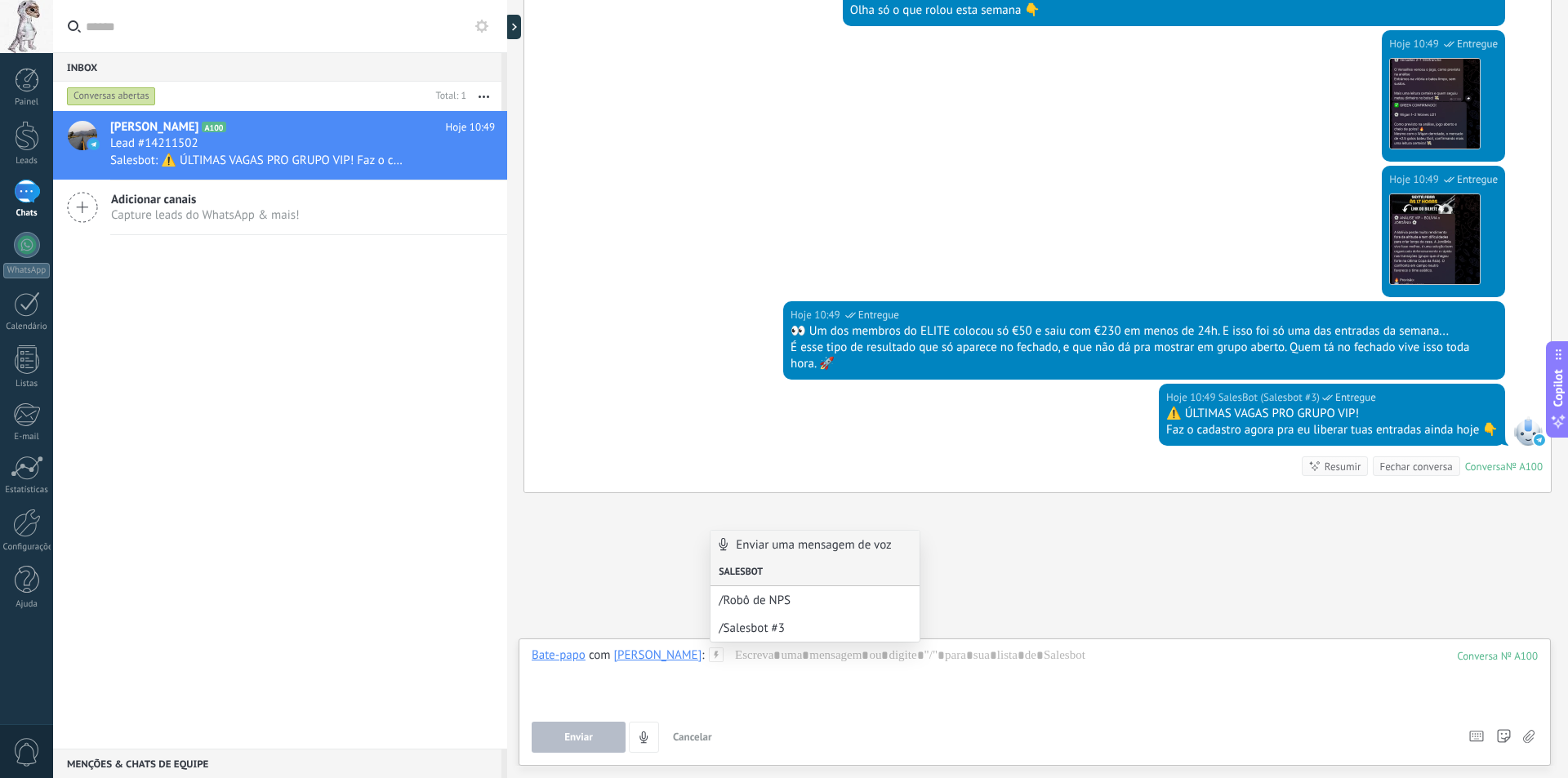
click at [801, 568] on div "Salesbot" at bounding box center [815, 572] width 209 height 28
click at [559, 557] on div "Buscar Carregar mais Hoje Hoje Criar: 2 eventos Expandir Mais 4 do 4 Hoje 10:39…" at bounding box center [1037, 58] width 1060 height 1437
click at [24, 508] on div at bounding box center [27, 522] width 28 height 29
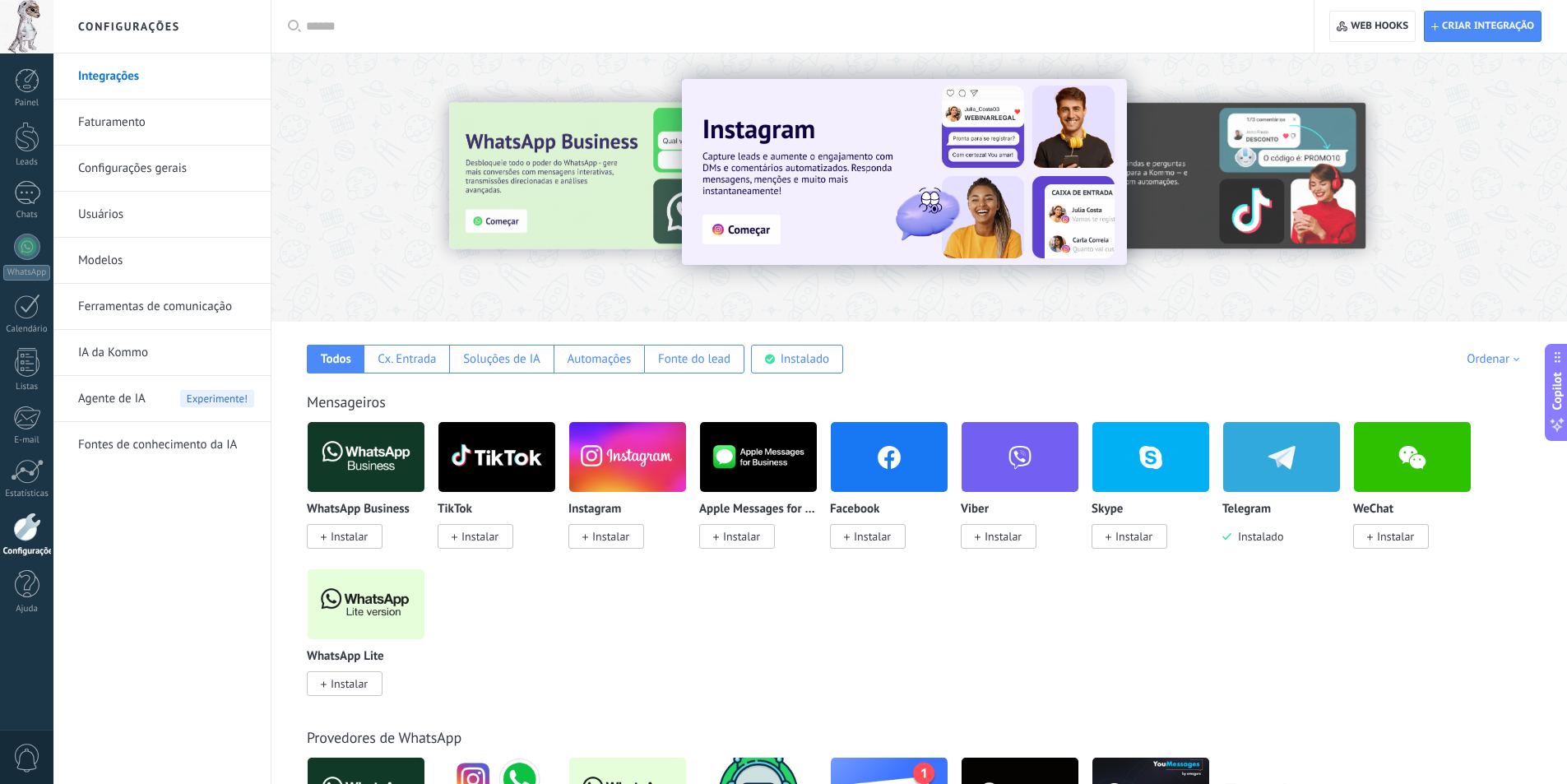
click at [134, 304] on link "Ferramentas de comunicação" at bounding box center [166, 306] width 176 height 46
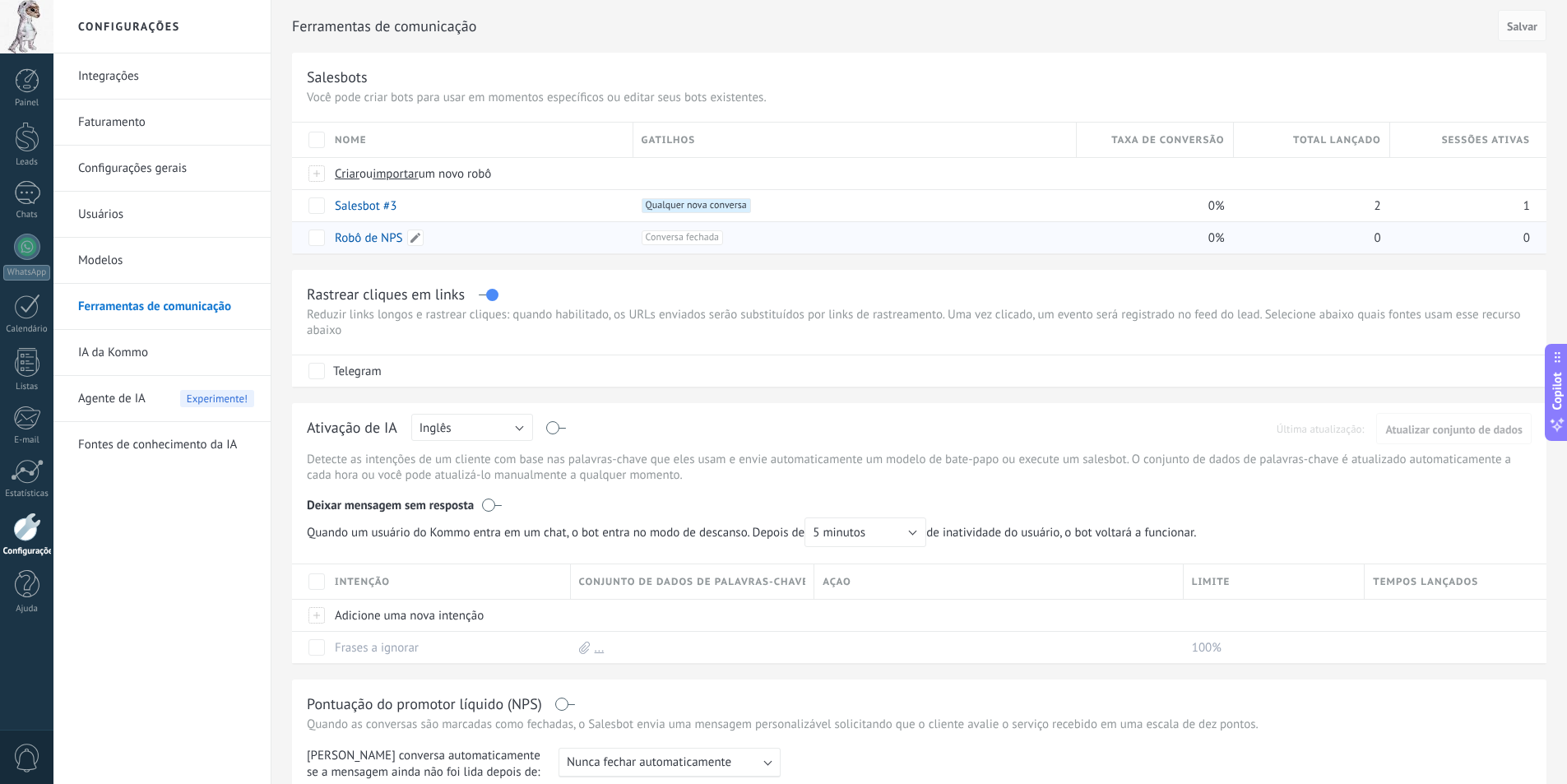
click at [376, 240] on link "Robô de NPS" at bounding box center [369, 238] width 68 height 16
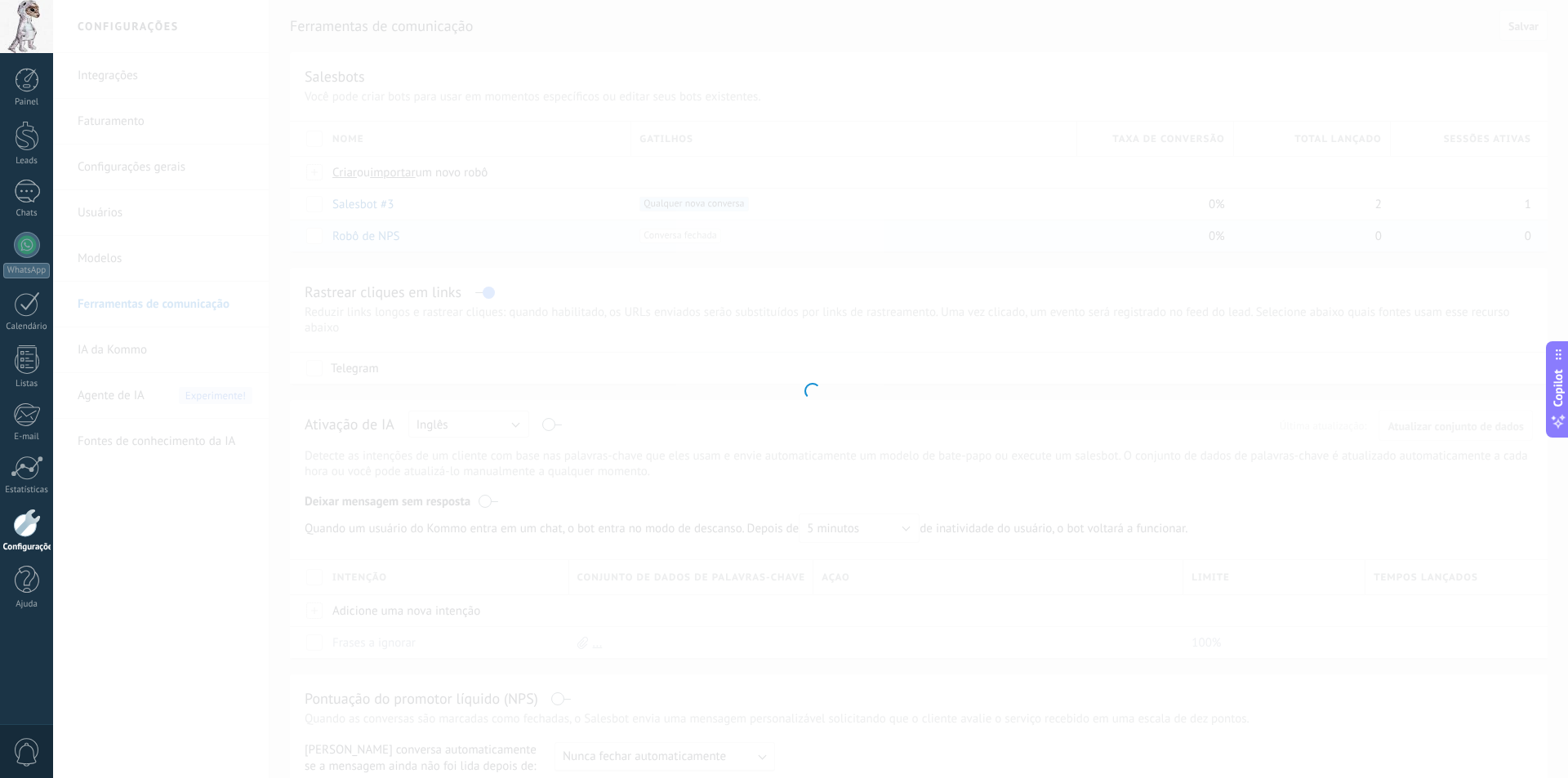
type input "**********"
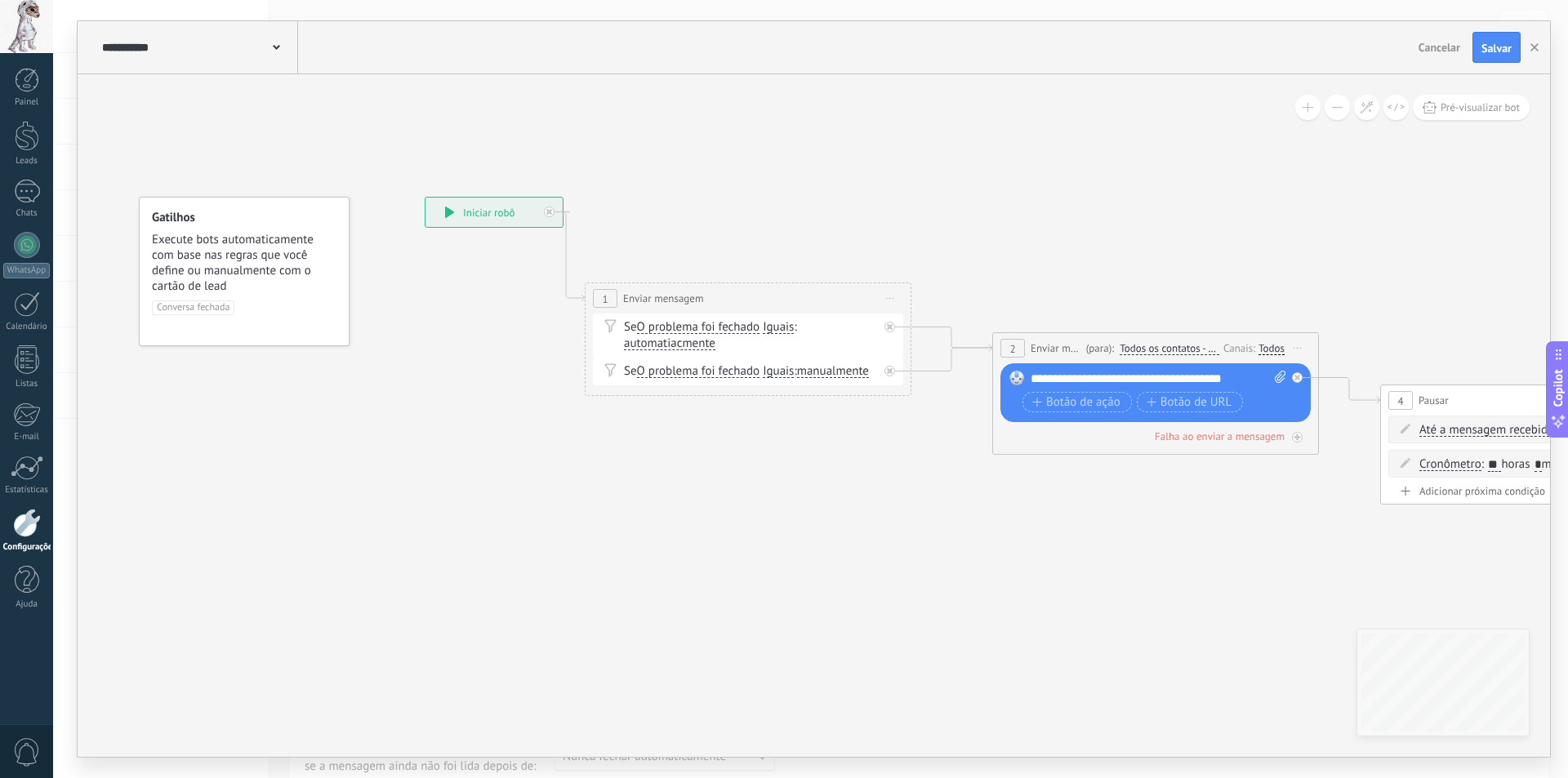
drag, startPoint x: 566, startPoint y: 310, endPoint x: 557, endPoint y: 321, distance: 14.2
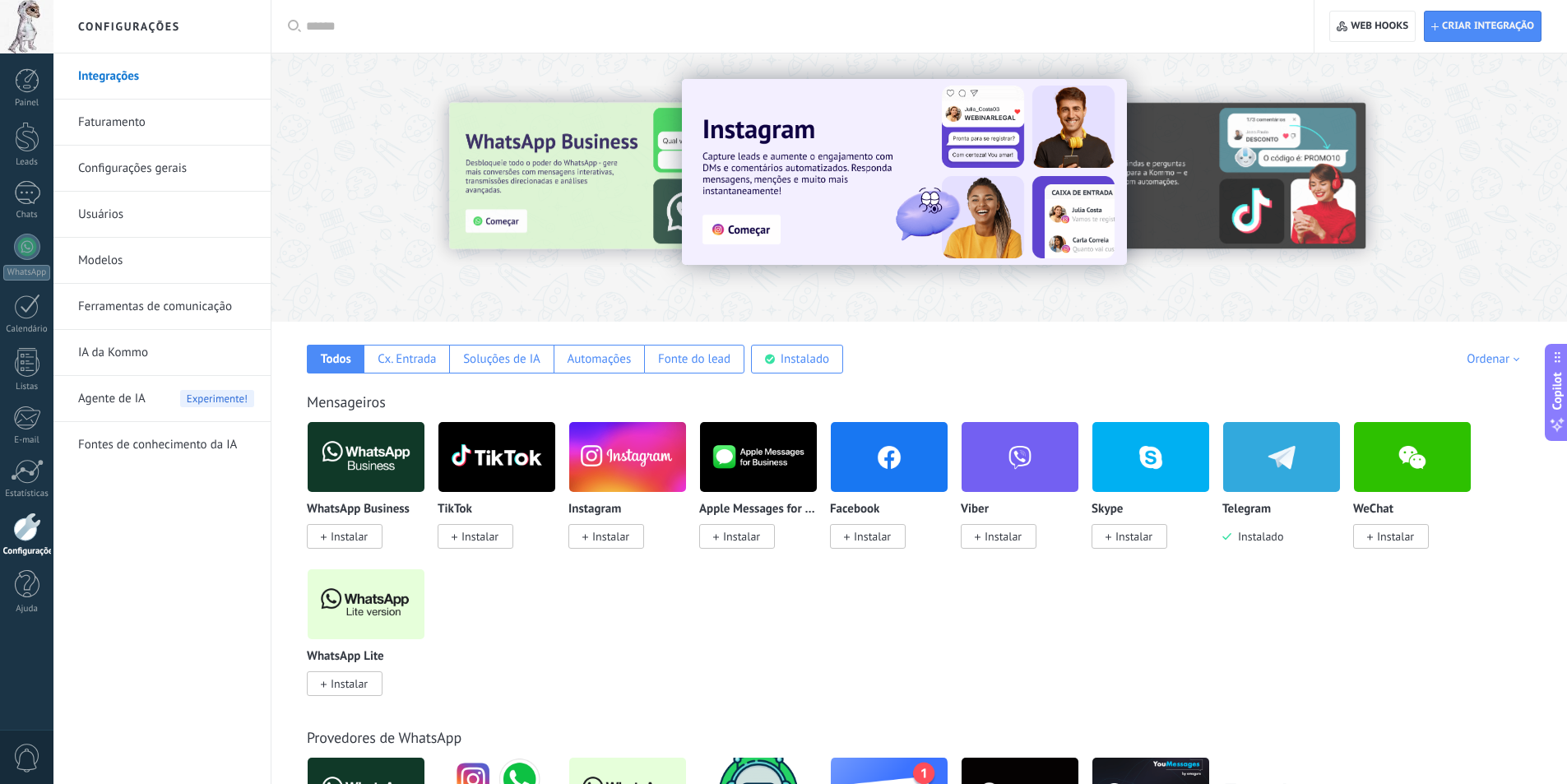
click at [181, 311] on link "Ferramentas de comunicação" at bounding box center [166, 306] width 176 height 46
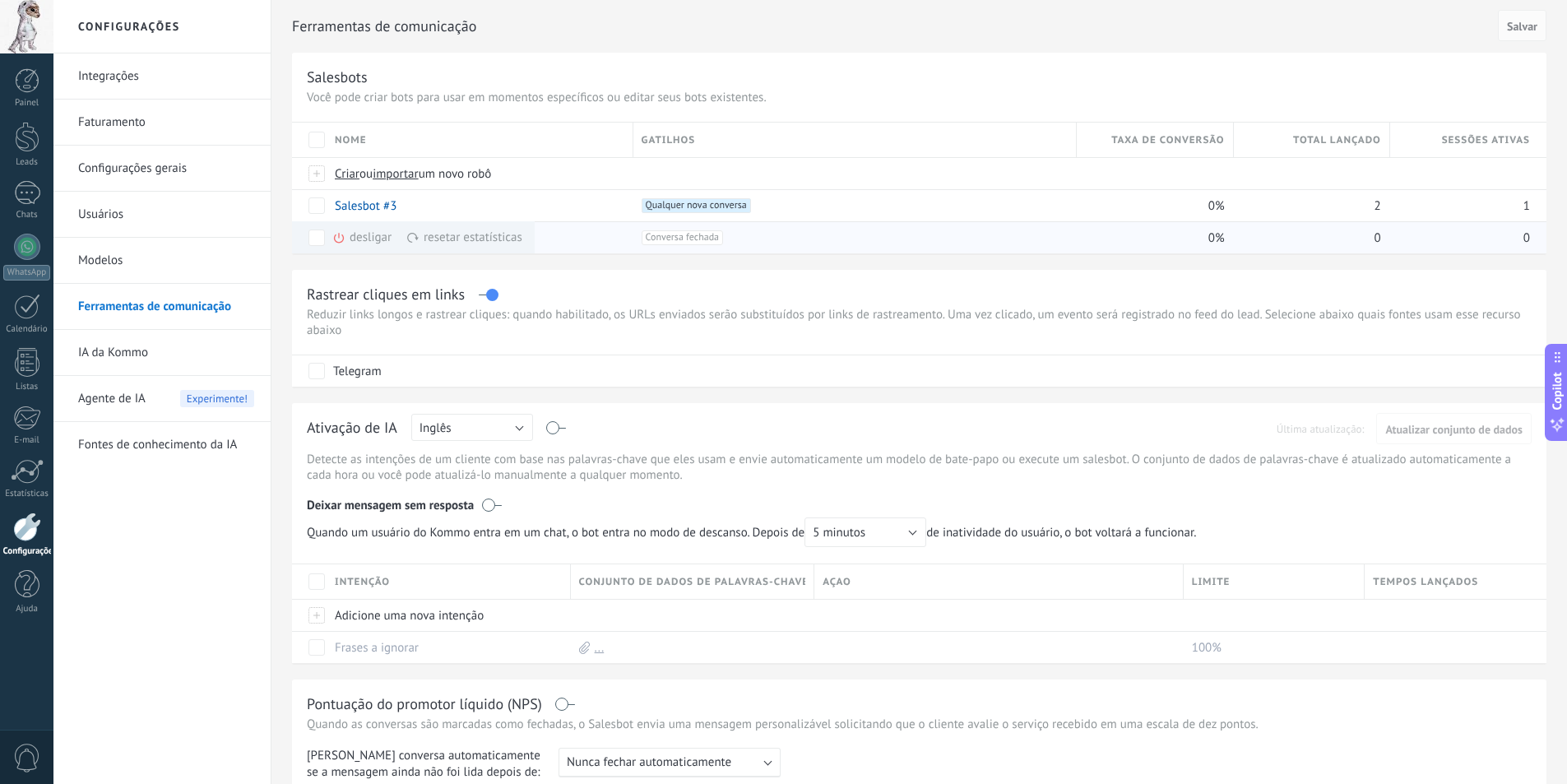
click at [362, 238] on div "desligar mais" at bounding box center [391, 237] width 119 height 32
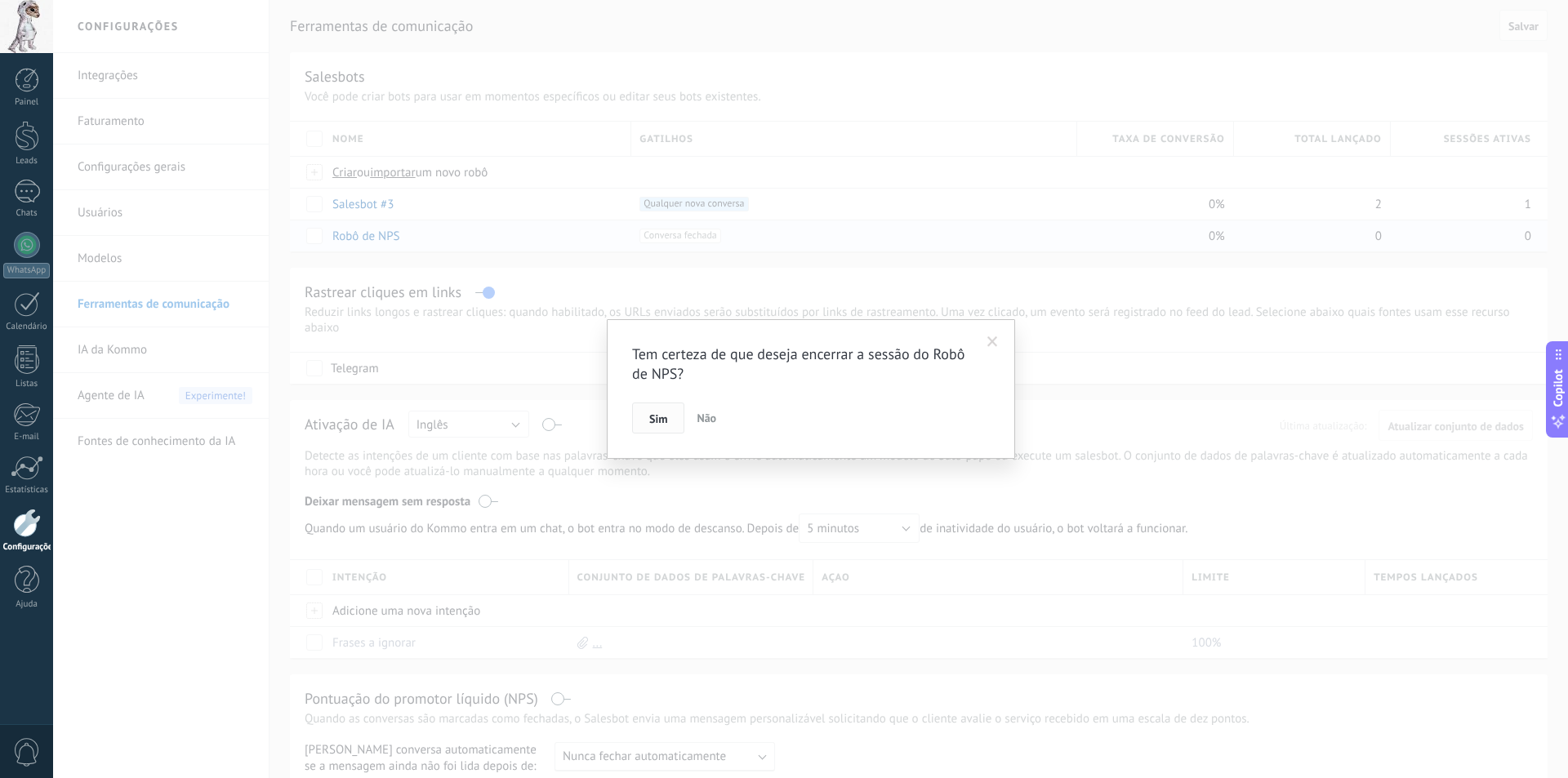
click at [650, 422] on span "Sim" at bounding box center [657, 419] width 18 height 11
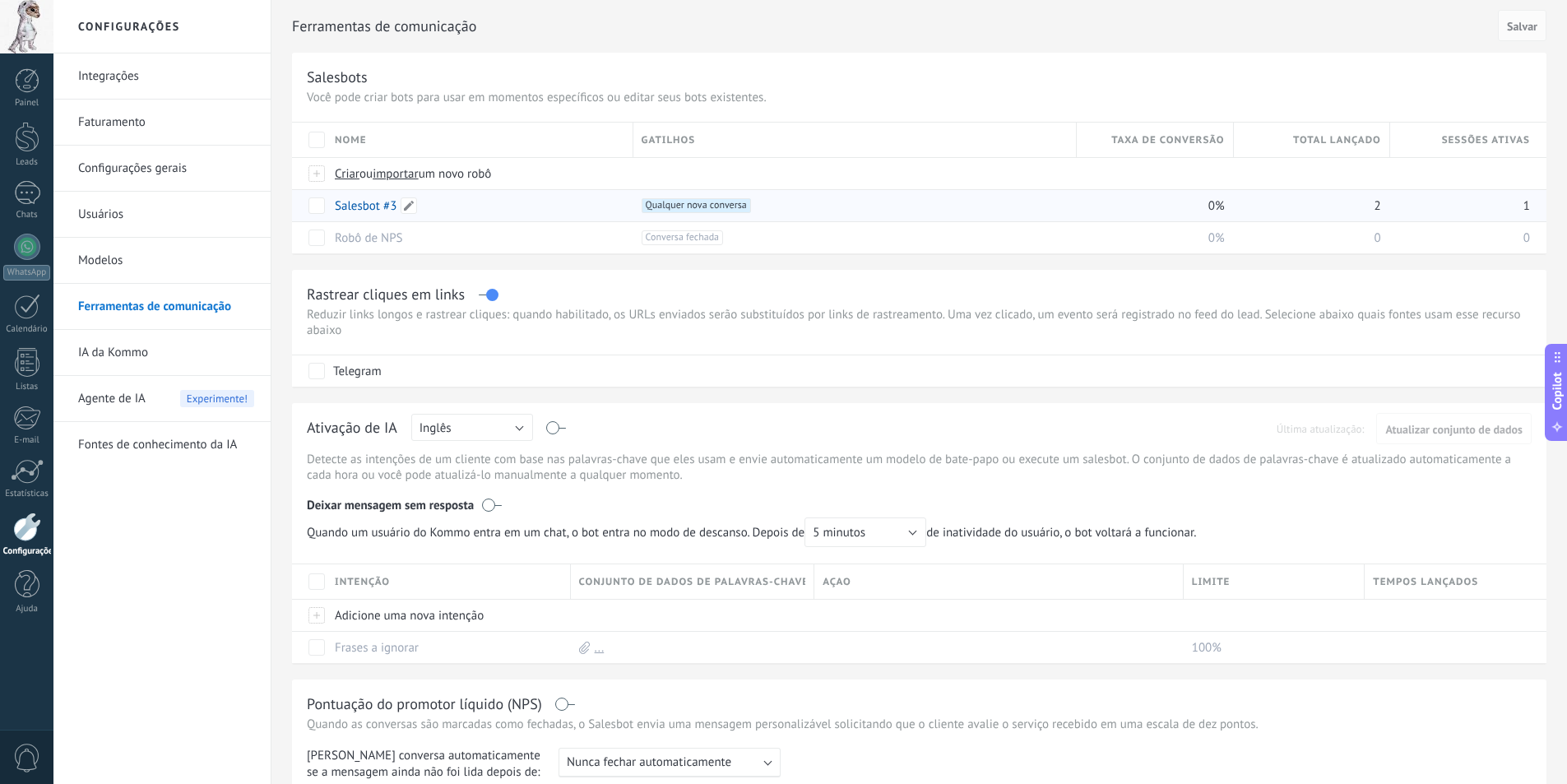
click at [372, 200] on link "Salesbot #3" at bounding box center [366, 205] width 62 height 16
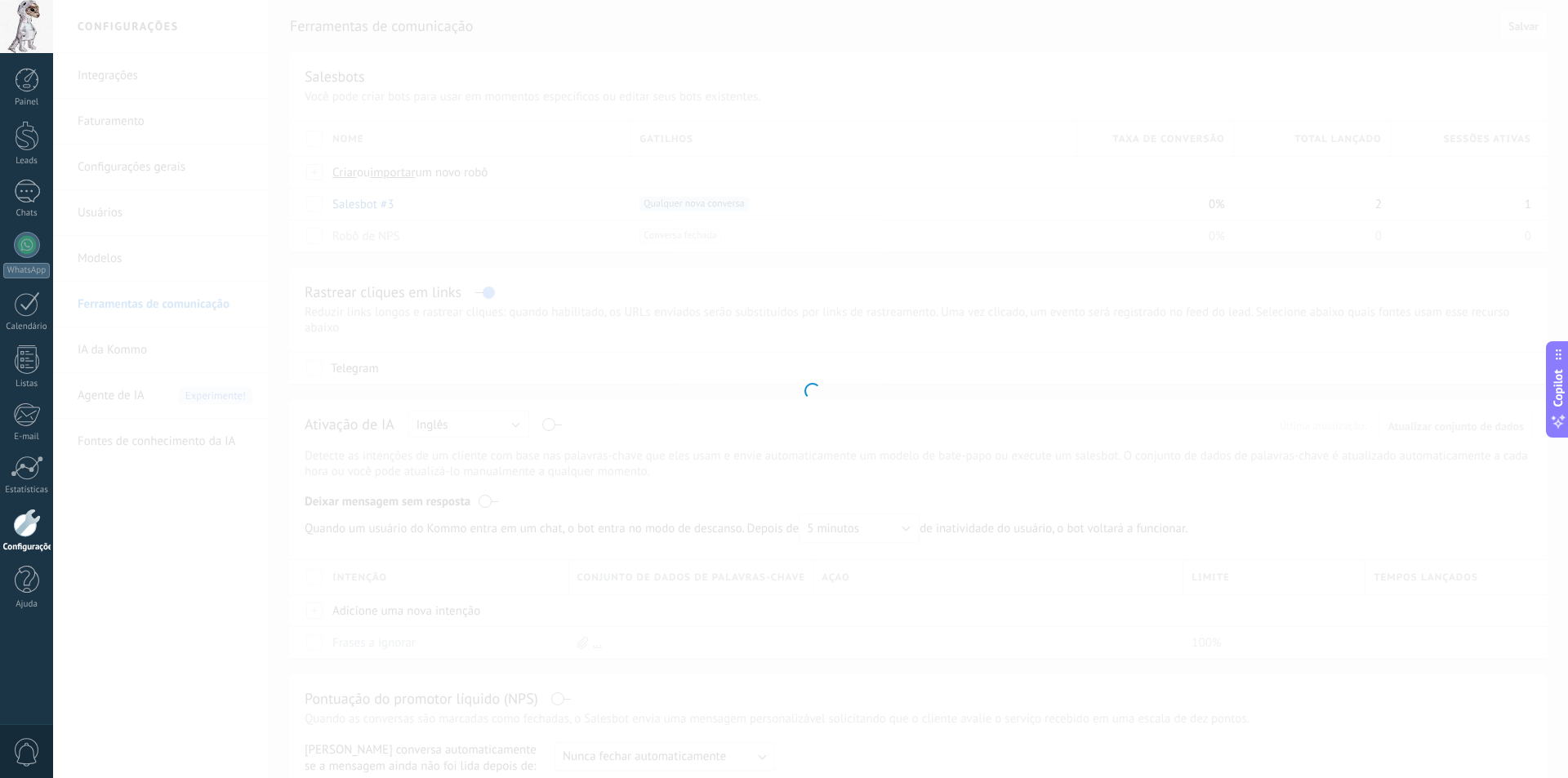
type input "**********"
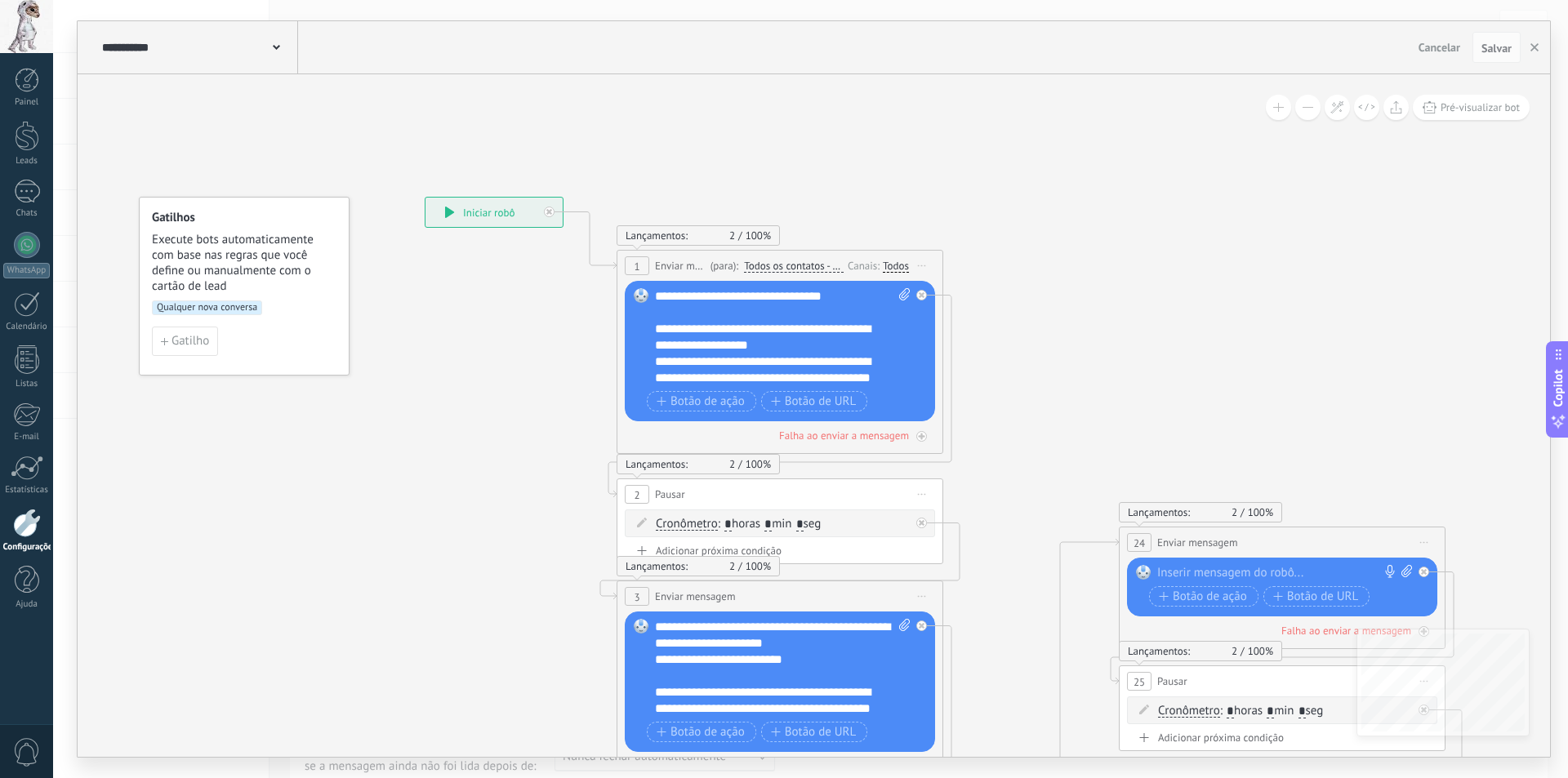
click at [443, 215] on div "**********" at bounding box center [494, 212] width 137 height 30
click at [452, 217] on icon at bounding box center [449, 212] width 10 height 11
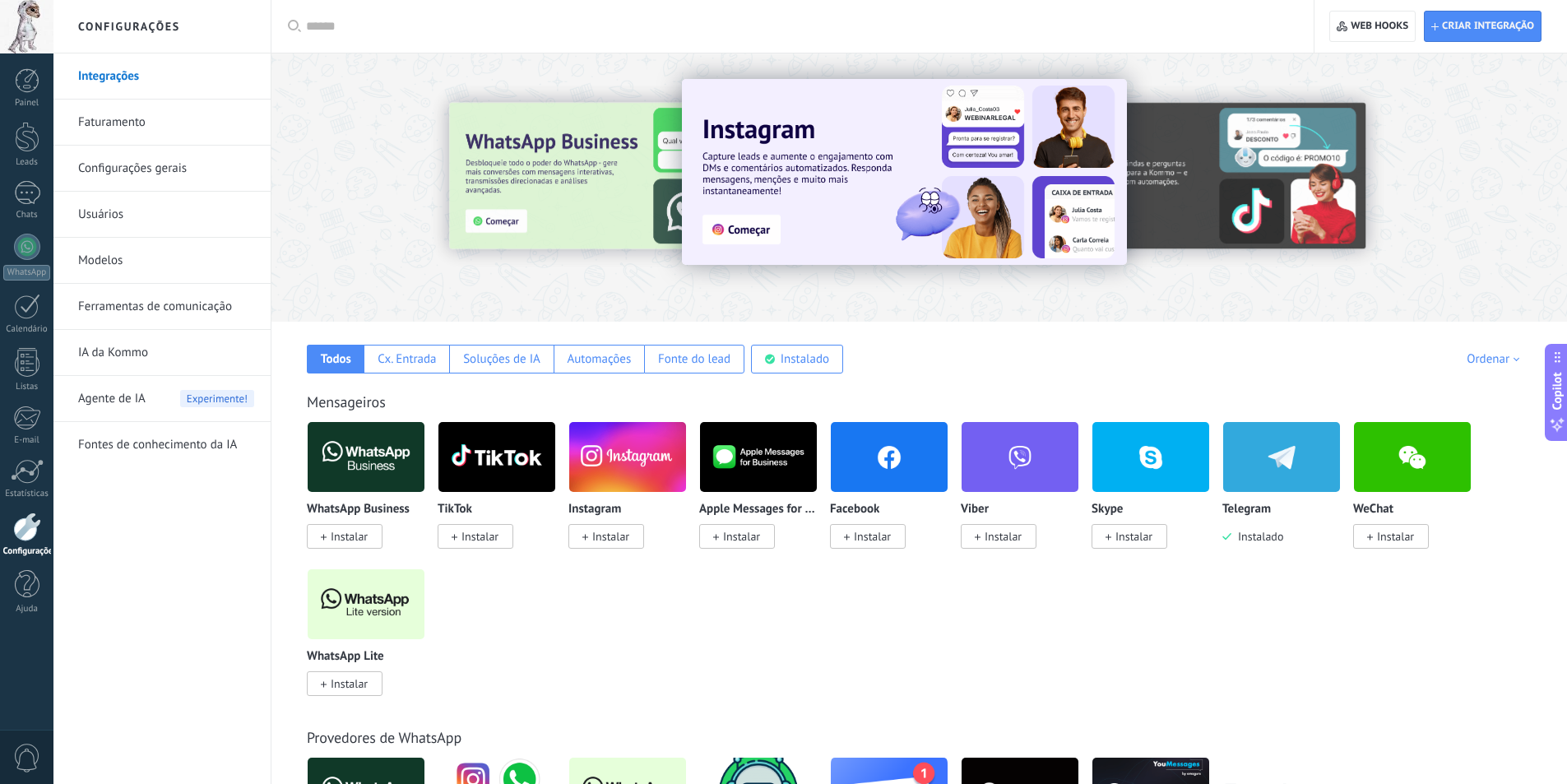
click at [211, 321] on link "Ferramentas de comunicação" at bounding box center [166, 306] width 176 height 46
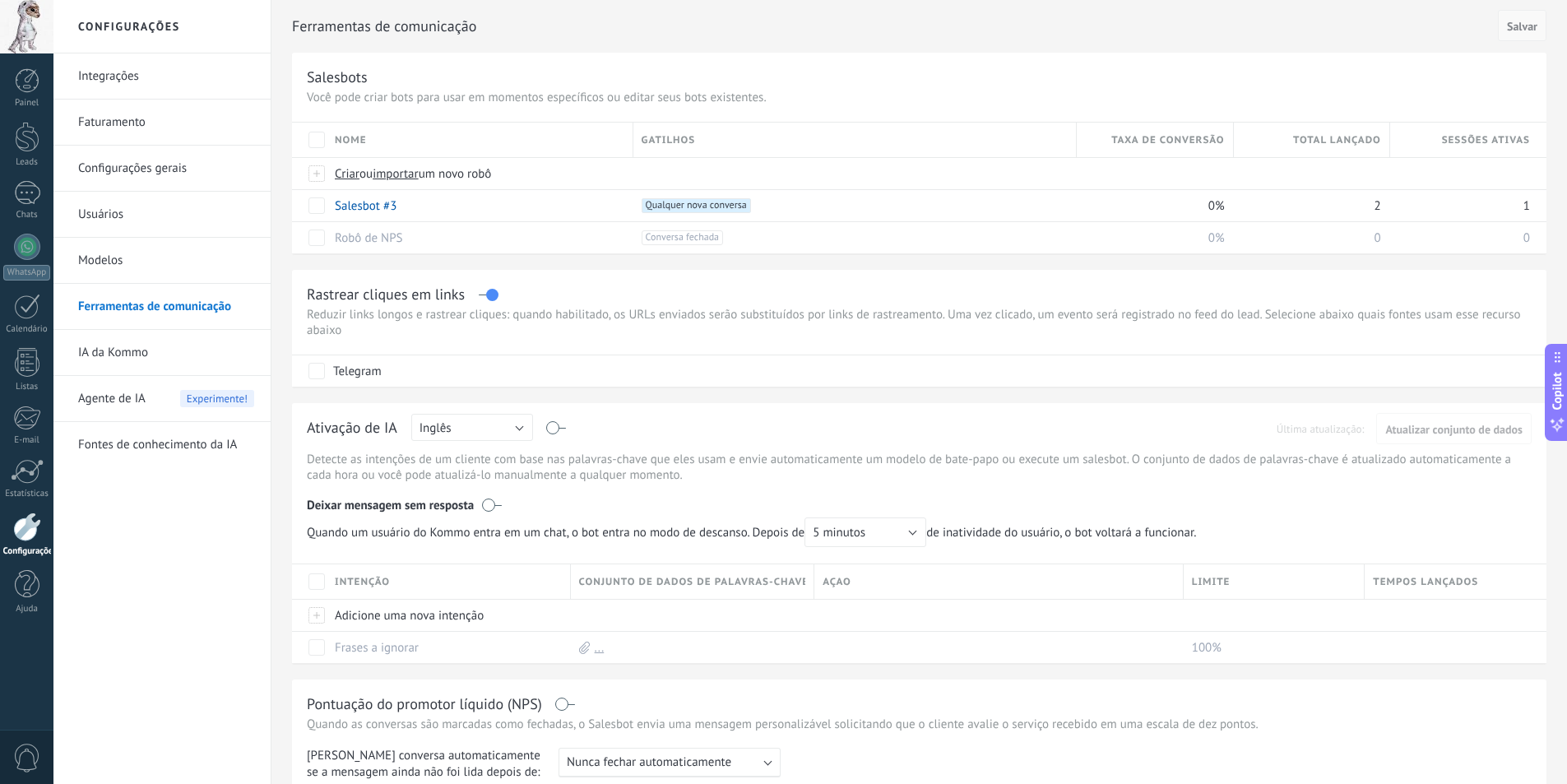
click at [1516, 36] on button "Salvar" at bounding box center [1522, 25] width 49 height 31
click at [1522, 27] on span "Salvar" at bounding box center [1522, 26] width 31 height 11
click at [17, 197] on div "1" at bounding box center [27, 193] width 26 height 24
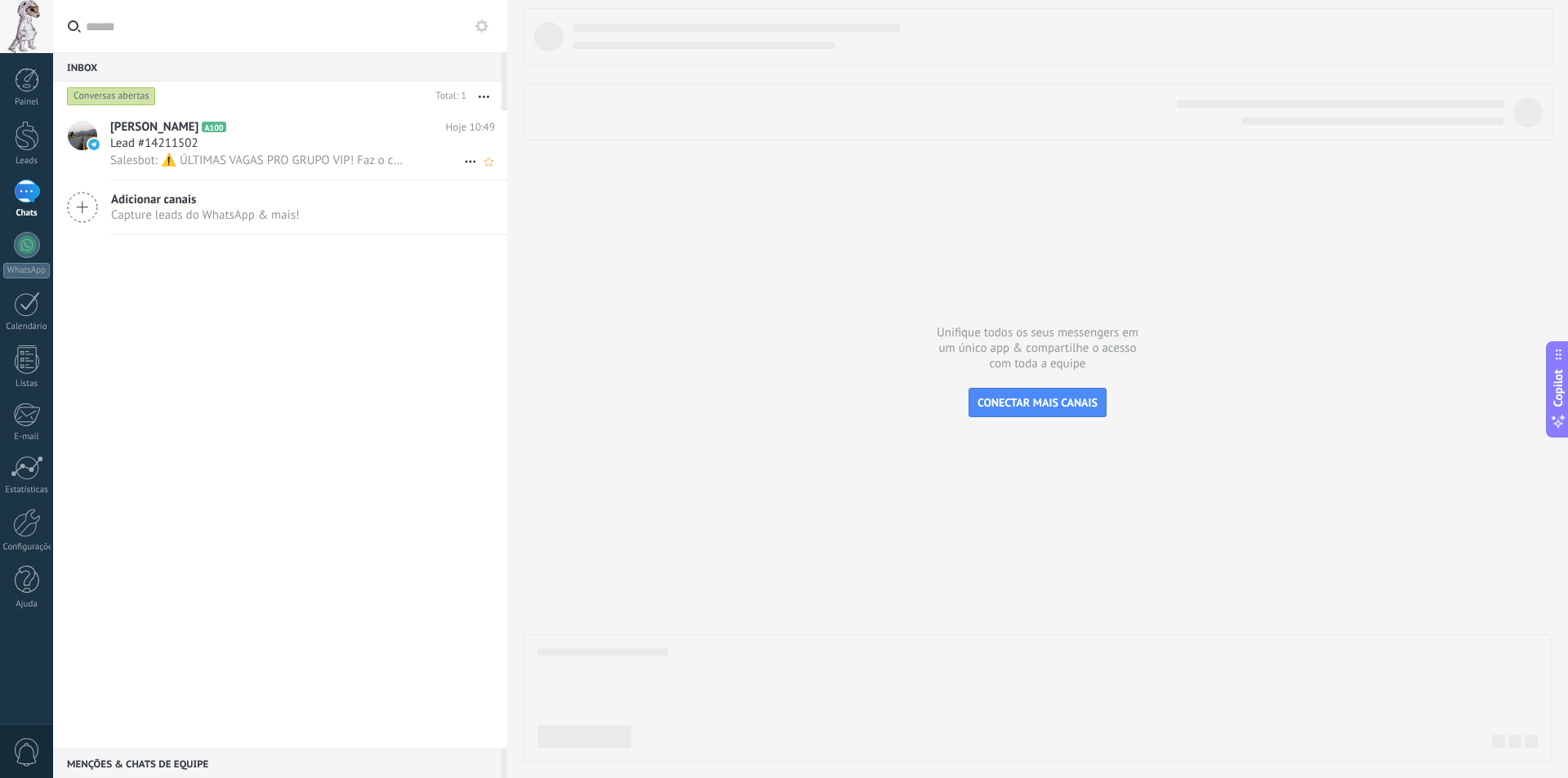
click at [268, 157] on span "Salesbot: ⚠️ ÚLTIMAS VAGAS PRO GRUPO VIP! Faz o cadastro agora pra eu liberar t…" at bounding box center [258, 160] width 295 height 16
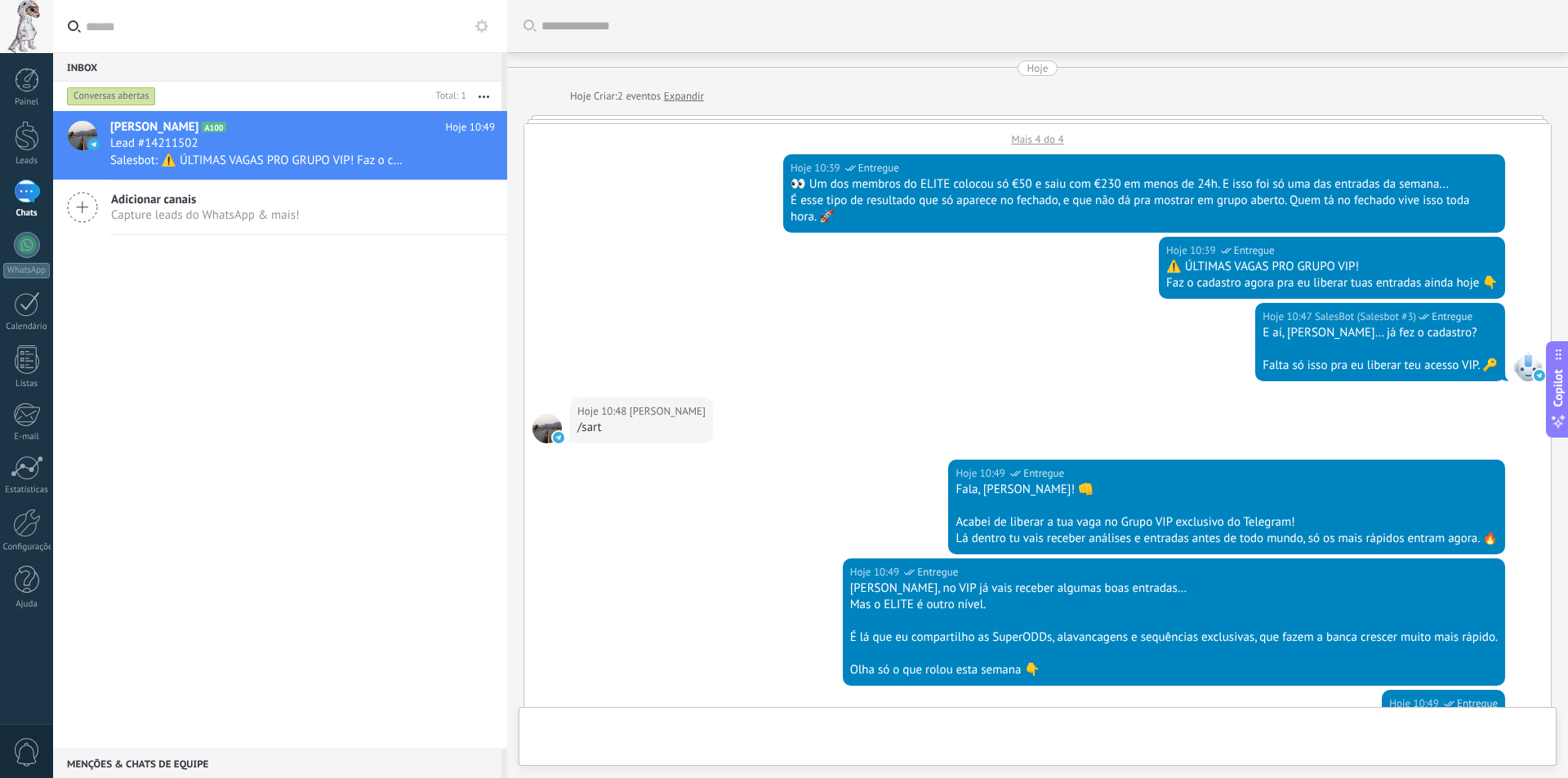
scroll to position [659, 0]
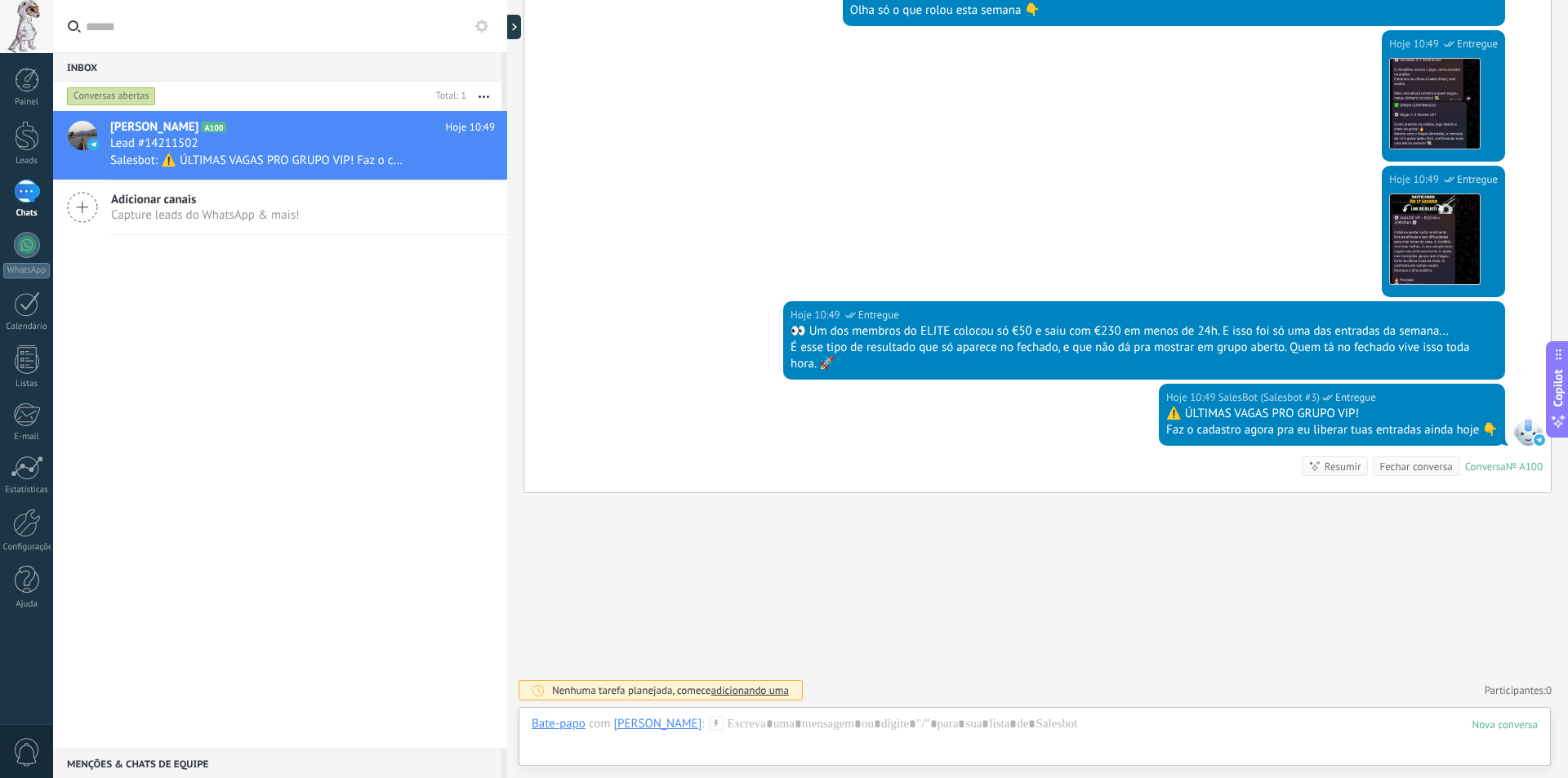
click at [490, 93] on button "button" at bounding box center [484, 96] width 35 height 30
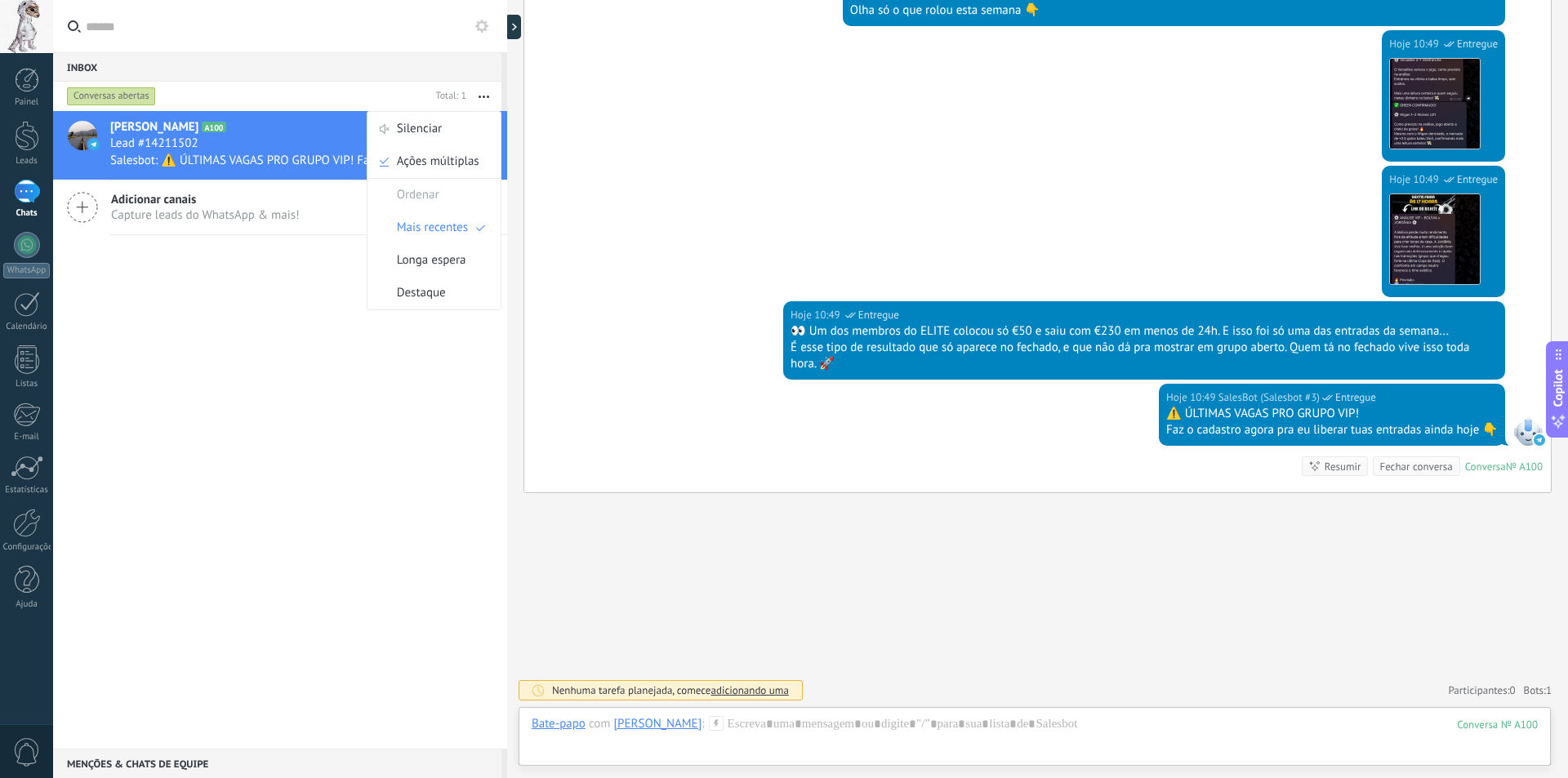
click at [490, 93] on button "button" at bounding box center [484, 96] width 35 height 30
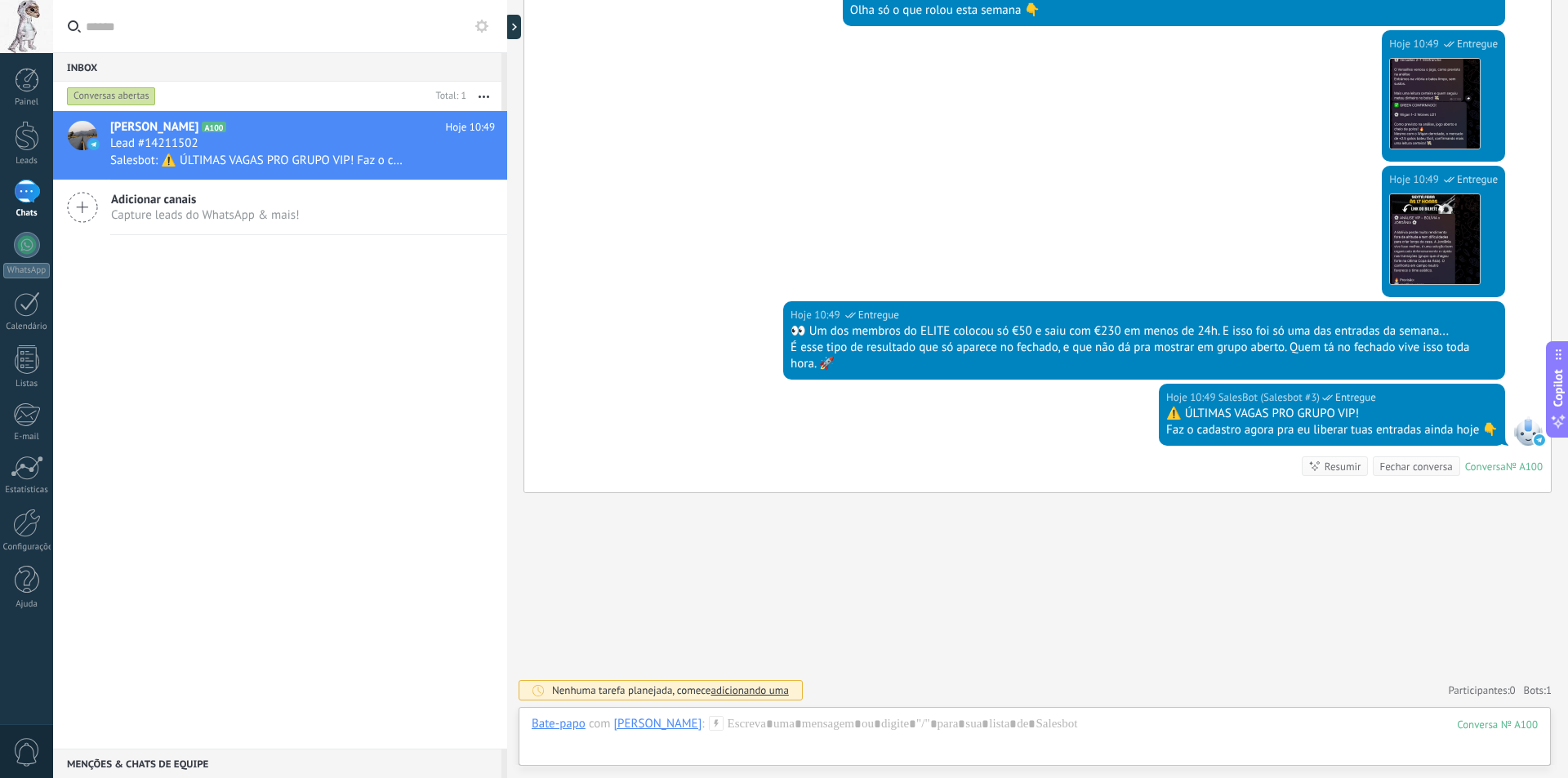
click at [720, 726] on icon at bounding box center [716, 723] width 15 height 15
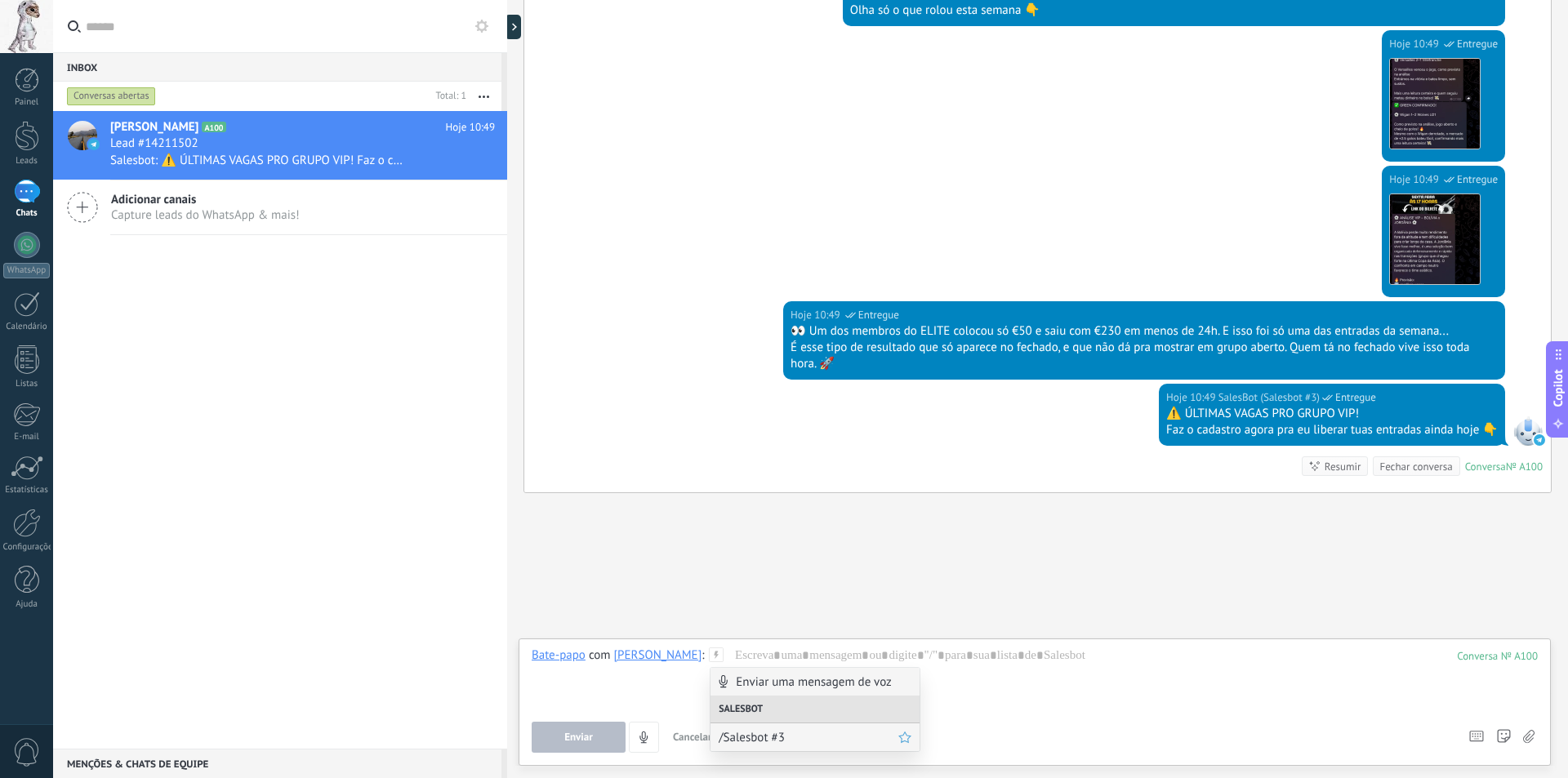
click at [752, 734] on span "/Salesbot #3" at bounding box center [808, 737] width 180 height 16
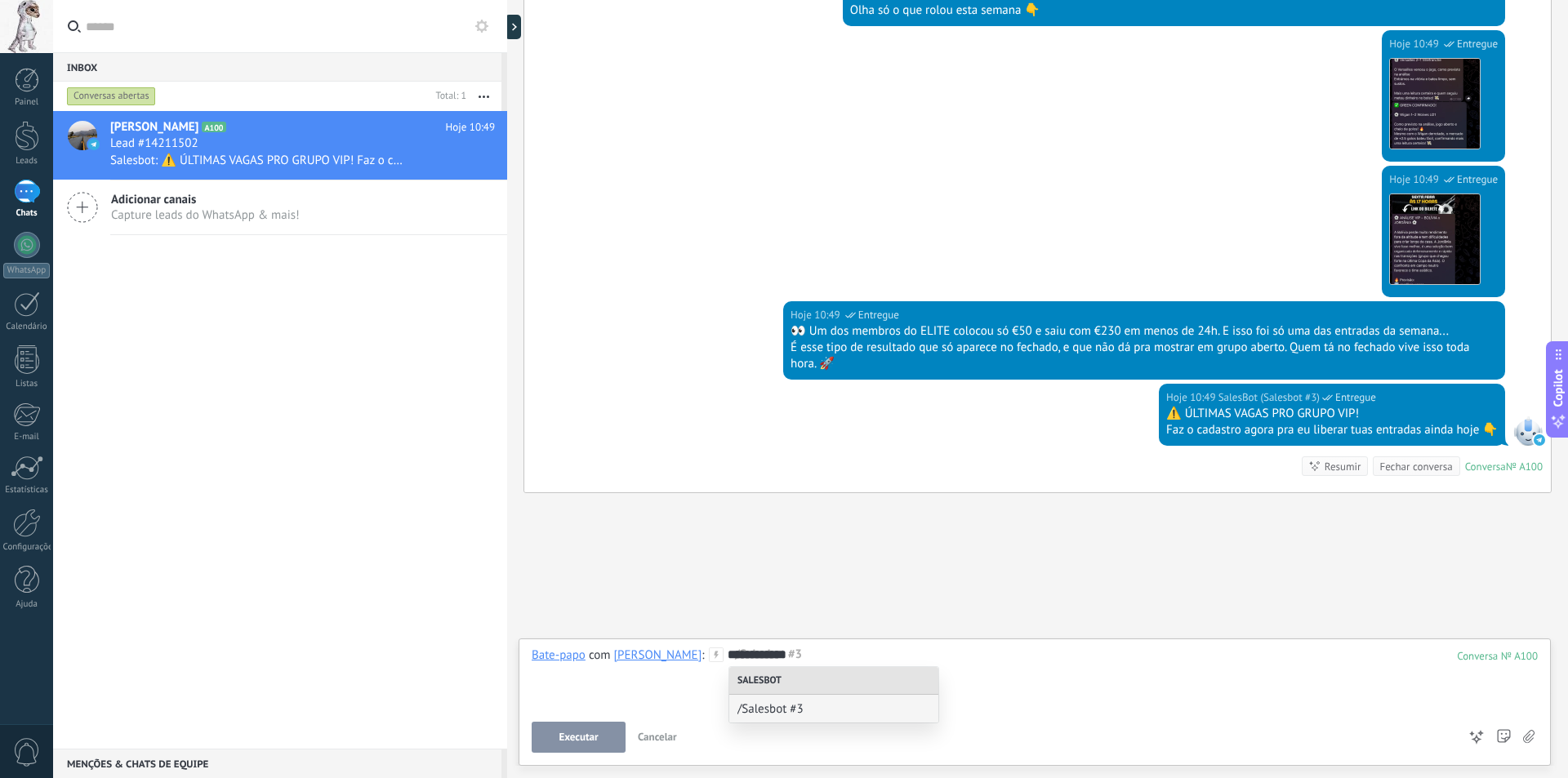
click at [555, 764] on div at bounding box center [1034, 770] width 1032 height 16
click at [573, 738] on span "Executar" at bounding box center [578, 736] width 39 height 11
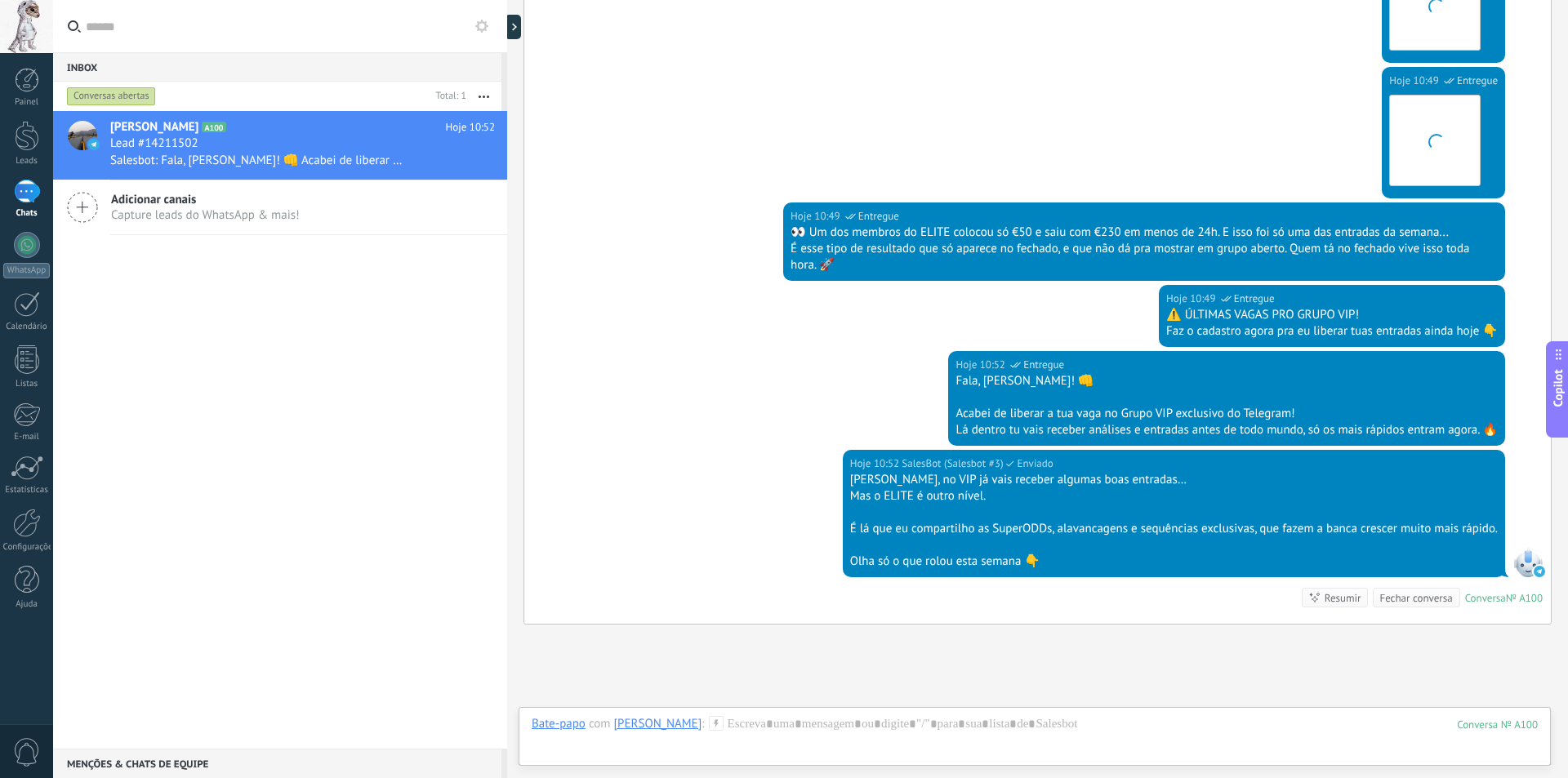
scroll to position [889, 0]
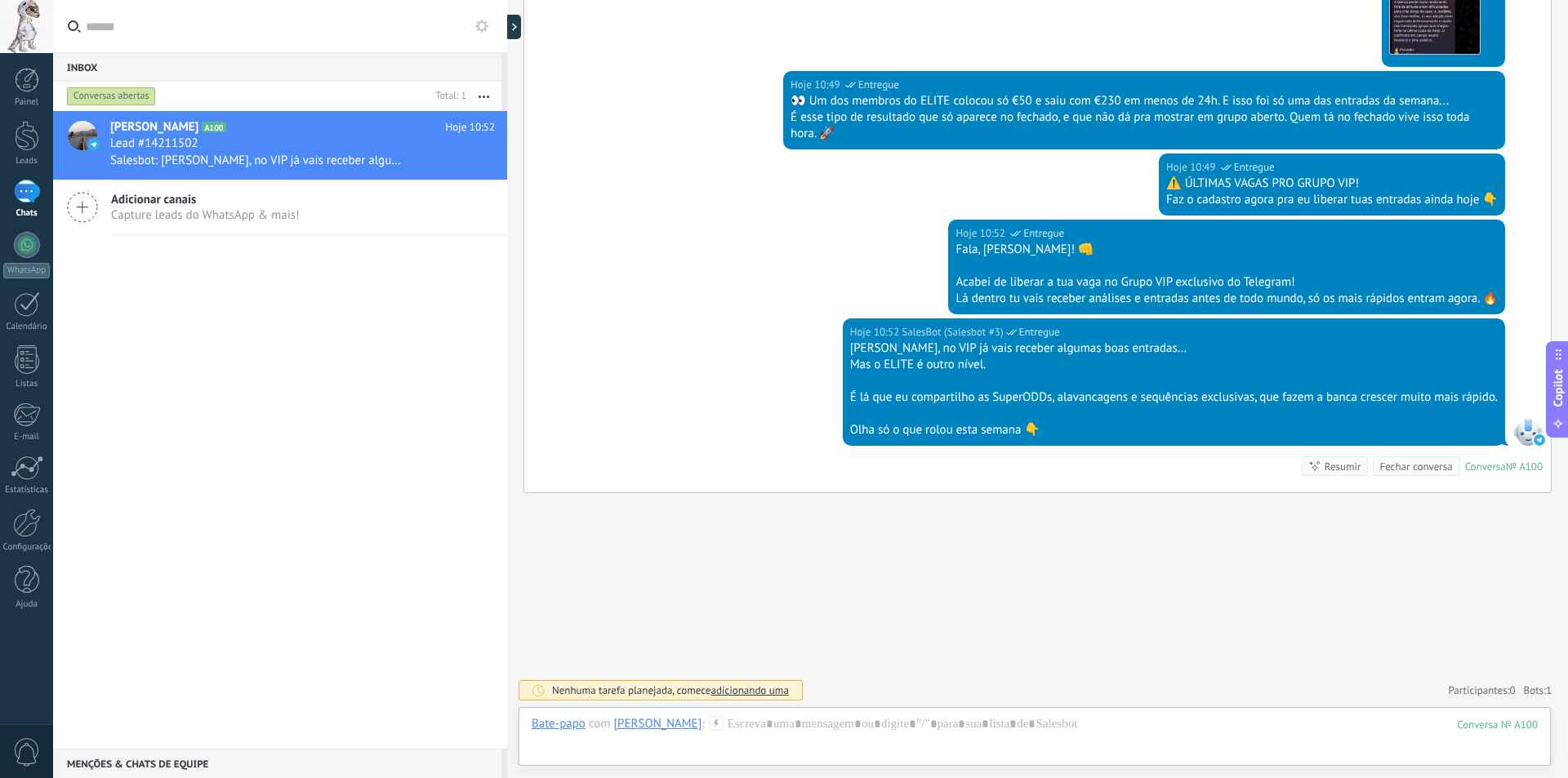
click at [1554, 375] on span "Copilot" at bounding box center [1558, 387] width 17 height 38
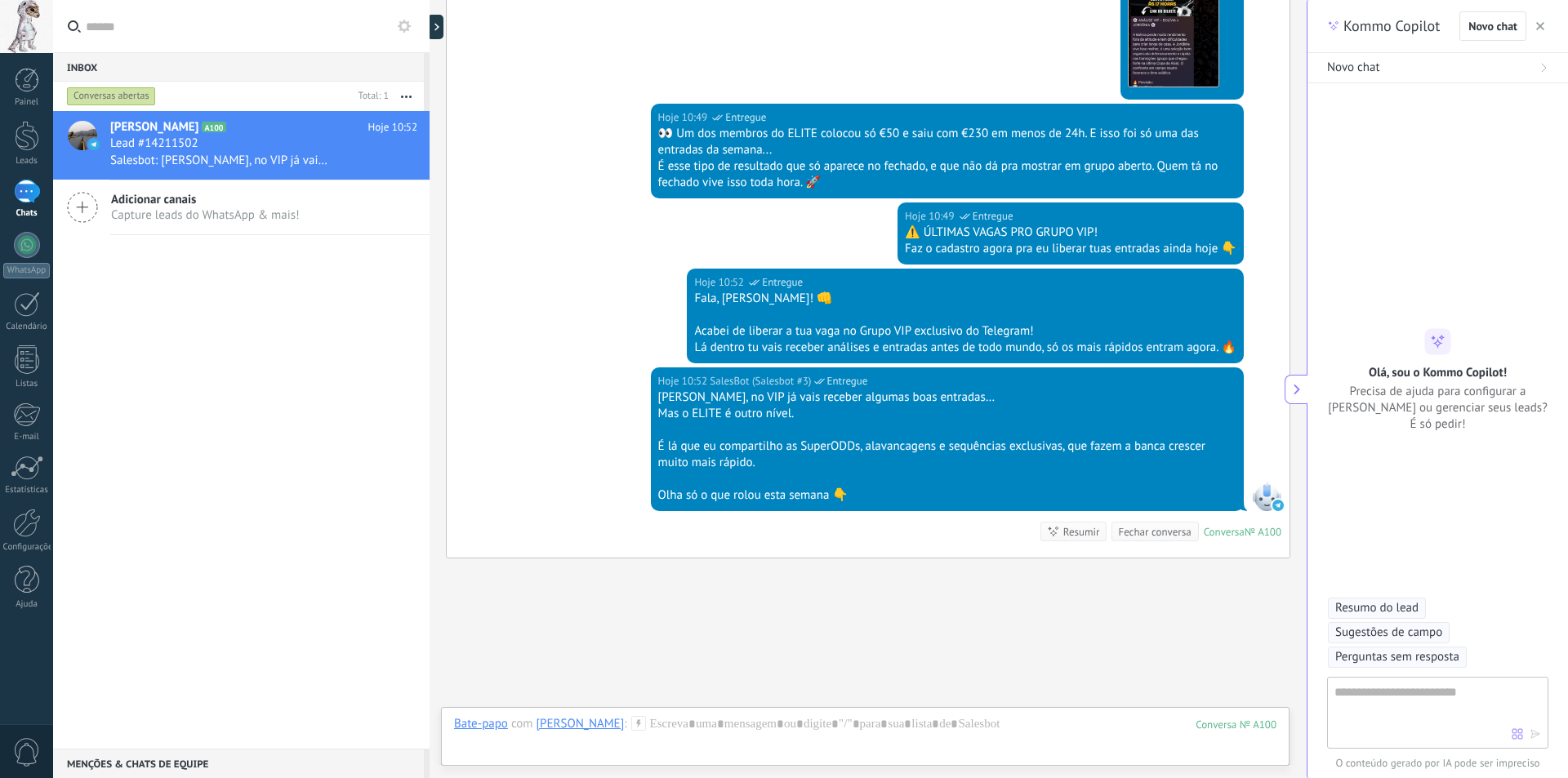
click at [1285, 385] on button at bounding box center [1296, 389] width 23 height 30
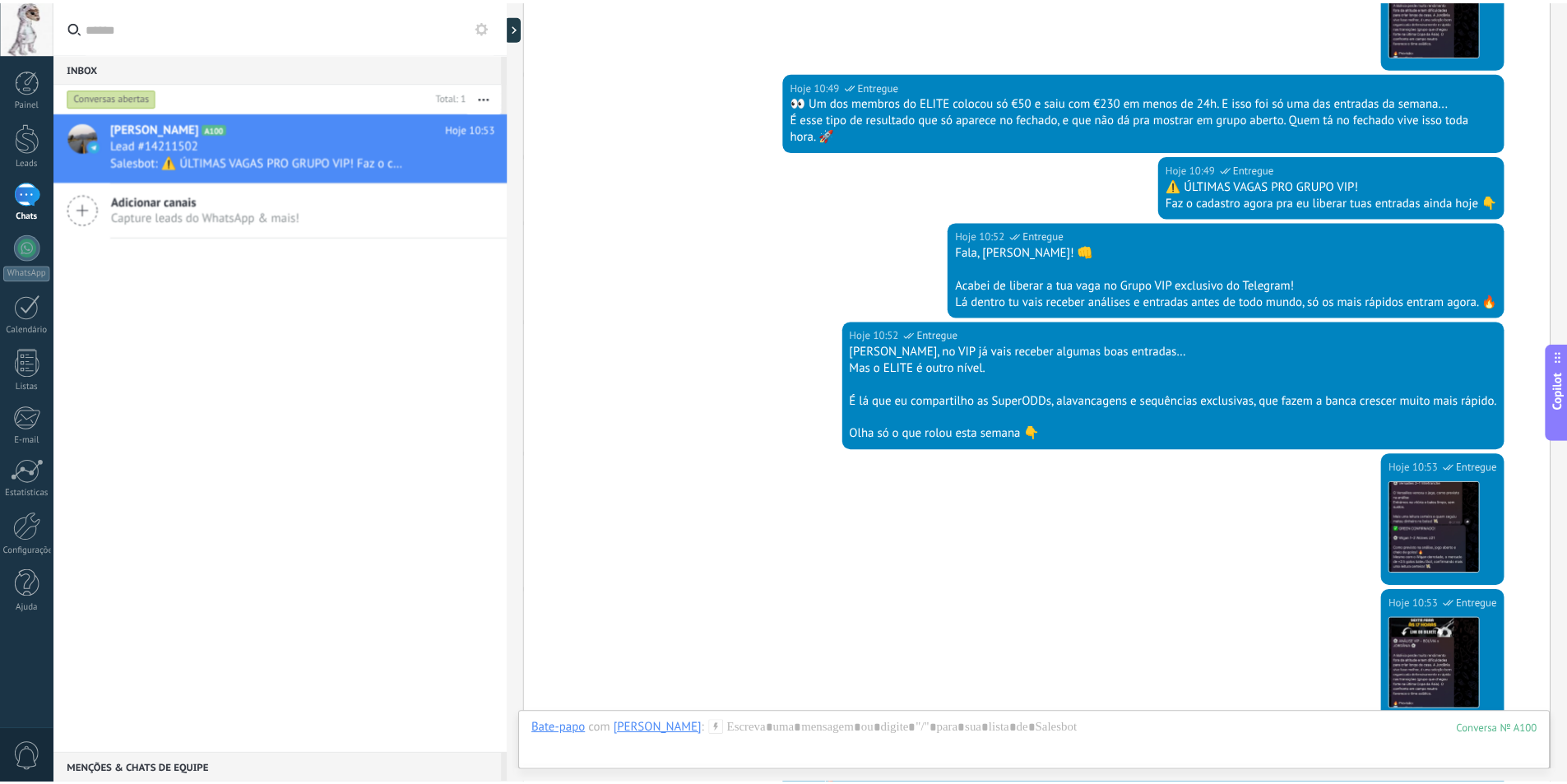
scroll to position [1319, 0]
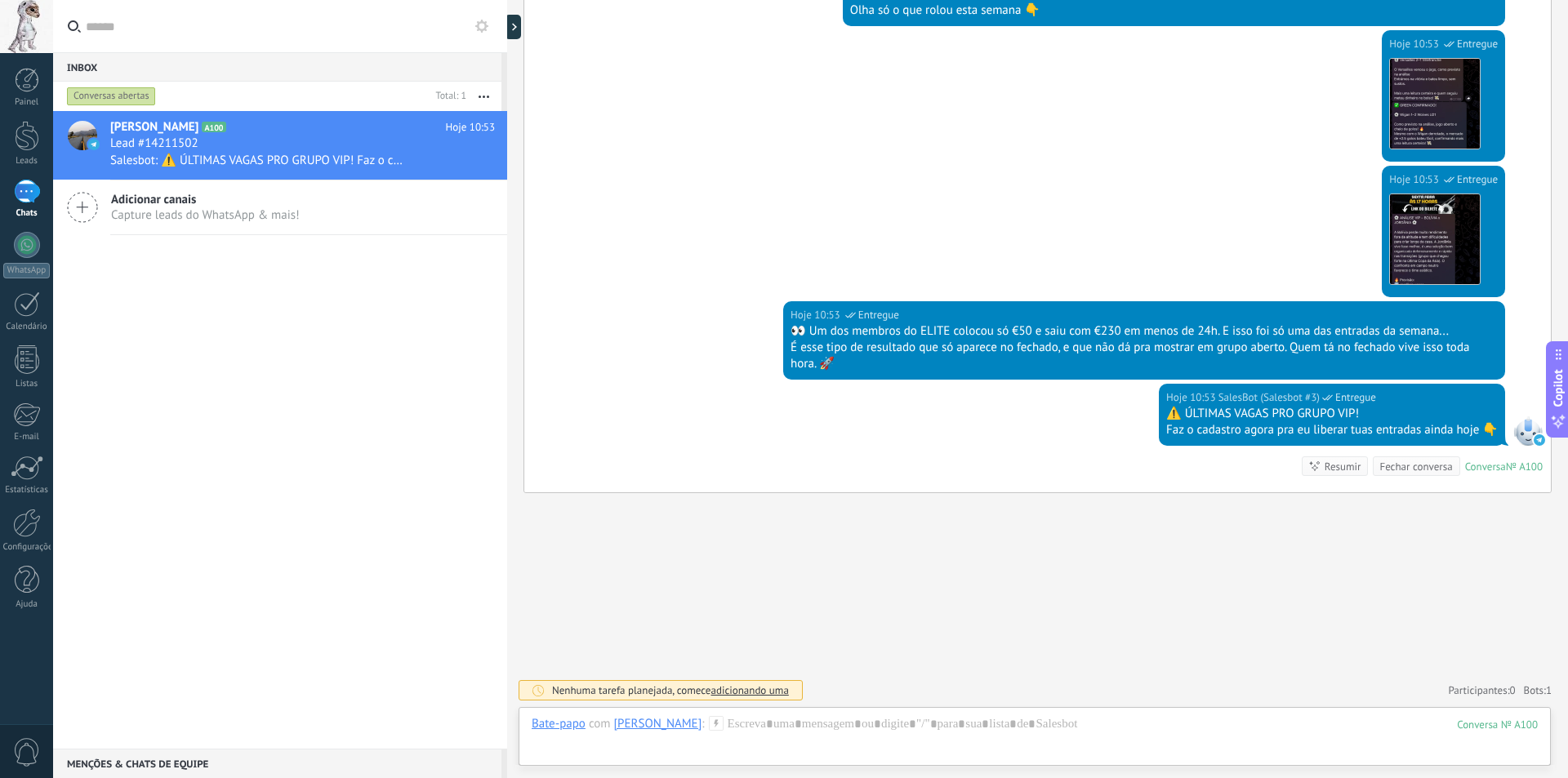
click at [95, 308] on div "Matheus Henrique A100 Hoje 10:53 Lead #14211502 Salesbot: ⚠️ ÚLTIMAS VAGAS PRO …" at bounding box center [280, 430] width 454 height 637
click at [25, 79] on div at bounding box center [27, 80] width 24 height 24
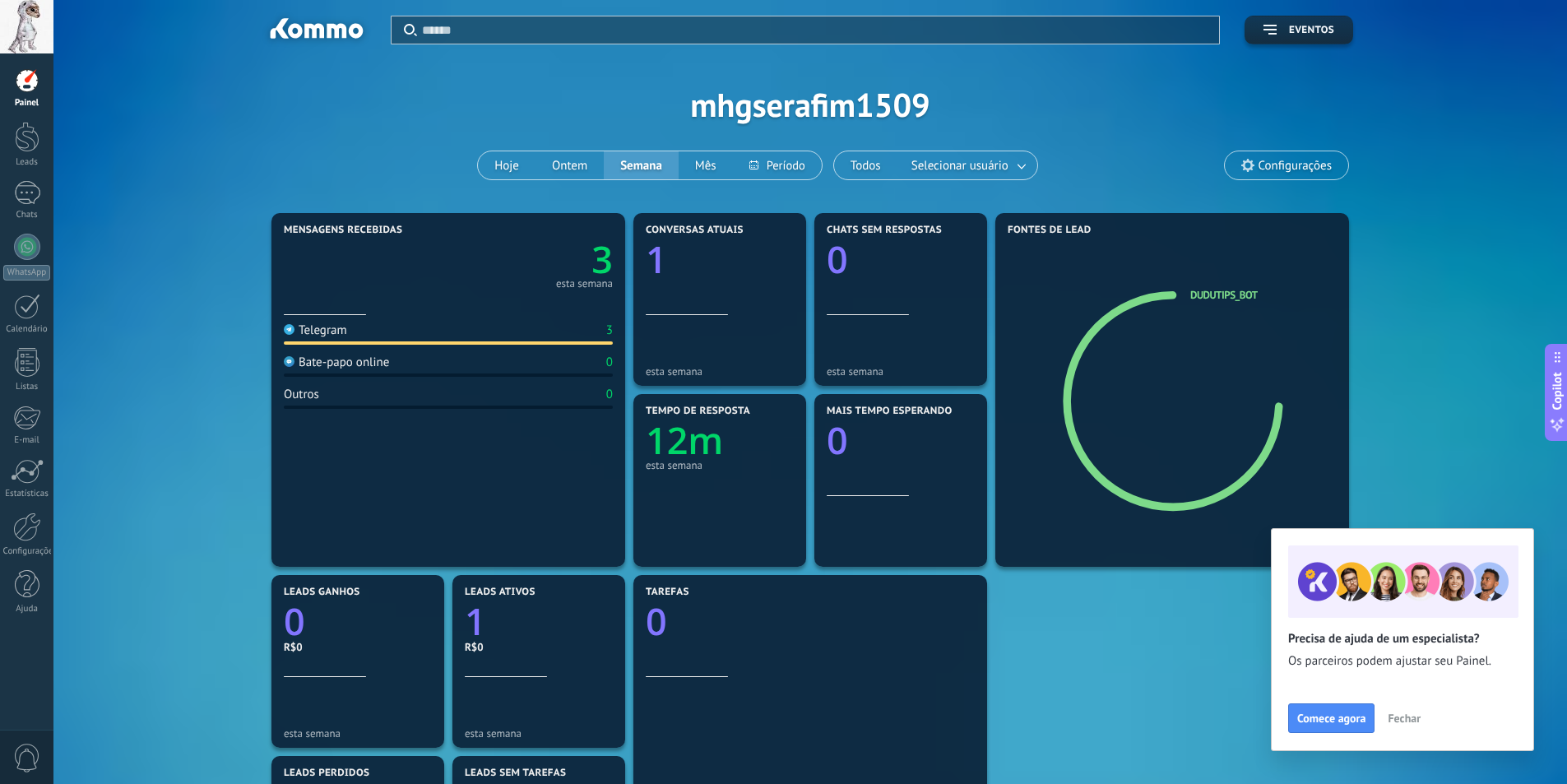
click at [346, 334] on div "Telegram" at bounding box center [316, 329] width 64 height 16
click at [688, 278] on div at bounding box center [720, 285] width 148 height 14
click at [1398, 712] on span "Fechar" at bounding box center [1404, 718] width 33 height 11
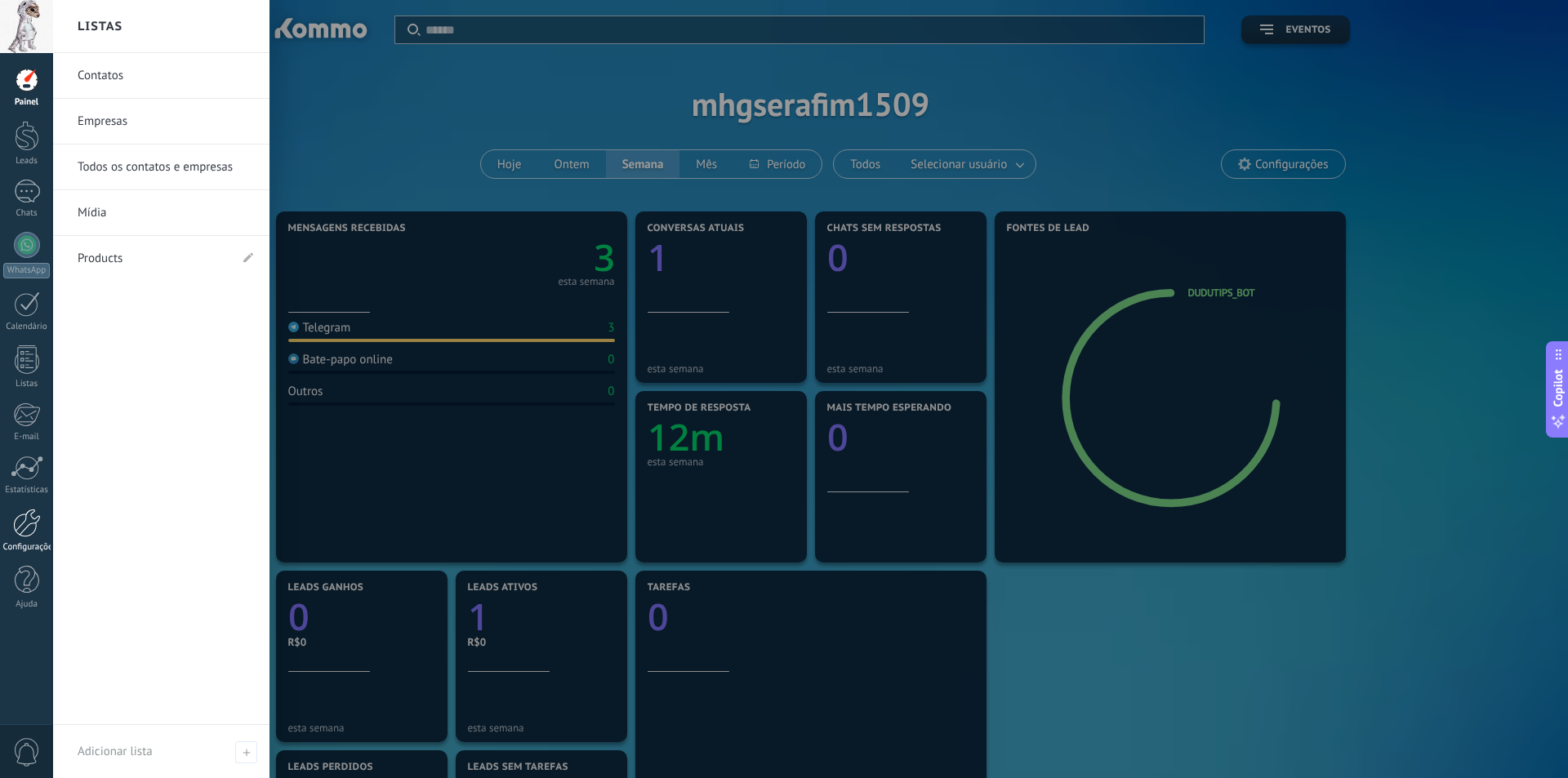
click at [26, 526] on div at bounding box center [27, 522] width 28 height 29
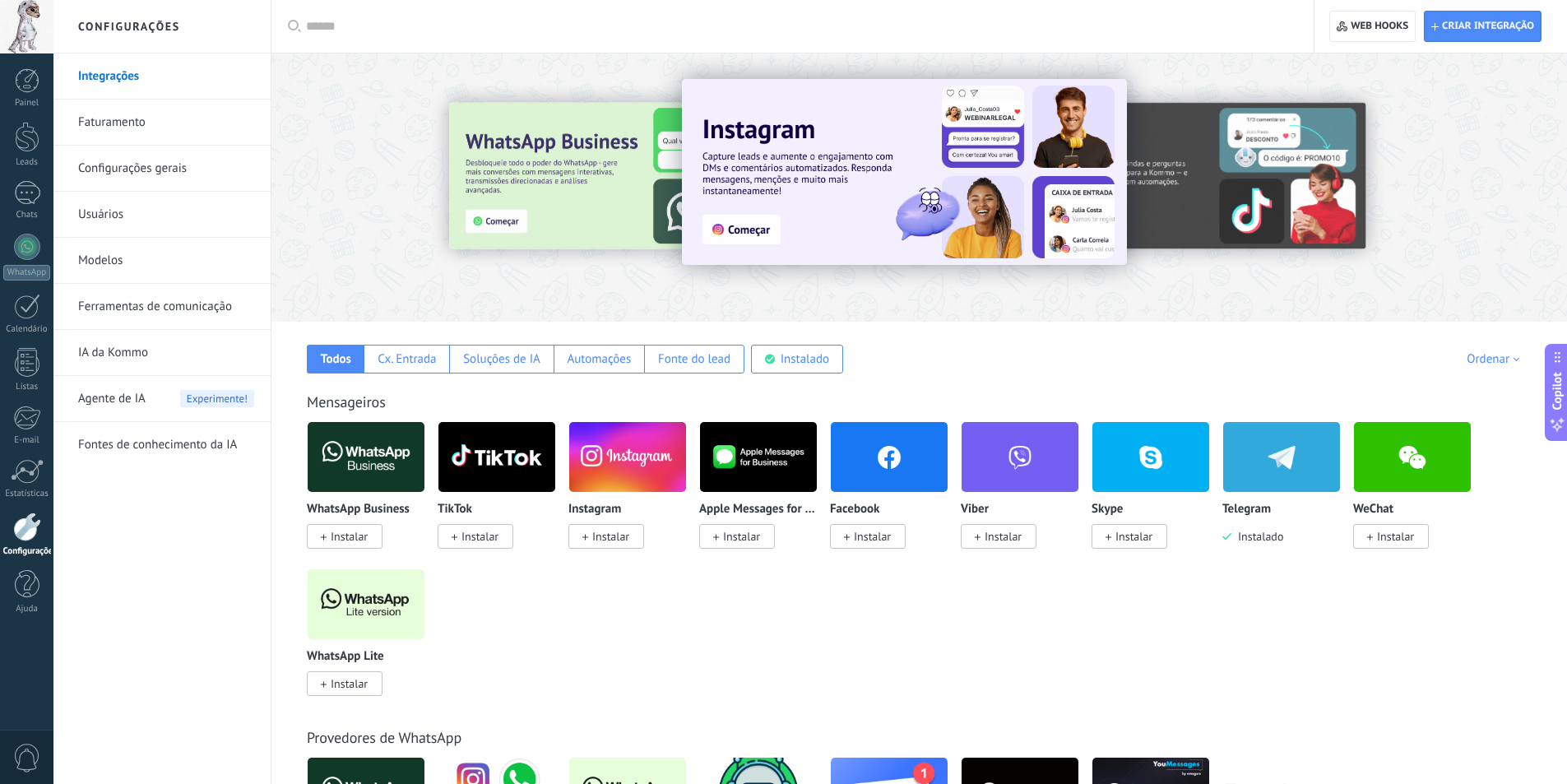
click at [152, 301] on link "Ferramentas de comunicação" at bounding box center [166, 306] width 176 height 46
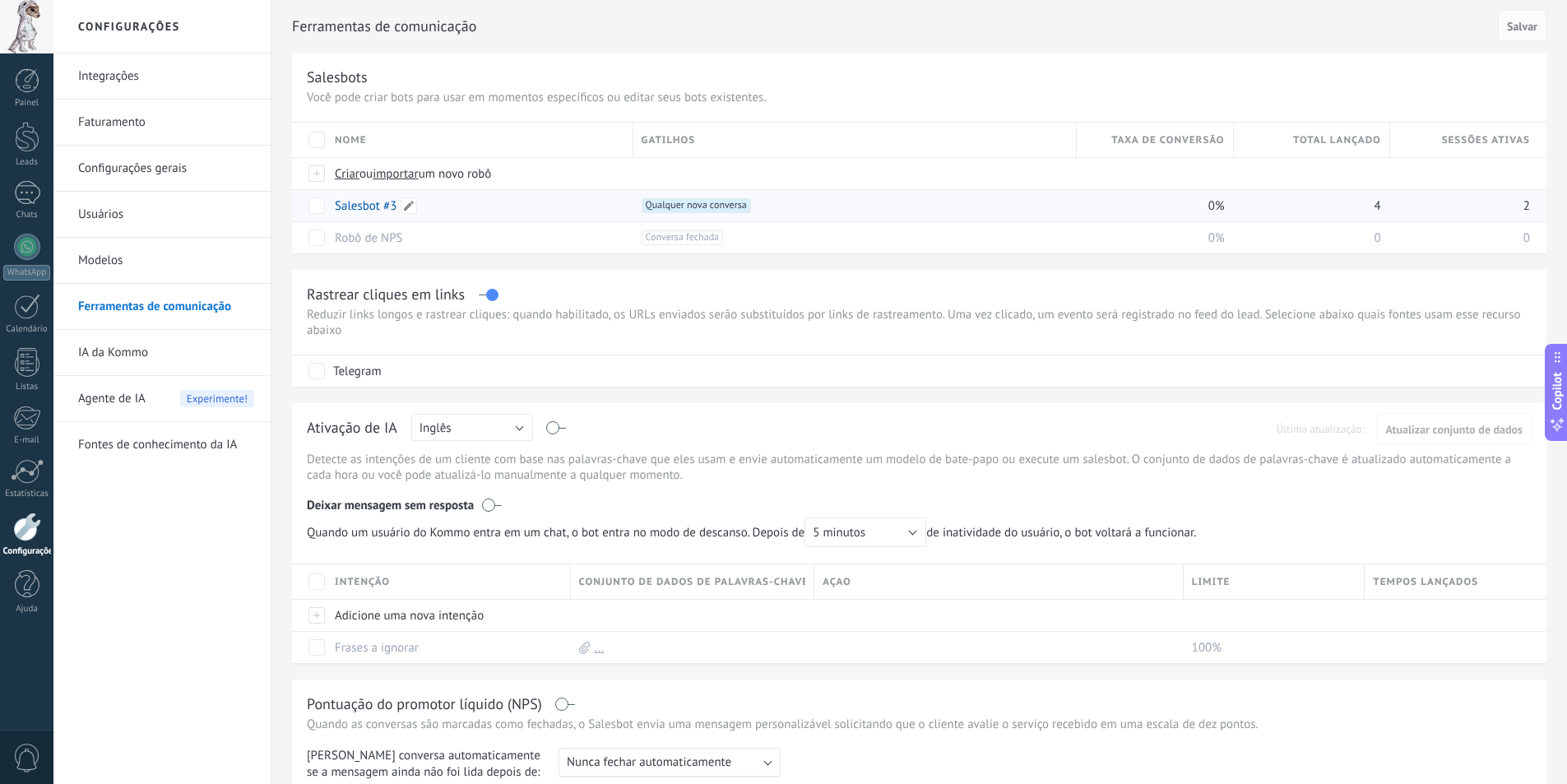
click at [356, 205] on link "Salesbot #3" at bounding box center [366, 205] width 62 height 16
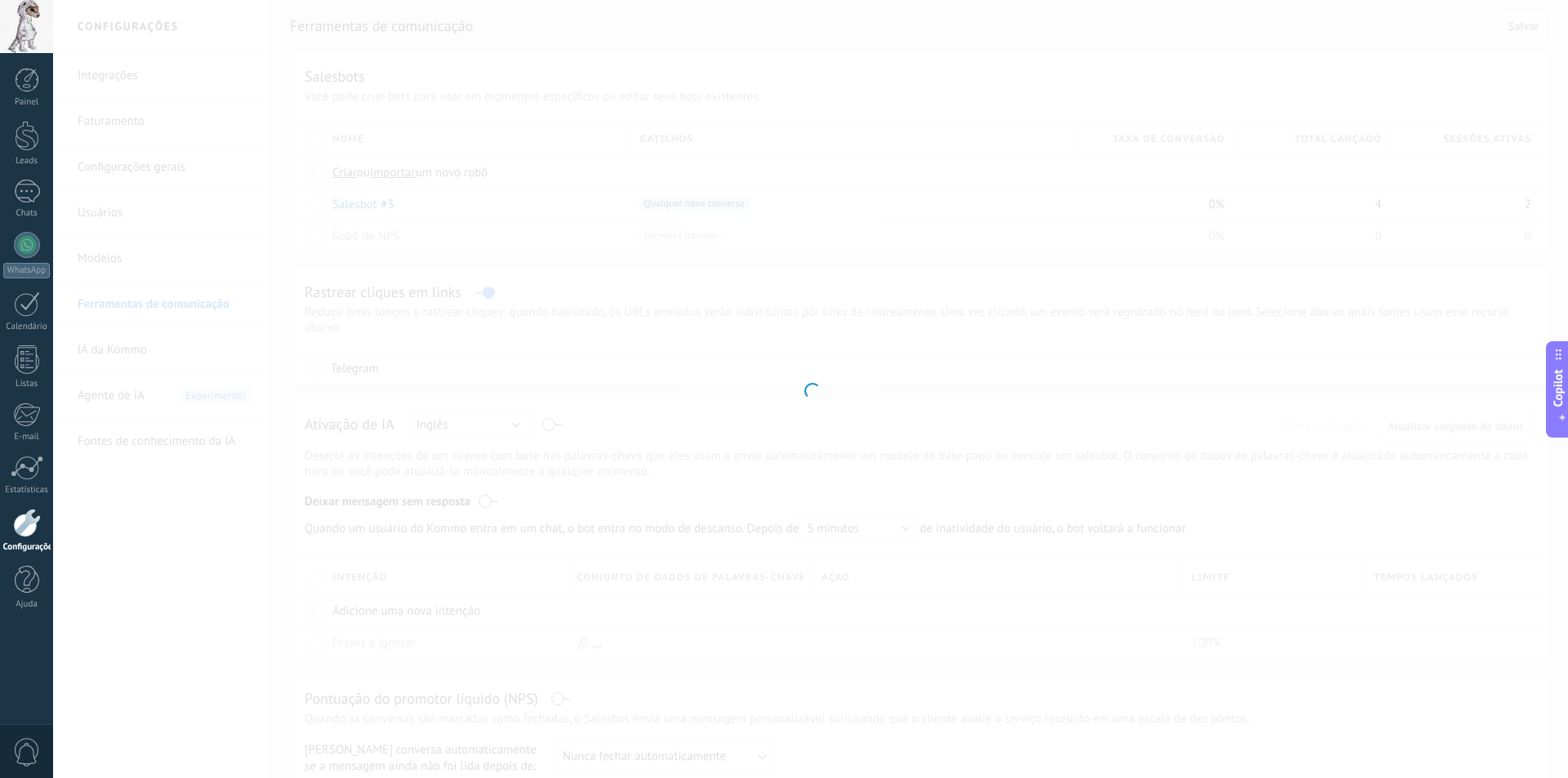
type input "**********"
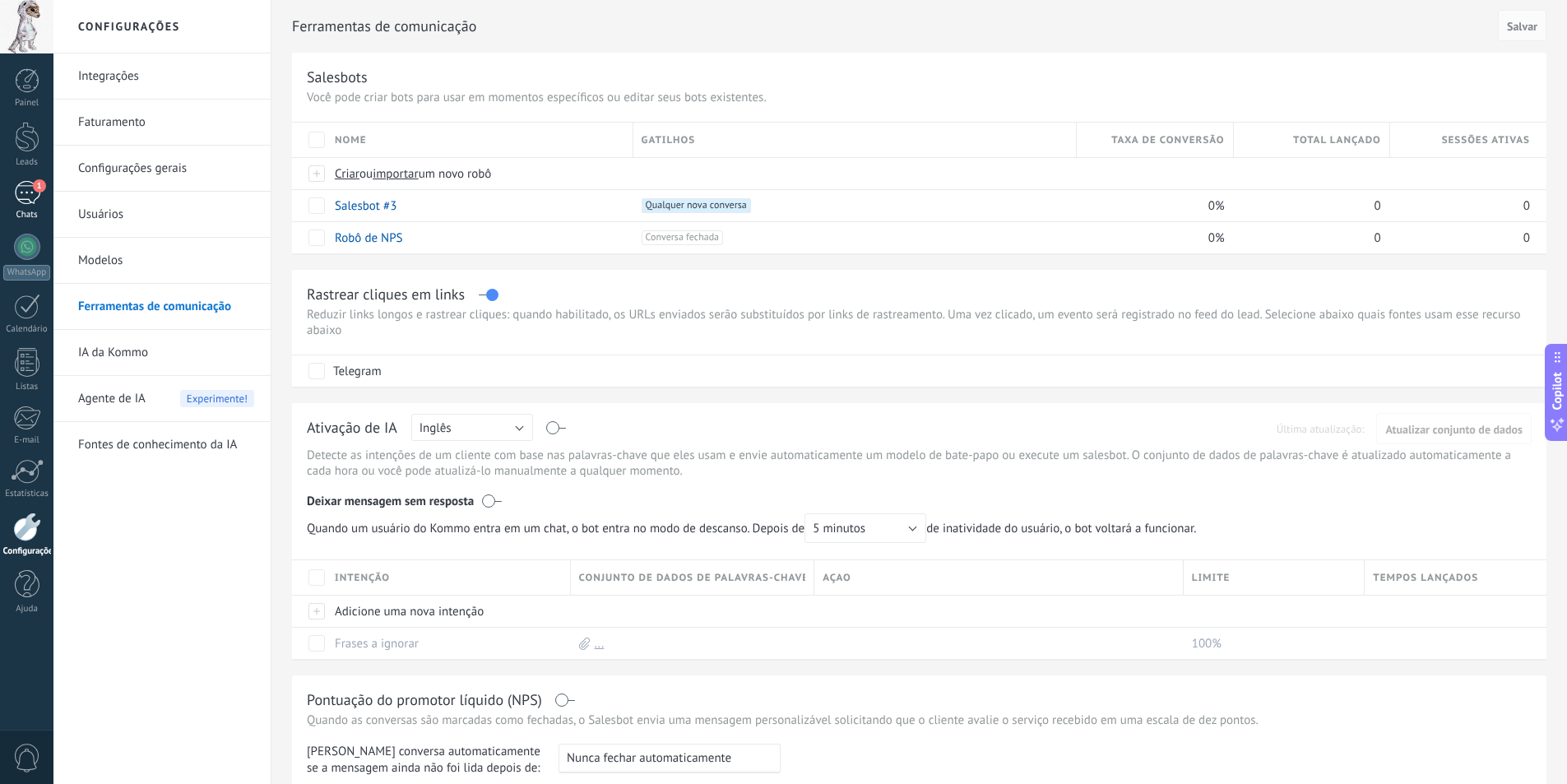
click at [20, 194] on div "1" at bounding box center [27, 193] width 26 height 24
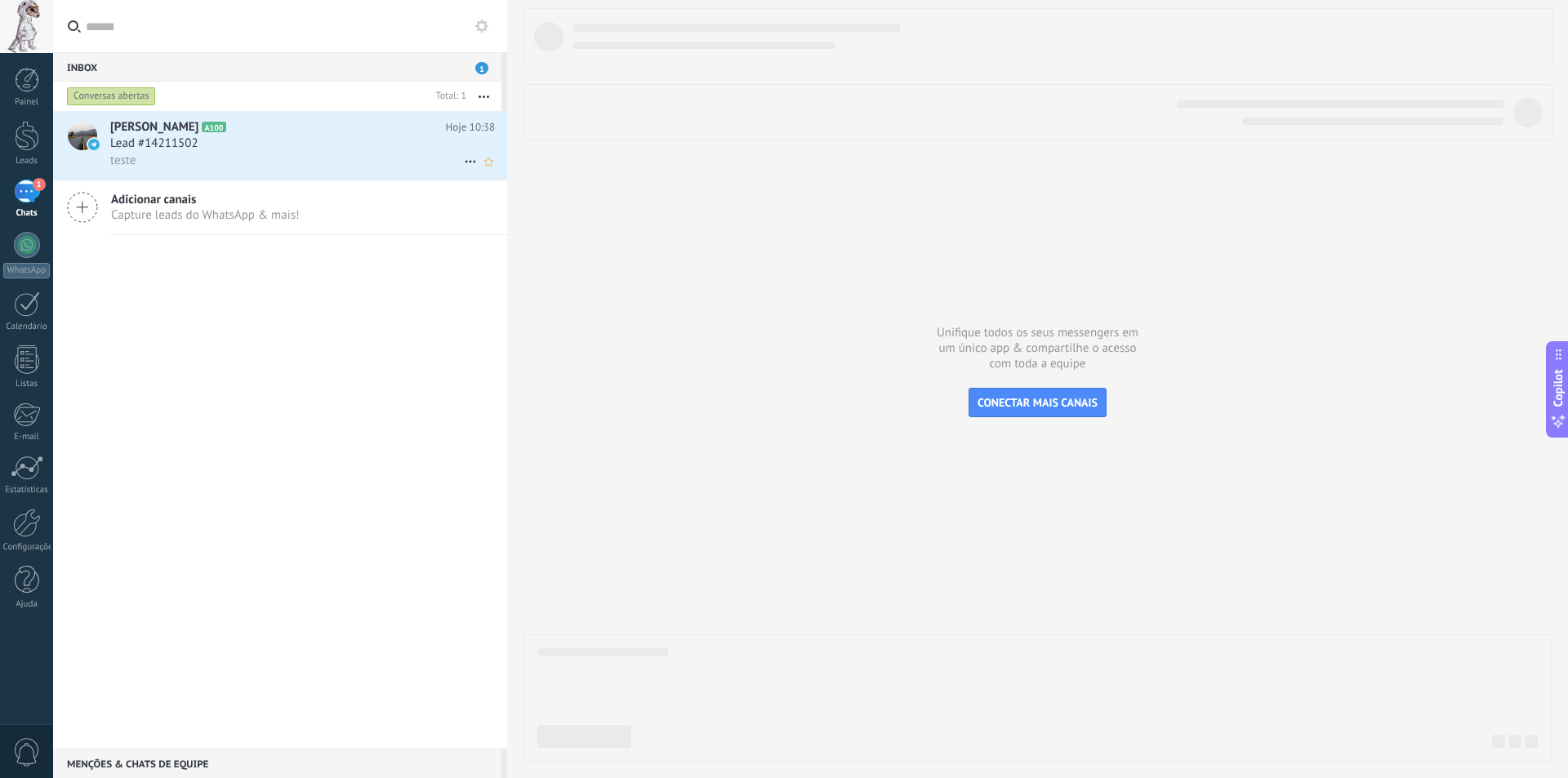
click at [276, 127] on h2 "Matheus Henrique A100" at bounding box center [278, 128] width 335 height 17
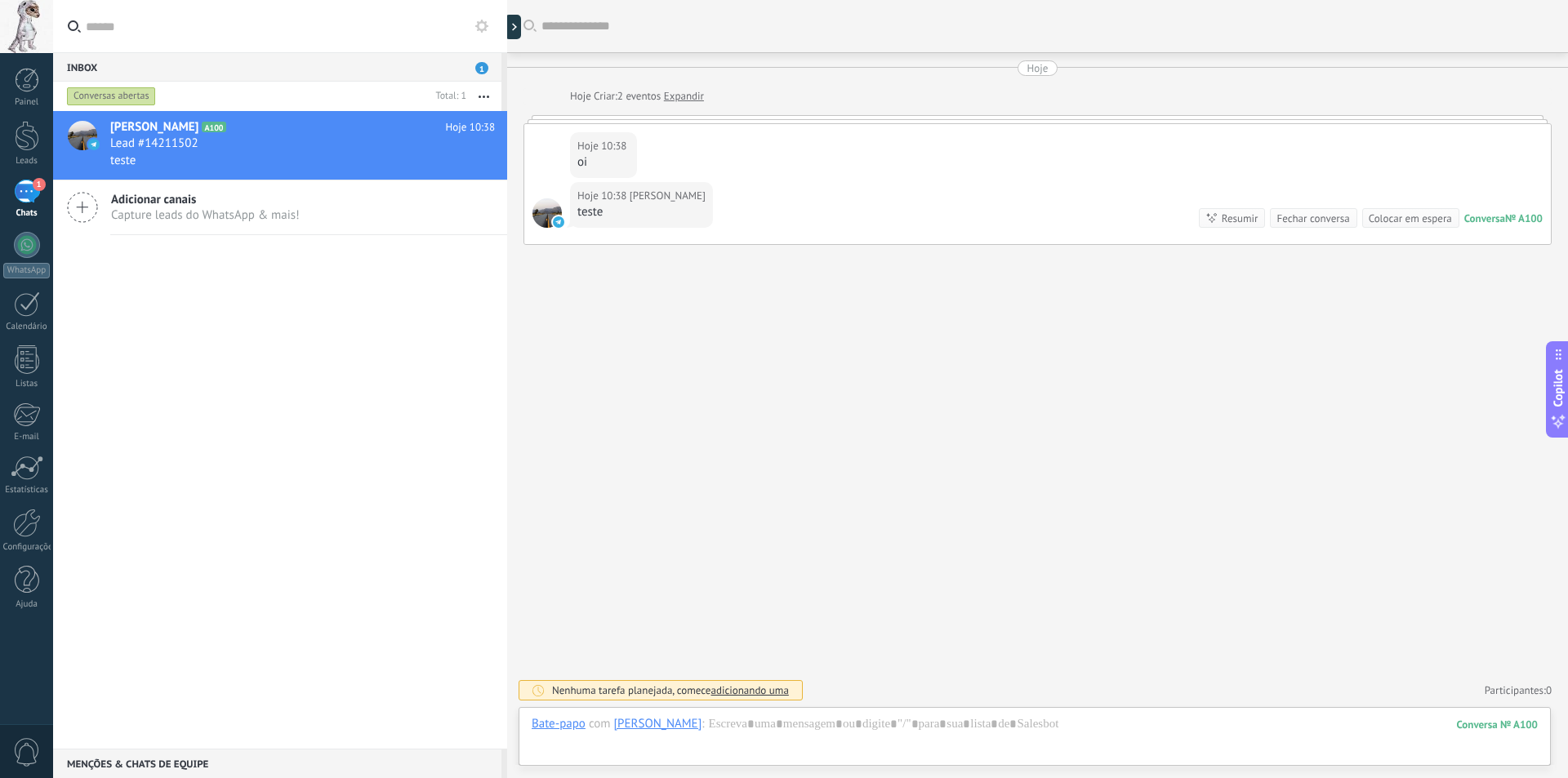
click at [677, 727] on div "[PERSON_NAME]" at bounding box center [658, 723] width 88 height 15
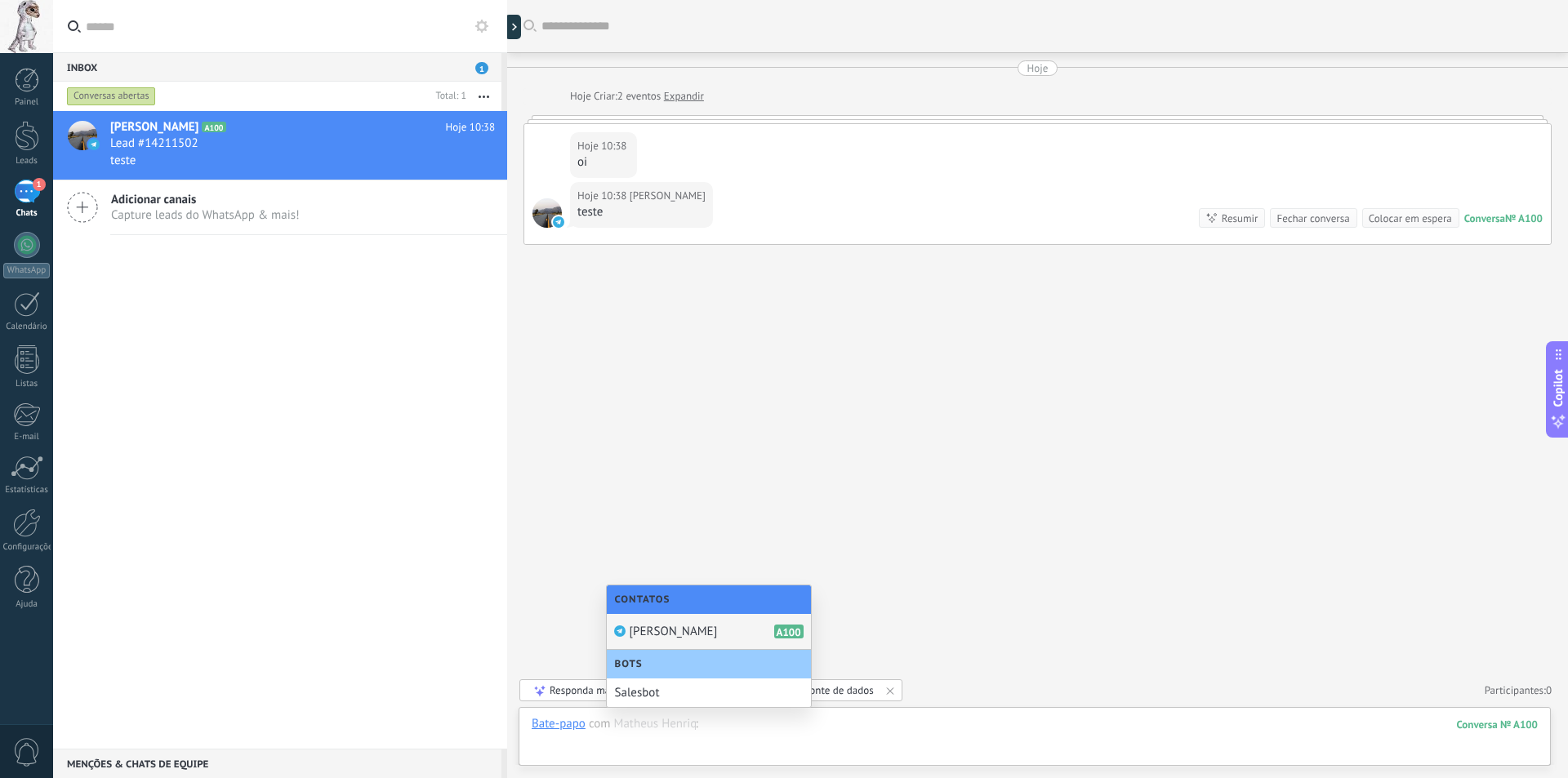
click at [918, 734] on div at bounding box center [1034, 740] width 1005 height 49
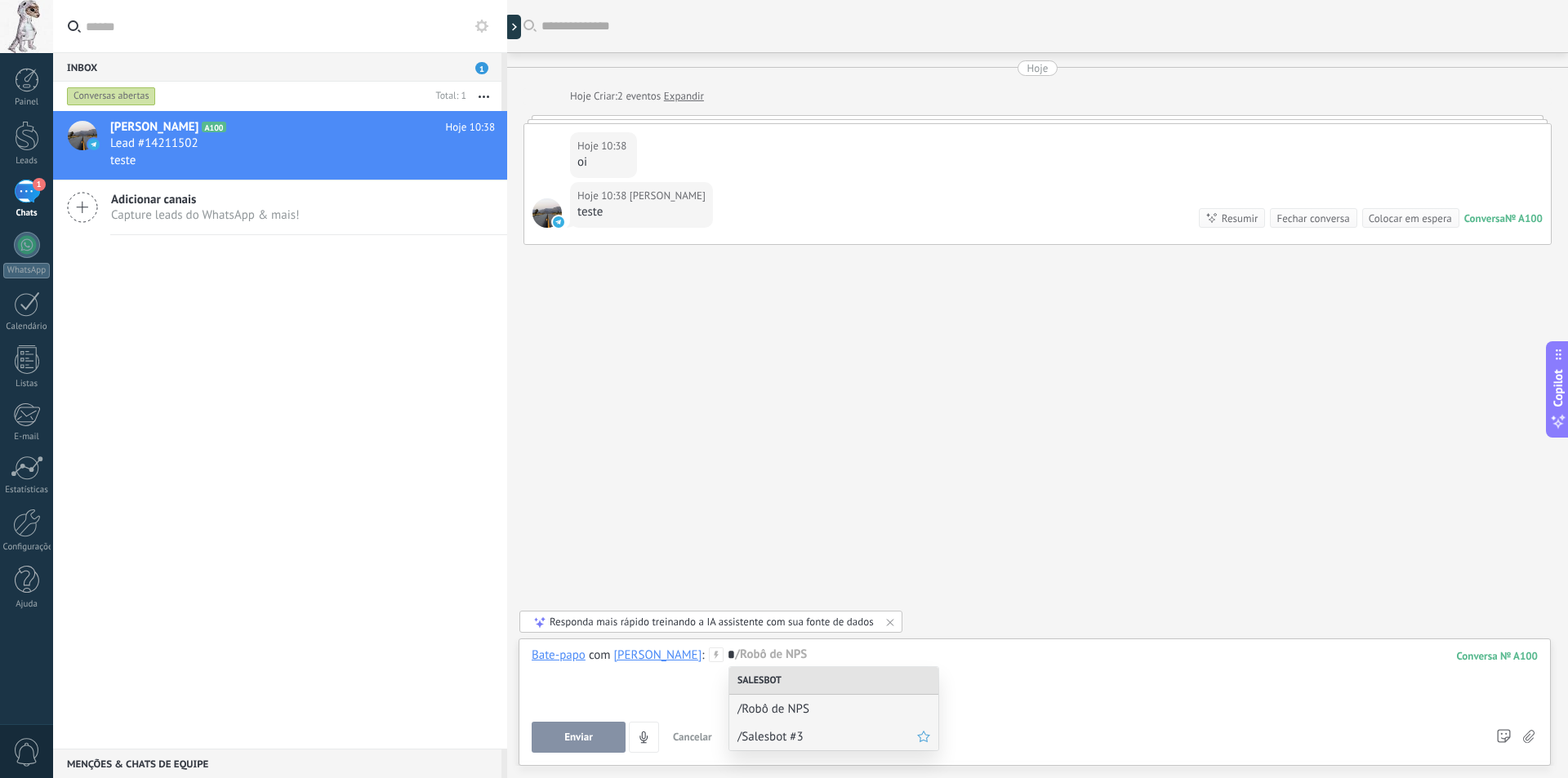
click at [804, 734] on span "/Salesbot #3" at bounding box center [828, 736] width 180 height 16
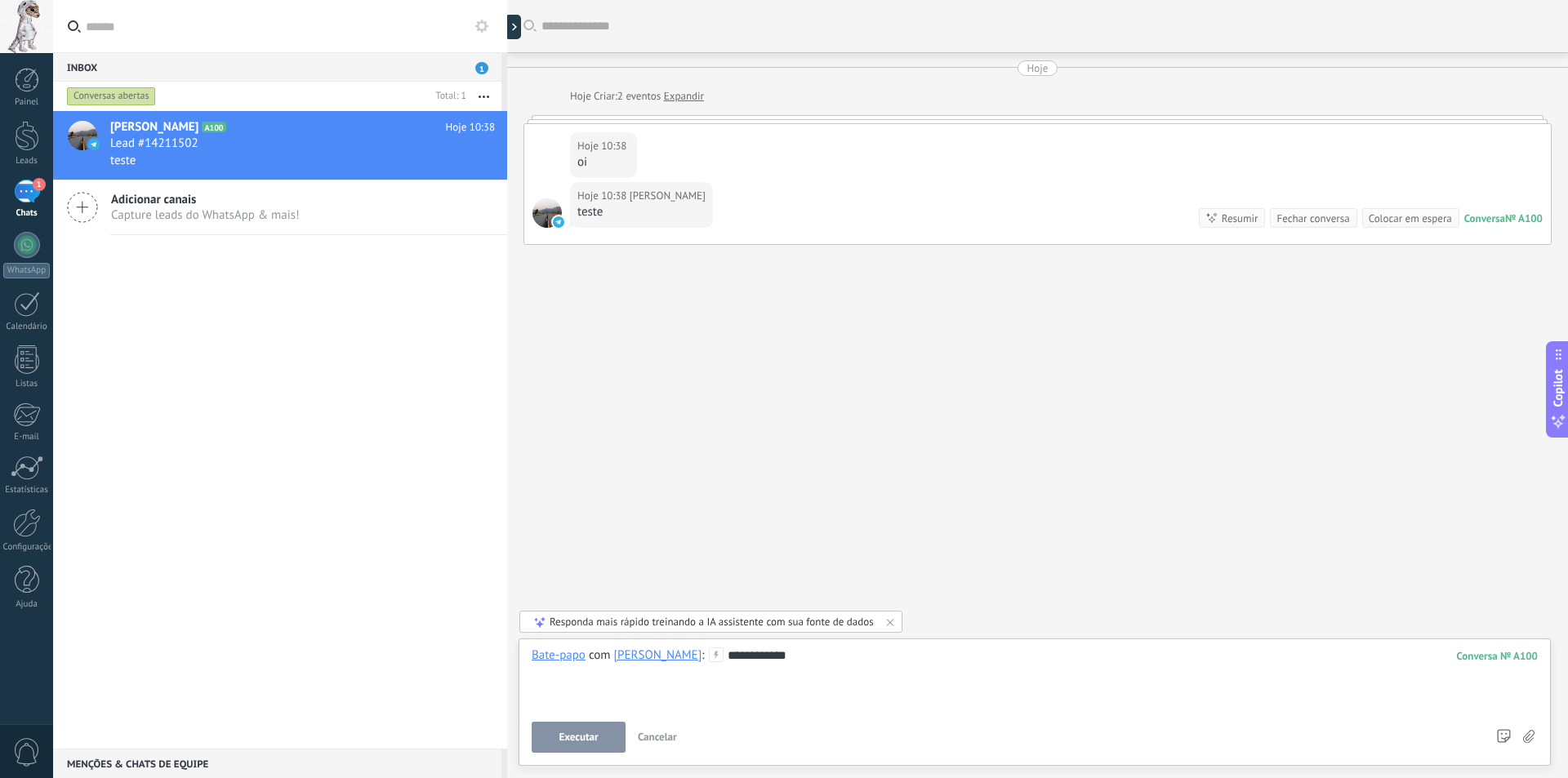
click at [552, 740] on button "Executar" at bounding box center [578, 736] width 94 height 31
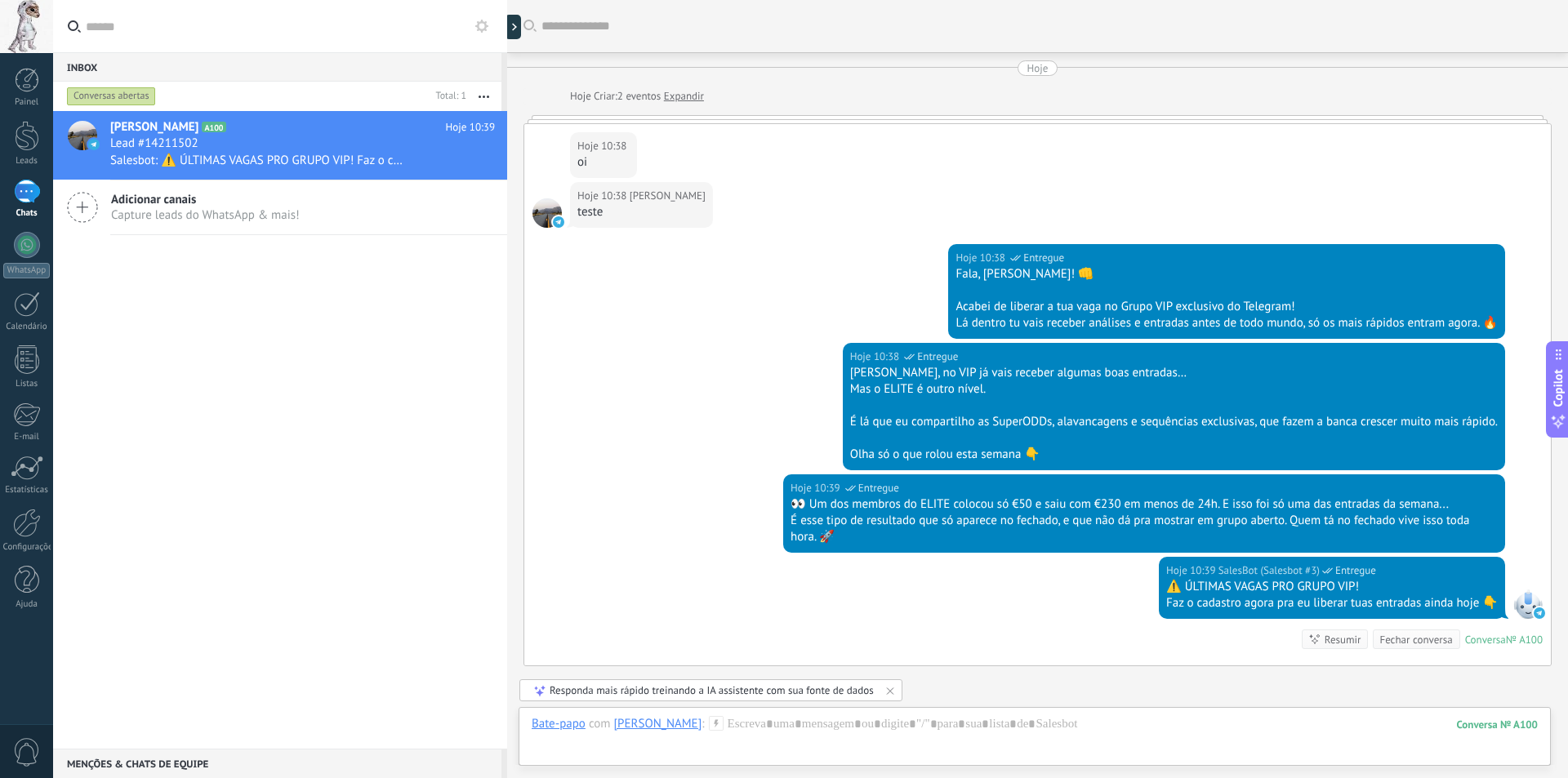
scroll to position [173, 0]
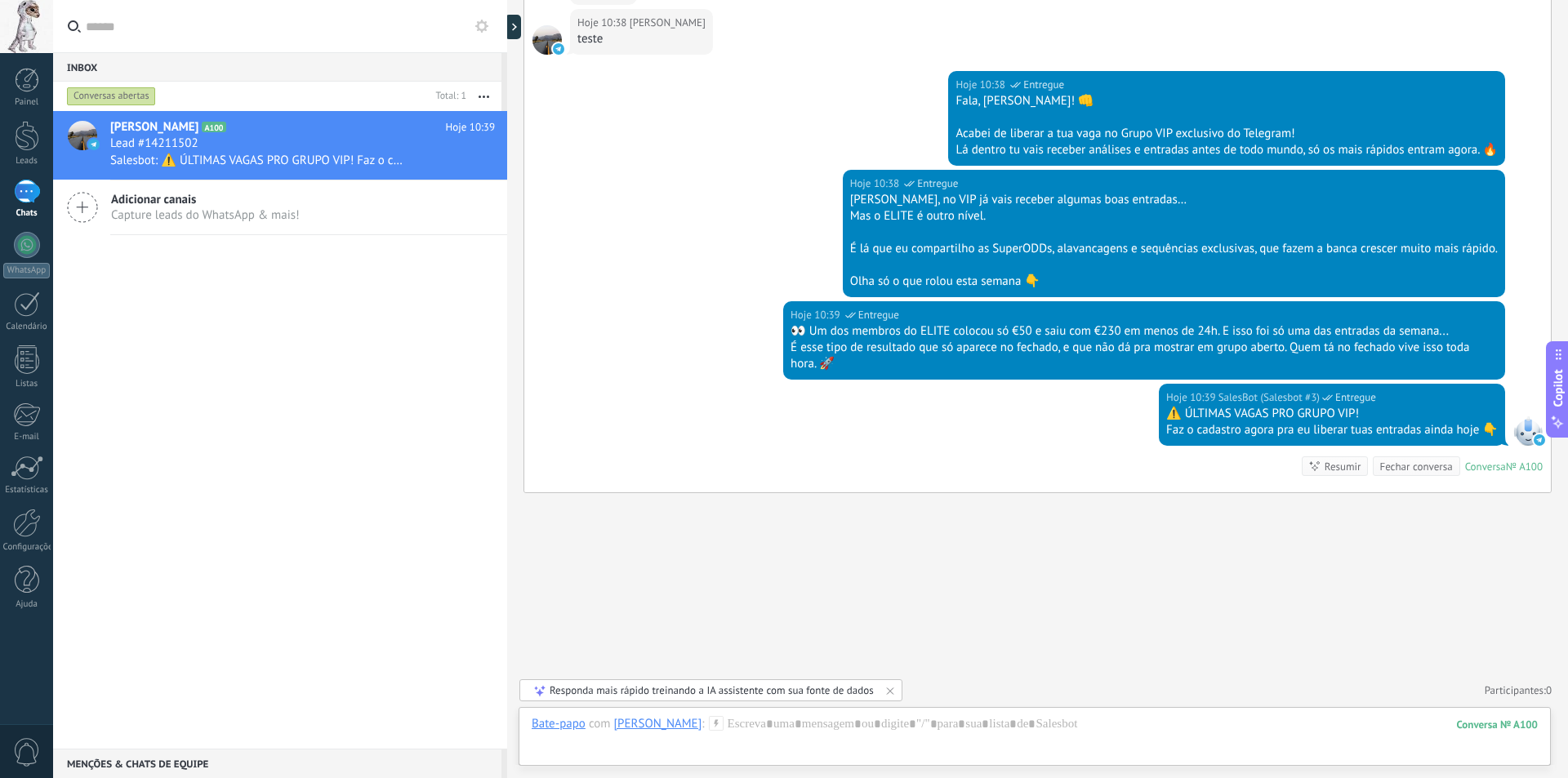
click at [340, 266] on div "Matheus Henrique A100 Hoje 10:39 Lead #14211502 Salesbot: ⚠️ ÚLTIMAS VAGAS PRO …" at bounding box center [280, 430] width 454 height 637
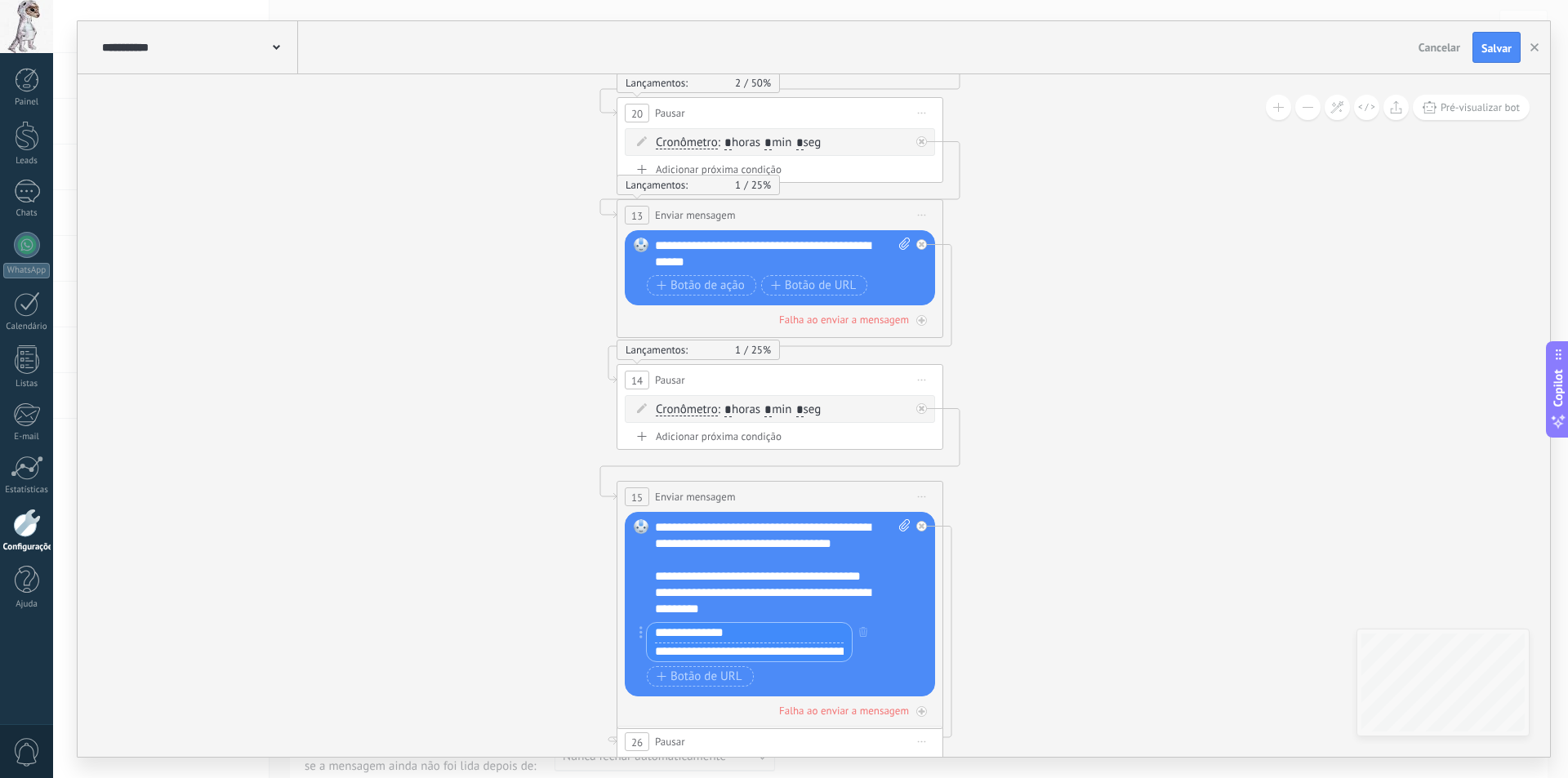
click at [752, 634] on input "**********" at bounding box center [749, 632] width 205 height 19
click at [763, 651] on input "**********" at bounding box center [749, 651] width 205 height 19
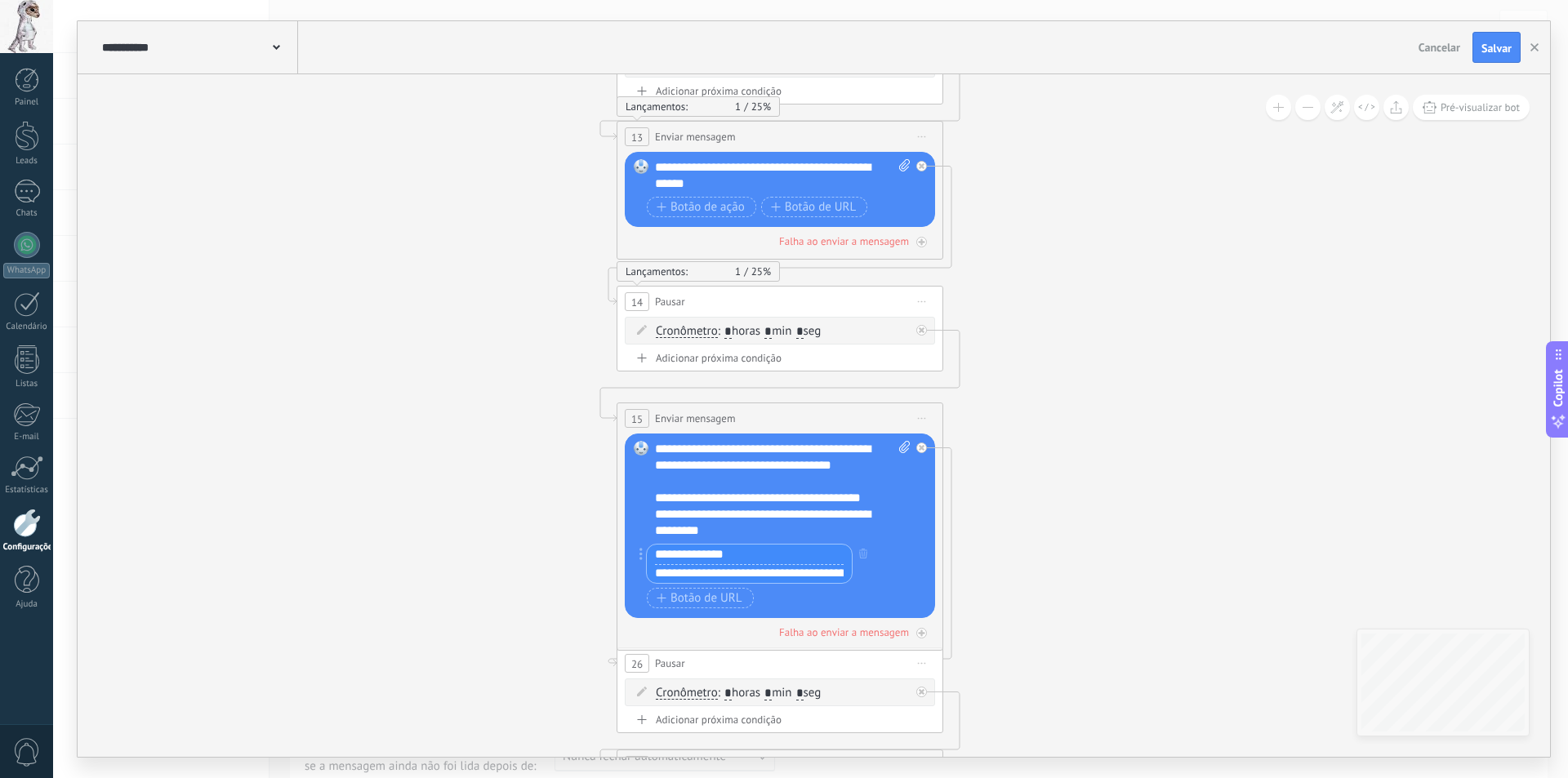
click at [755, 575] on input "**********" at bounding box center [749, 573] width 205 height 19
click at [757, 575] on input "**********" at bounding box center [749, 573] width 205 height 19
paste input "*********"
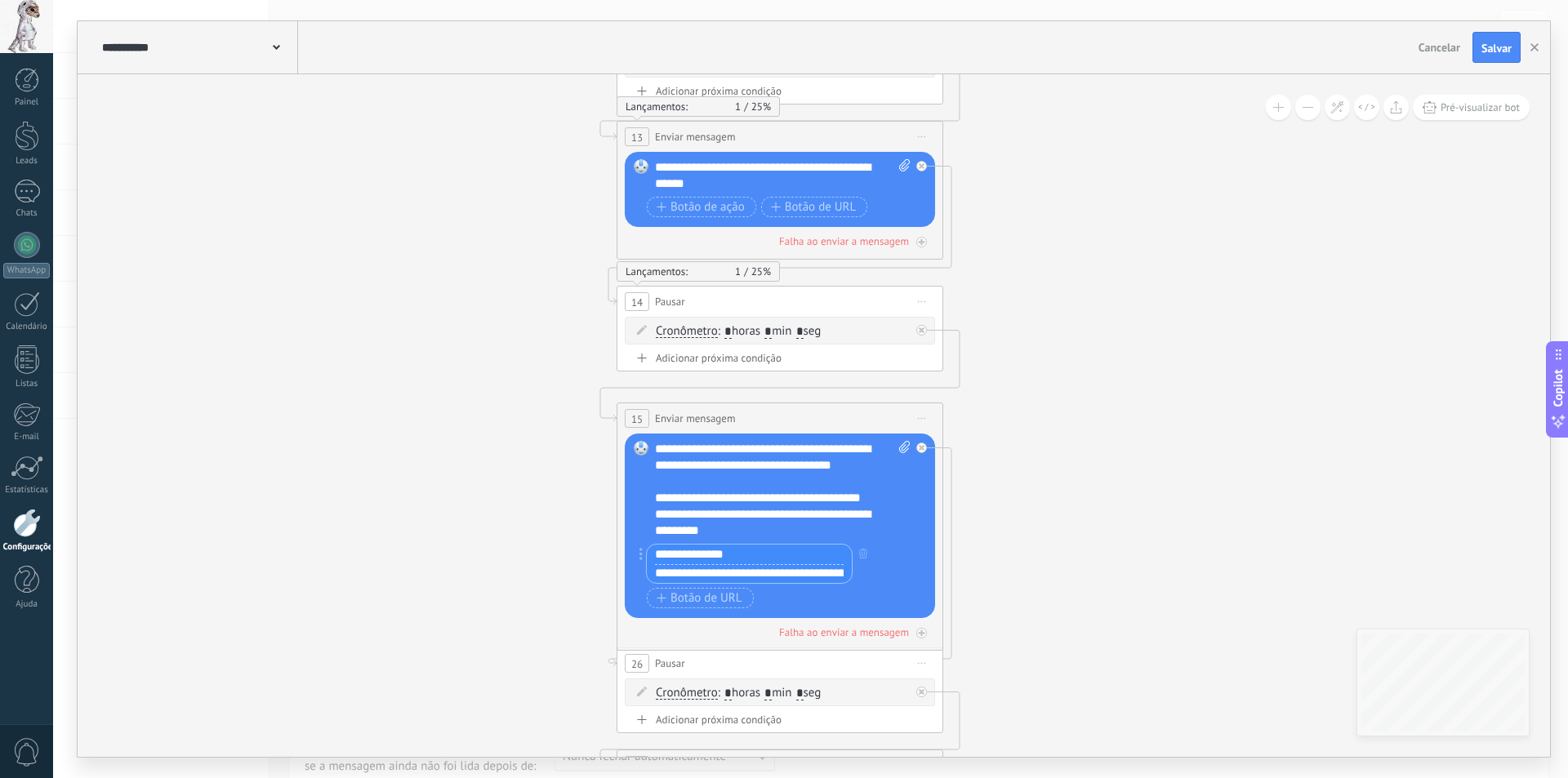
scroll to position [0, 156]
type input "**********"
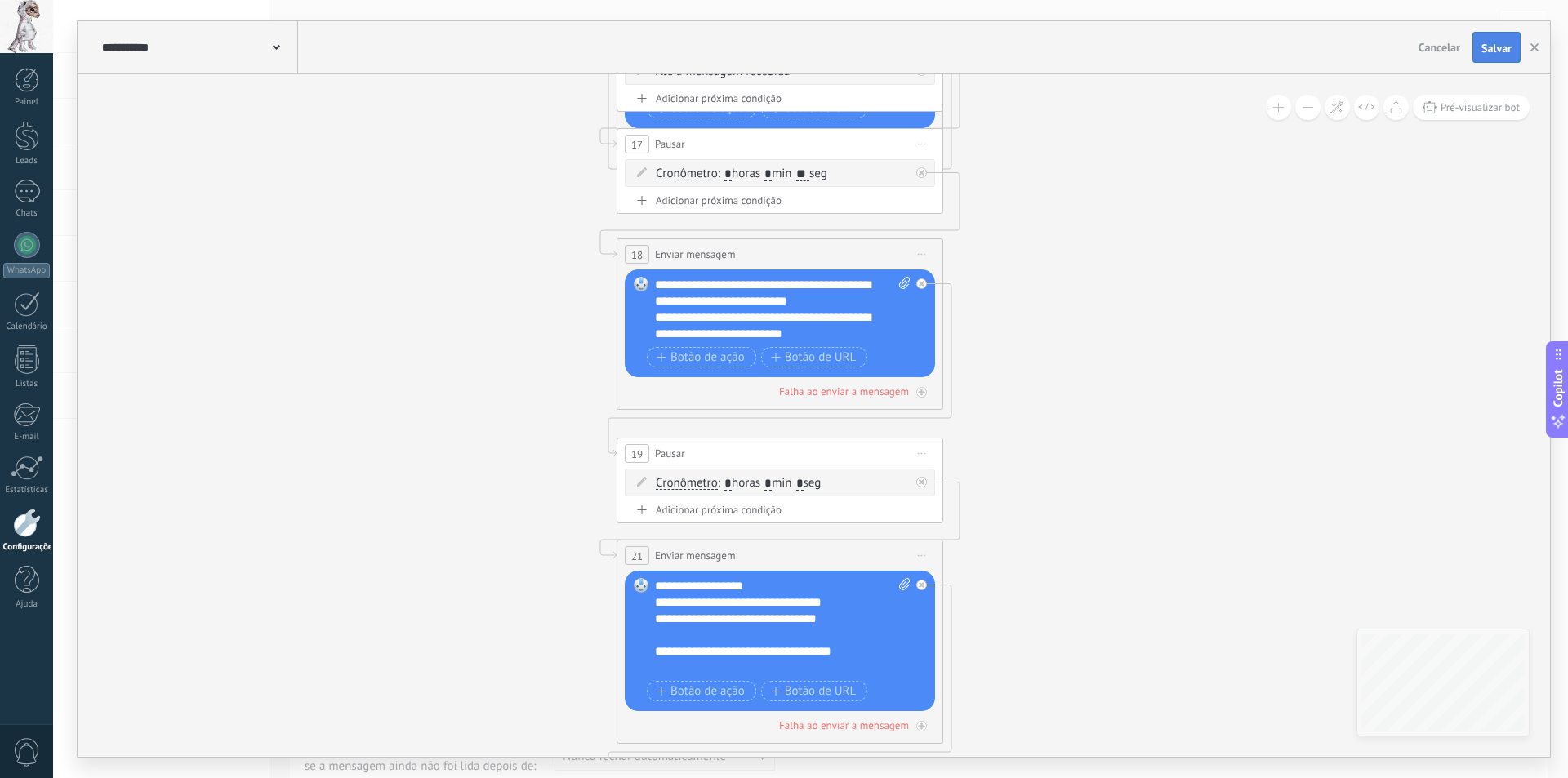
click at [1492, 38] on button "Salvar" at bounding box center [1496, 46] width 48 height 31
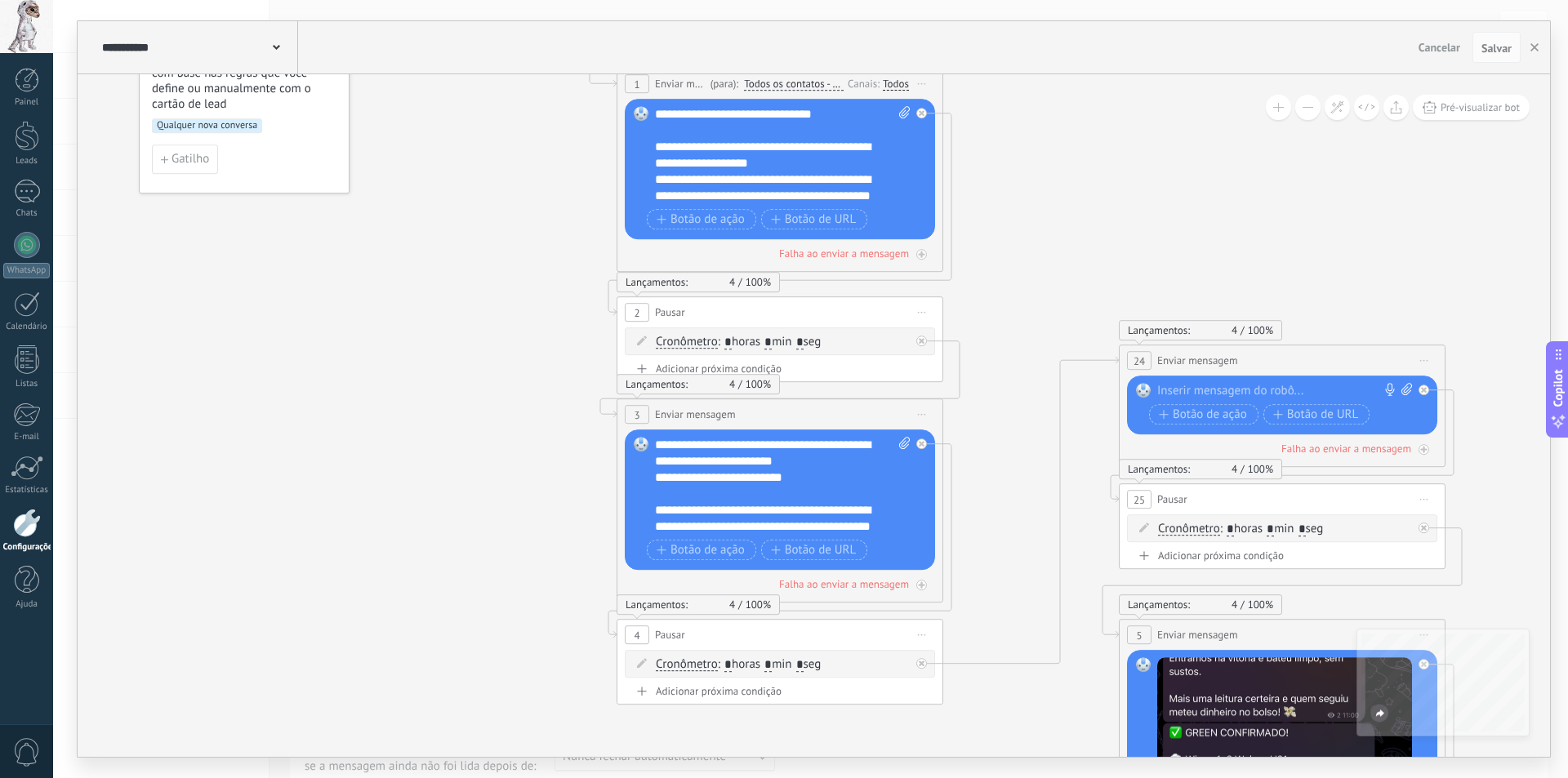
click at [1242, 381] on div "Substituir Remover Converter para mensagem de voz Arraste a imagem aqui para an…" at bounding box center [1282, 404] width 310 height 58
click at [1232, 388] on div at bounding box center [1278, 391] width 243 height 17
click at [1389, 390] on icon at bounding box center [1389, 389] width 13 height 13
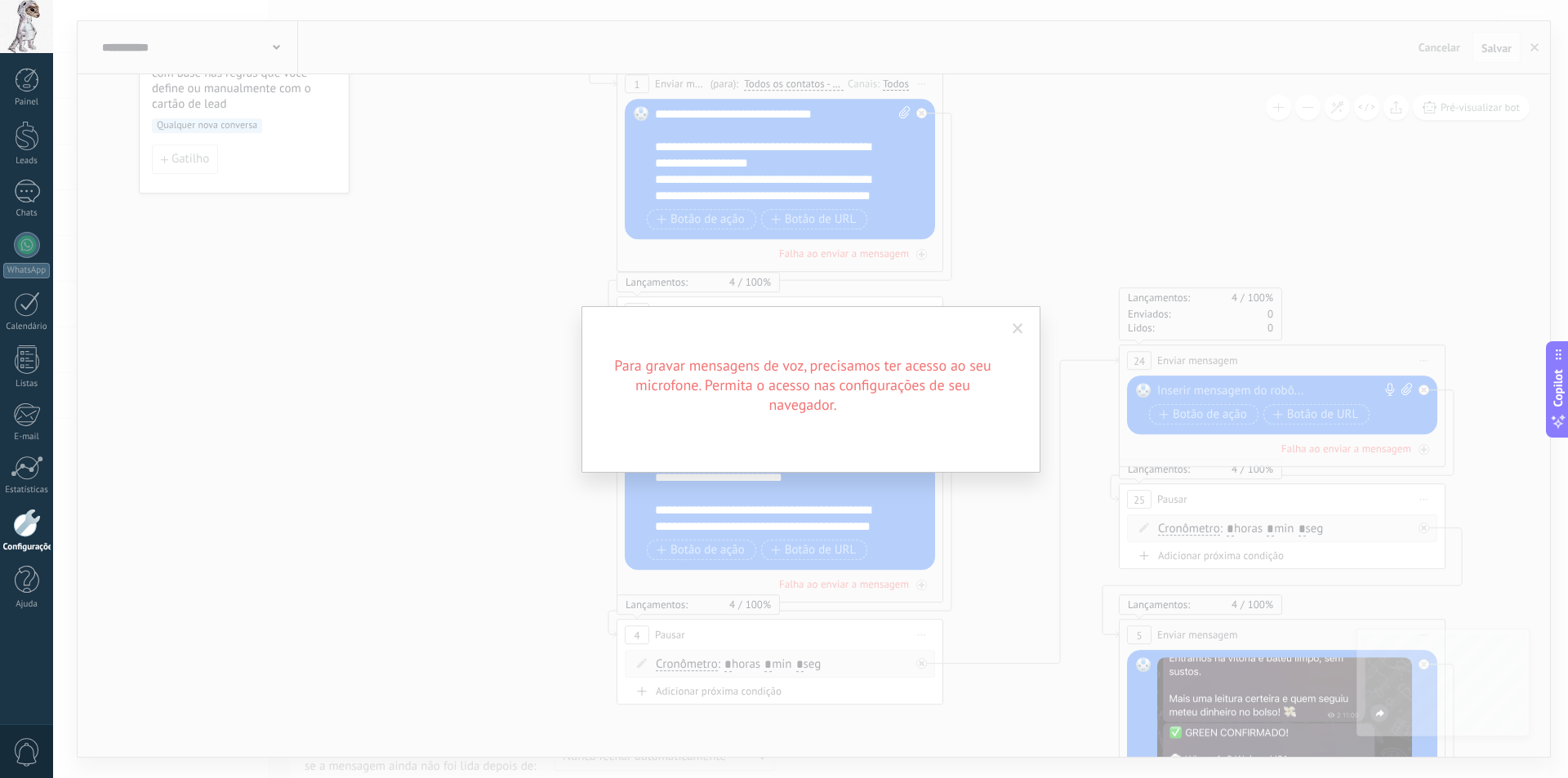
click at [443, 257] on div "Para gravar mensagens de voz, precisamos ter acesso ao seu microfone. Permita o…" at bounding box center [810, 389] width 1514 height 778
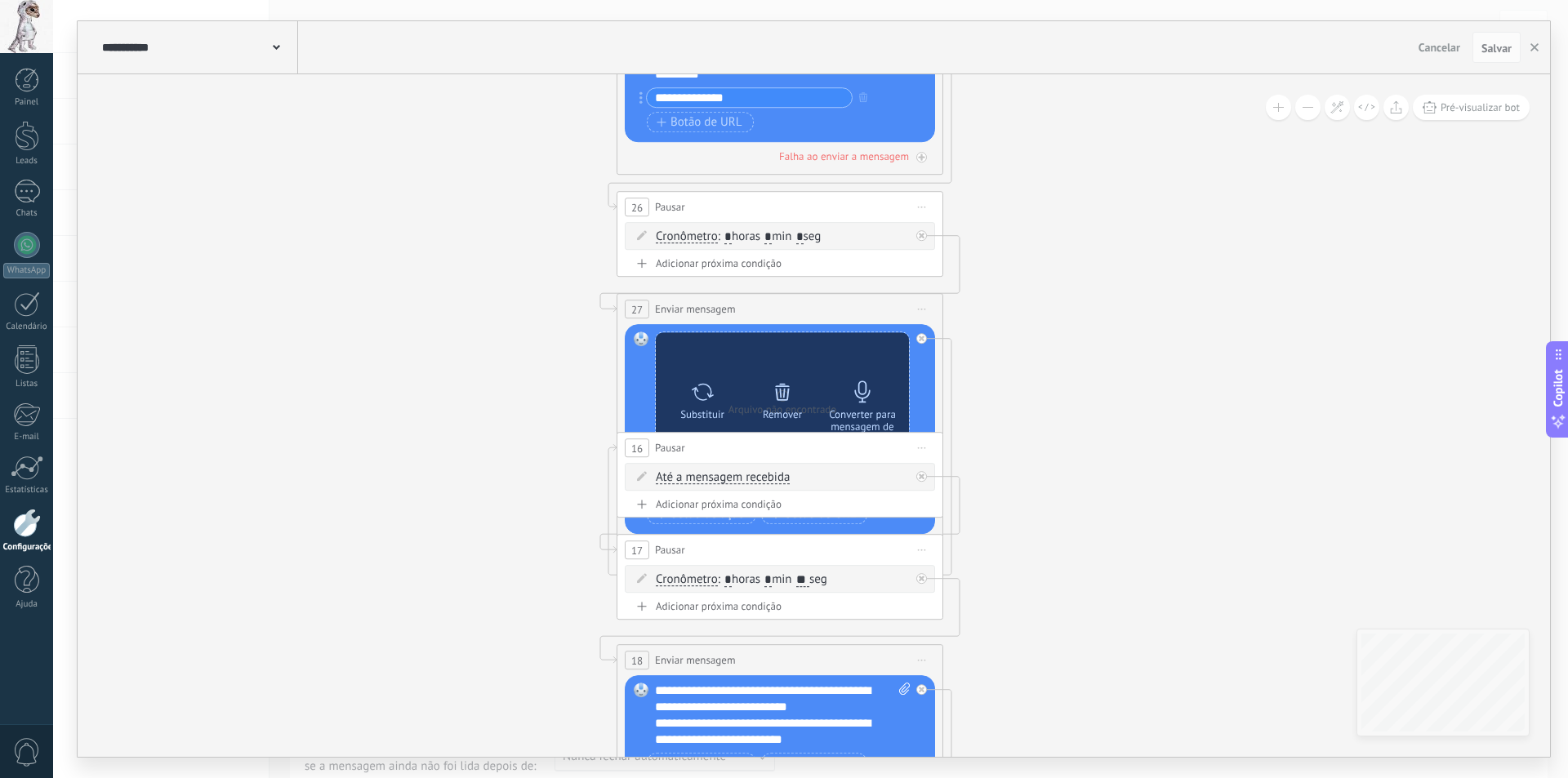
click at [702, 401] on icon at bounding box center [702, 392] width 24 height 23
click input "Upload" at bounding box center [0, 0] width 0 height 0
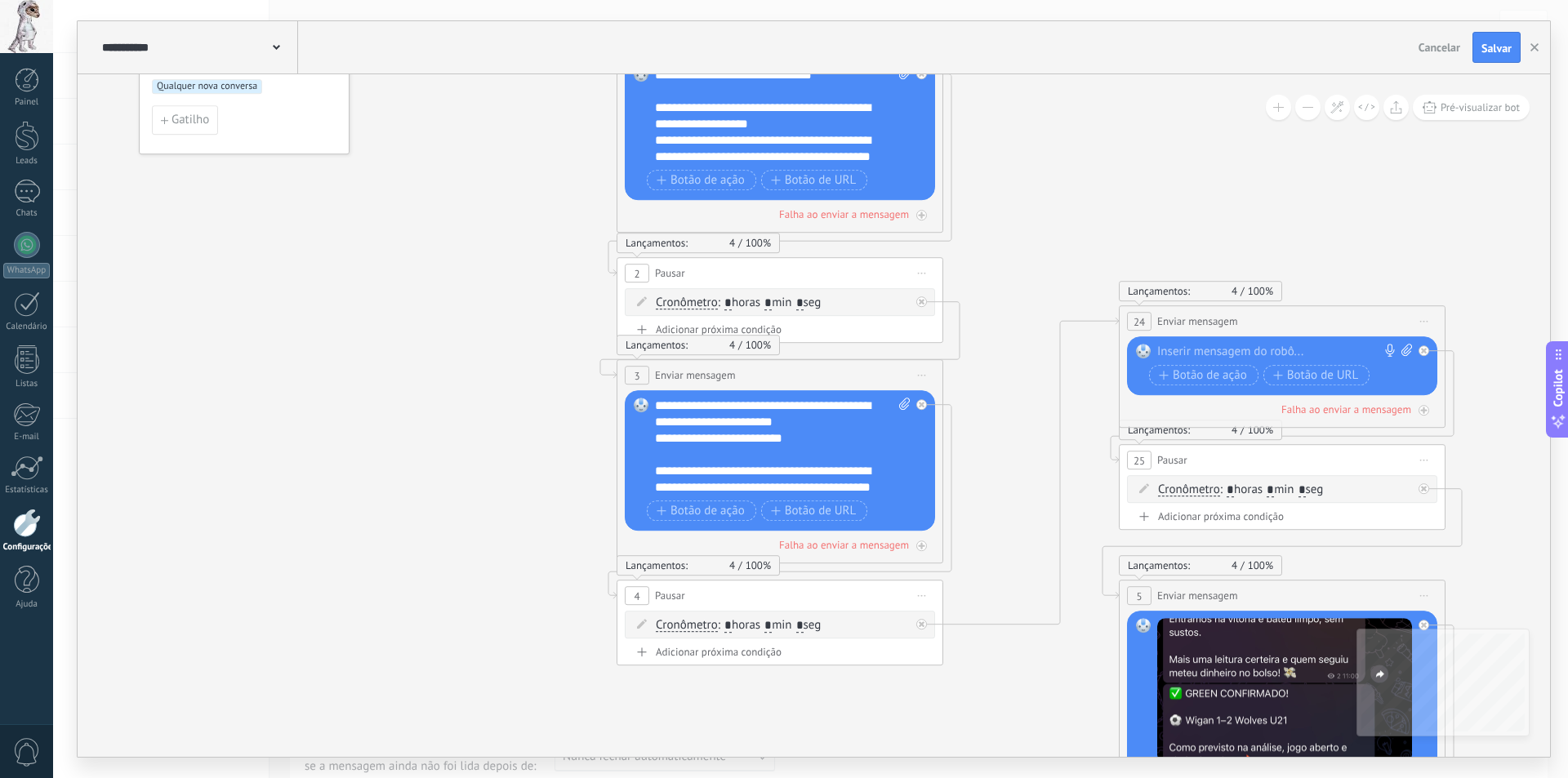
click at [1197, 347] on div at bounding box center [1278, 352] width 243 height 17
click at [1405, 348] on icon at bounding box center [1406, 349] width 10 height 12
click input "Upload" at bounding box center [0, 0] width 0 height 0
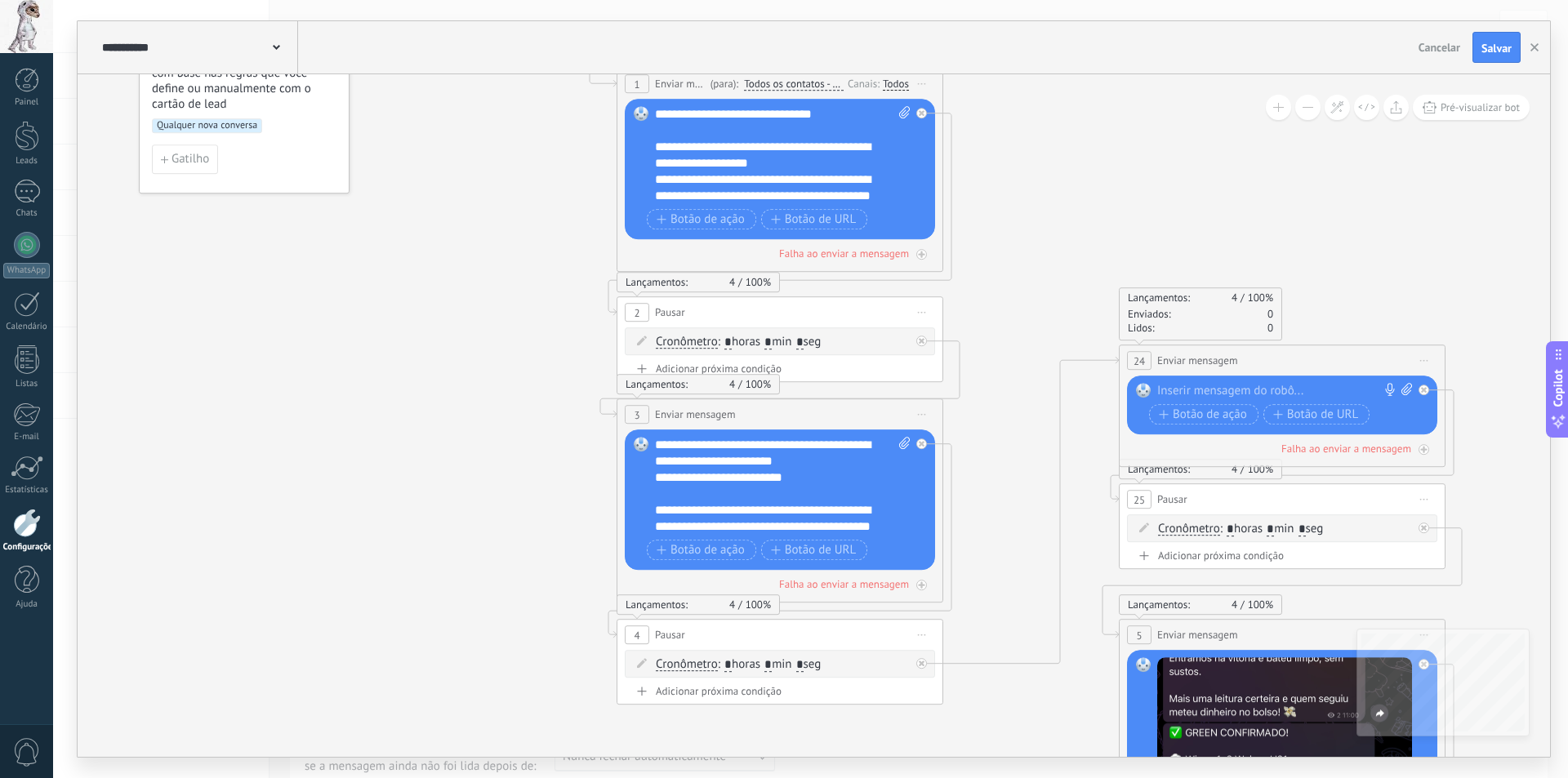
click at [1401, 387] on icon at bounding box center [1406, 388] width 10 height 12
click input "Upload" at bounding box center [0, 0] width 0 height 0
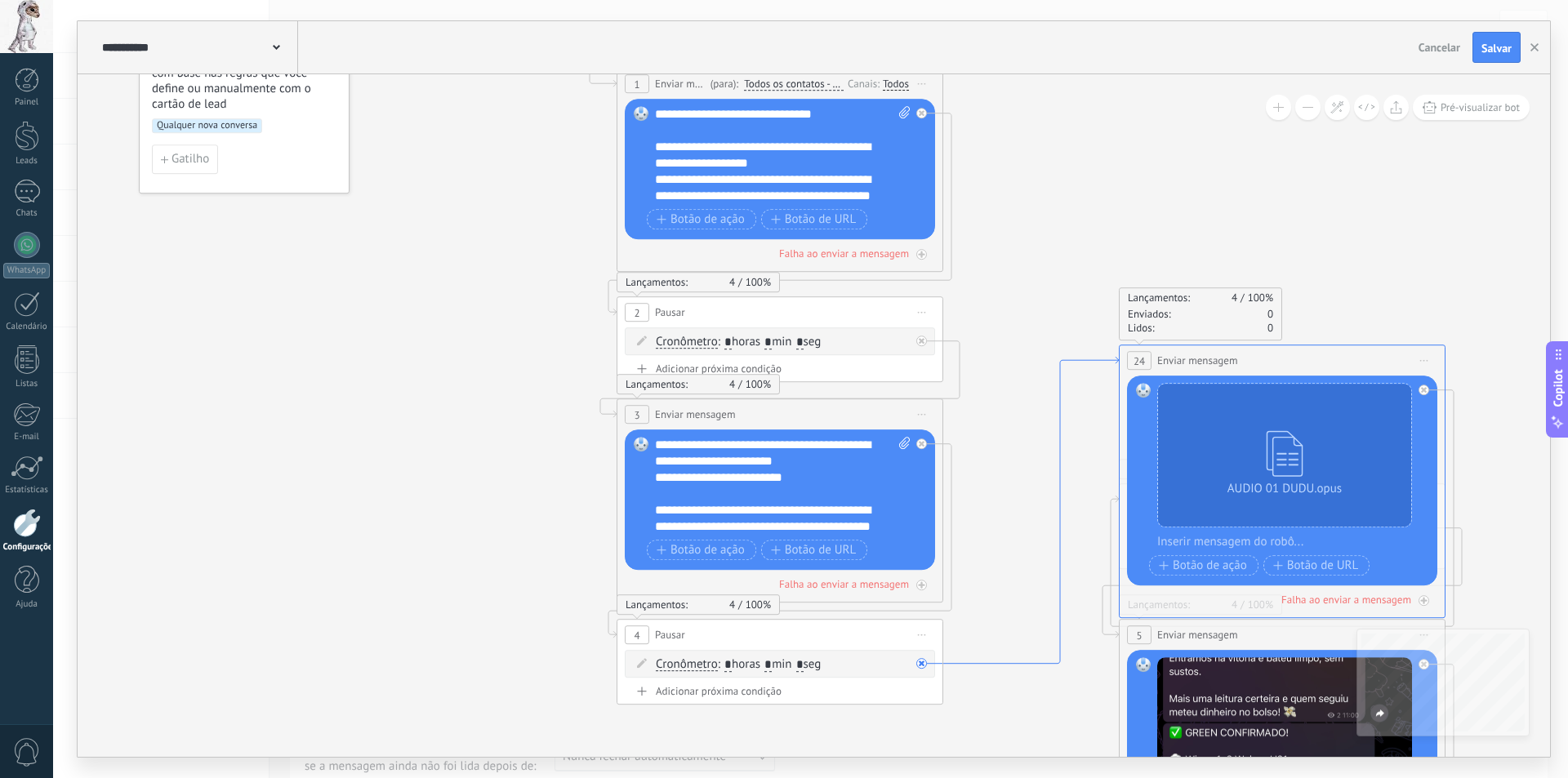
click at [1055, 490] on icon at bounding box center [1031, 509] width 175 height 307
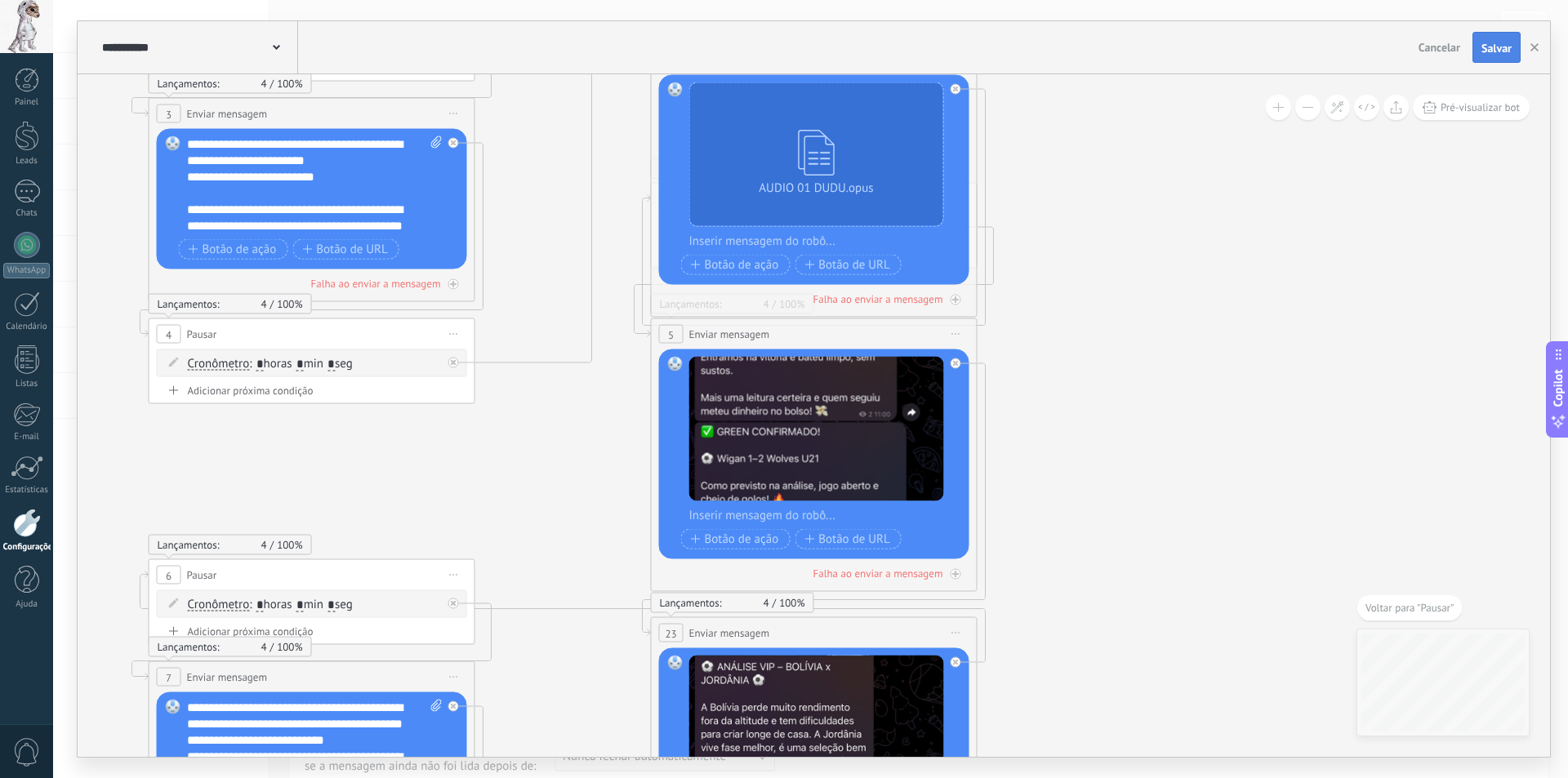
click at [1503, 49] on span "Salvar" at bounding box center [1496, 48] width 31 height 11
click at [1531, 52] on use "button" at bounding box center [1534, 47] width 8 height 8
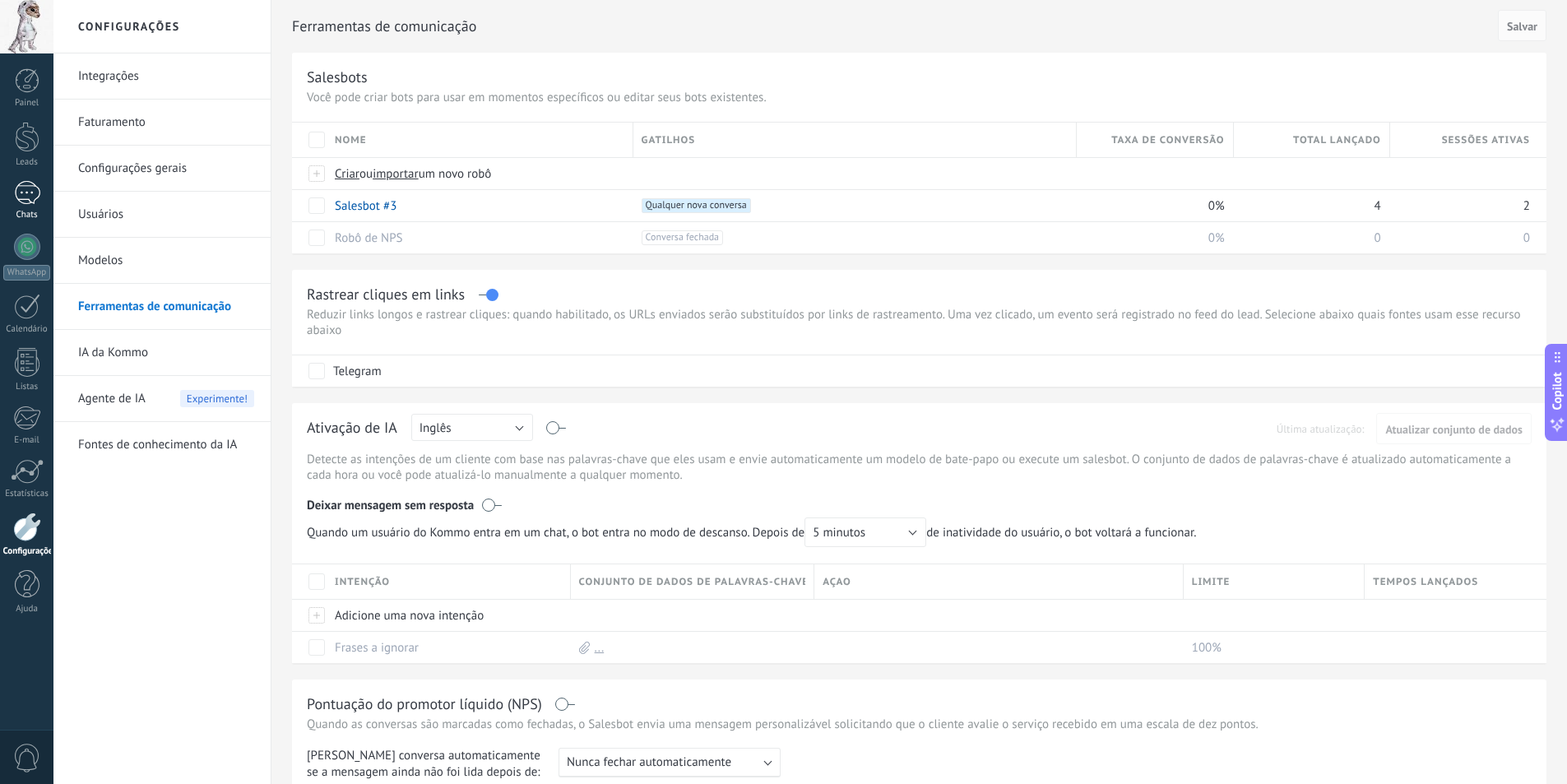
click at [31, 194] on div "1" at bounding box center [27, 193] width 26 height 24
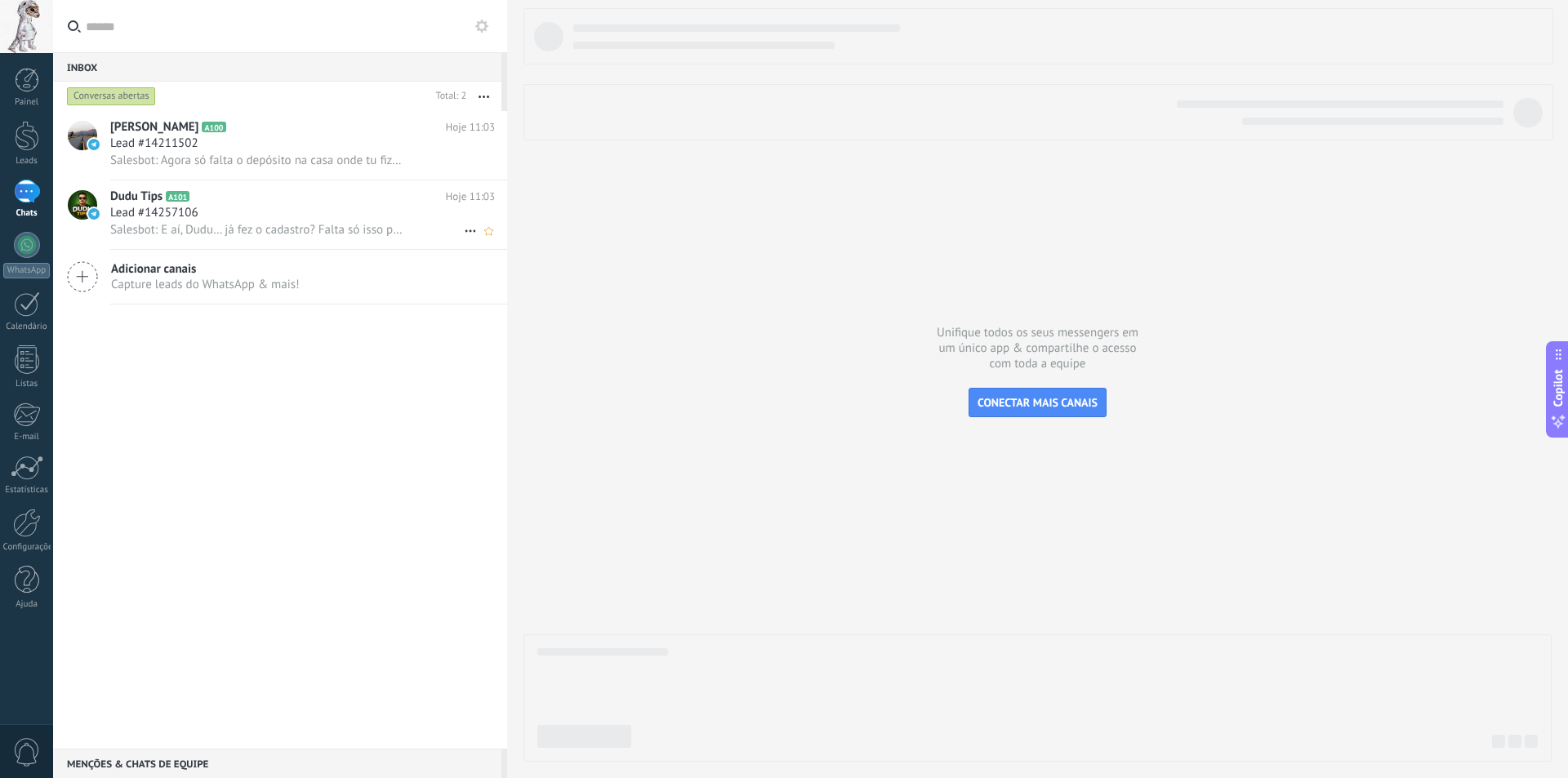
click at [307, 206] on div "Lead #14257106" at bounding box center [302, 213] width 385 height 17
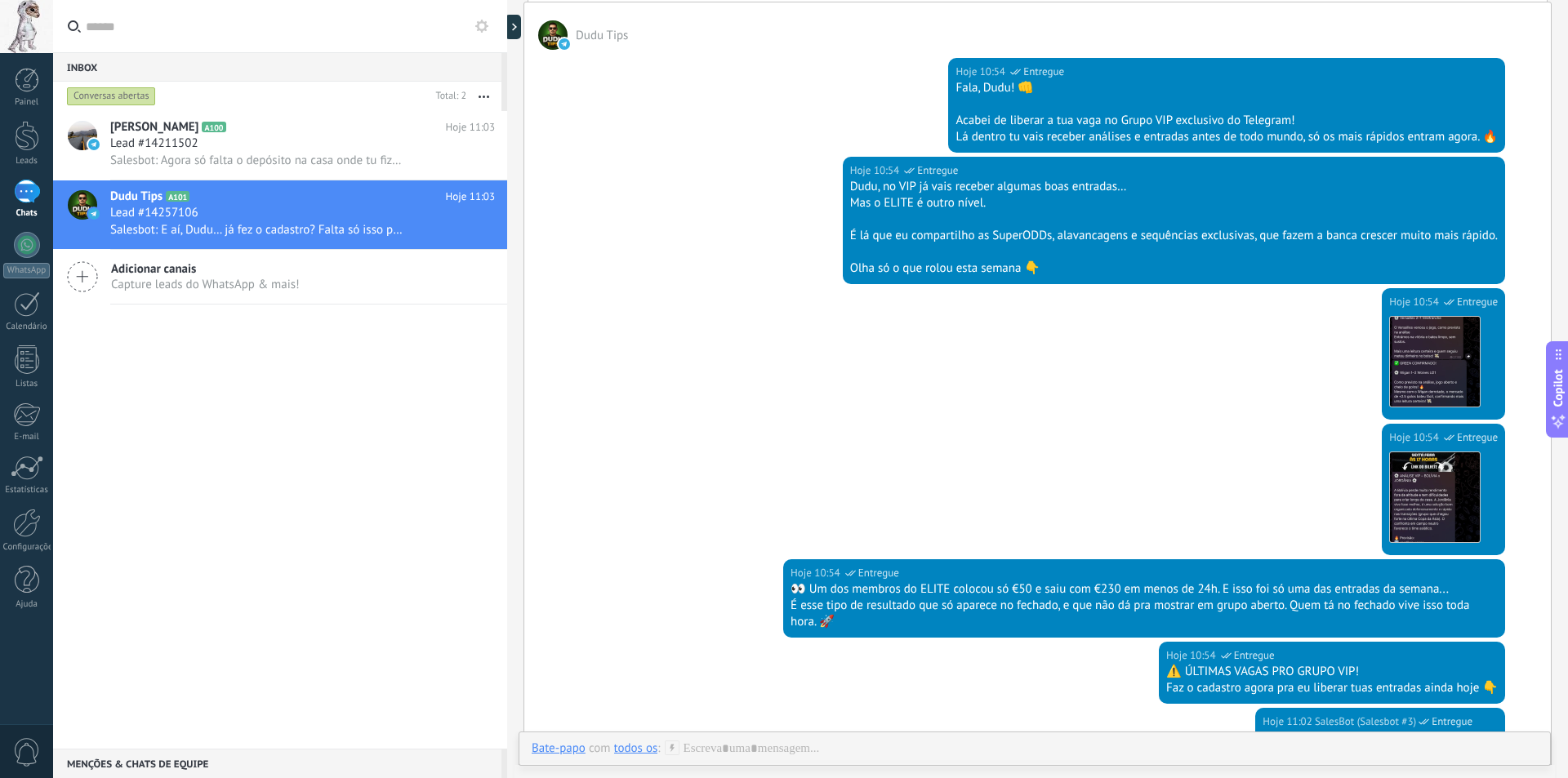
scroll to position [54, 0]
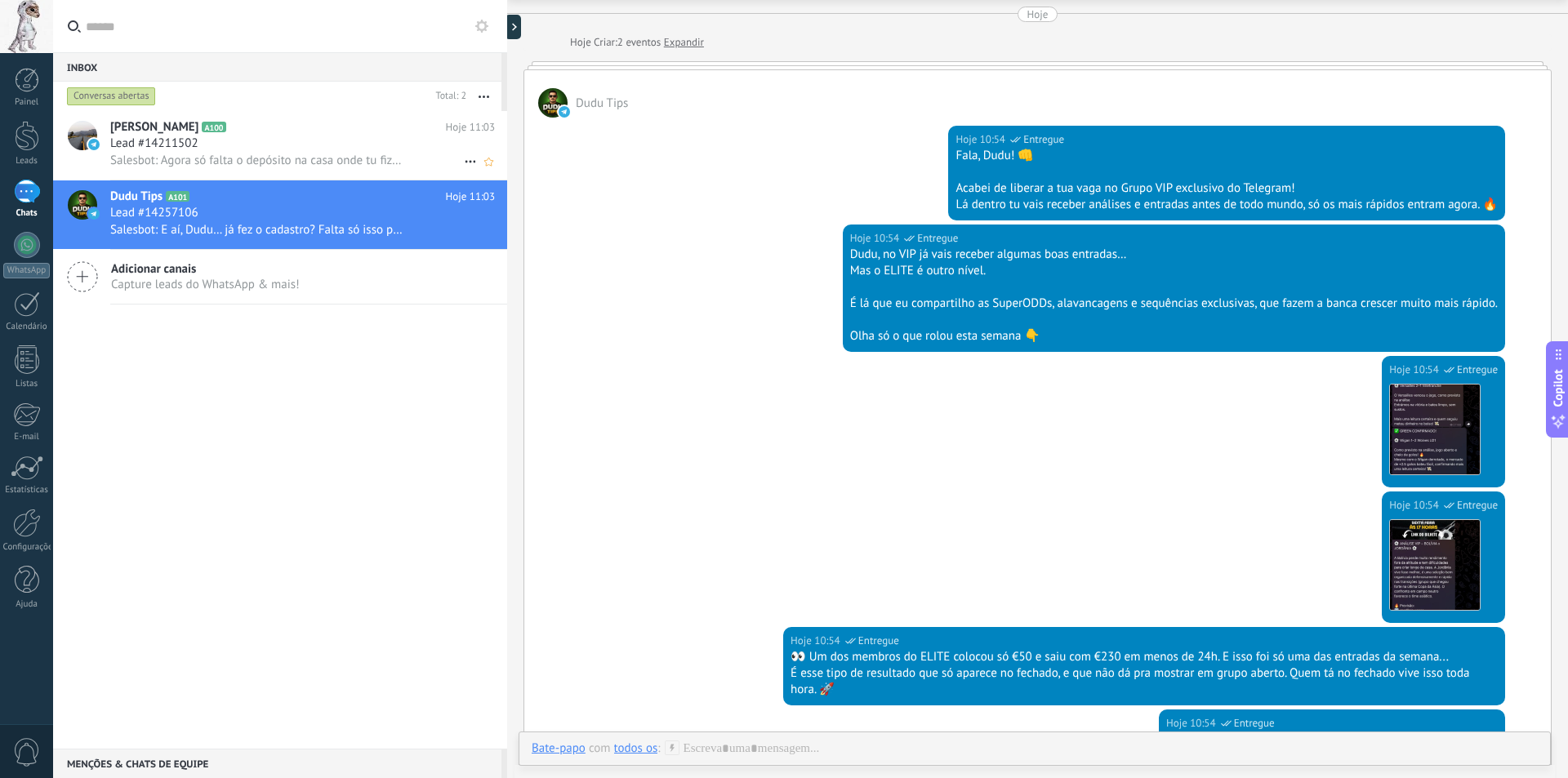
click at [258, 156] on span "Salesbot: Agora só falta o depósito na casa onde tu fizeste o cadastro e me man…" at bounding box center [258, 160] width 295 height 16
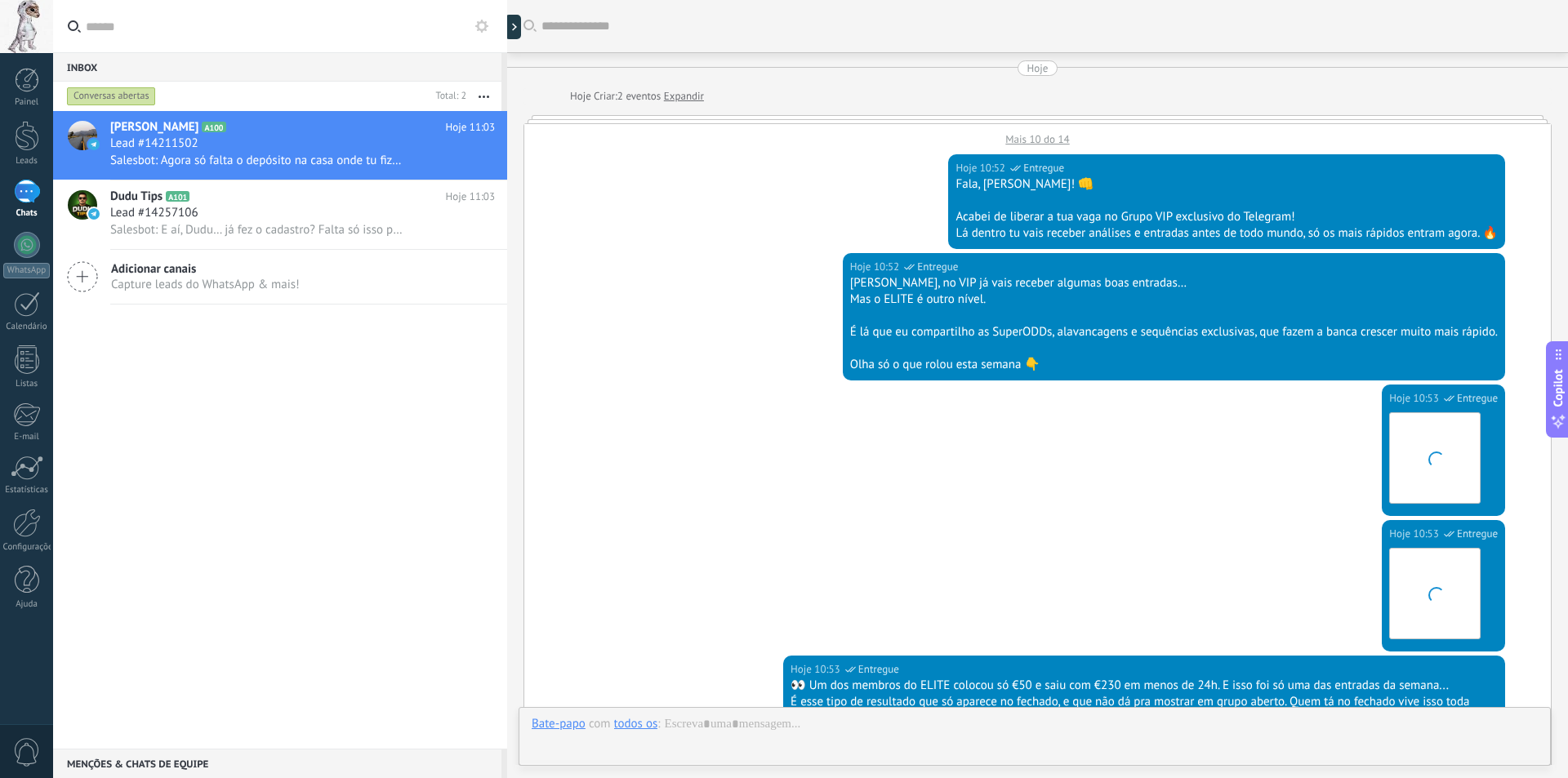
scroll to position [659, 0]
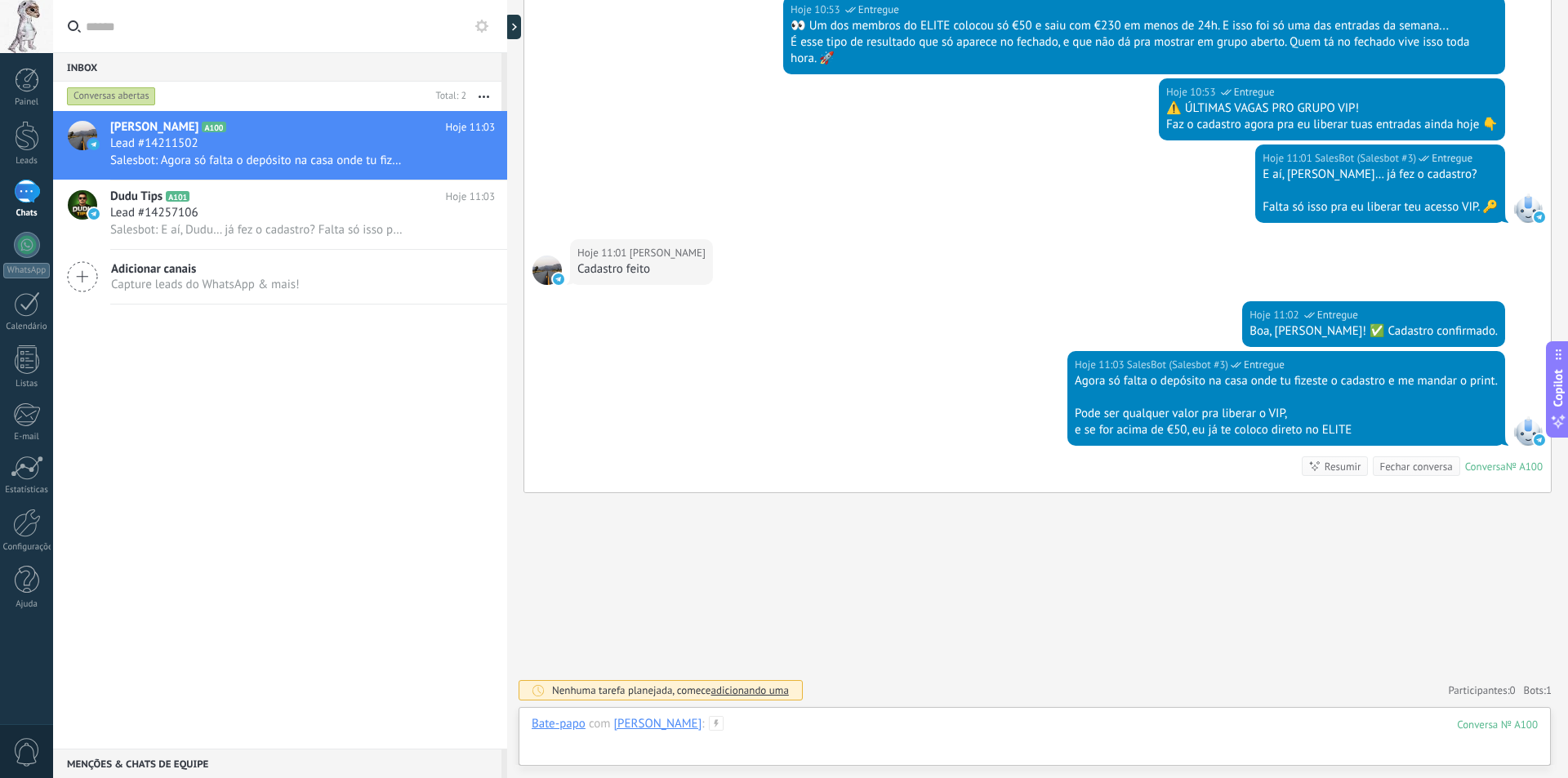
click at [733, 725] on div at bounding box center [1034, 740] width 1005 height 49
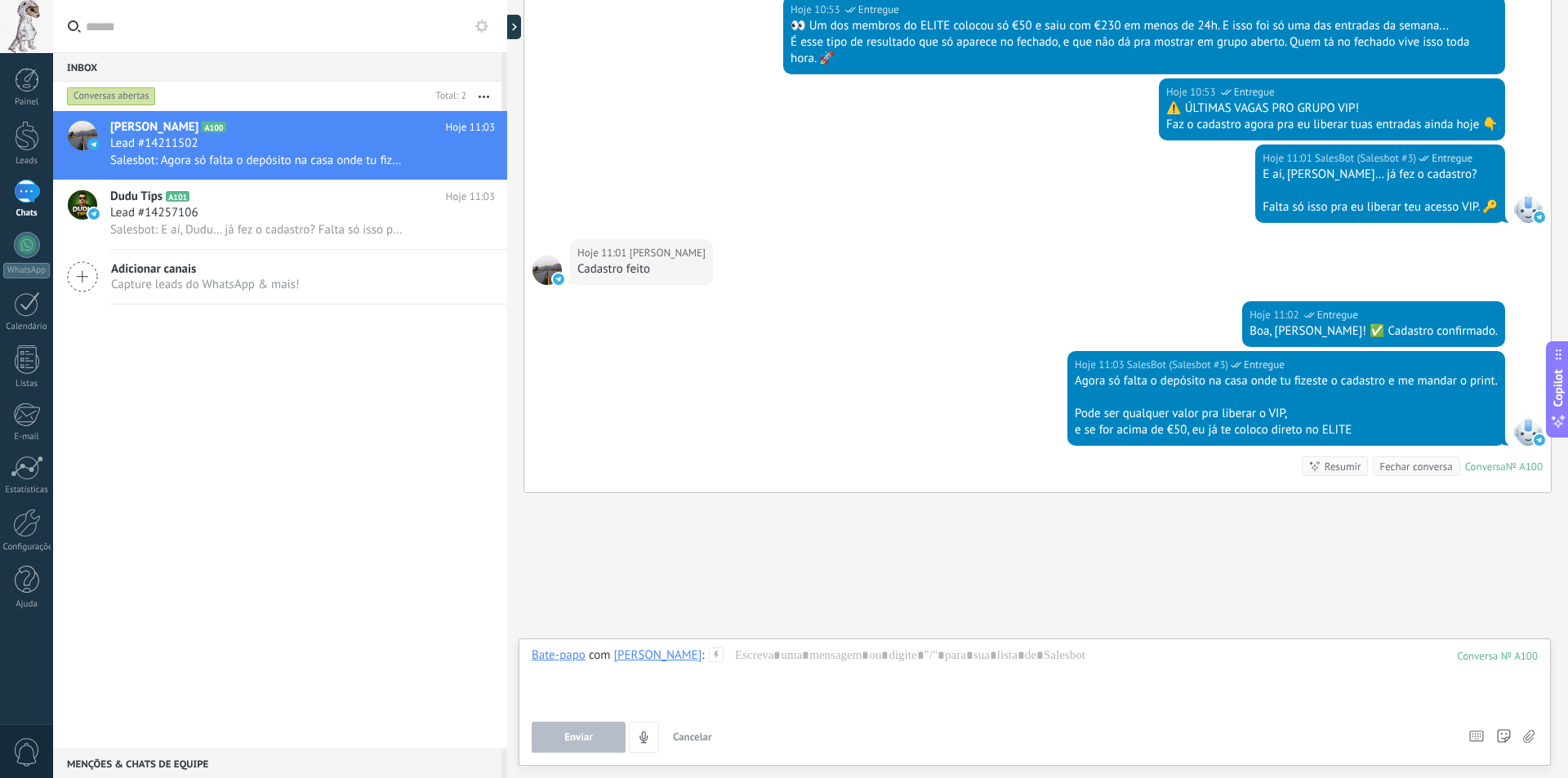
click at [724, 650] on icon at bounding box center [716, 655] width 15 height 15
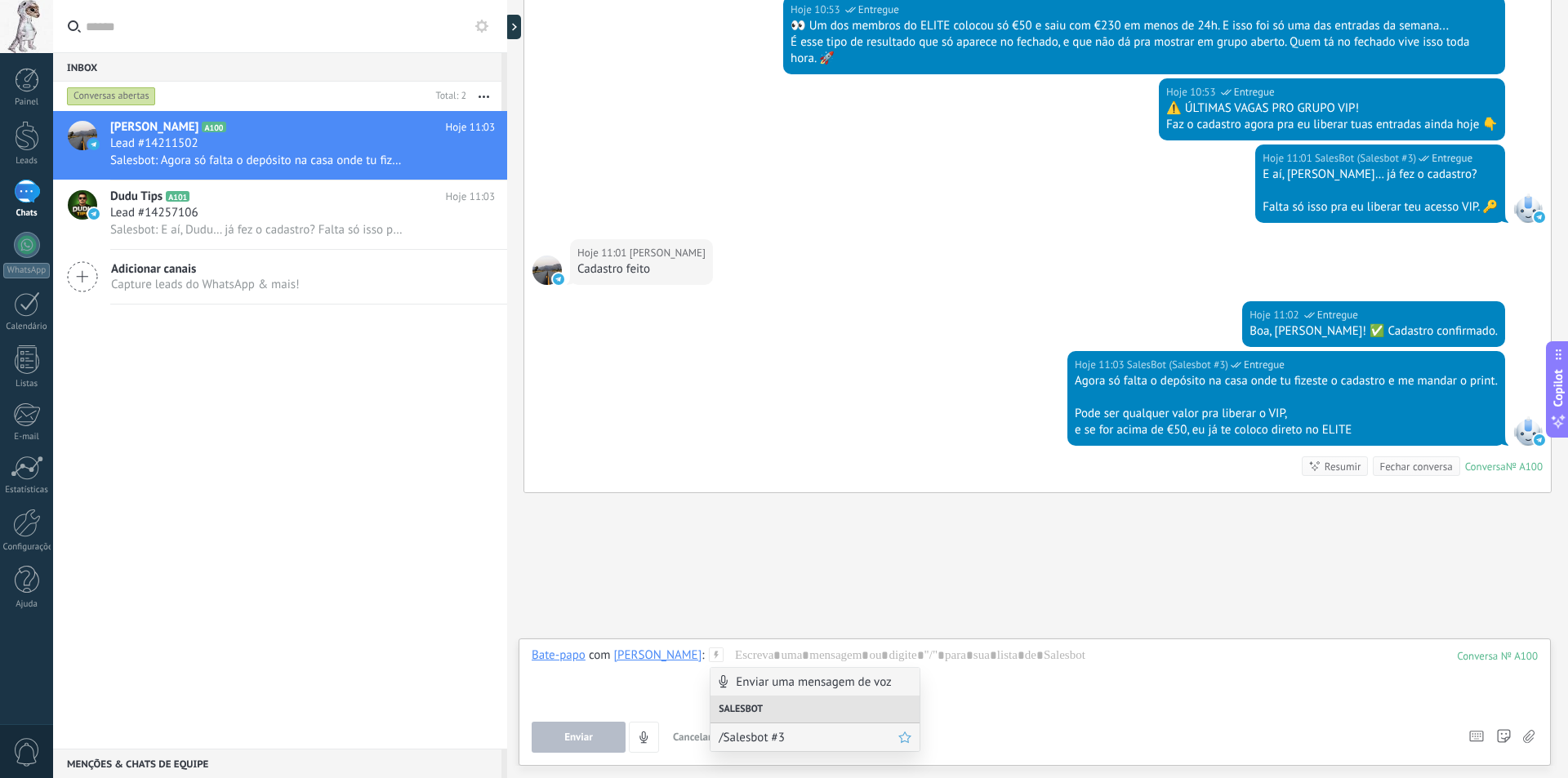
click at [739, 734] on span "/Salesbot #3" at bounding box center [808, 737] width 180 height 16
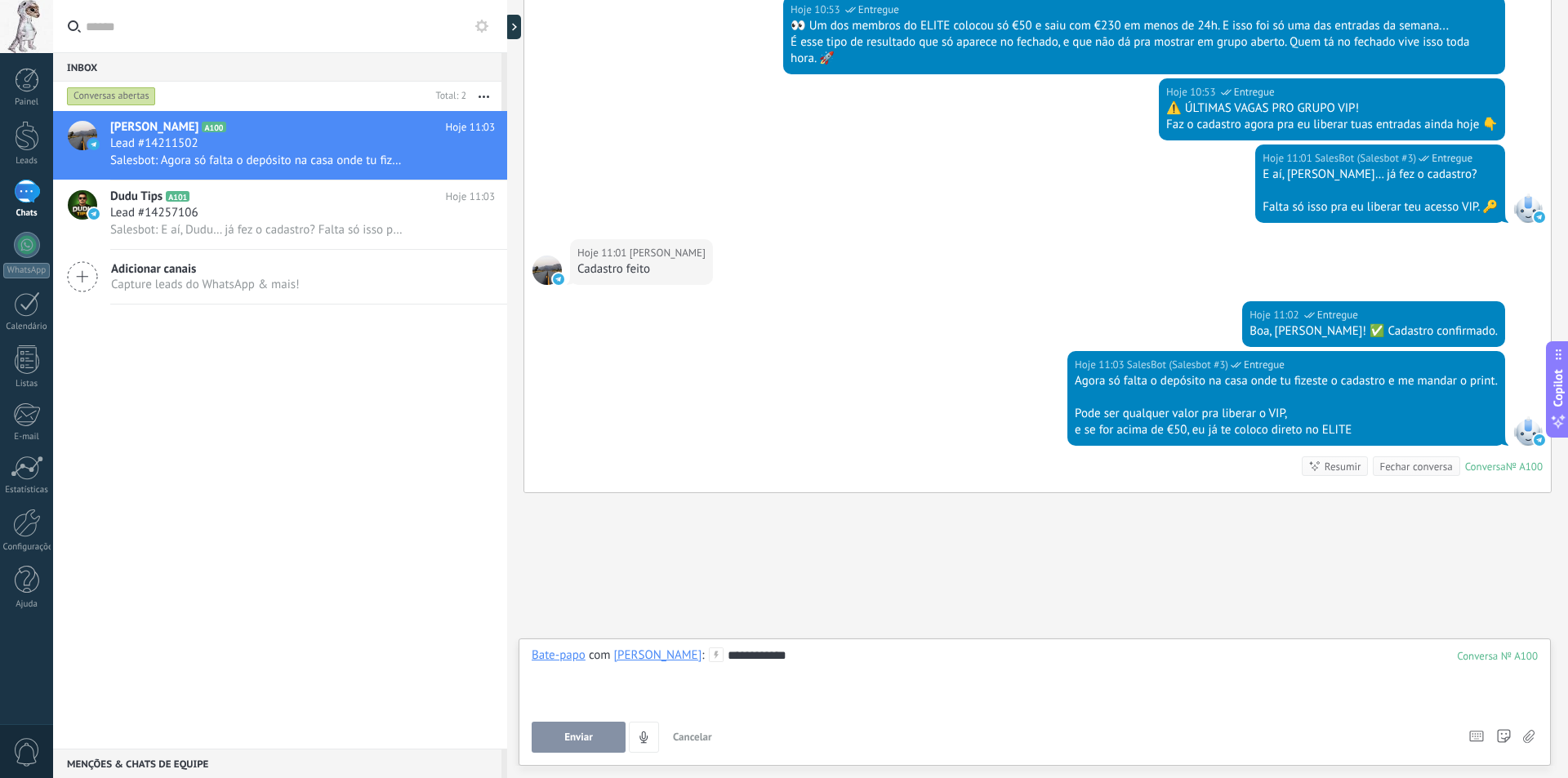
click at [540, 736] on button "Enviar" at bounding box center [578, 736] width 94 height 31
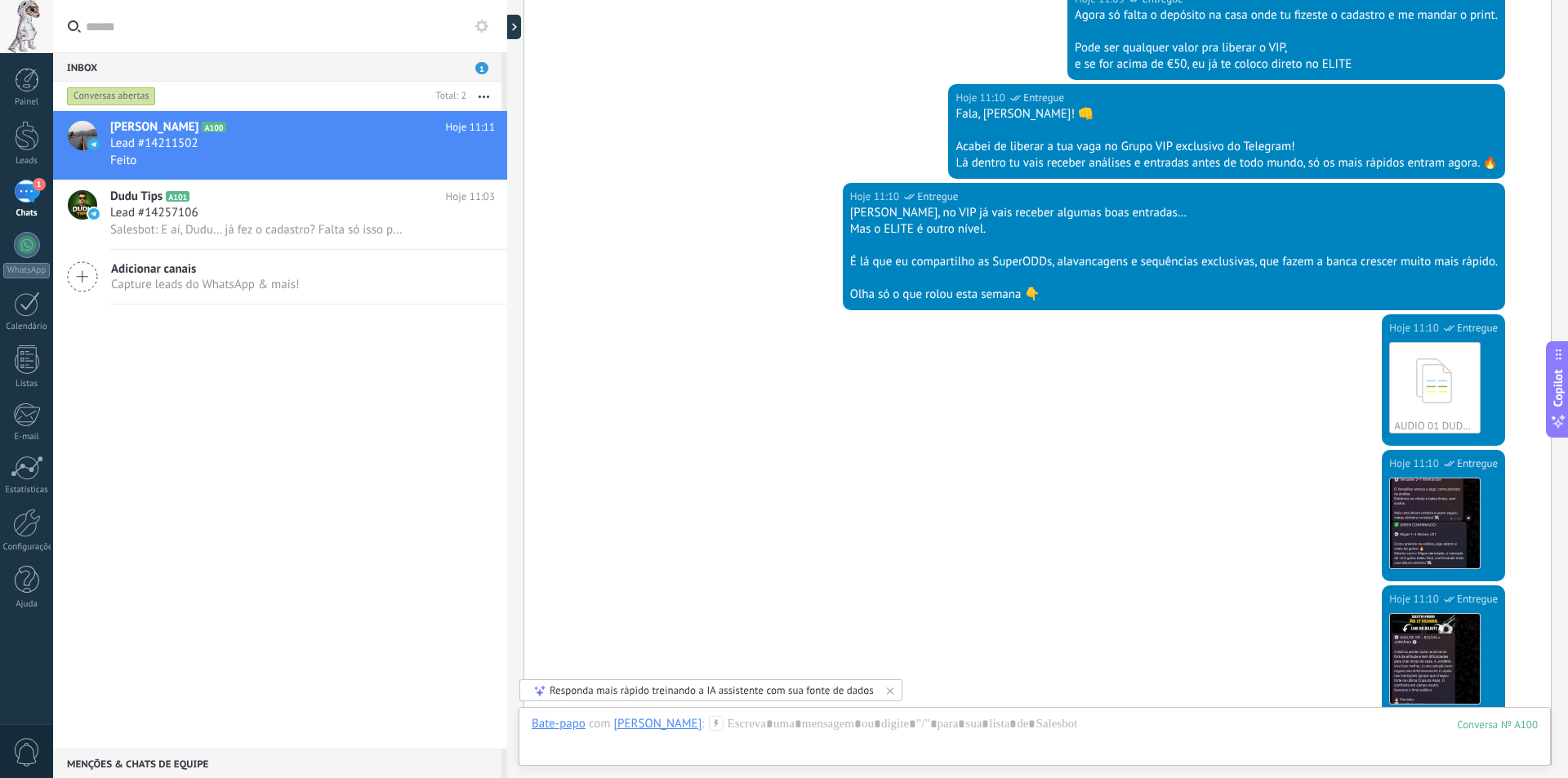
scroll to position [1476, 0]
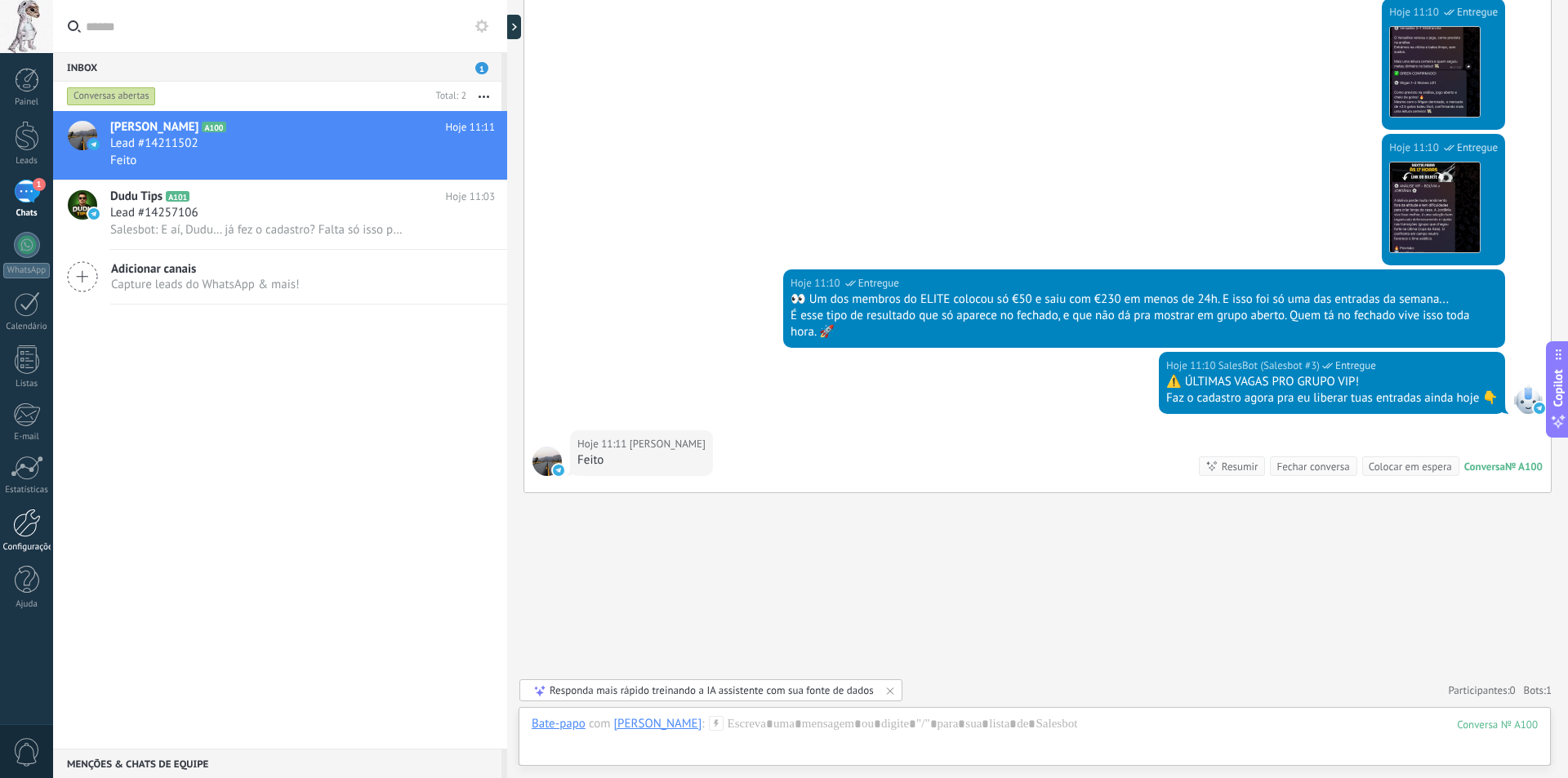
click at [24, 517] on div at bounding box center [27, 522] width 28 height 29
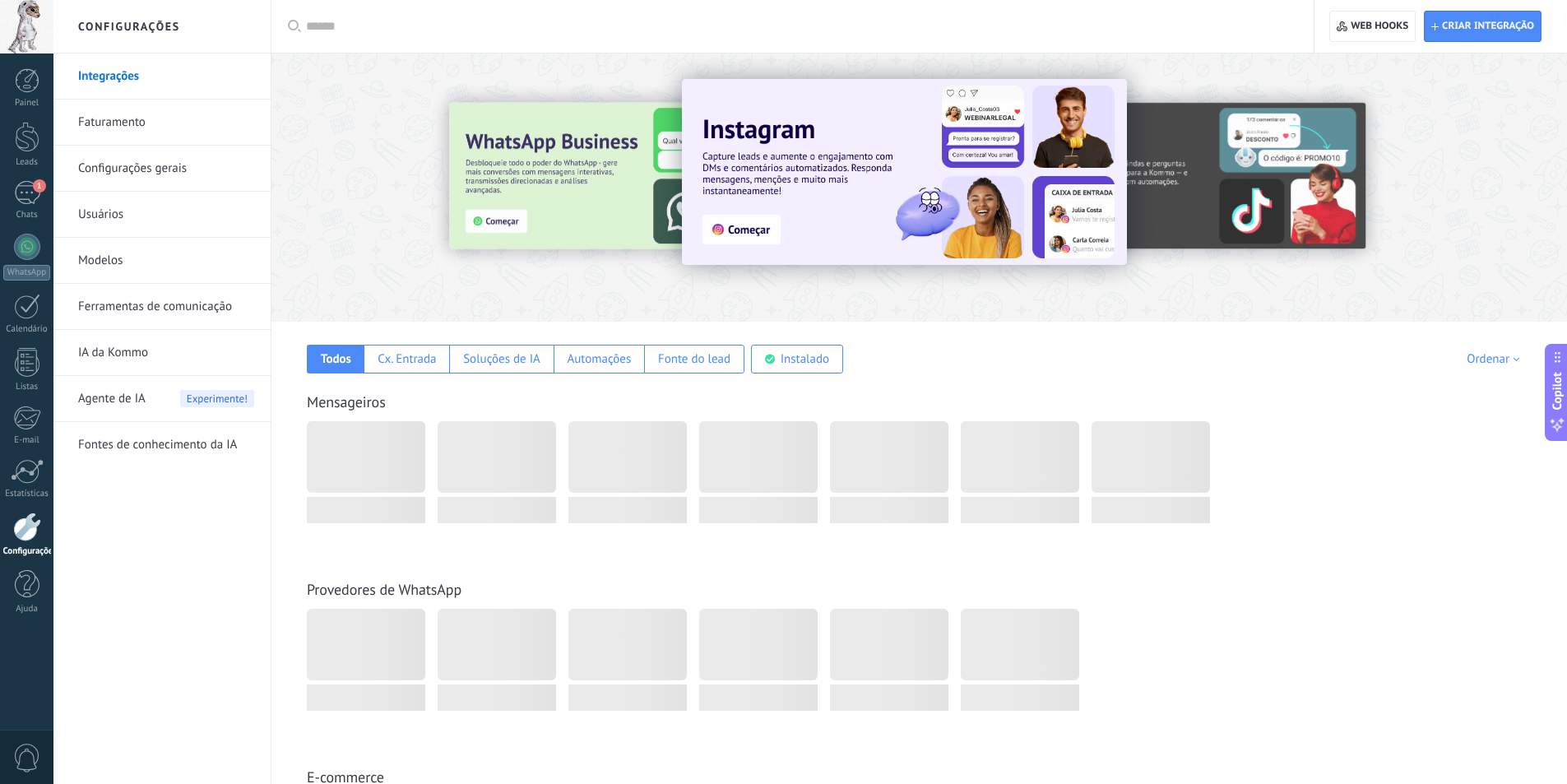
click at [178, 298] on link "Ferramentas de comunicação" at bounding box center [166, 306] width 176 height 46
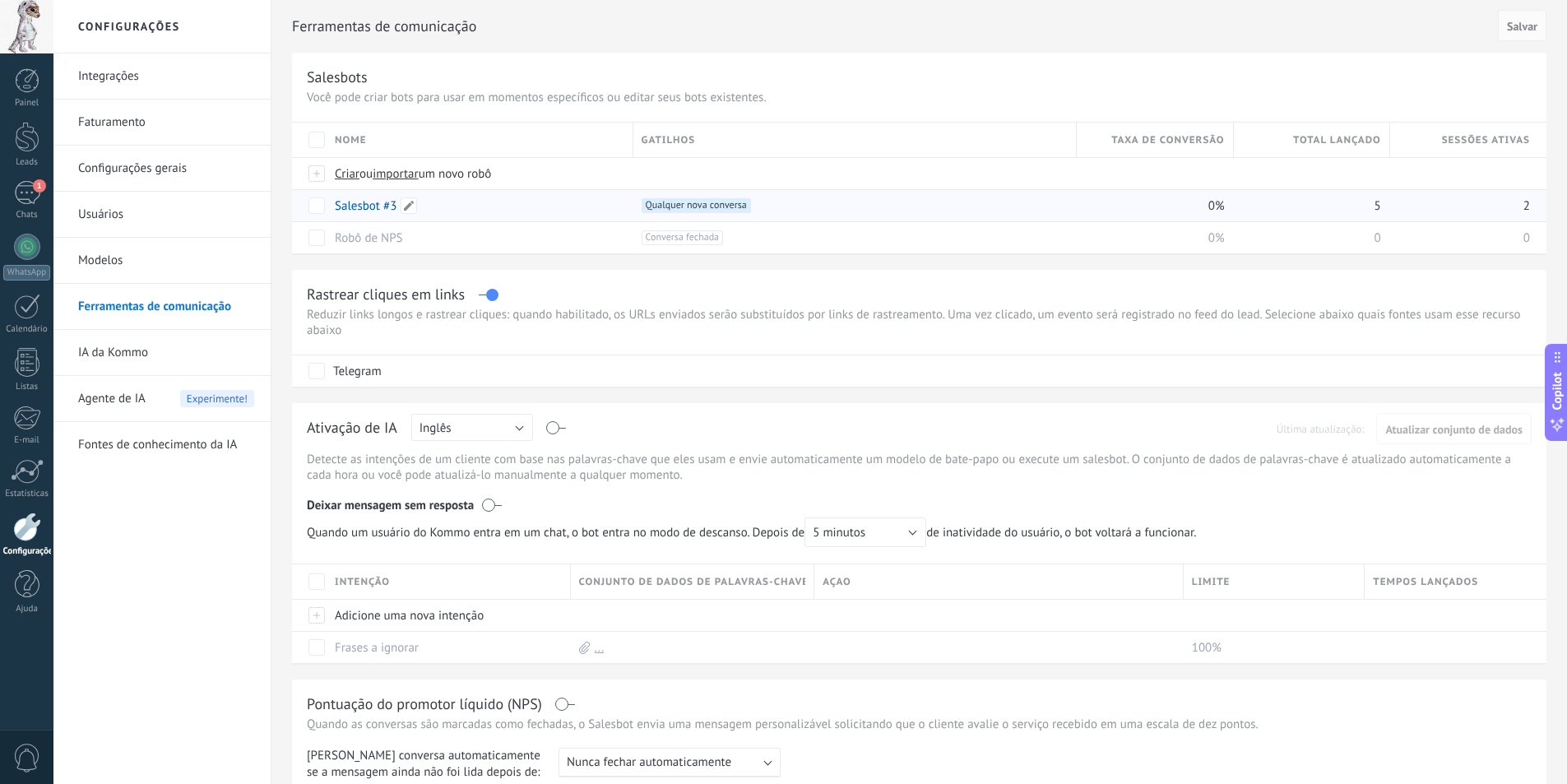
click at [341, 212] on link "Salesbot #3" at bounding box center [366, 205] width 62 height 16
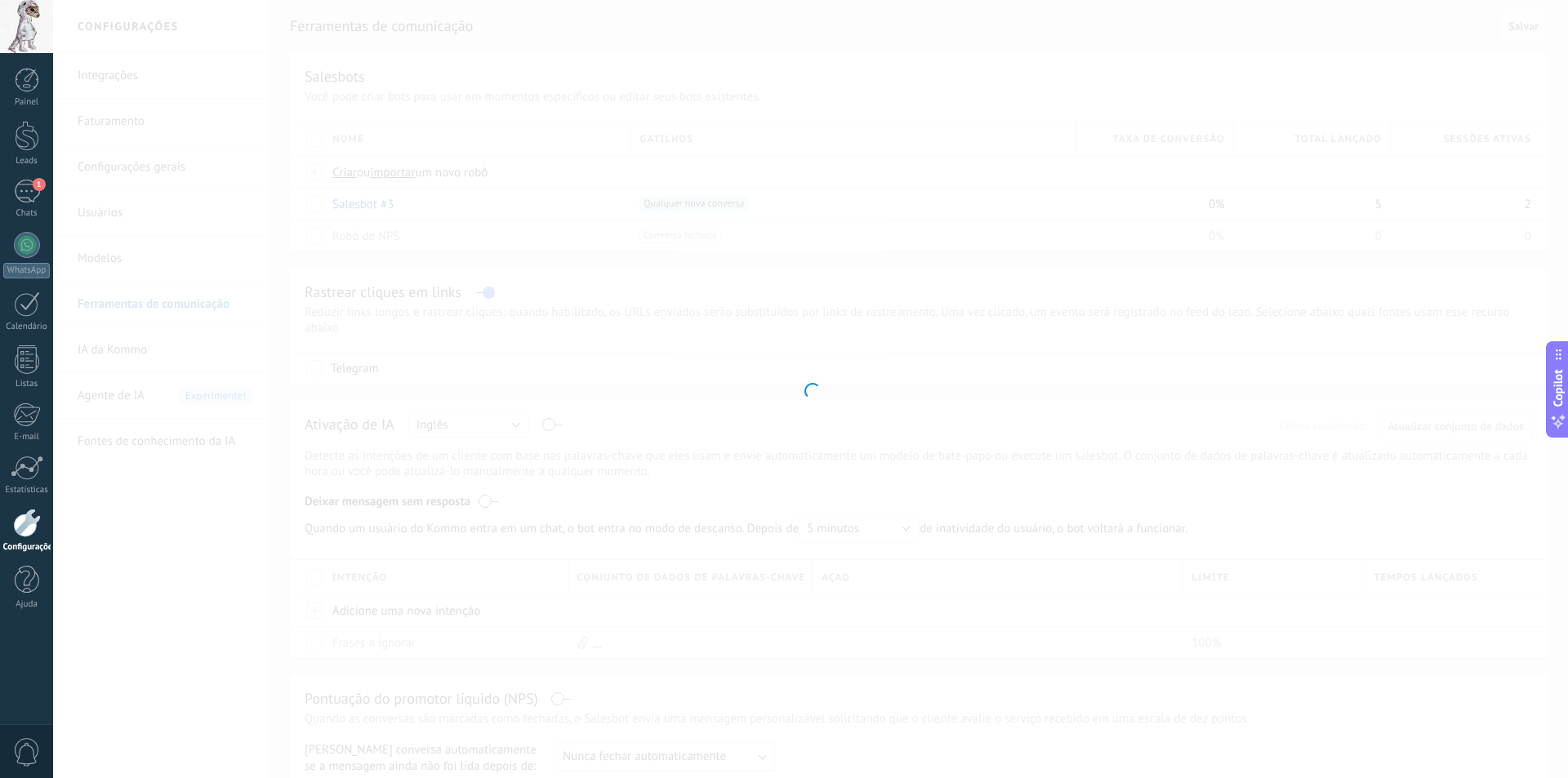
type input "**********"
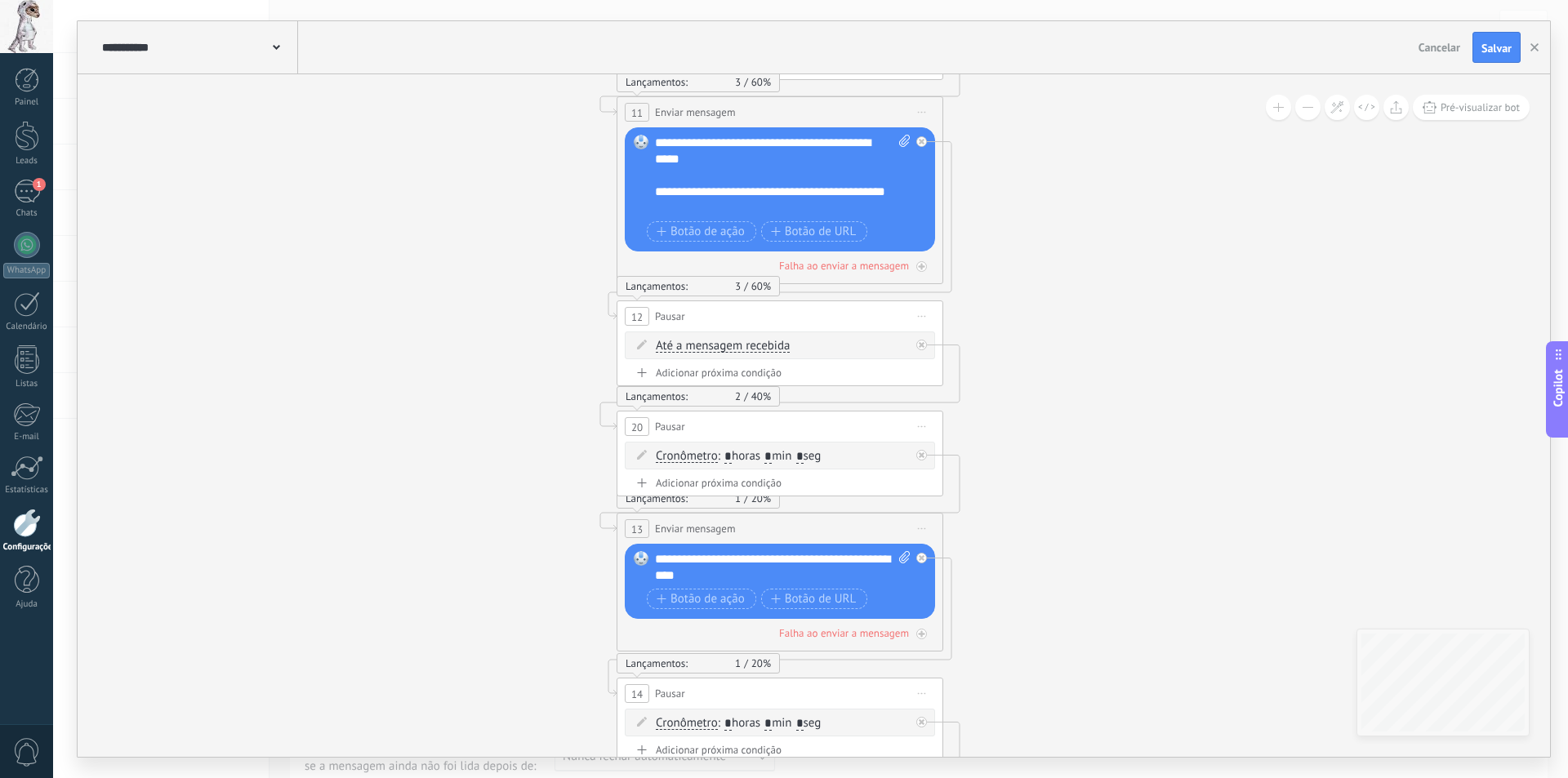
click at [772, 456] on input "*" at bounding box center [768, 457] width 7 height 13
type input "*"
click at [803, 458] on input "*" at bounding box center [800, 457] width 7 height 13
type input "**"
click at [499, 483] on icon at bounding box center [935, 269] width 1837 height 4329
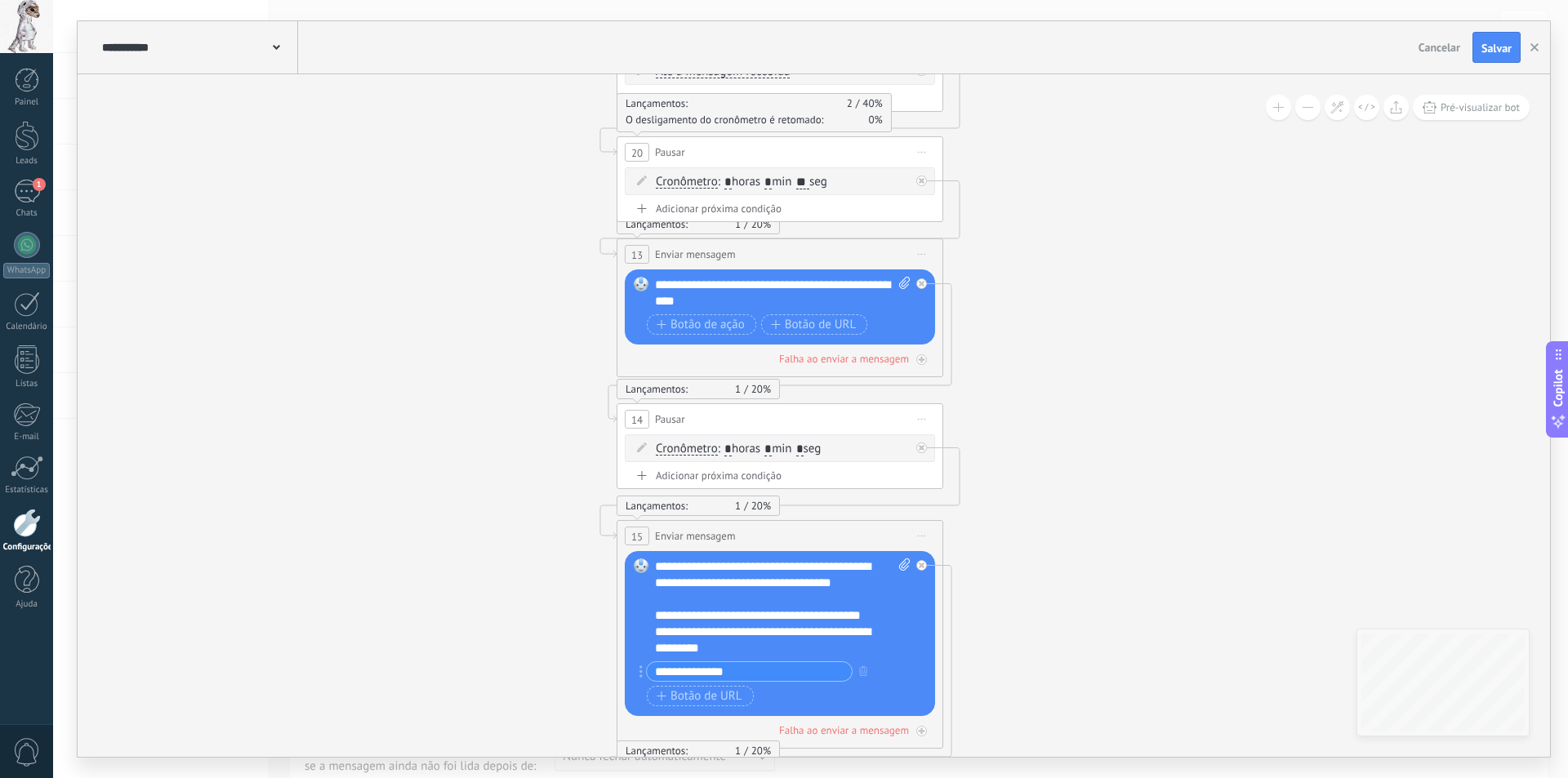
click at [772, 445] on input "*" at bounding box center [768, 449] width 7 height 13
click at [811, 440] on div "Cronômetro Até a mensagem recebida Cronômetro Exceto durante o expediente Até o…" at bounding box center [779, 448] width 310 height 28
click at [812, 440] on div "Cronômetro Até a mensagem recebida Cronômetro Exceto durante o expediente Até o…" at bounding box center [779, 448] width 310 height 28
click at [772, 450] on span ": * horas min * seg" at bounding box center [769, 448] width 104 height 16
click at [772, 449] on input "text" at bounding box center [768, 449] width 7 height 13
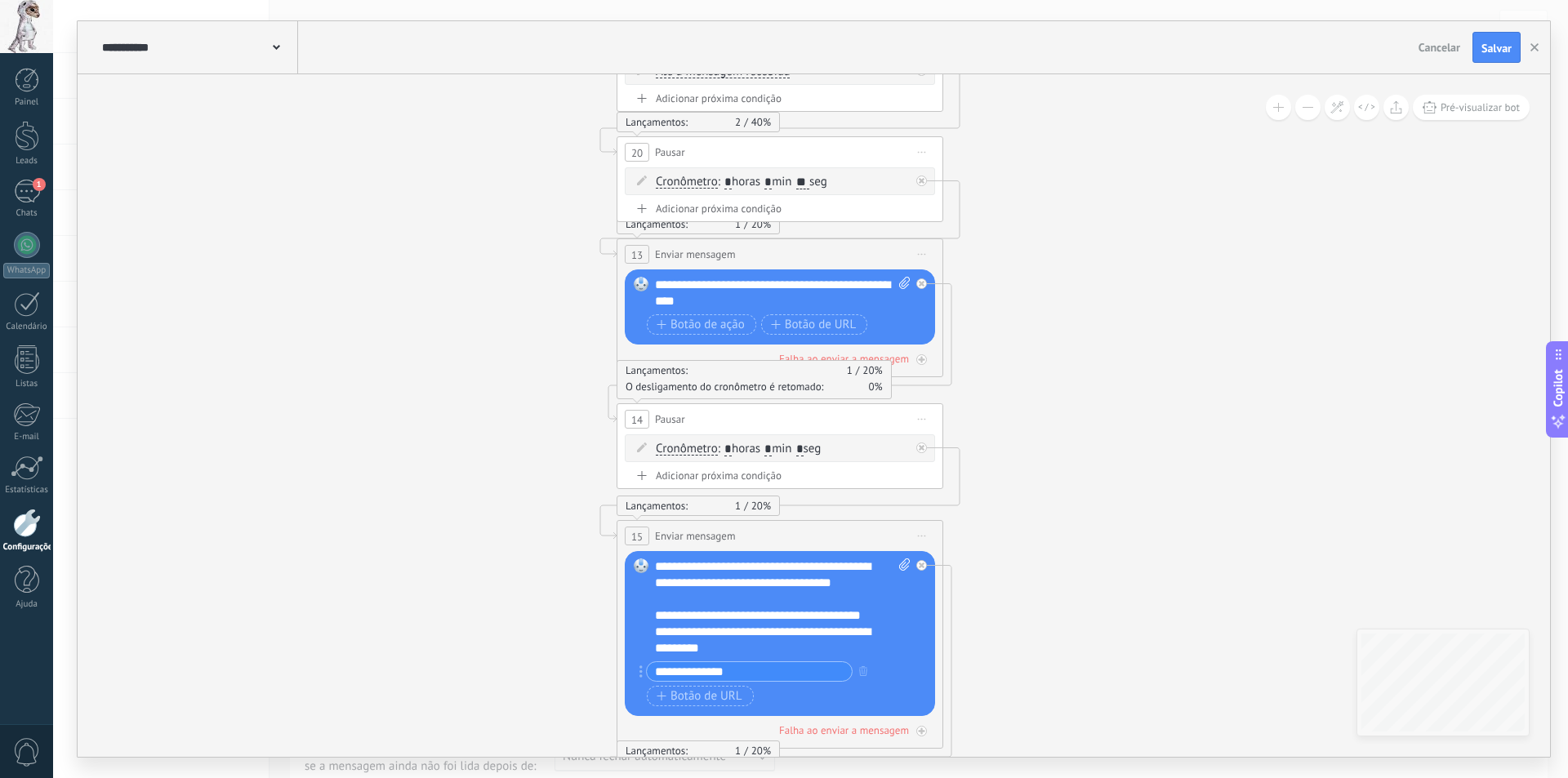
type input "*"
click at [811, 443] on span ": * horas * min * seg" at bounding box center [769, 448] width 104 height 16
click at [803, 449] on input "*" at bounding box center [800, 449] width 7 height 13
type input "**"
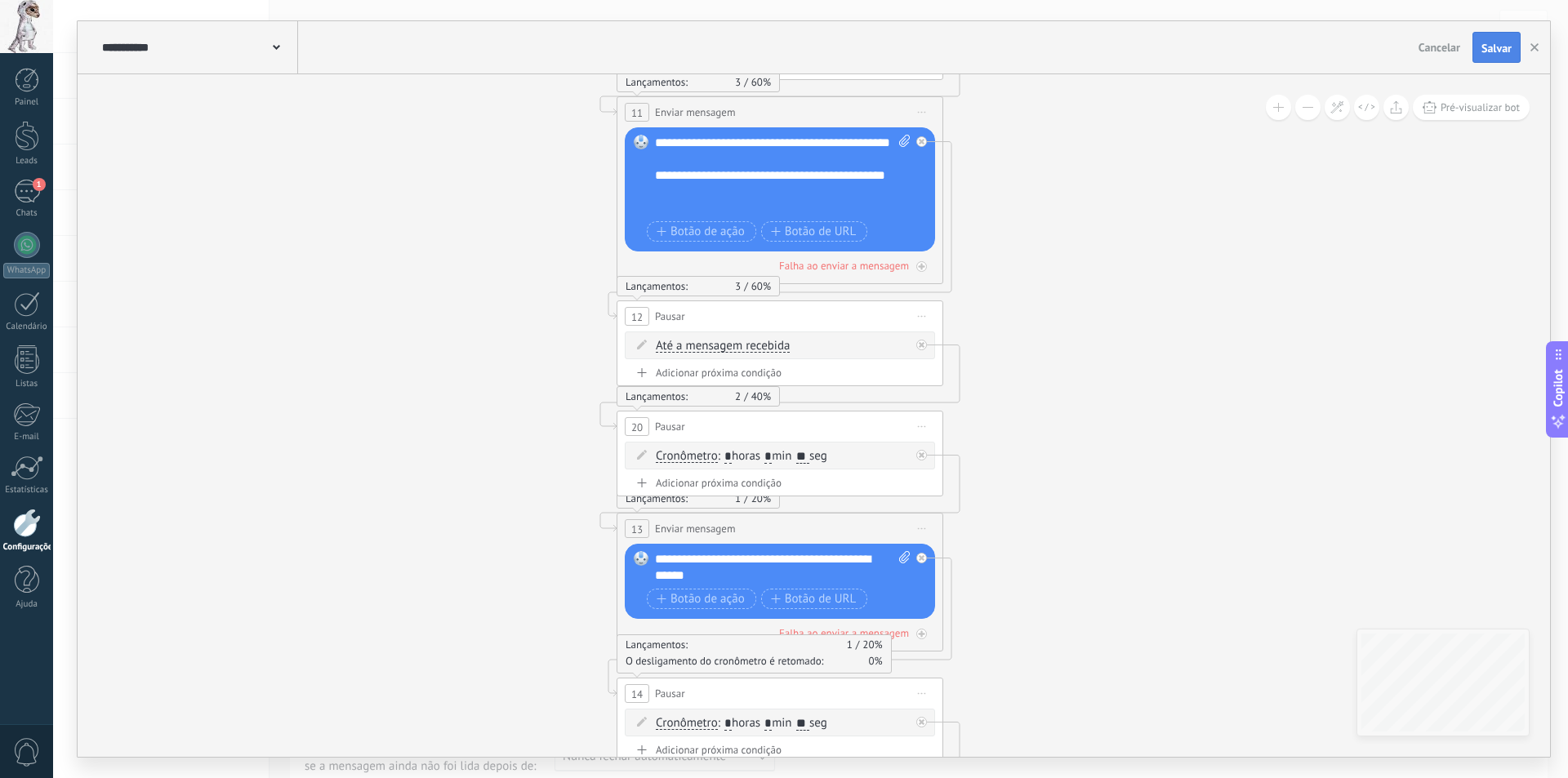
click at [1484, 41] on button "Salvar" at bounding box center [1496, 46] width 48 height 31
